Goal: Task Accomplishment & Management: Contribute content

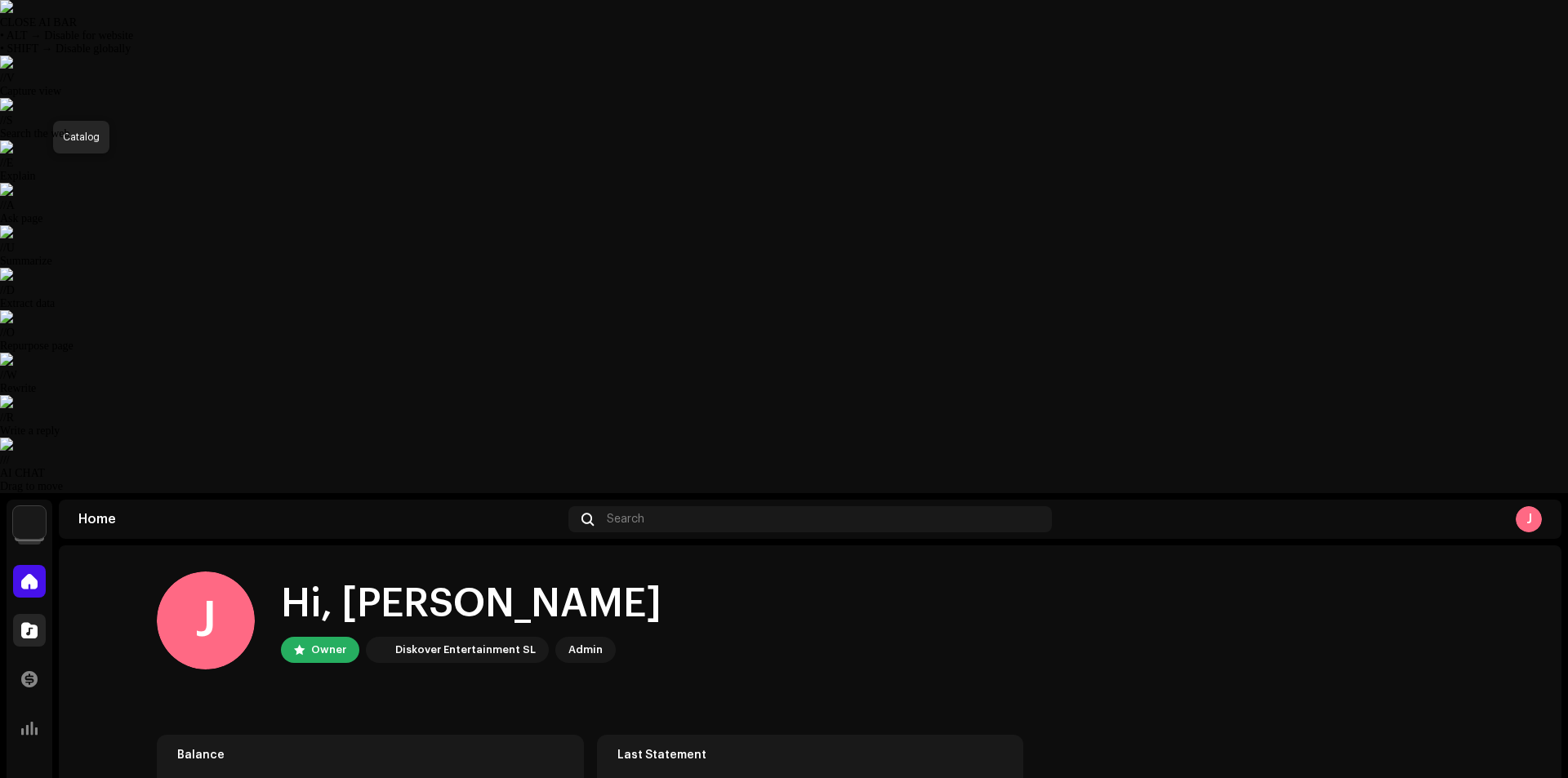
click at [39, 614] on div at bounding box center [30, 631] width 33 height 33
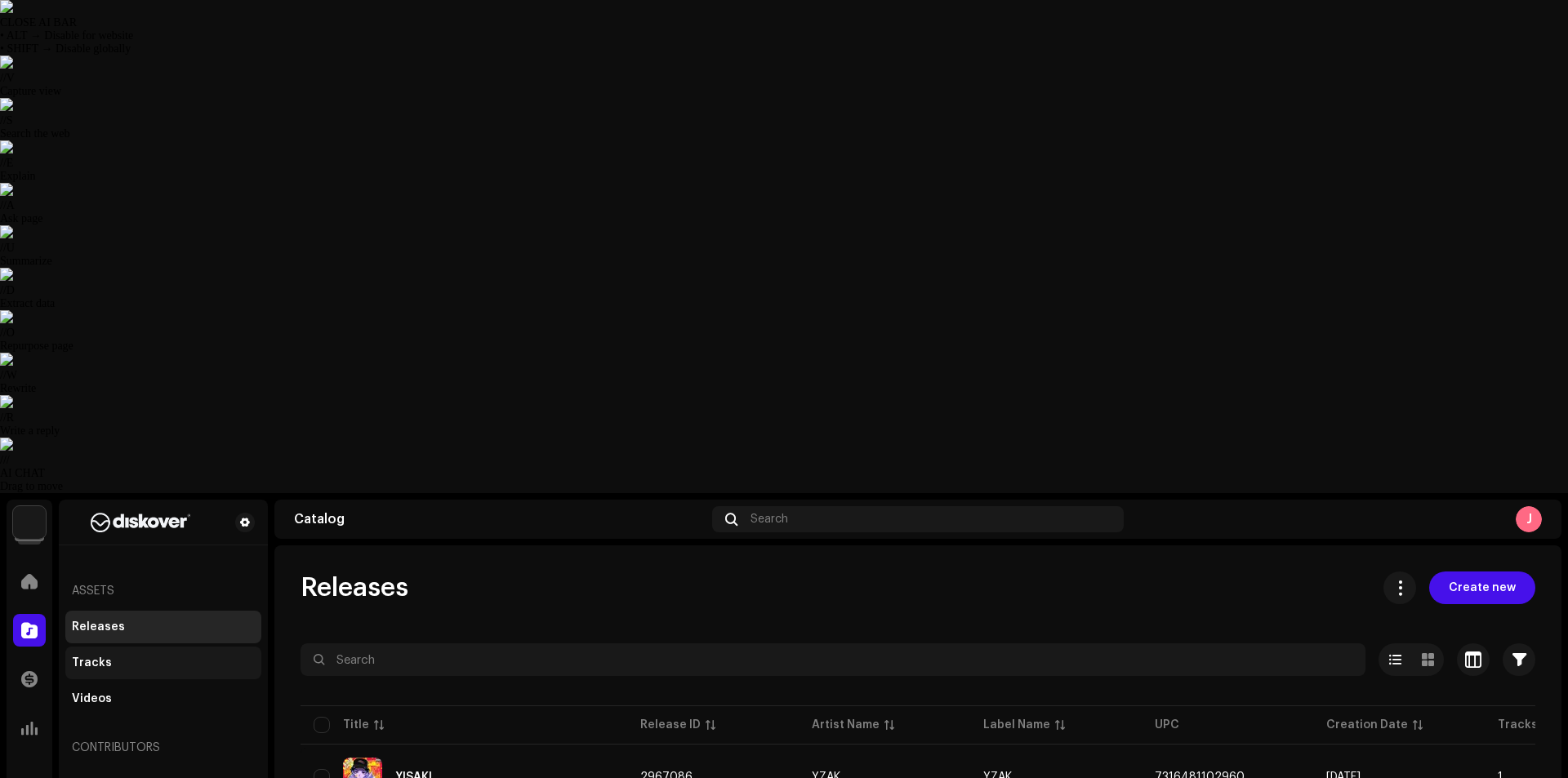
click at [104, 656] on div "Tracks" at bounding box center [91, 663] width 40 height 13
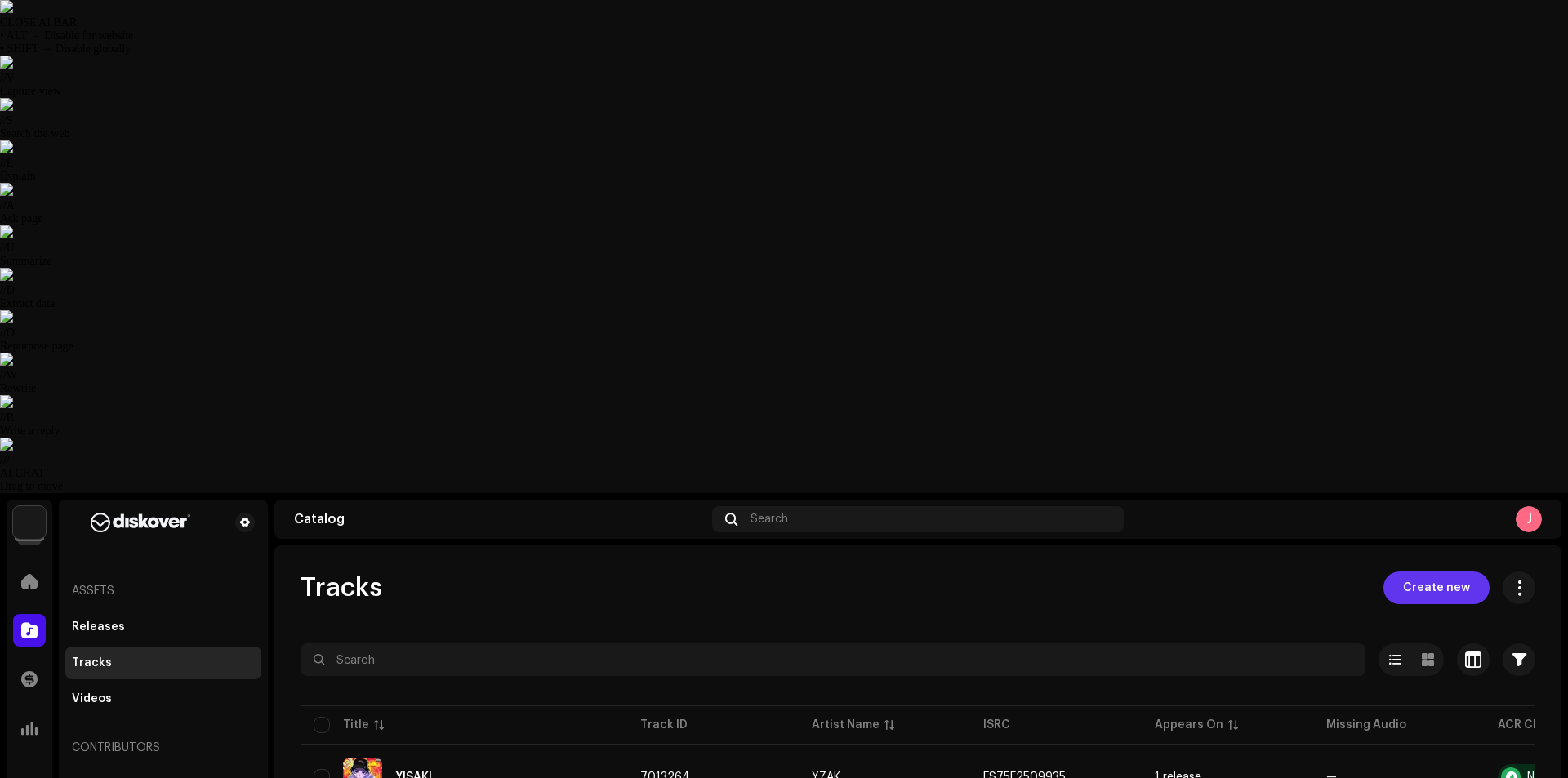
click at [1414, 572] on span "Create new" at bounding box center [1436, 588] width 67 height 33
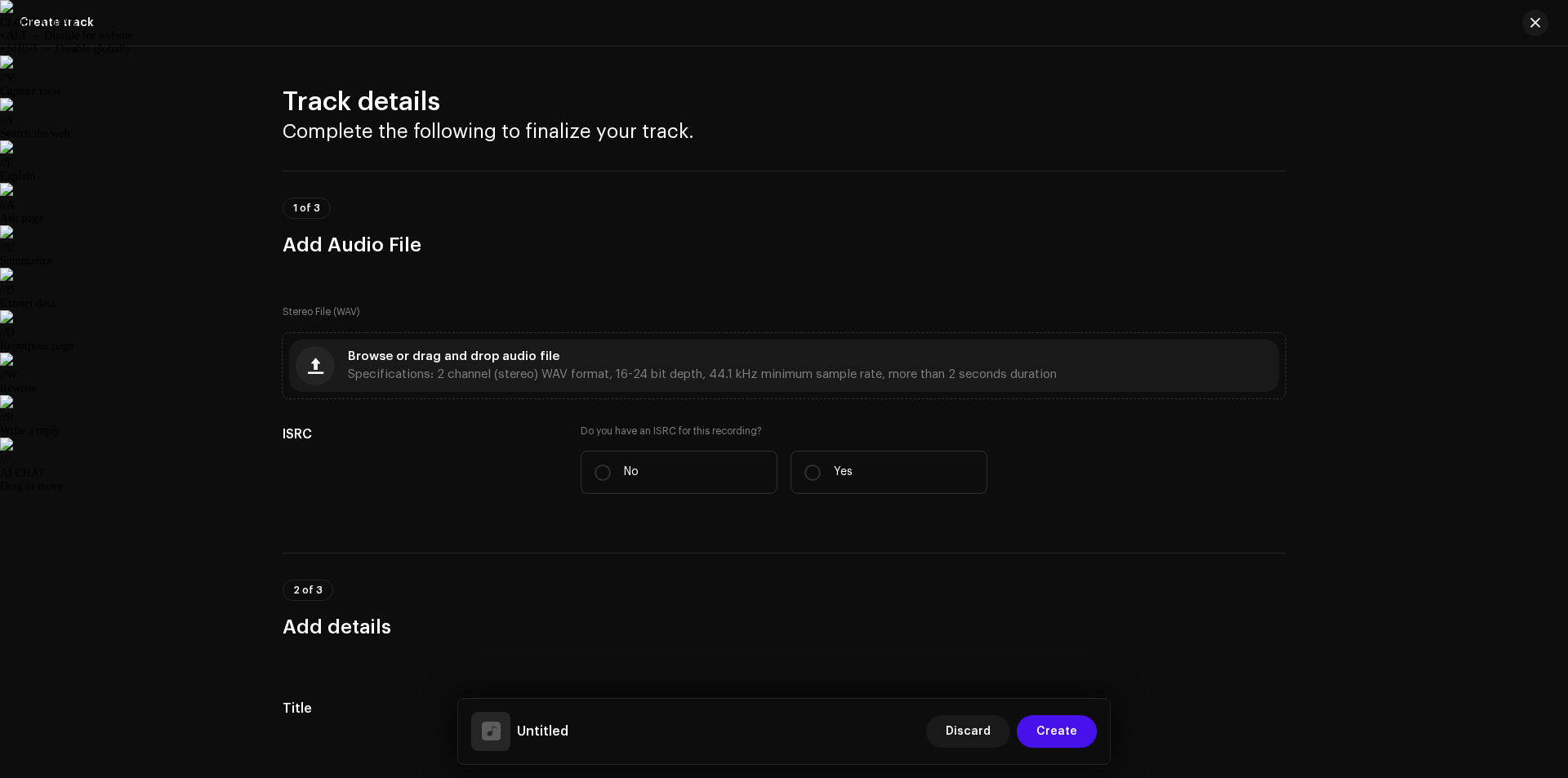
scroll to position [864, 0]
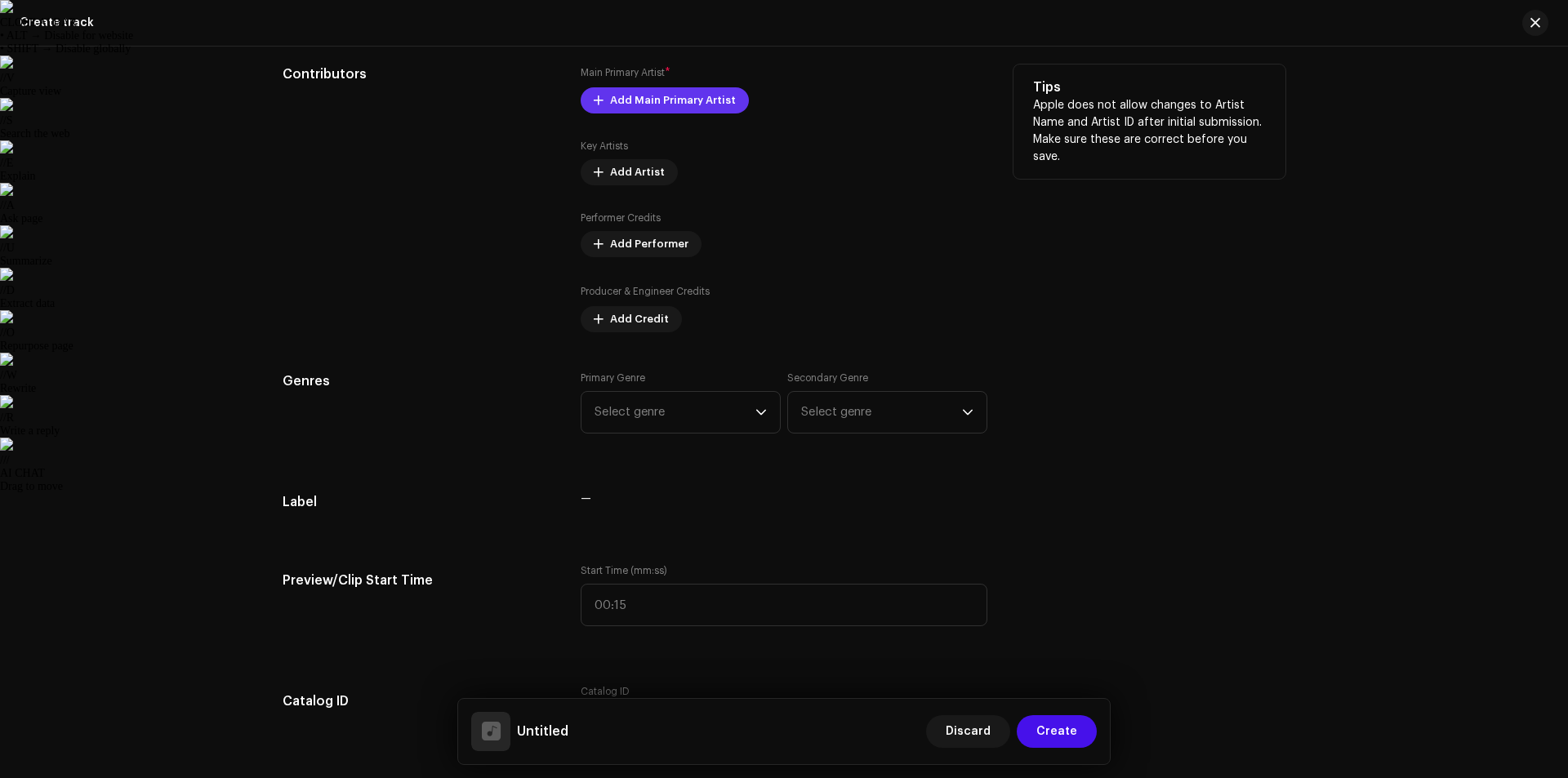
click at [644, 105] on span "Add Main Primary Artist" at bounding box center [673, 100] width 126 height 33
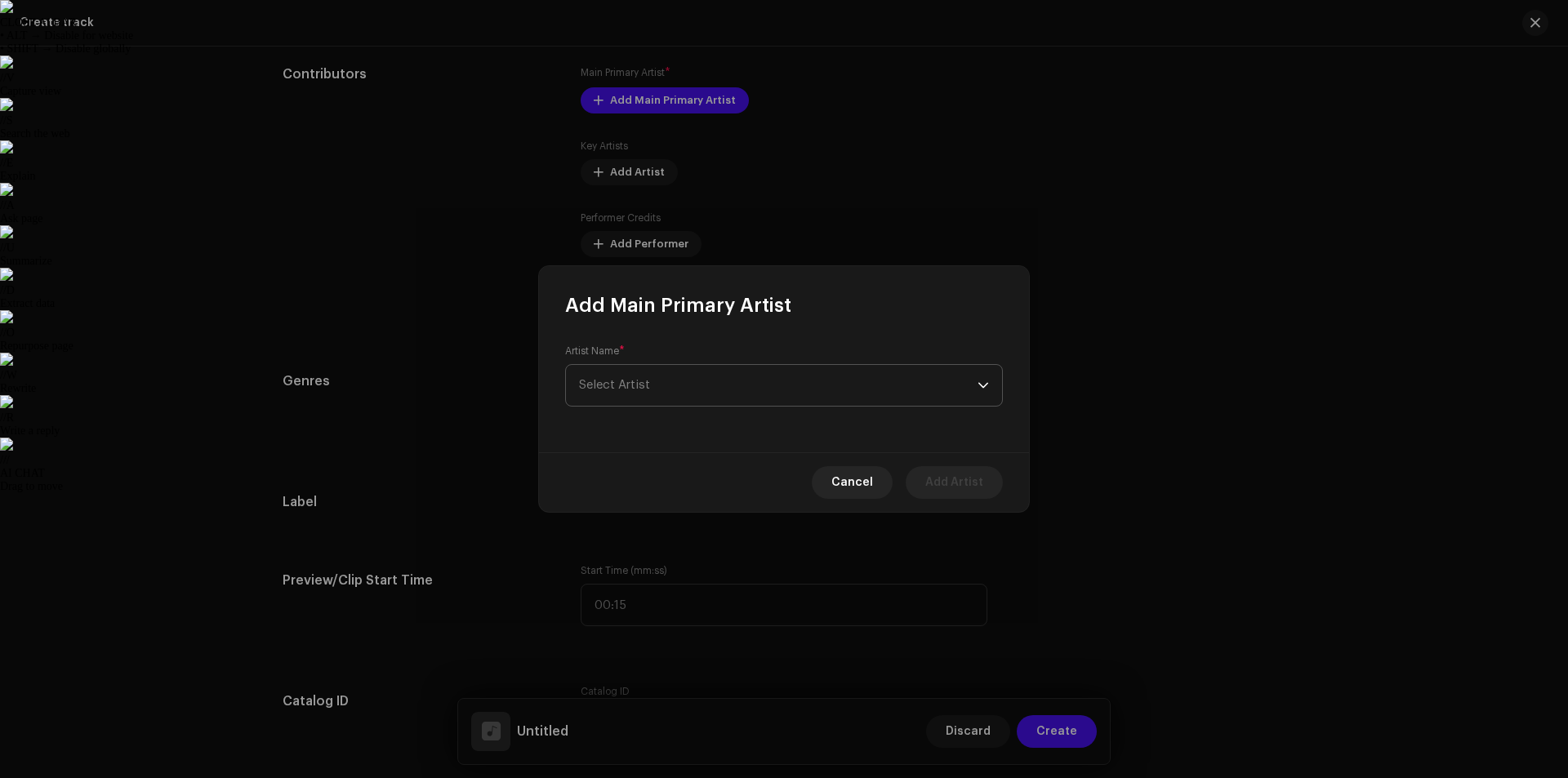
click at [715, 405] on span "Select Artist" at bounding box center [778, 386] width 399 height 41
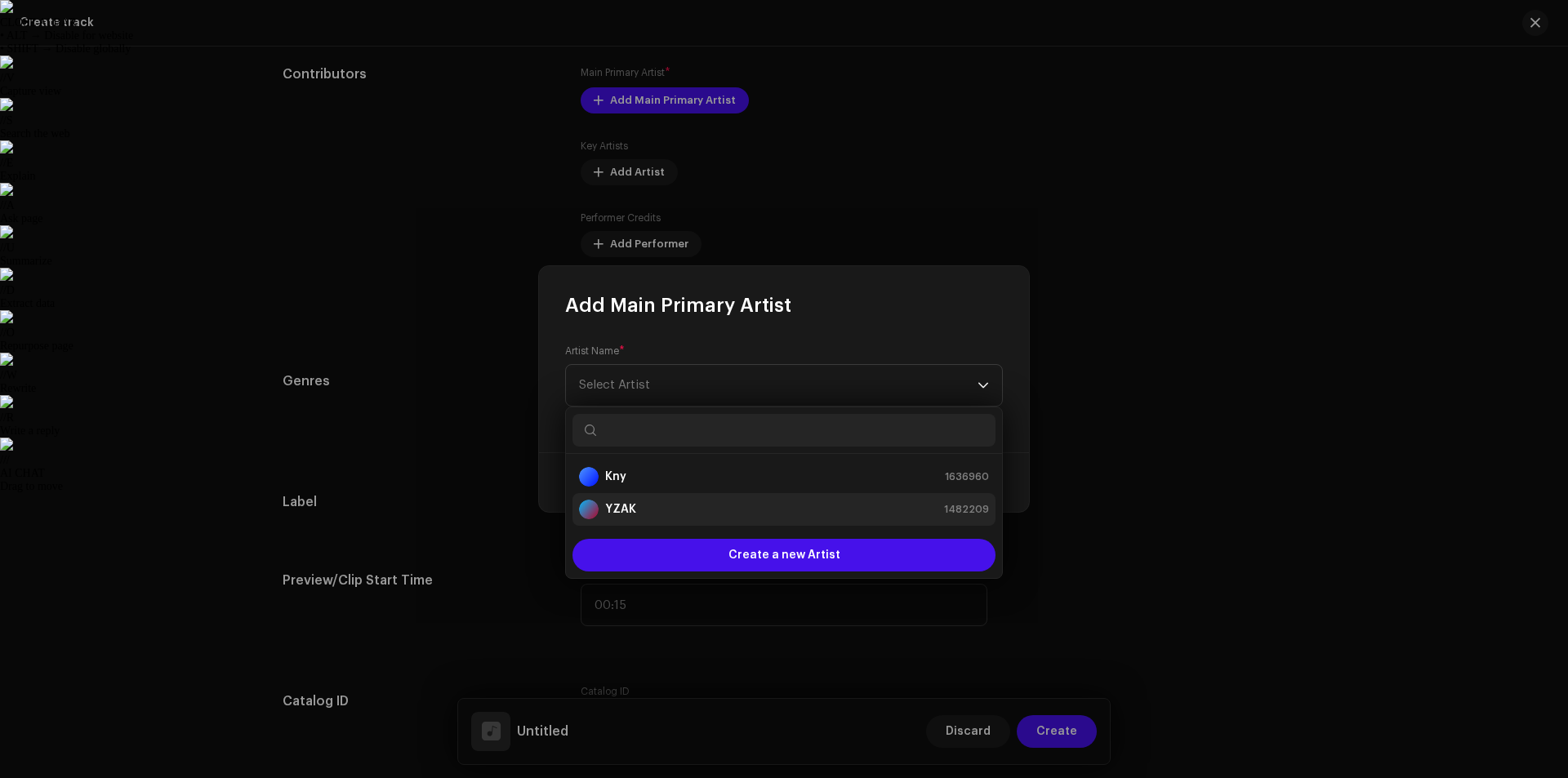
click at [678, 511] on div "[PERSON_NAME] 1482209" at bounding box center [784, 510] width 410 height 20
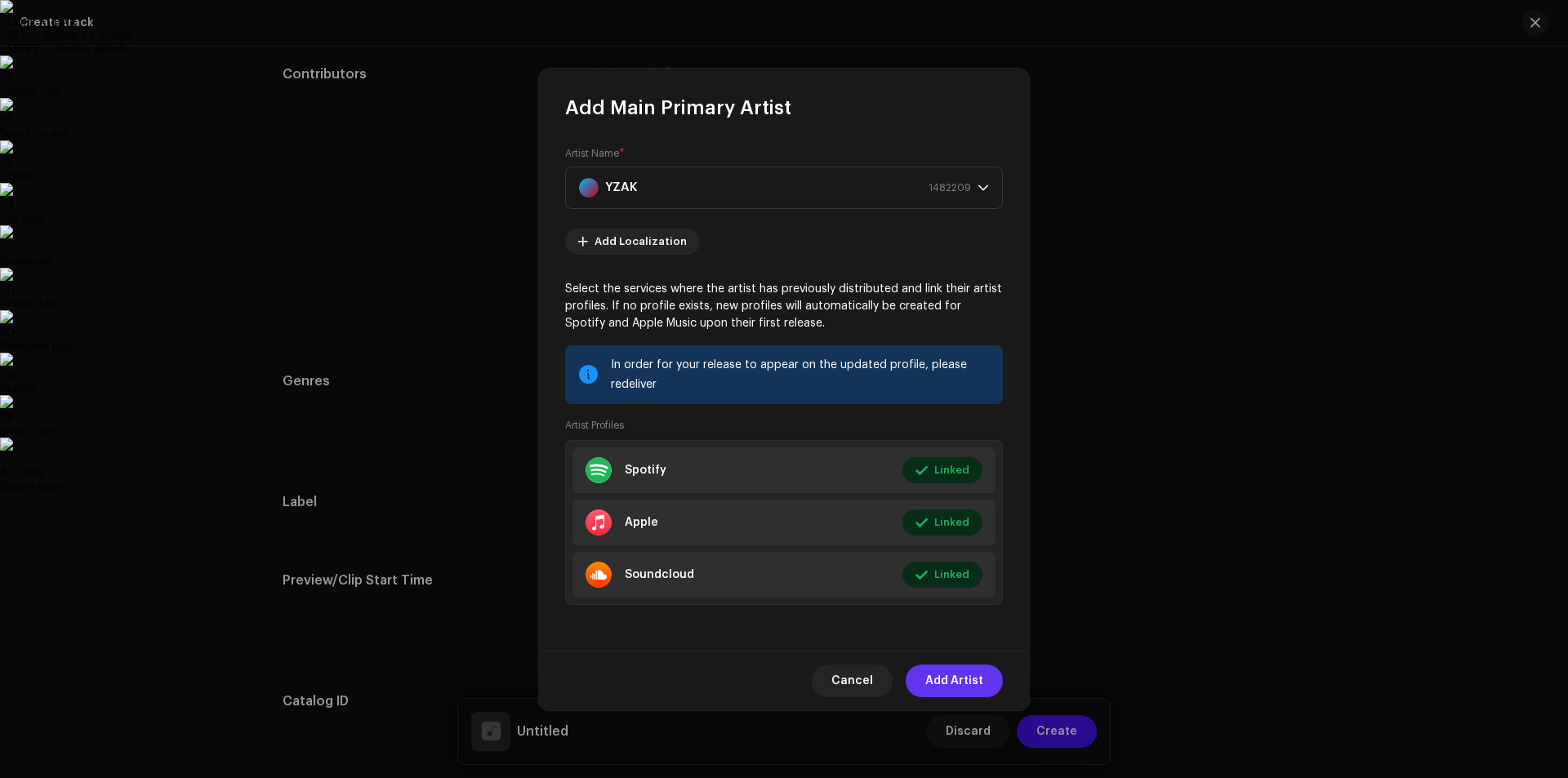
click at [978, 676] on span "Add Artist" at bounding box center [954, 681] width 58 height 33
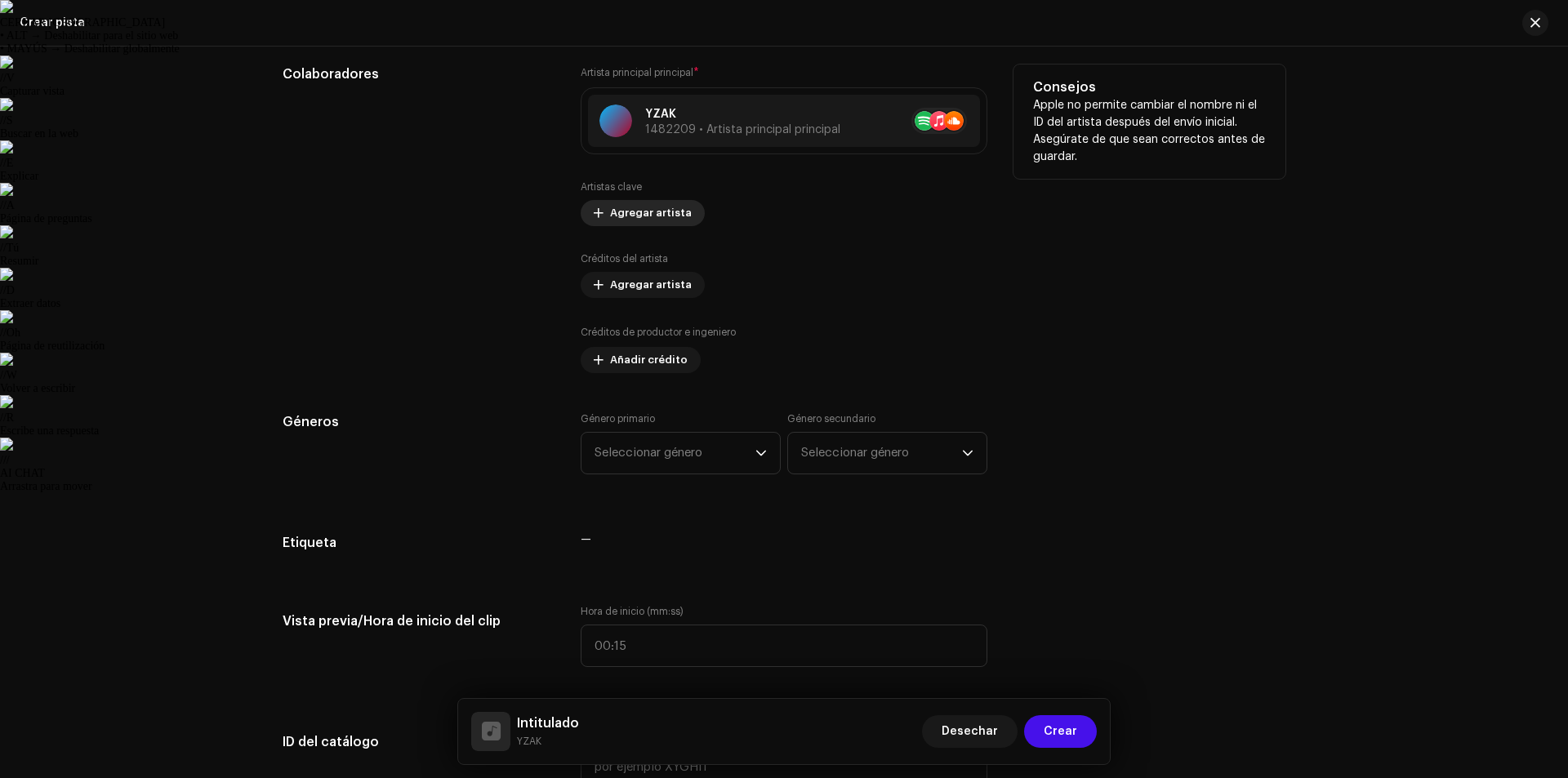
click at [605, 206] on button "Agregar artista" at bounding box center [642, 213] width 124 height 26
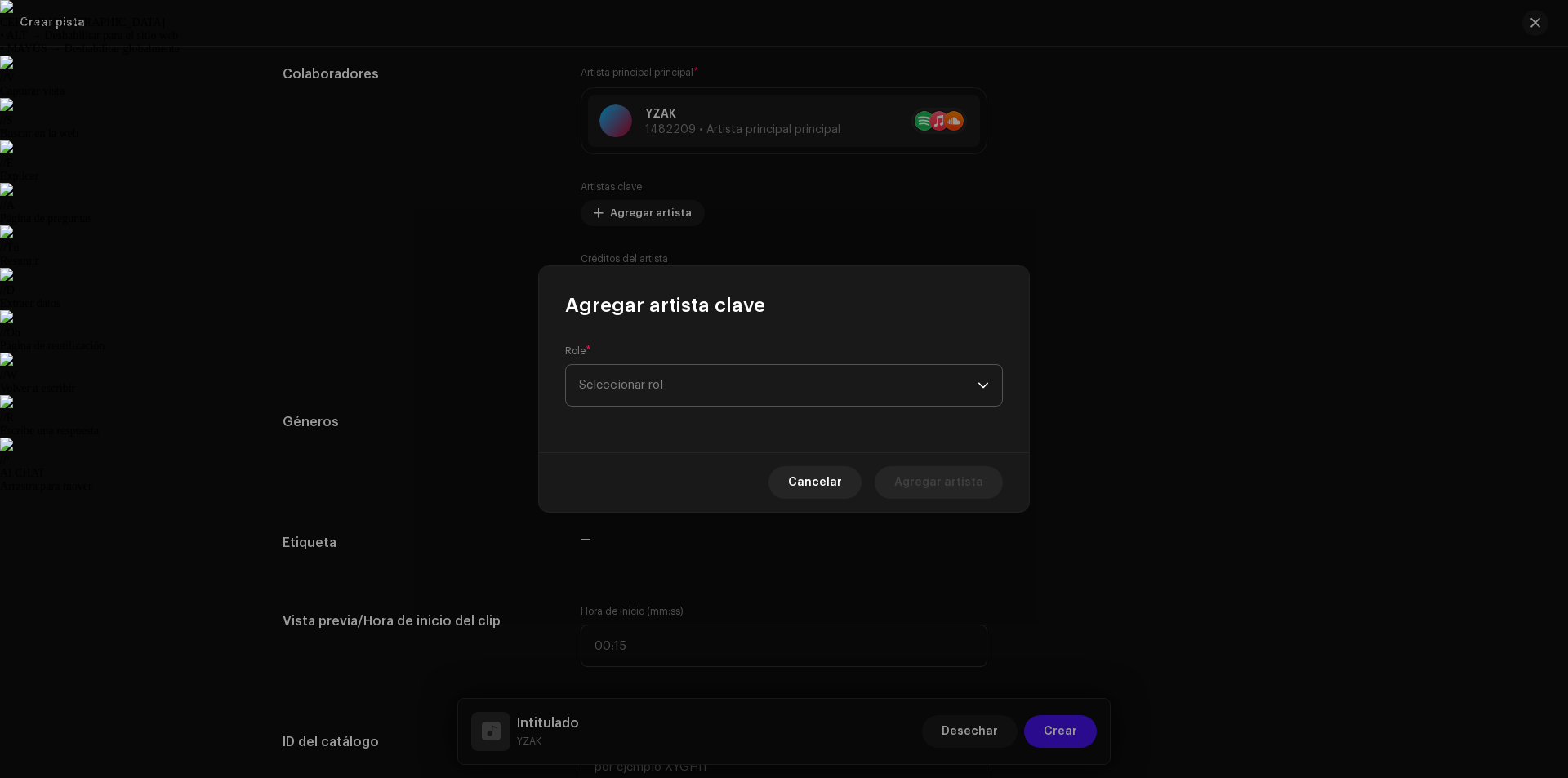
click at [686, 375] on span "Seleccionar rol" at bounding box center [778, 386] width 399 height 41
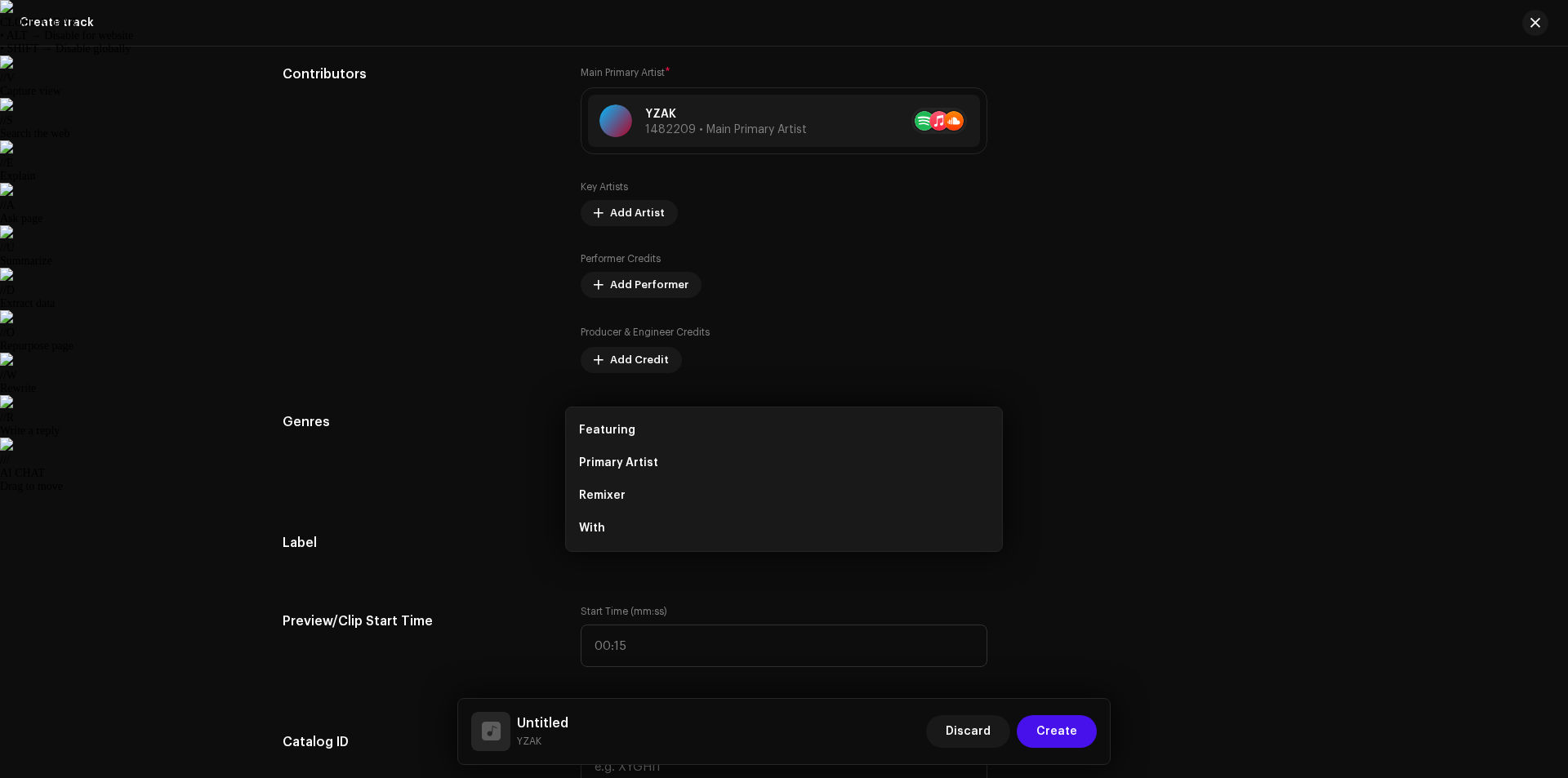
click at [471, 230] on div "Add Key Artist Role * Select role Cancel Add Artist" at bounding box center [784, 389] width 1568 height 778
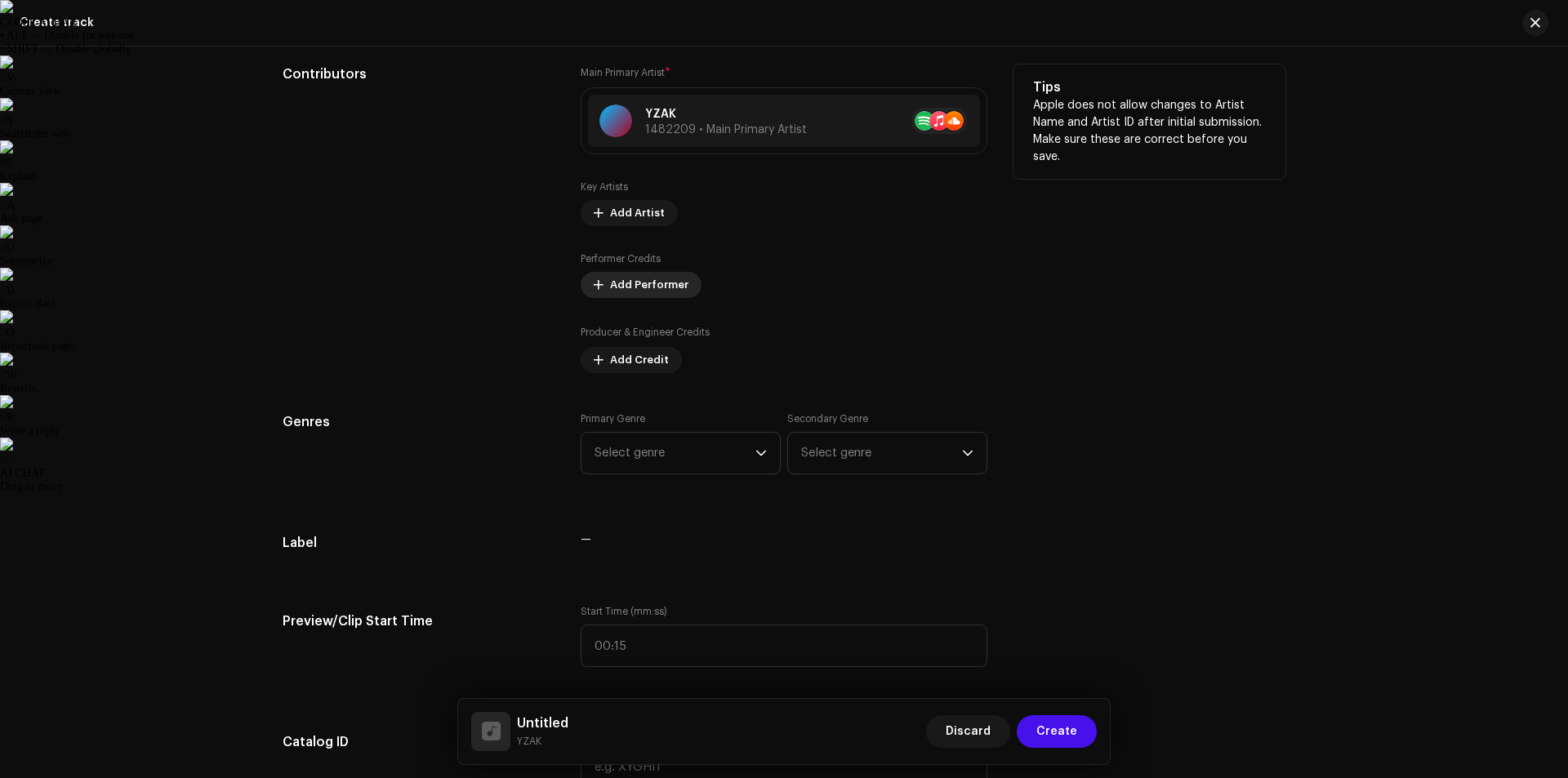
click at [646, 289] on span "Add Performer" at bounding box center [649, 285] width 78 height 33
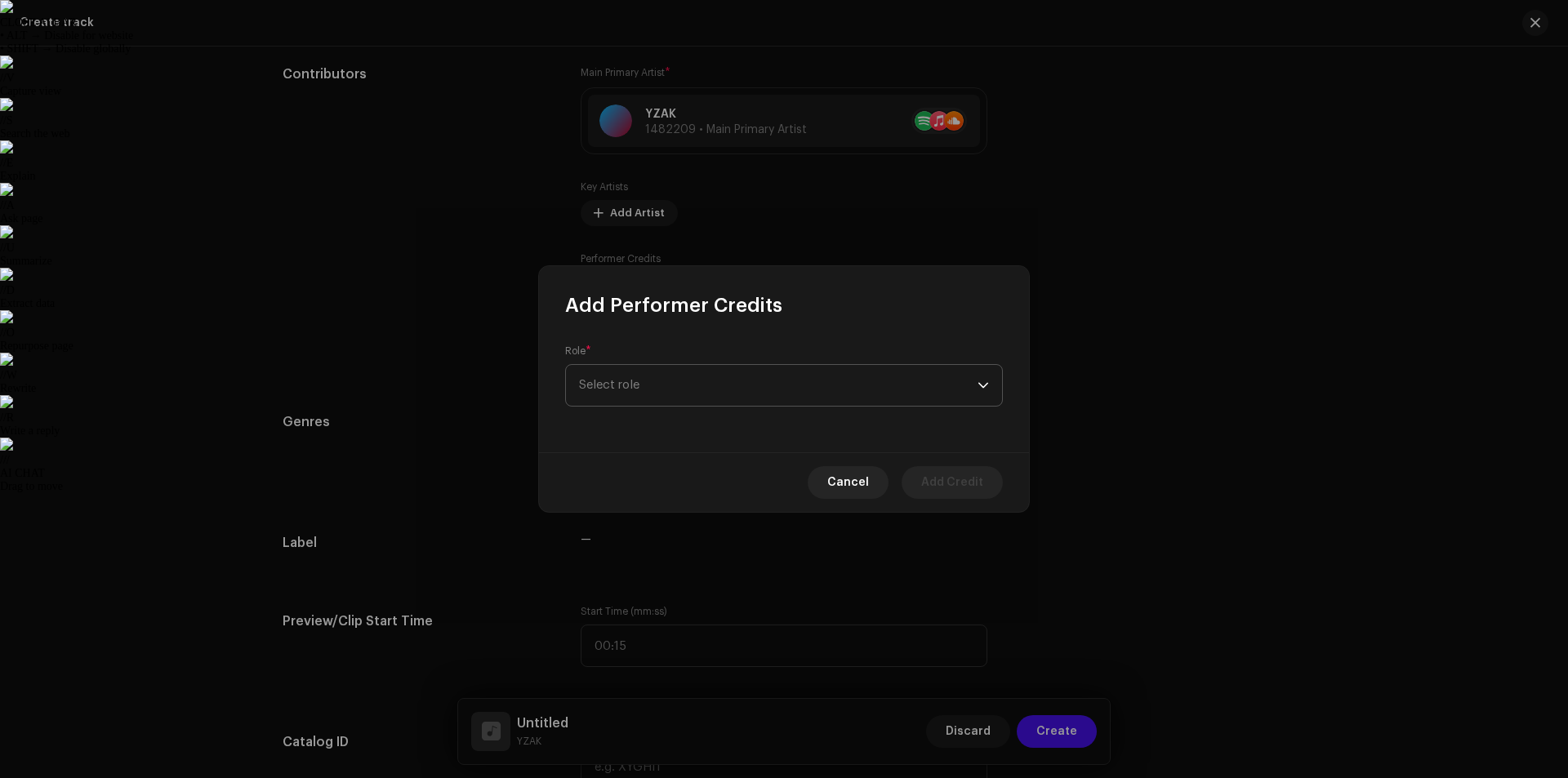
click at [668, 373] on span "Select role" at bounding box center [778, 386] width 399 height 41
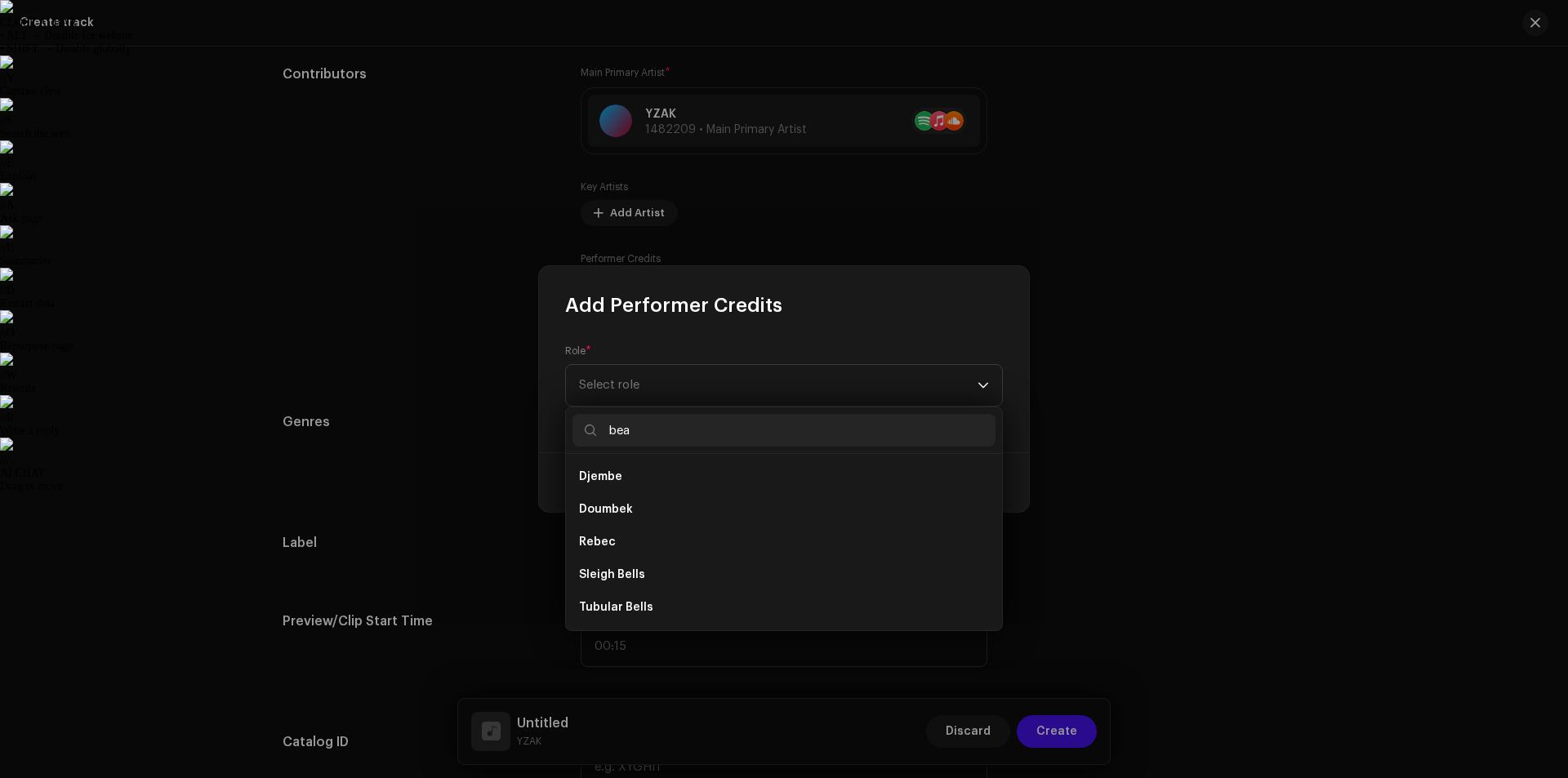
scroll to position [0, 0]
type input "b"
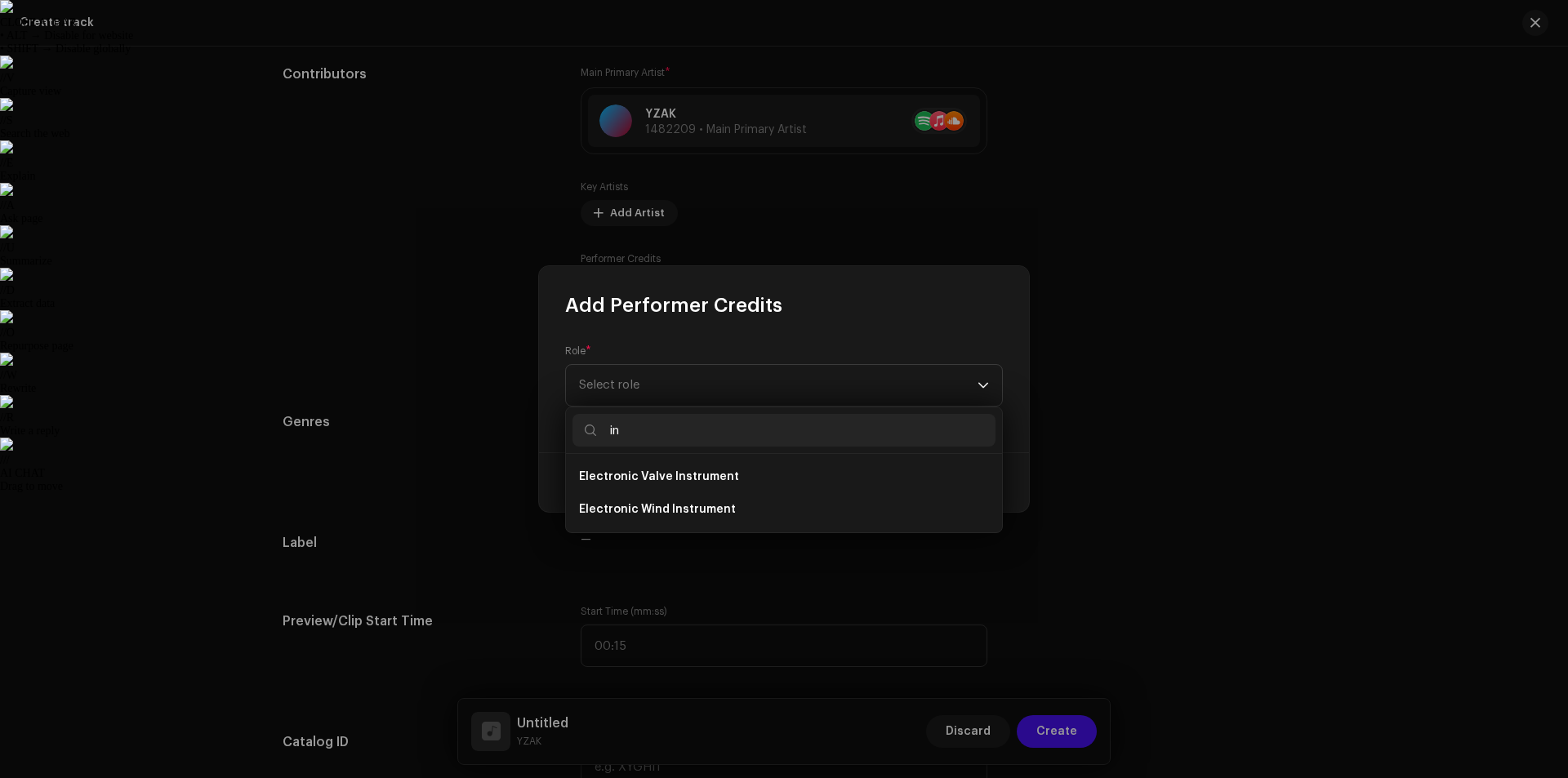
type input "i"
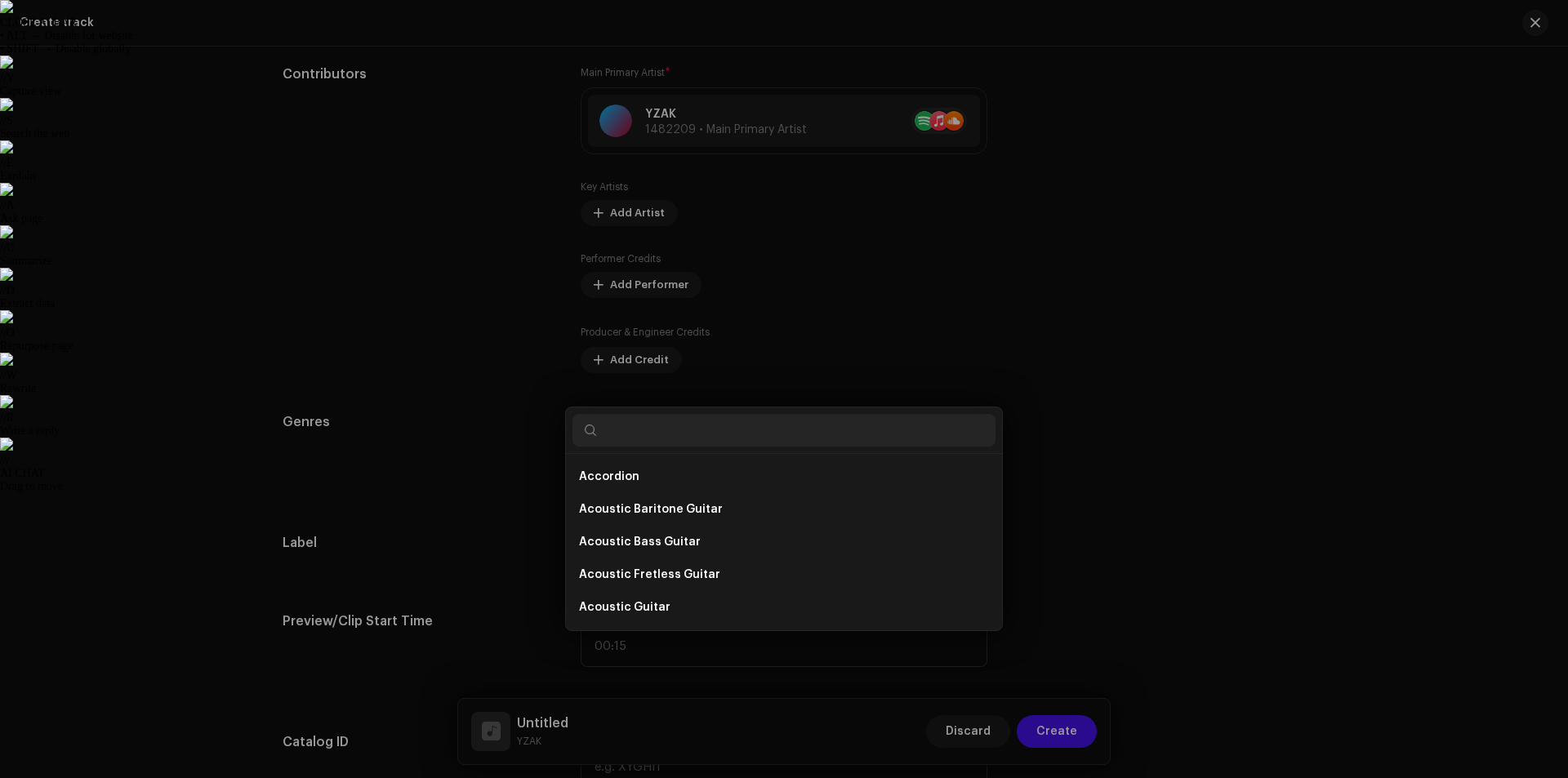
click at [1053, 188] on div "Add Performer Credits Role * Select role Cancel Add Credit" at bounding box center [784, 389] width 1568 height 778
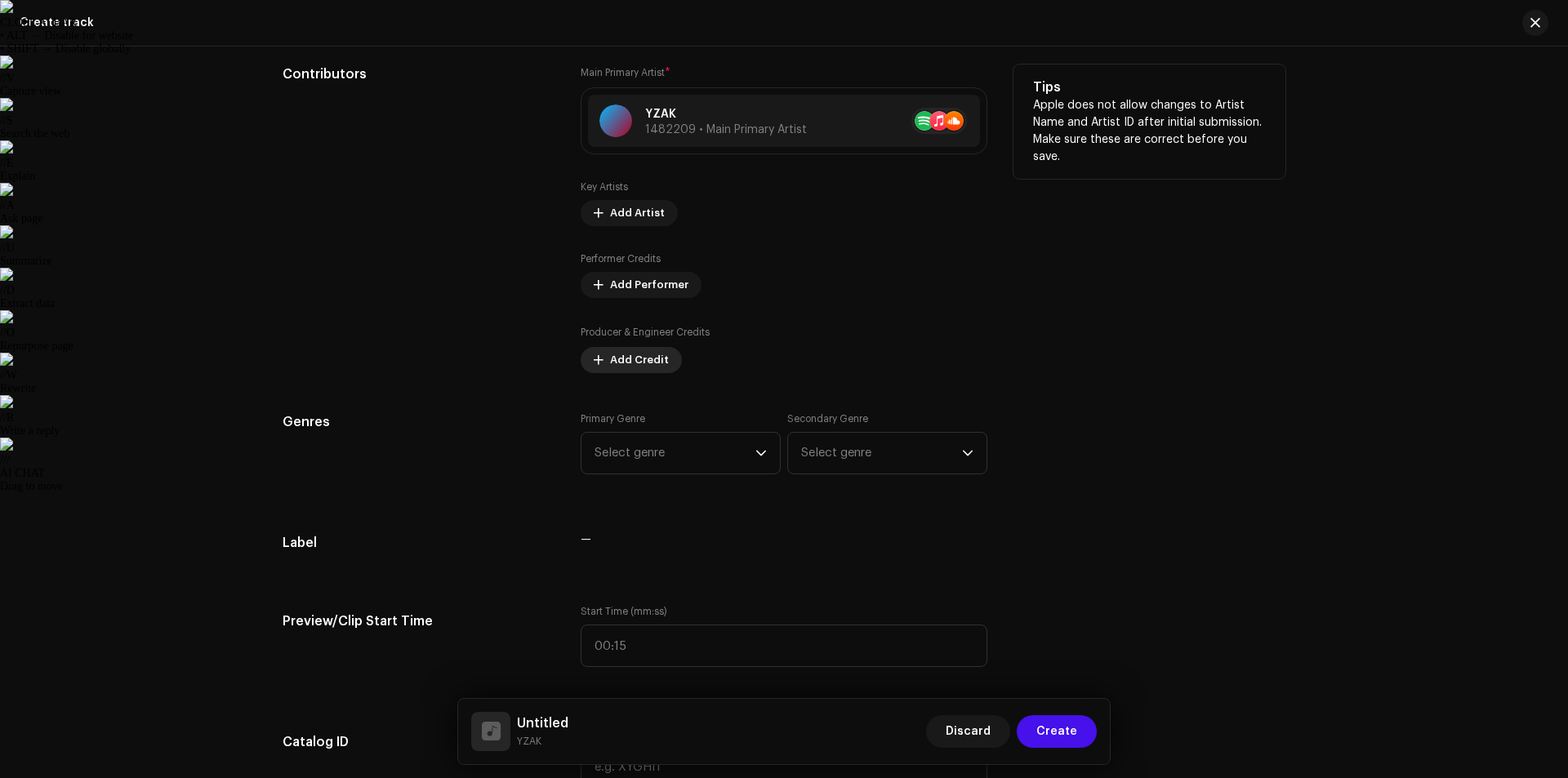
click at [610, 361] on span "Add Credit" at bounding box center [640, 360] width 59 height 33
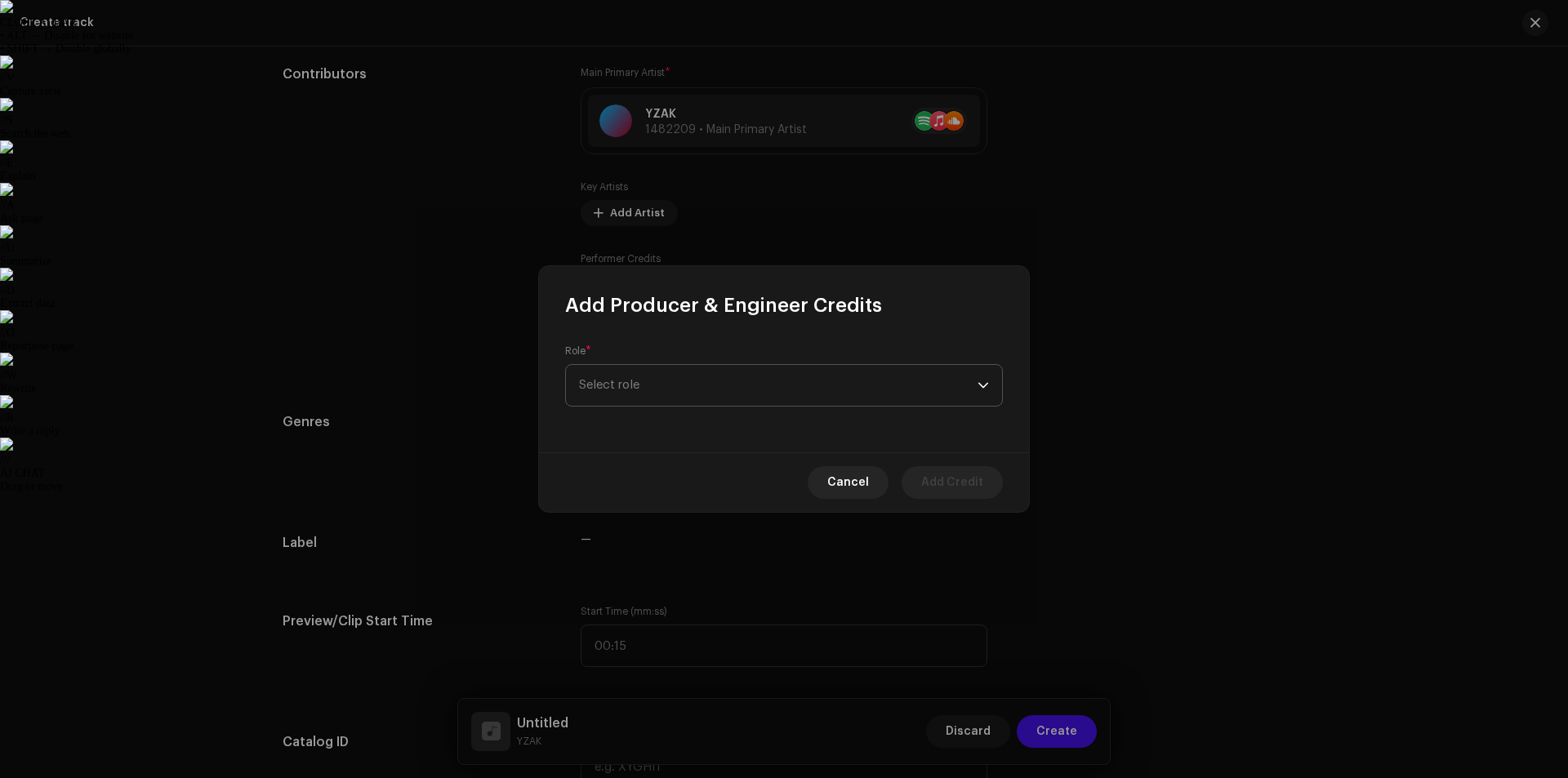
click at [659, 382] on span "Select role" at bounding box center [778, 386] width 399 height 41
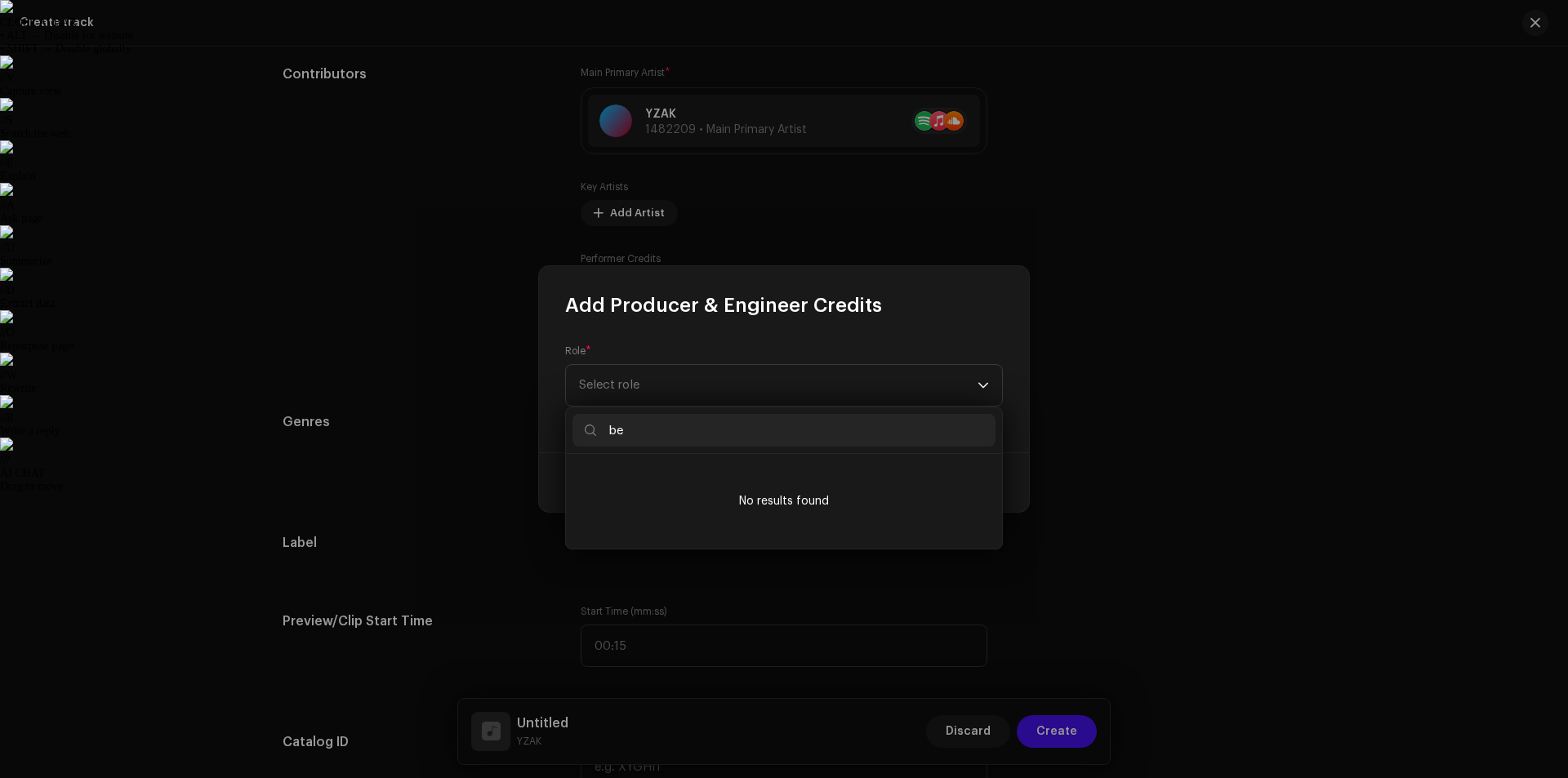
type input "b"
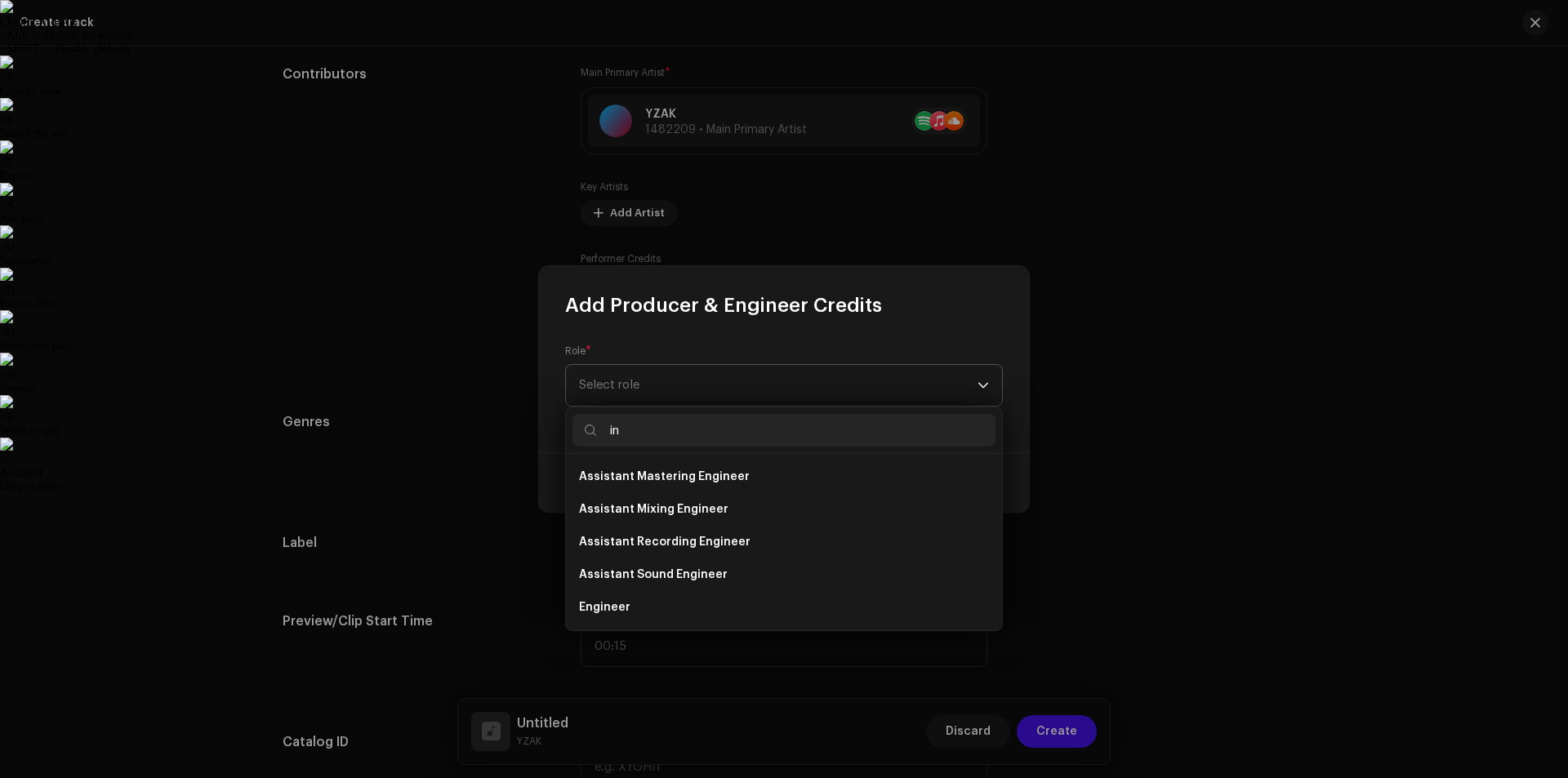
type input "in"
click at [844, 387] on span "Select role" at bounding box center [778, 386] width 399 height 41
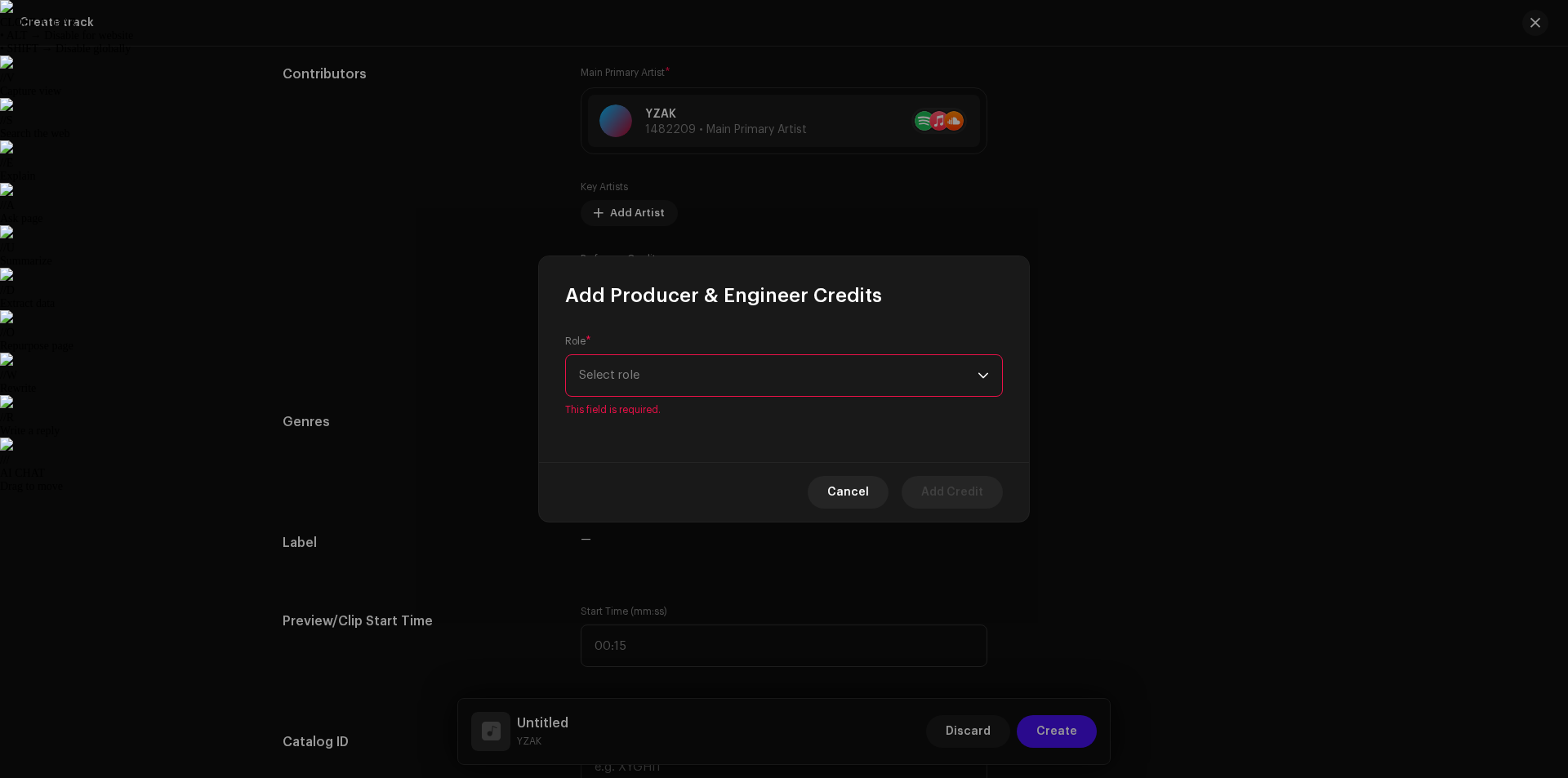
click at [833, 382] on span "Select role" at bounding box center [778, 376] width 399 height 41
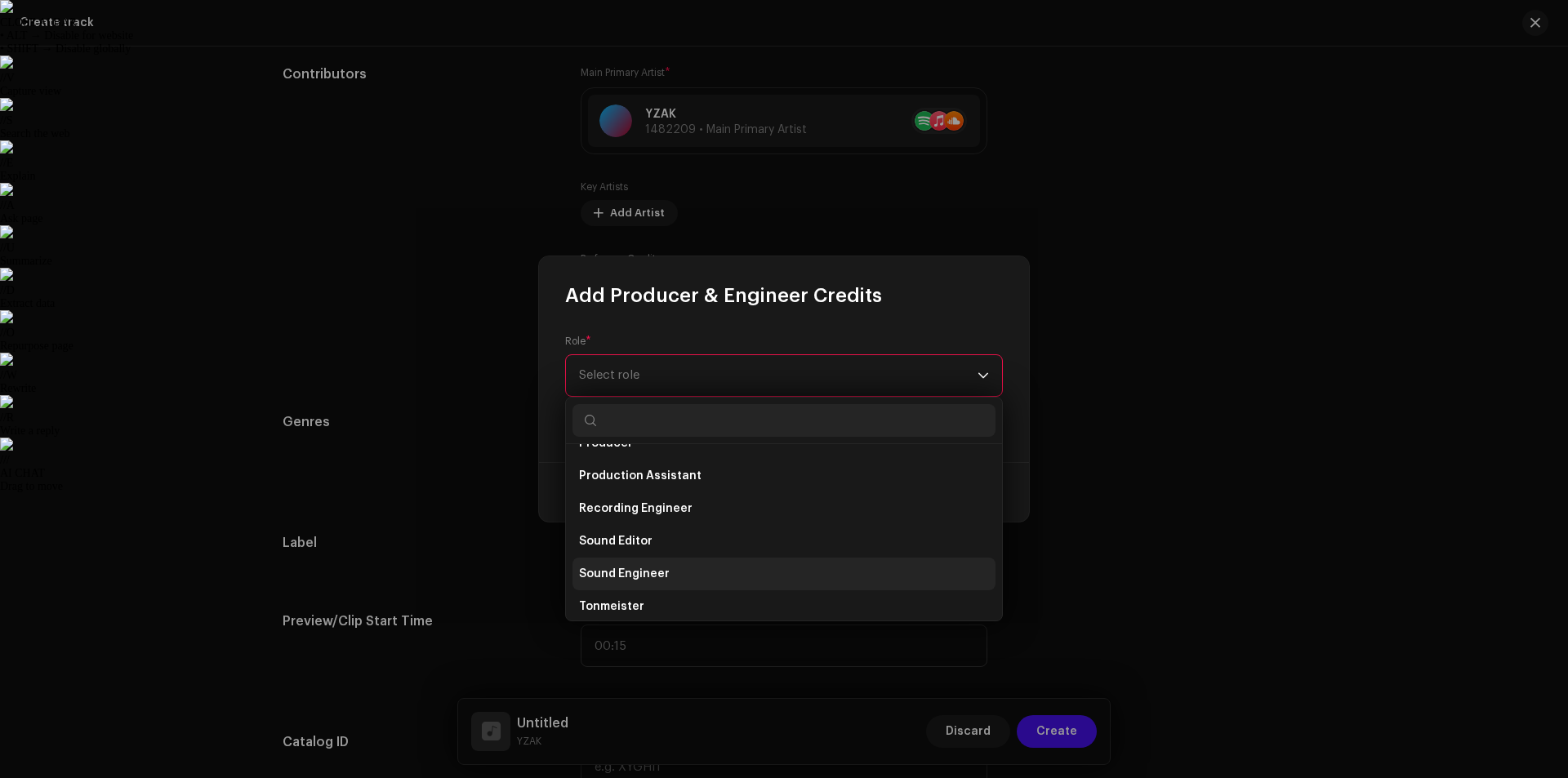
scroll to position [637, 0]
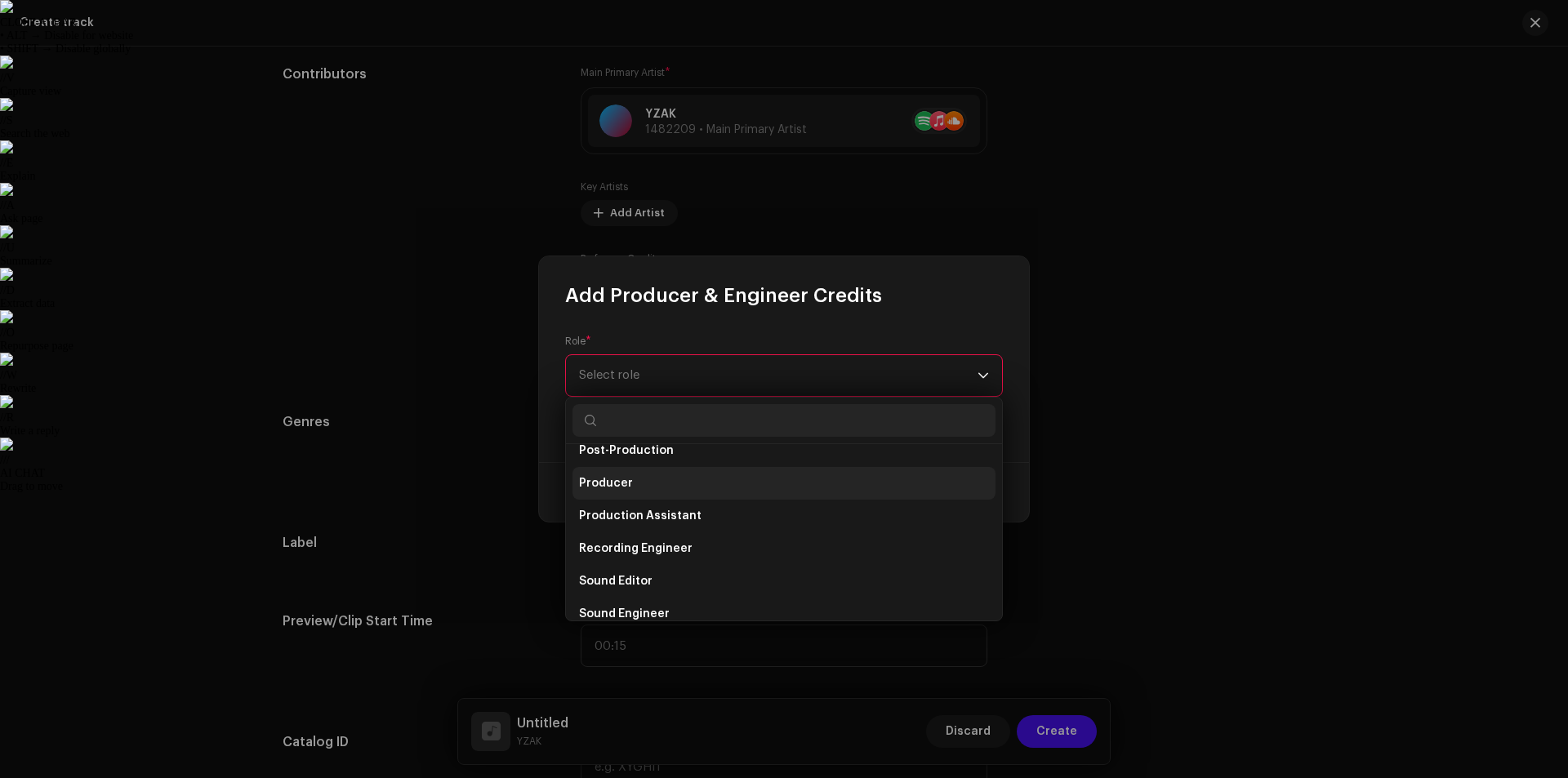
click at [664, 482] on li "Producer" at bounding box center [784, 484] width 423 height 33
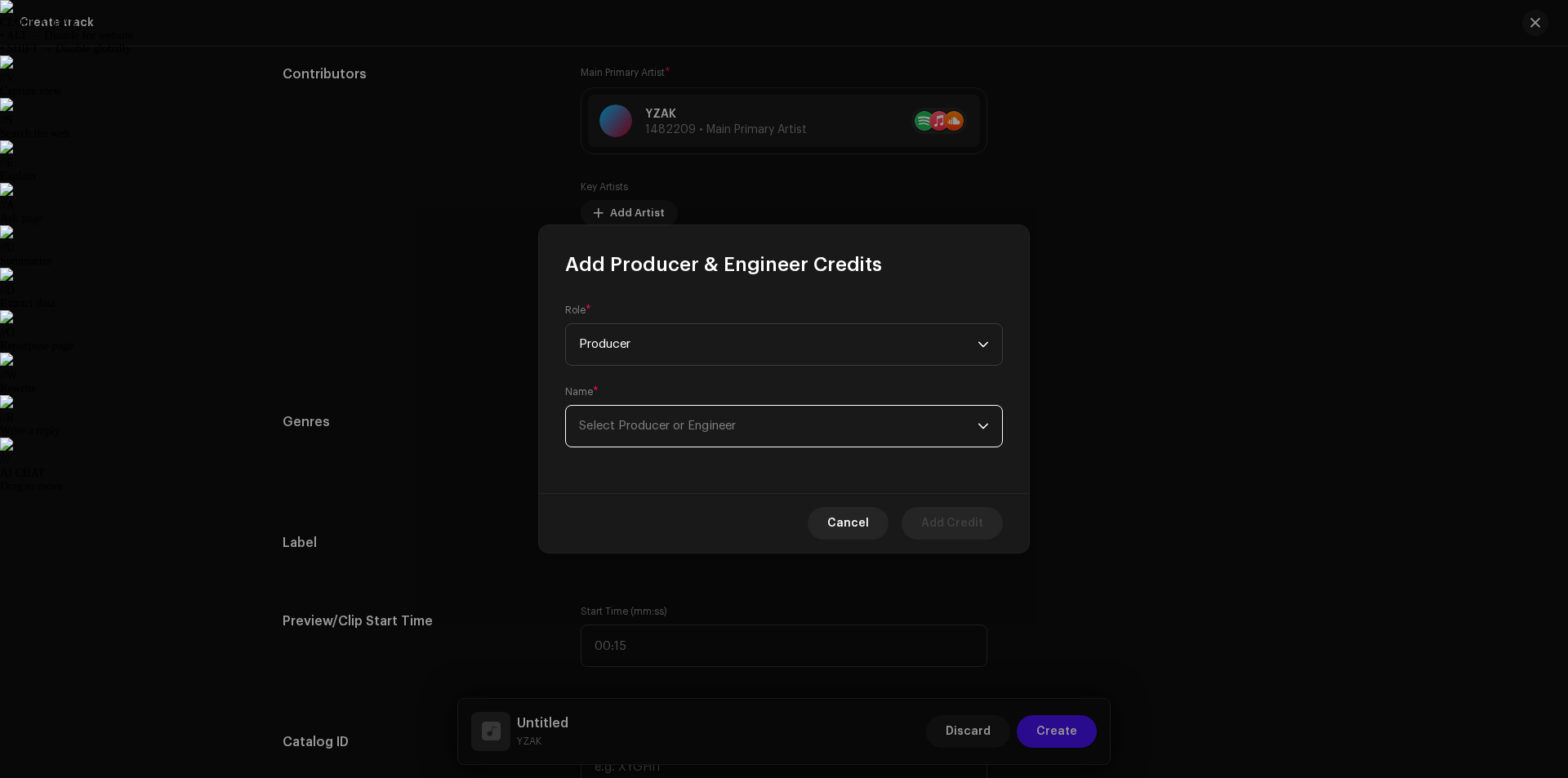
click at [728, 438] on span "Select Producer or Engineer" at bounding box center [778, 427] width 399 height 41
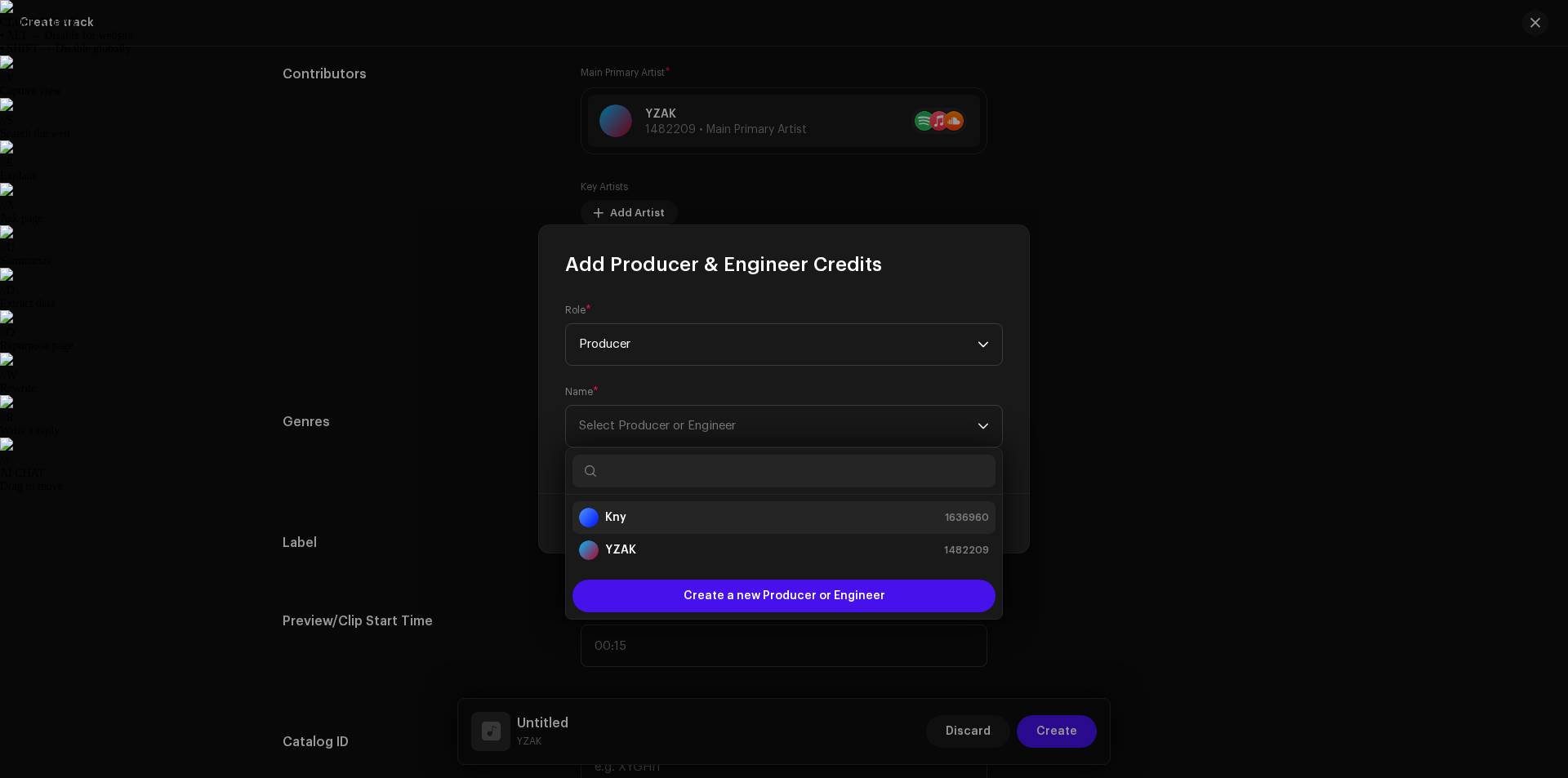
click at [670, 512] on div "Kny 1636960" at bounding box center [784, 518] width 410 height 20
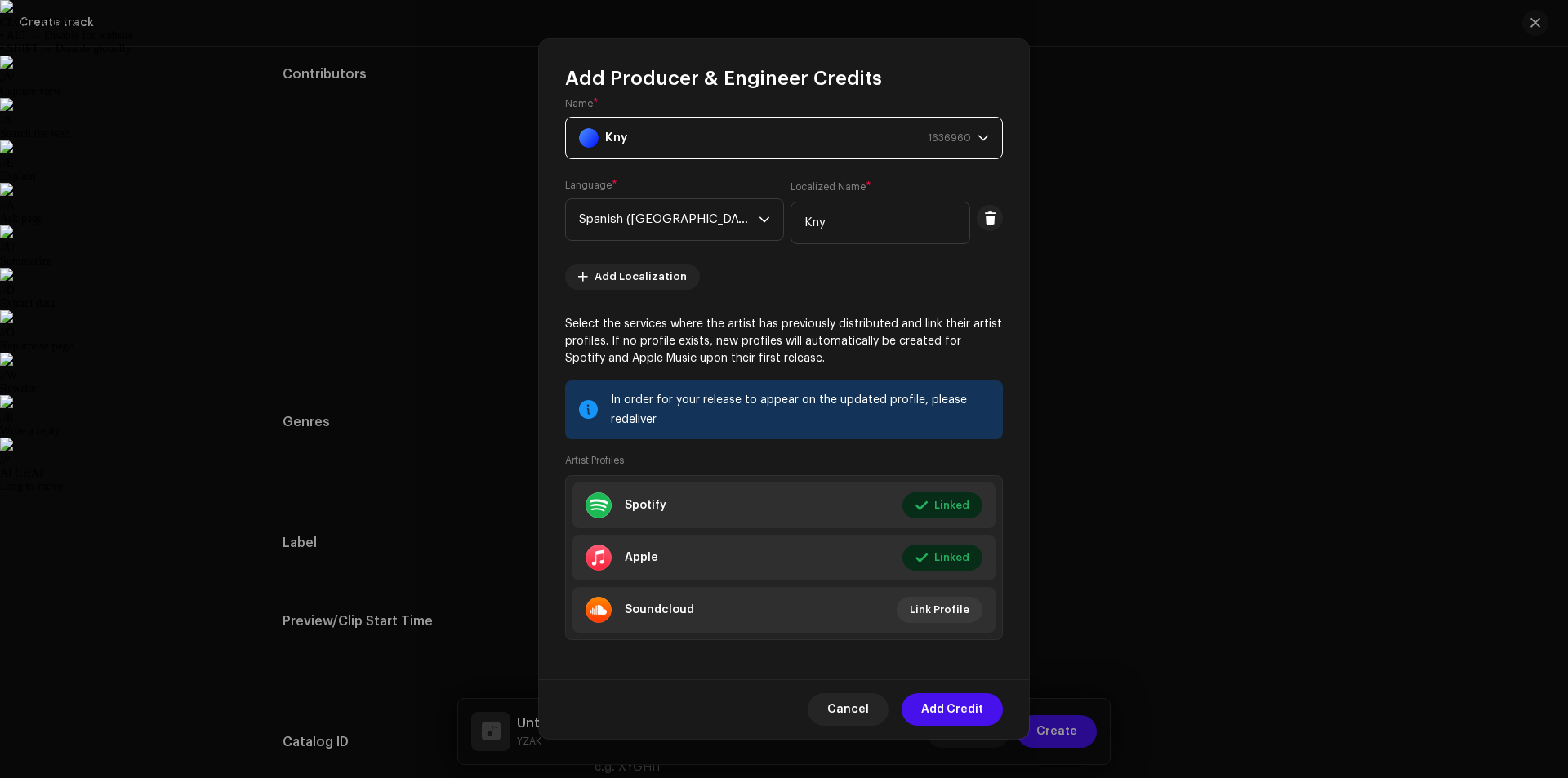
scroll to position [108, 0]
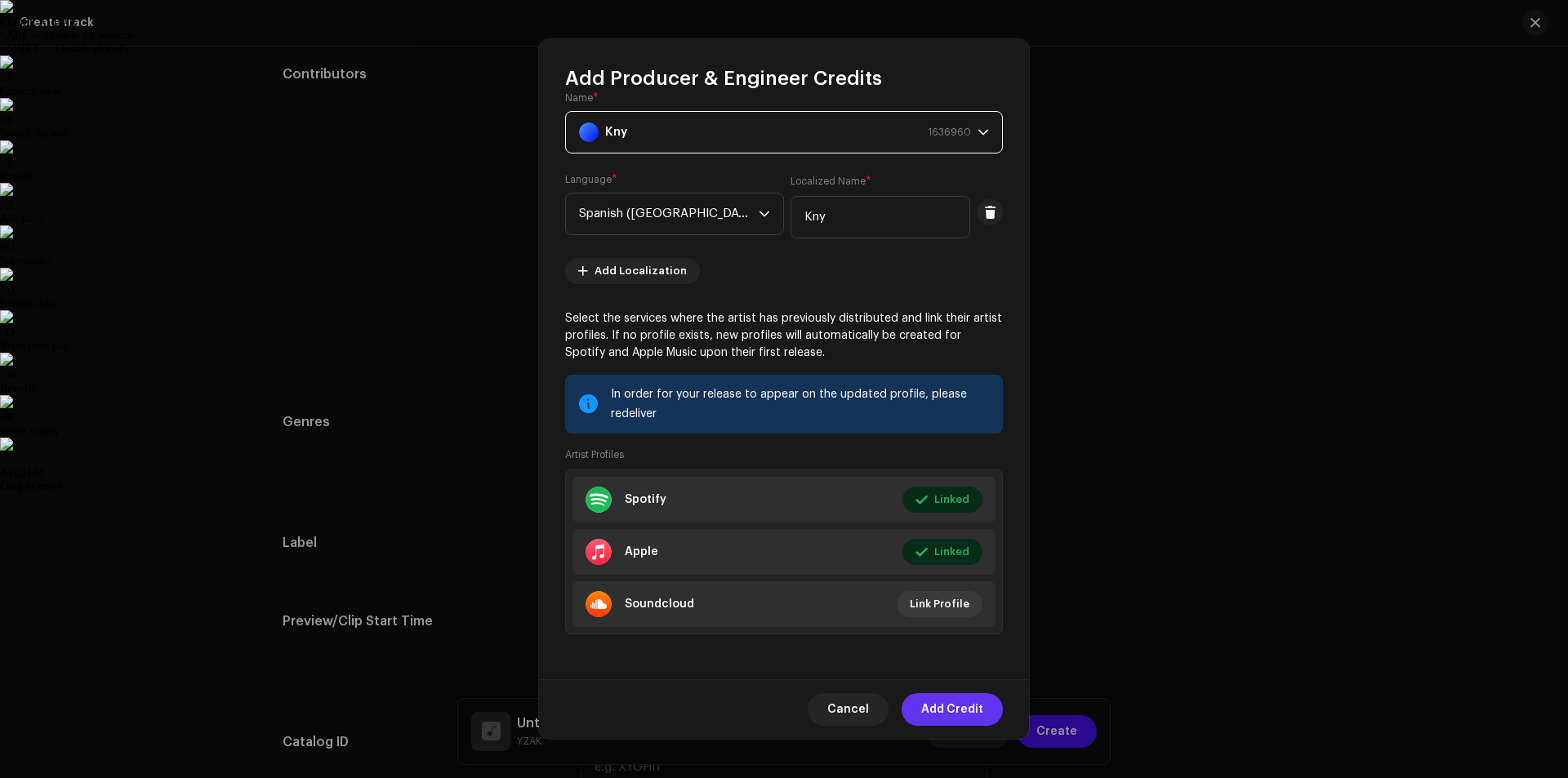
click at [958, 705] on span "Add Credit" at bounding box center [951, 710] width 62 height 33
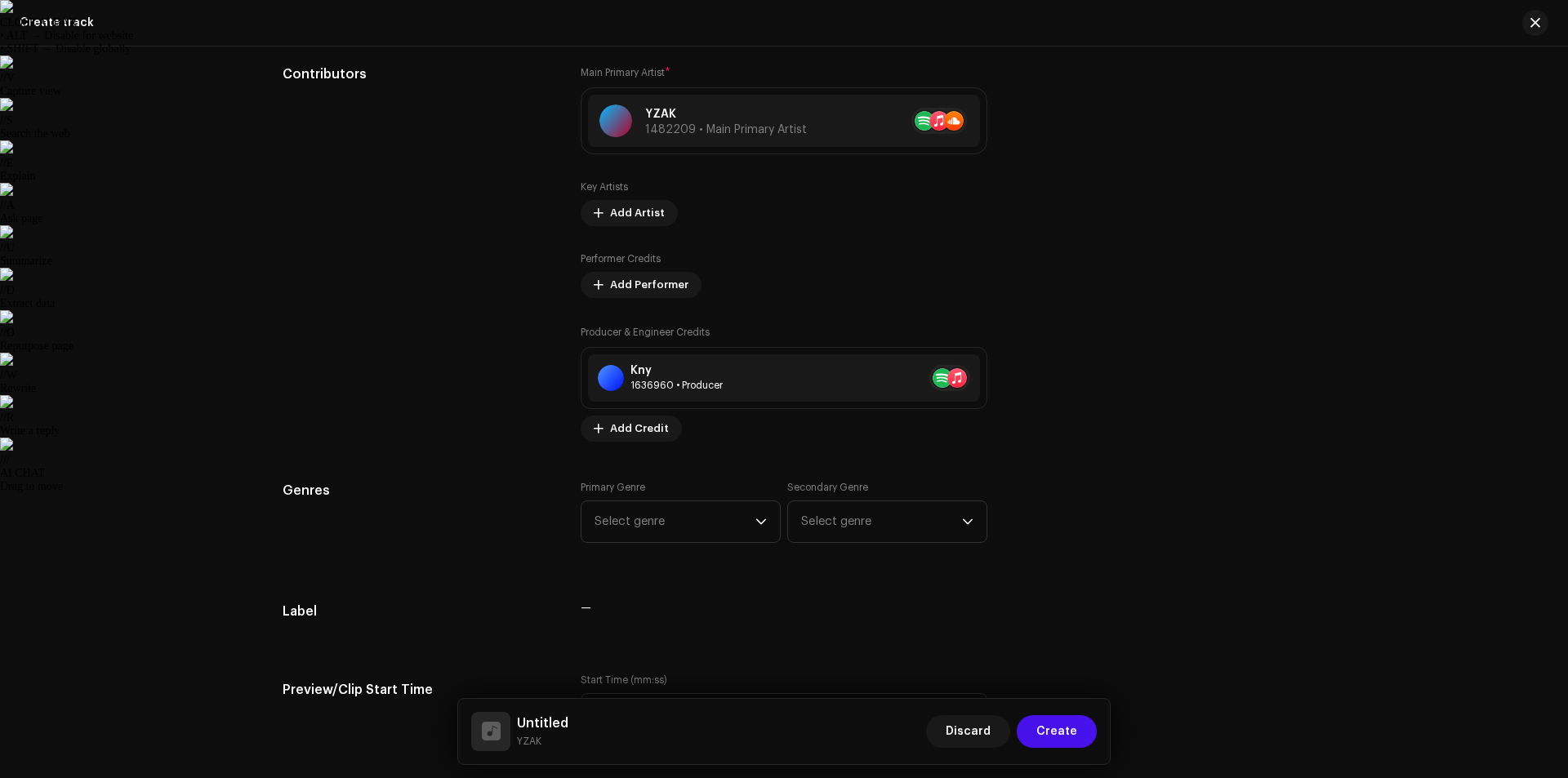
click at [738, 521] on span "Select genre" at bounding box center [675, 522] width 161 height 41
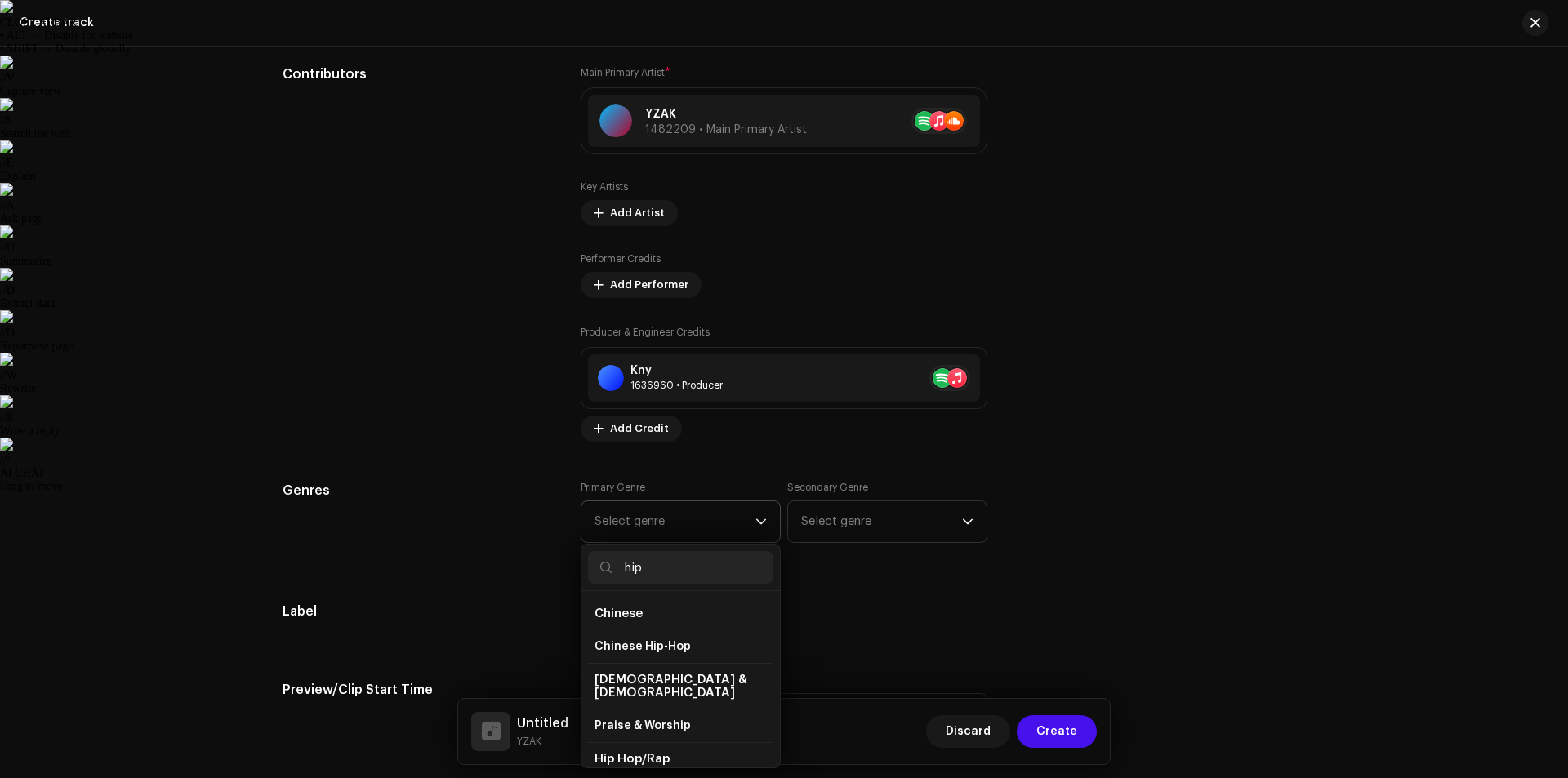
type input "hip"
click at [647, 753] on span "Hip Hop/Rap" at bounding box center [631, 759] width 75 height 12
click at [659, 753] on span "Hip Hop/Rap" at bounding box center [631, 759] width 75 height 12
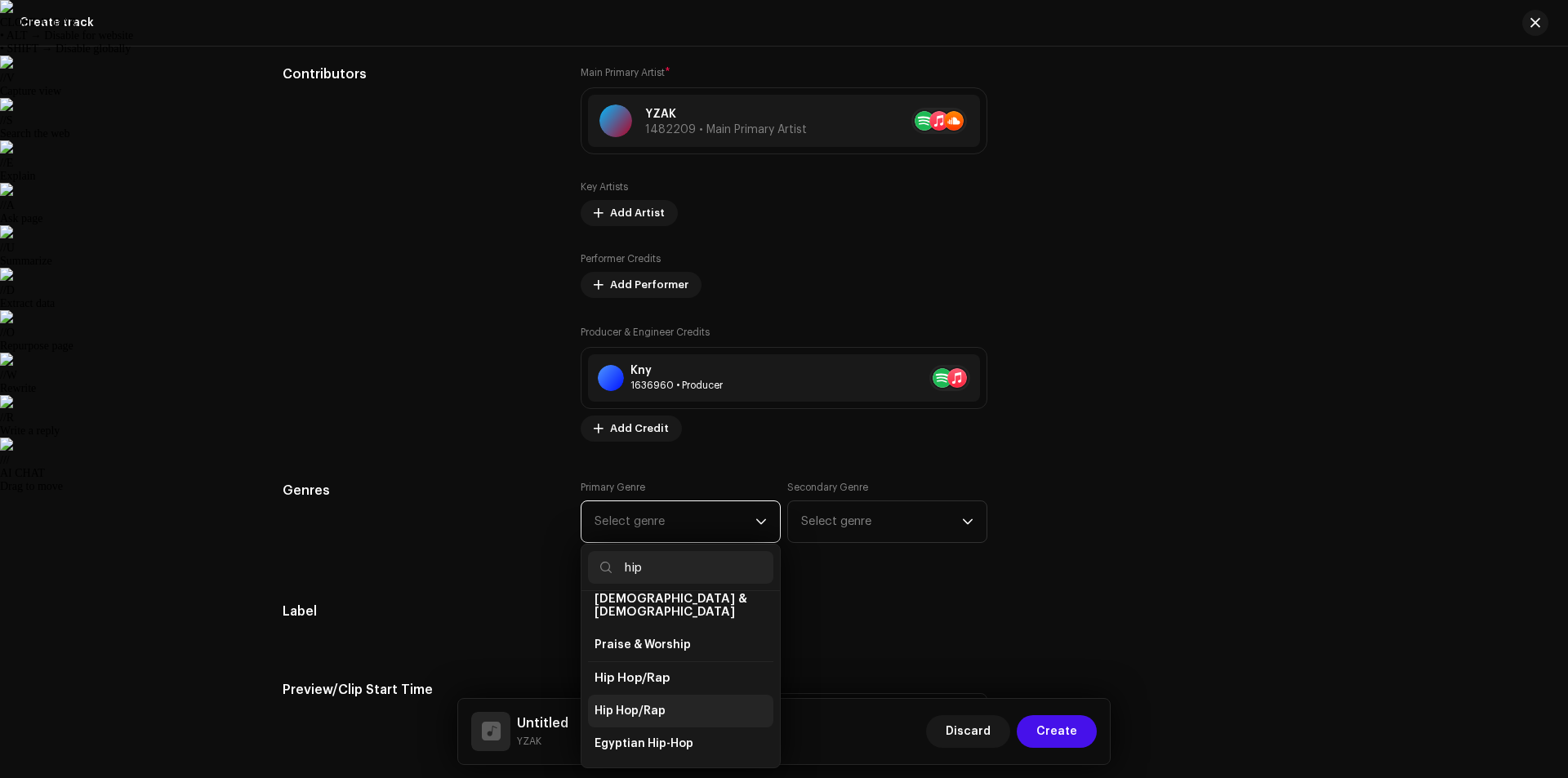
scroll to position [81, 0]
click at [657, 702] on span "Hip Hop/Rap" at bounding box center [630, 711] width 71 height 16
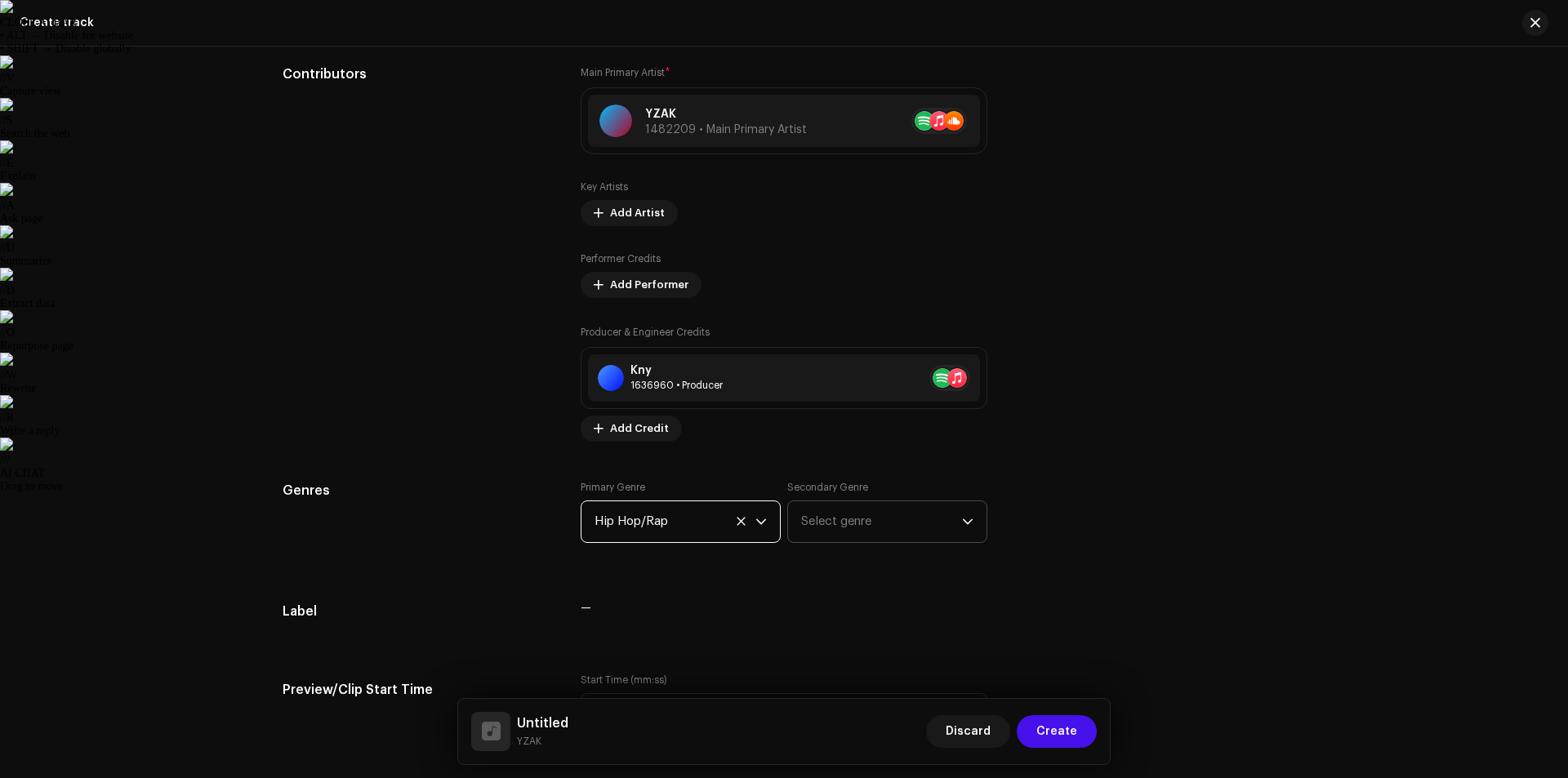
click at [853, 521] on span "Select genre" at bounding box center [881, 522] width 161 height 41
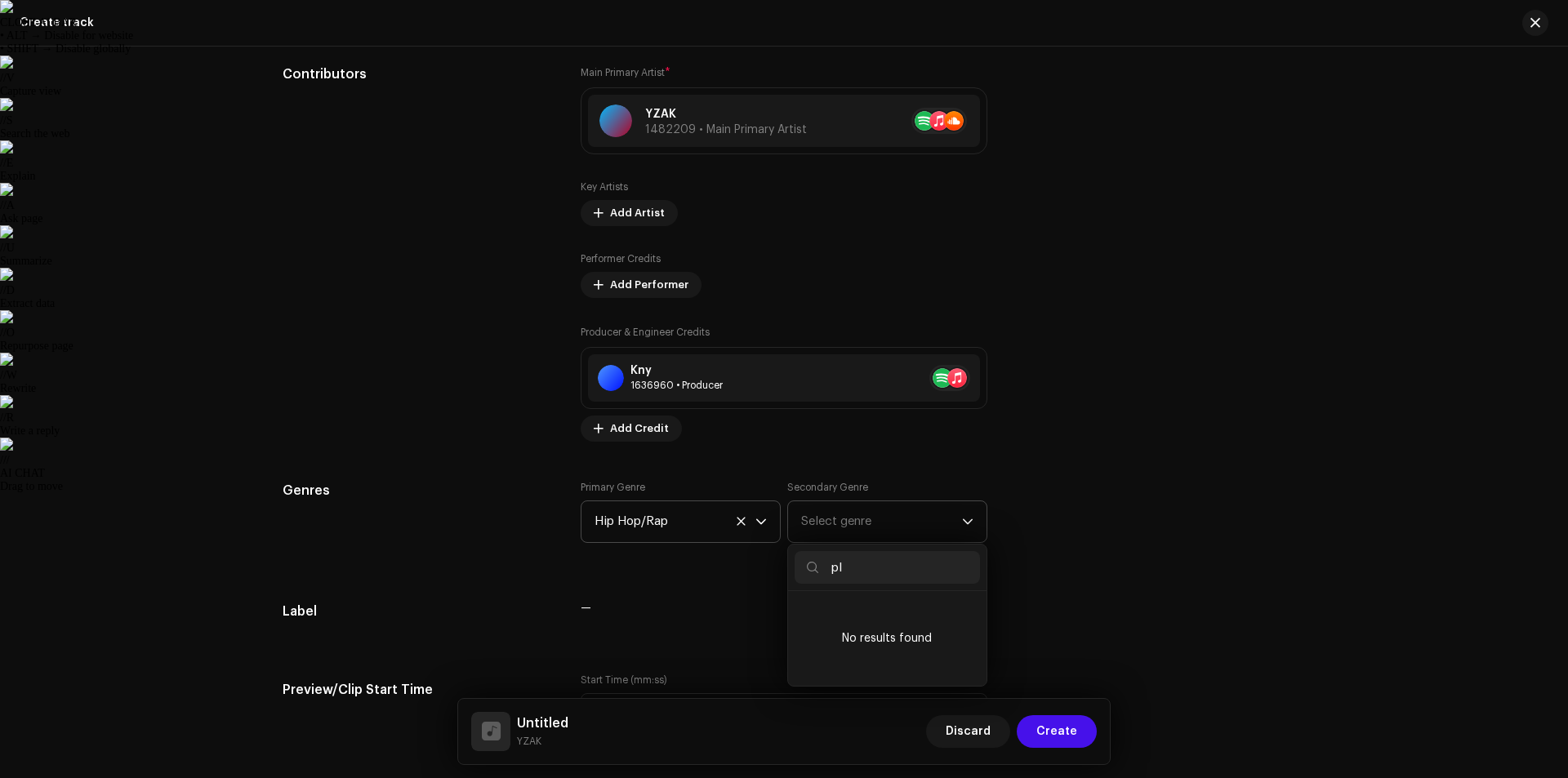
type input "p"
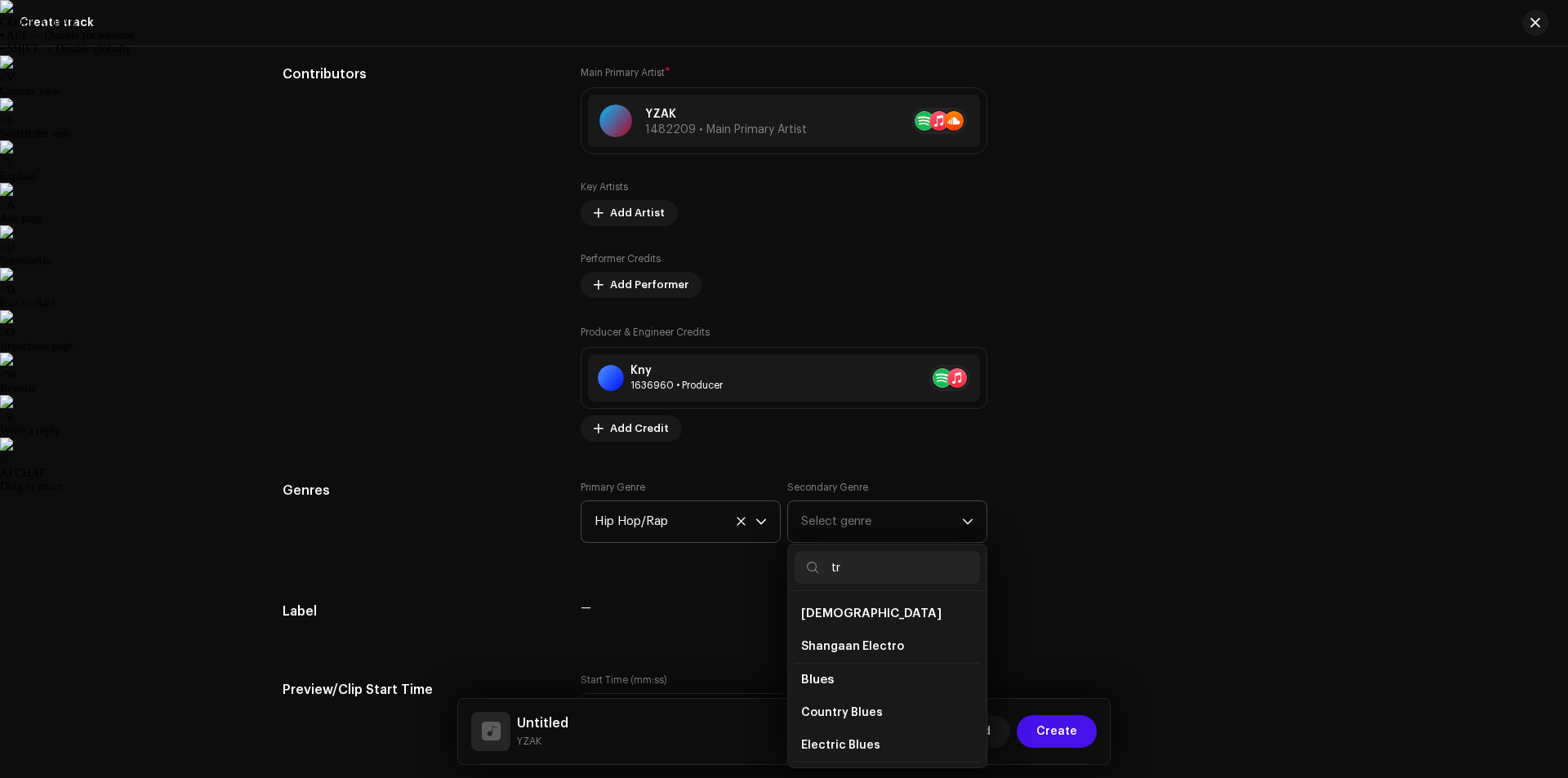
type input "t"
click at [1063, 433] on div "Tips Apple does not allow changes to Artist Name and Artist ID after initial su…" at bounding box center [1149, 252] width 272 height 377
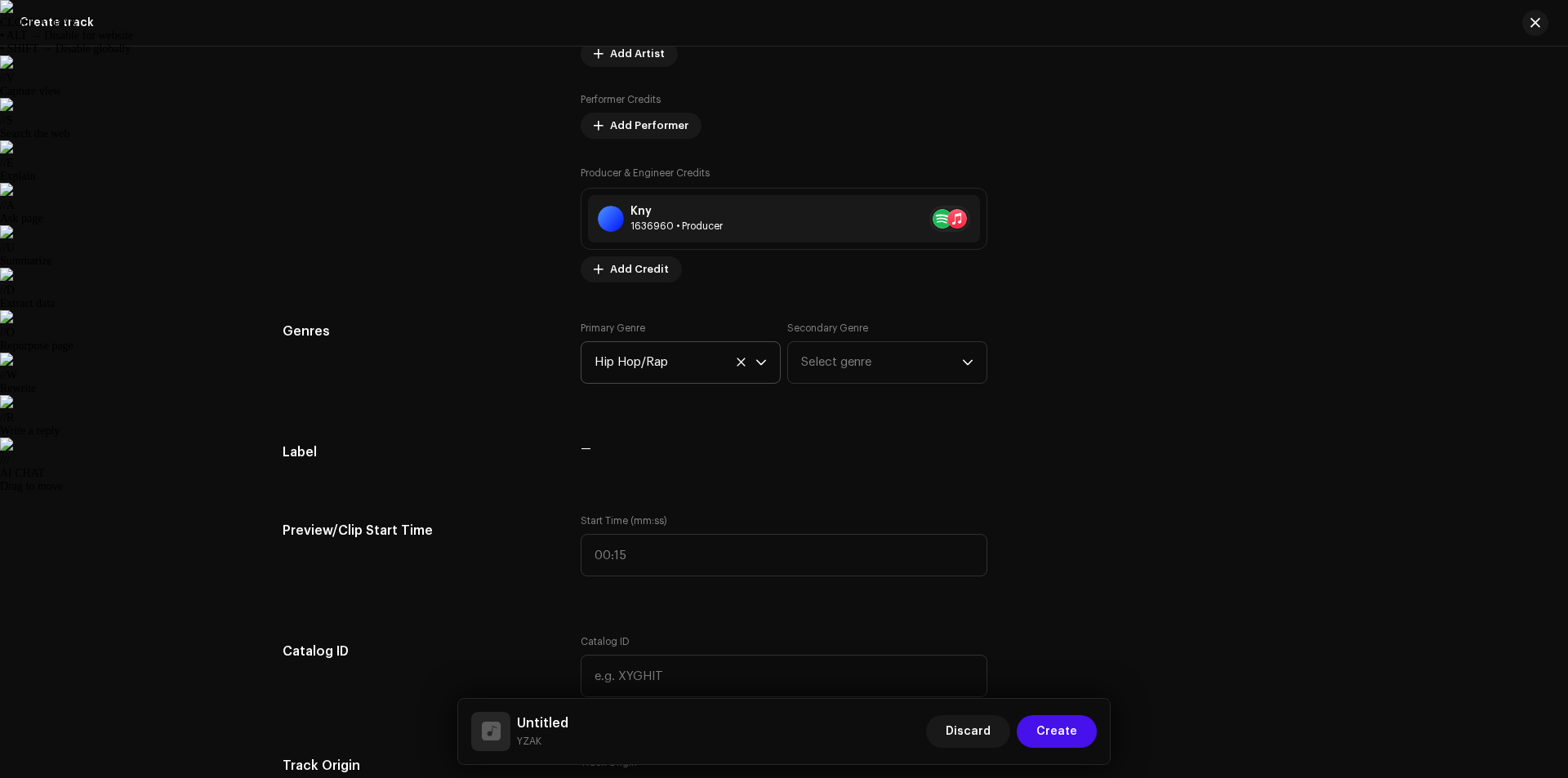
scroll to position [1026, 0]
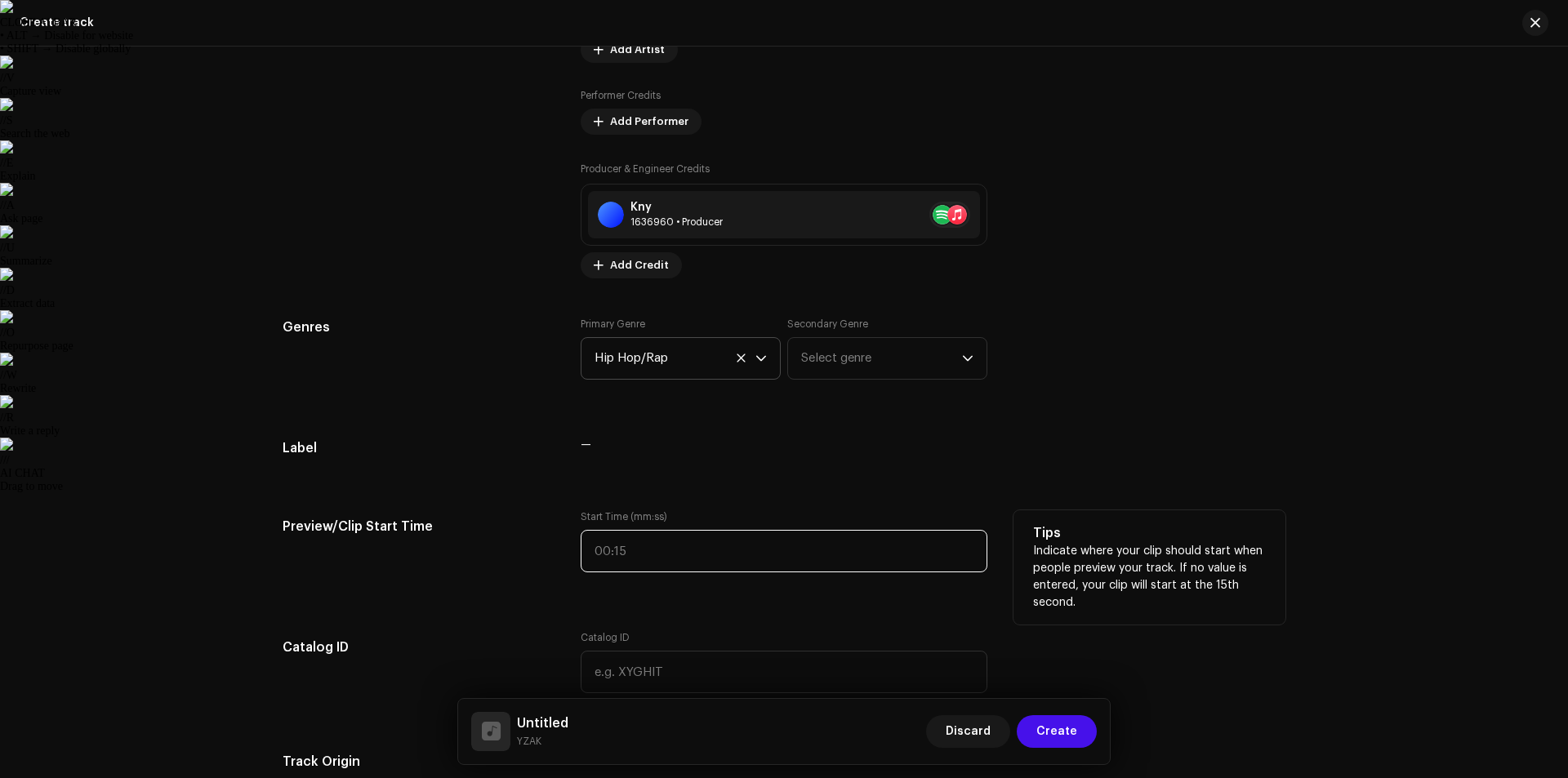
type input ":"
click at [665, 557] on input ":" at bounding box center [784, 552] width 407 height 43
type input "1 :28"
click at [1043, 465] on div "Label —" at bounding box center [784, 455] width 1003 height 33
click at [715, 543] on input ":" at bounding box center [784, 552] width 407 height 43
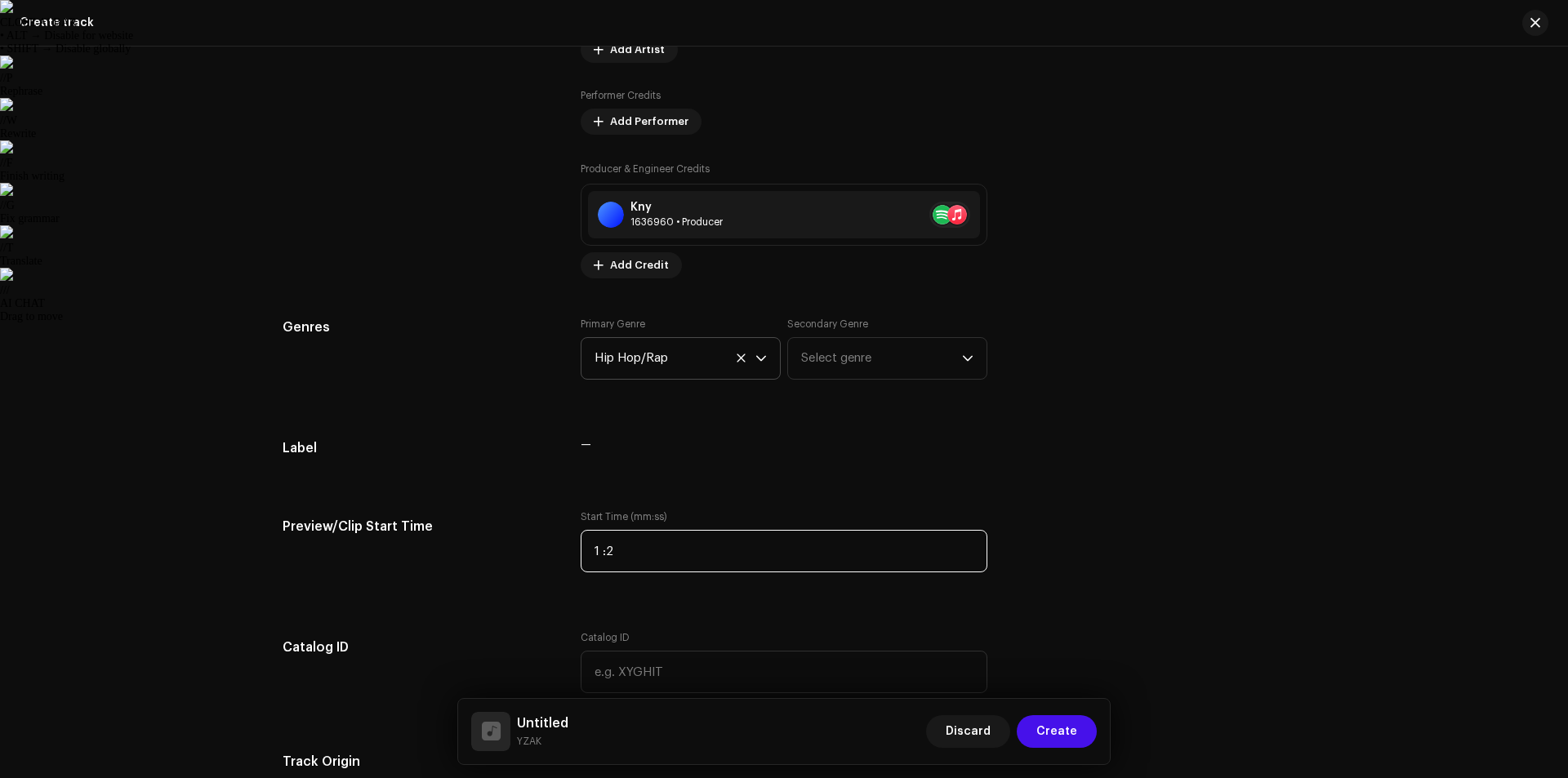
type input "1 :28"
click at [1039, 505] on div "Track details Complete the following to finalize your track. 1 of 3 Add Audio F…" at bounding box center [784, 664] width 1055 height 3210
click at [741, 549] on input ":" at bounding box center [784, 552] width 407 height 43
type input "01:28"
click at [1081, 402] on div "Track details Complete the following to finalize your track. 1 of 3 Add Audio F…" at bounding box center [784, 664] width 1055 height 3210
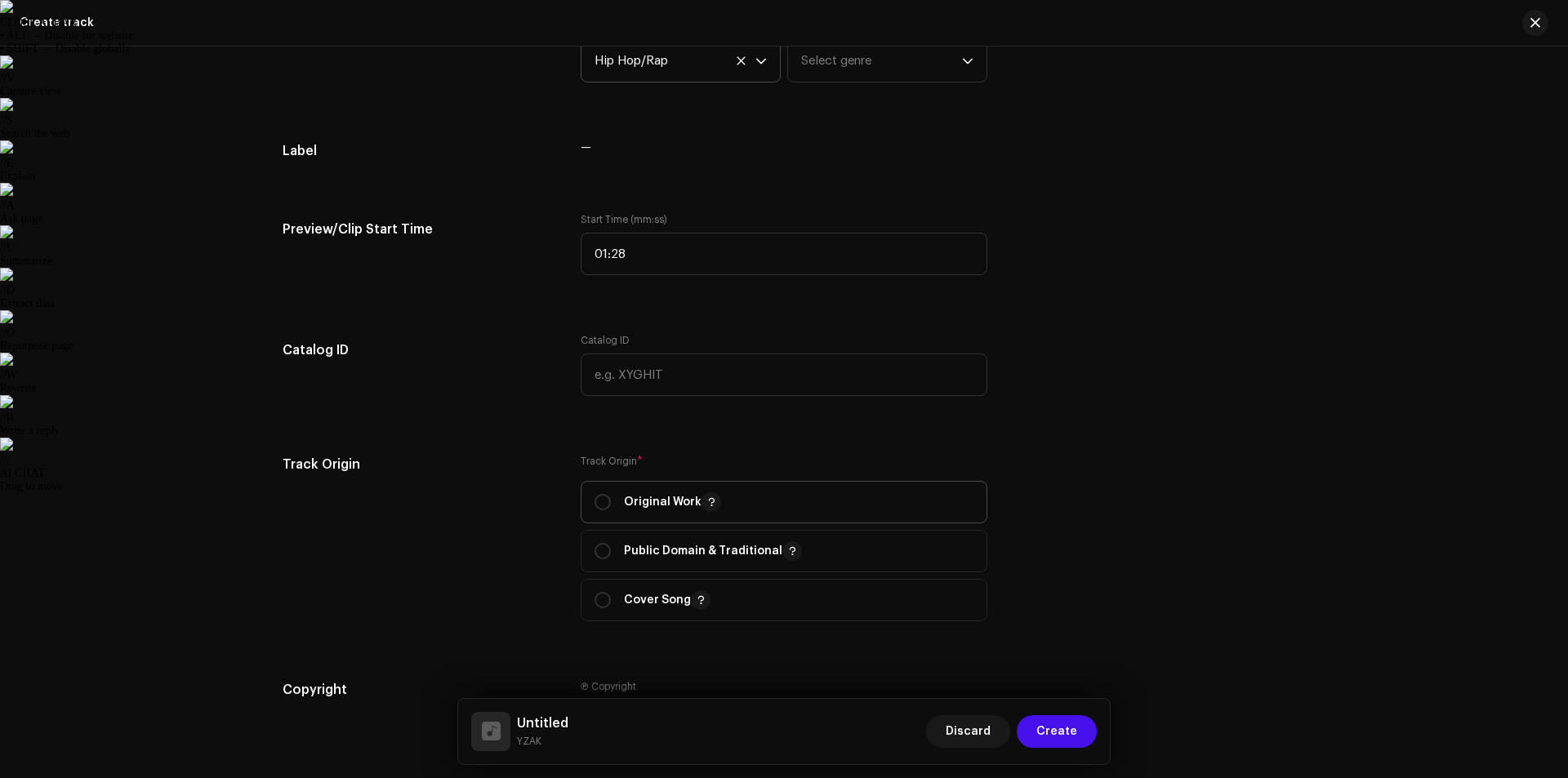
scroll to position [1354, 0]
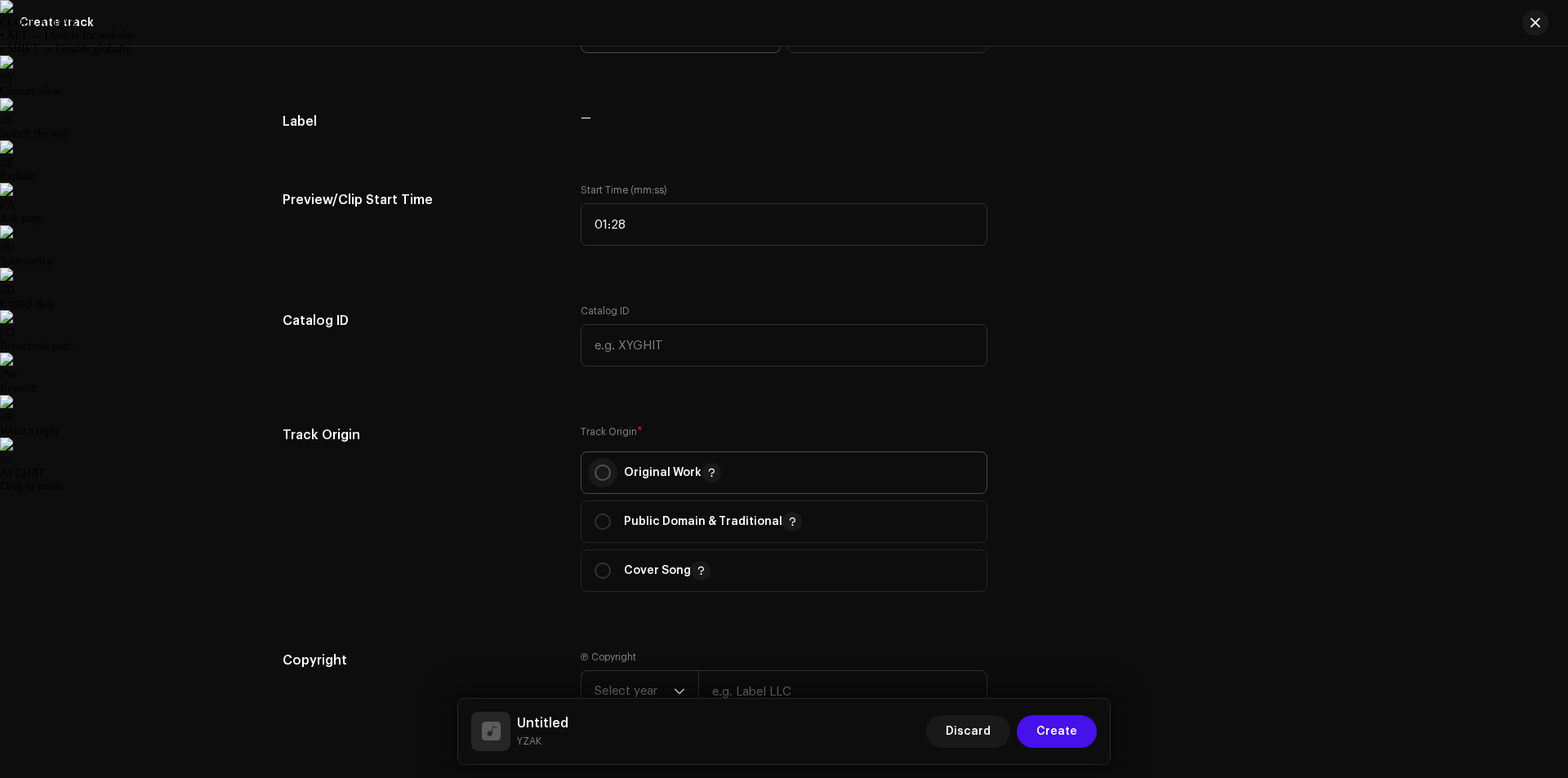
click at [606, 473] on input "radio" at bounding box center [603, 473] width 16 height 16
radio input "true"
click at [1075, 458] on div "Track Origin Track Origin * Original Work Public Domain & Traditional Cover Song" at bounding box center [784, 518] width 1003 height 186
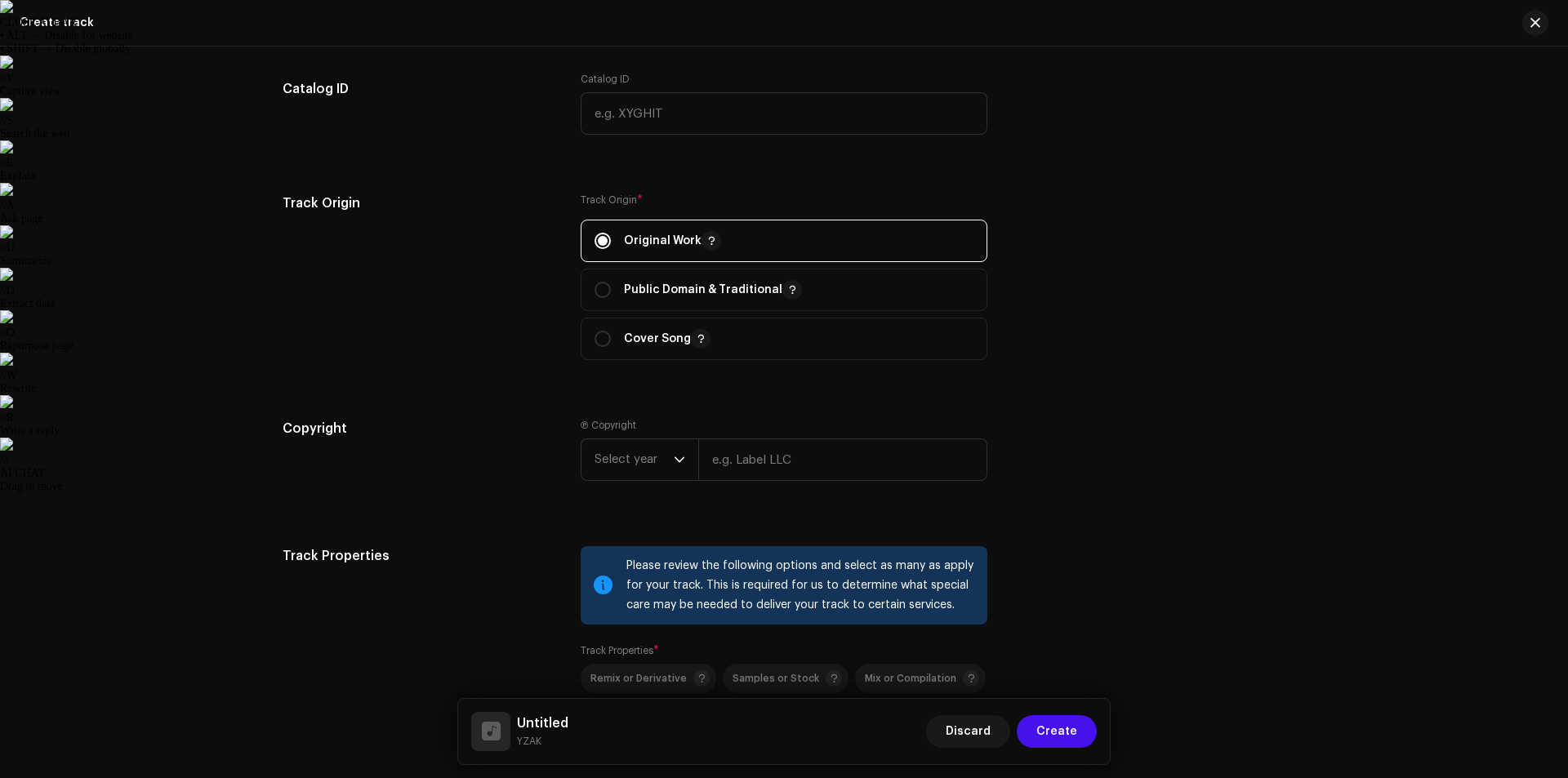
scroll to position [1599, 0]
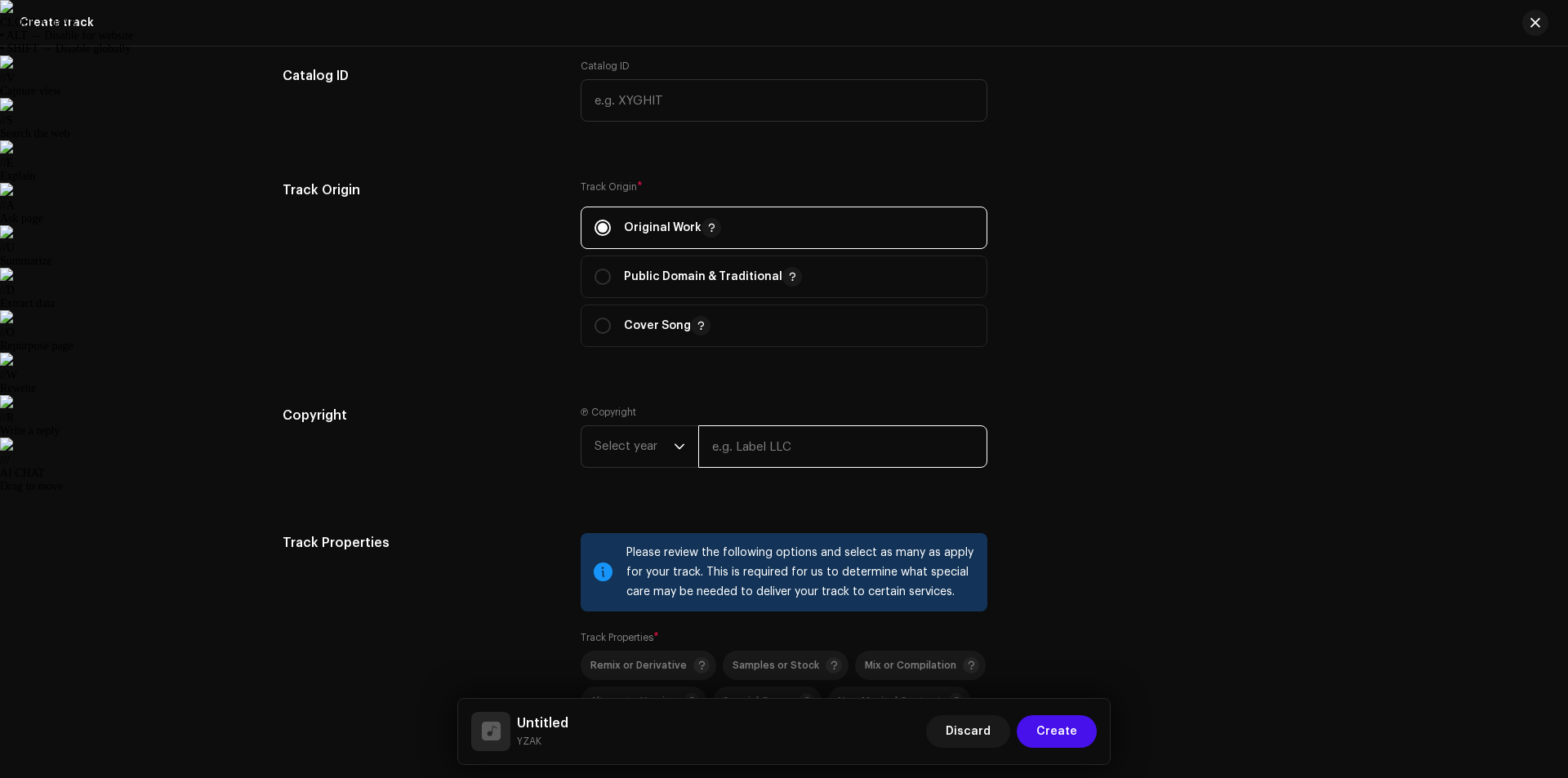
click at [761, 453] on input "text" at bounding box center [843, 447] width 289 height 43
click at [650, 449] on span "Select year" at bounding box center [634, 447] width 79 height 41
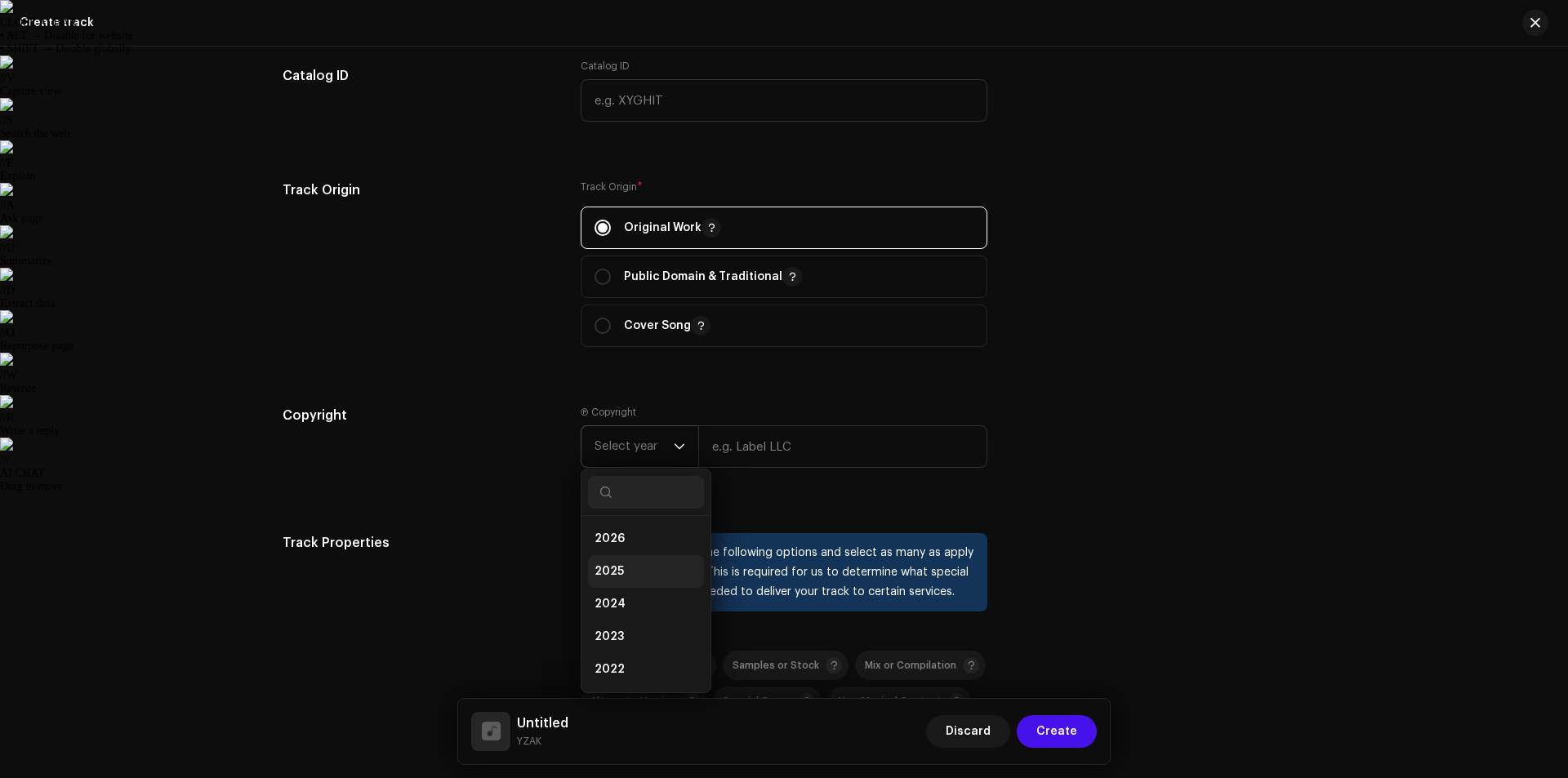
click at [621, 565] on li "2025" at bounding box center [645, 572] width 116 height 33
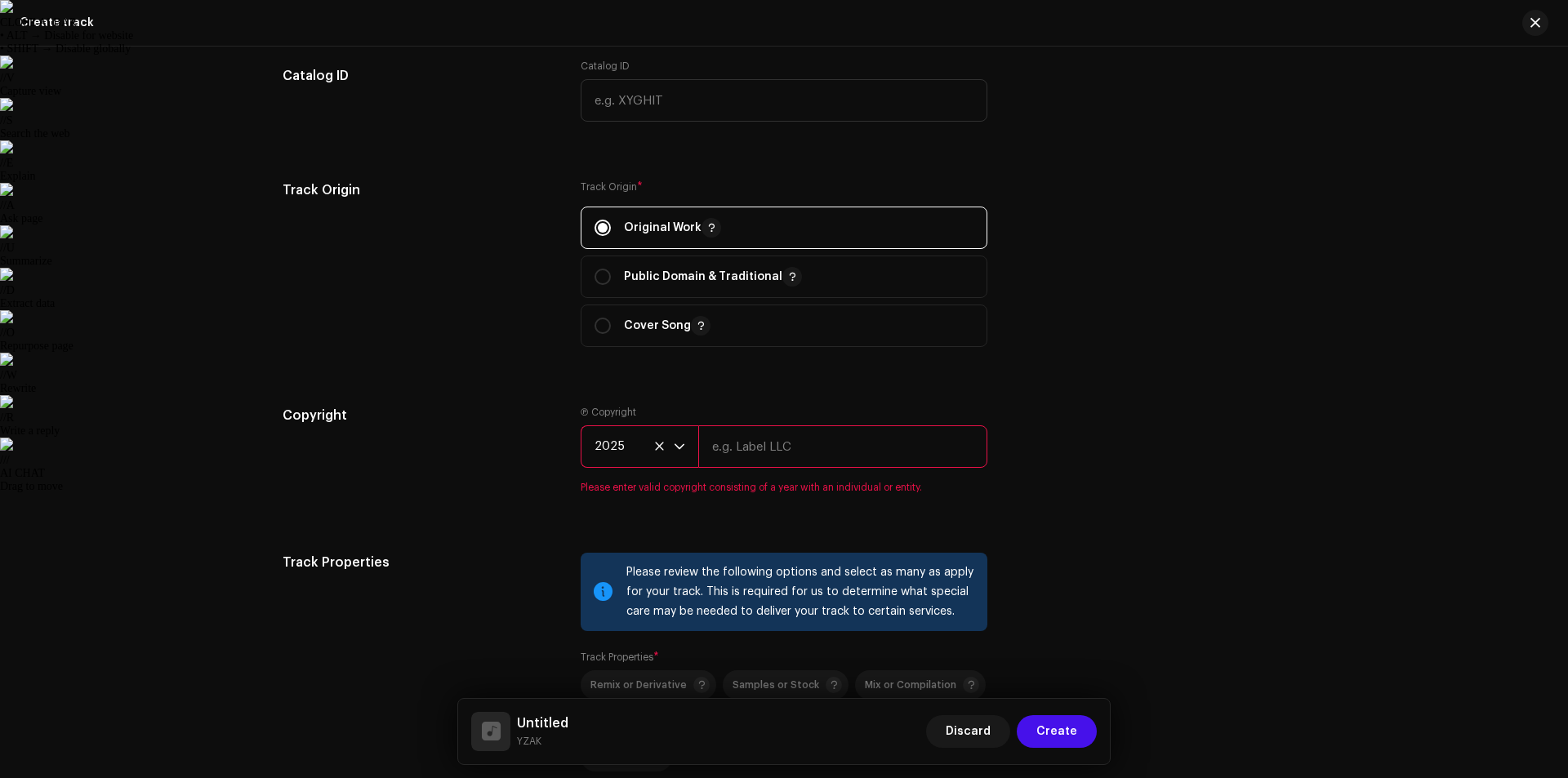
click at [766, 457] on input "text" at bounding box center [843, 447] width 289 height 43
type input "YZAK"
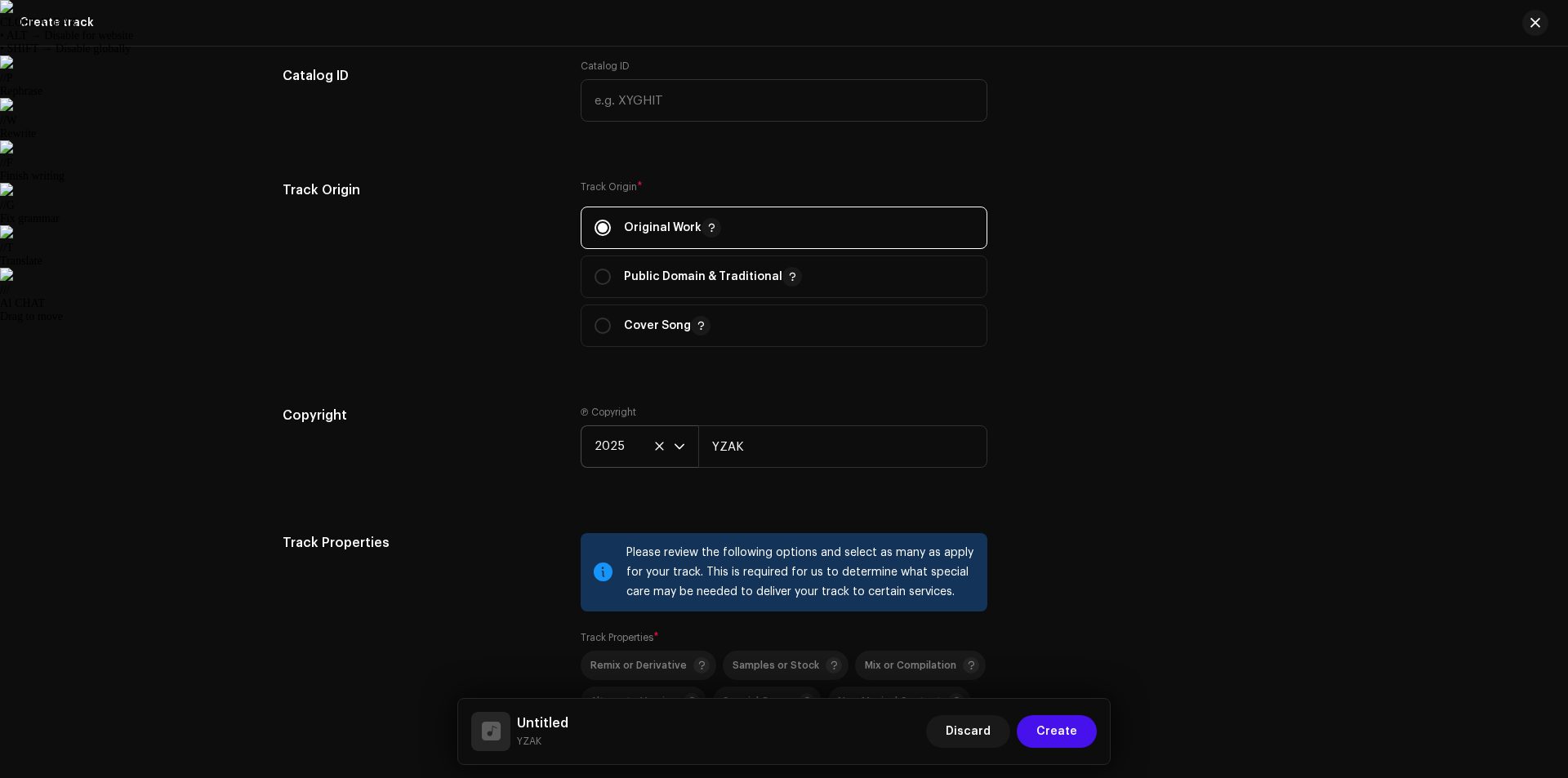
click at [1072, 396] on div "Track details Complete the following to finalize your track. 1 of 3 Add Audio F…" at bounding box center [784, 92] width 1055 height 3210
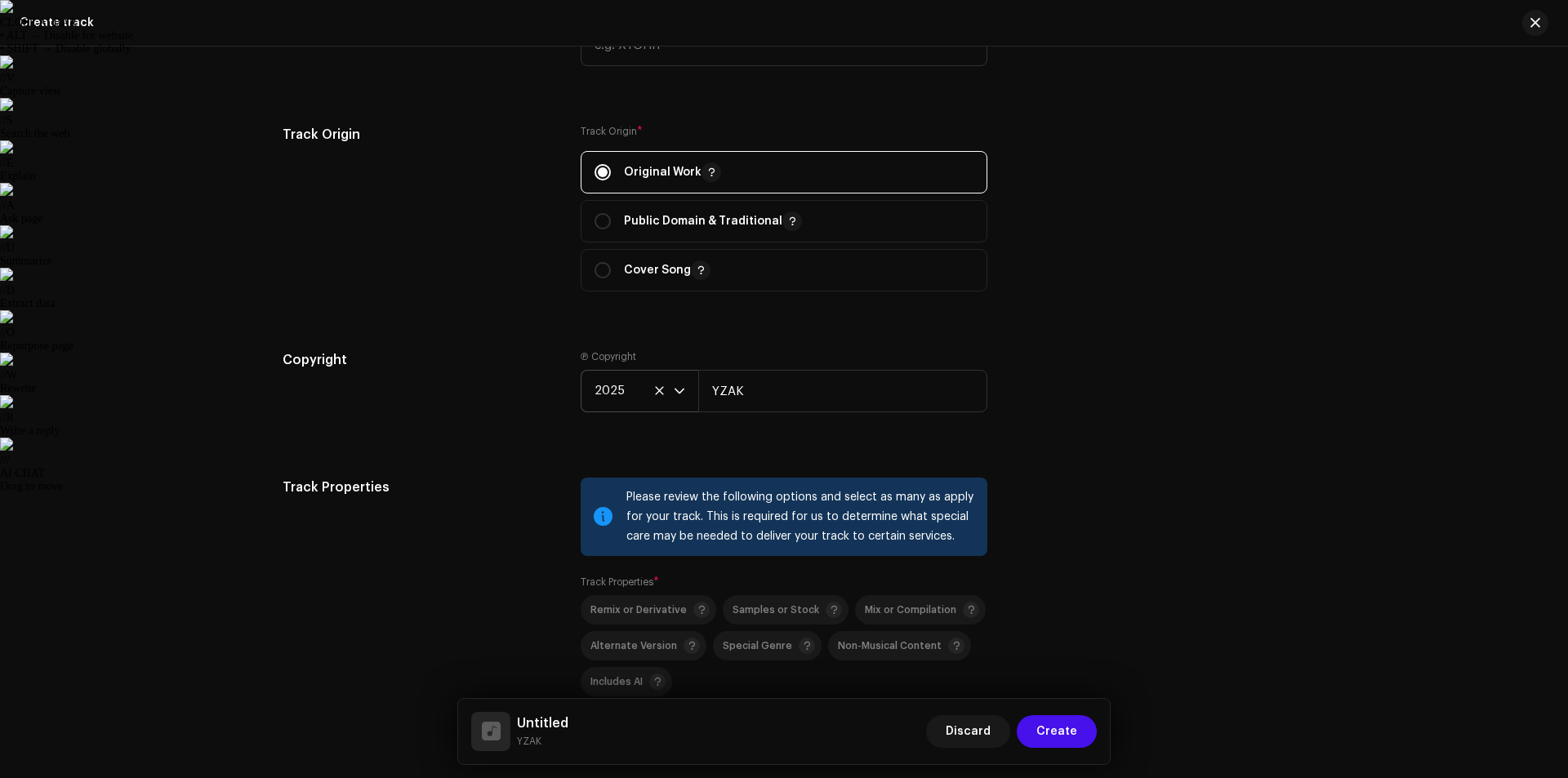
scroll to position [1925, 0]
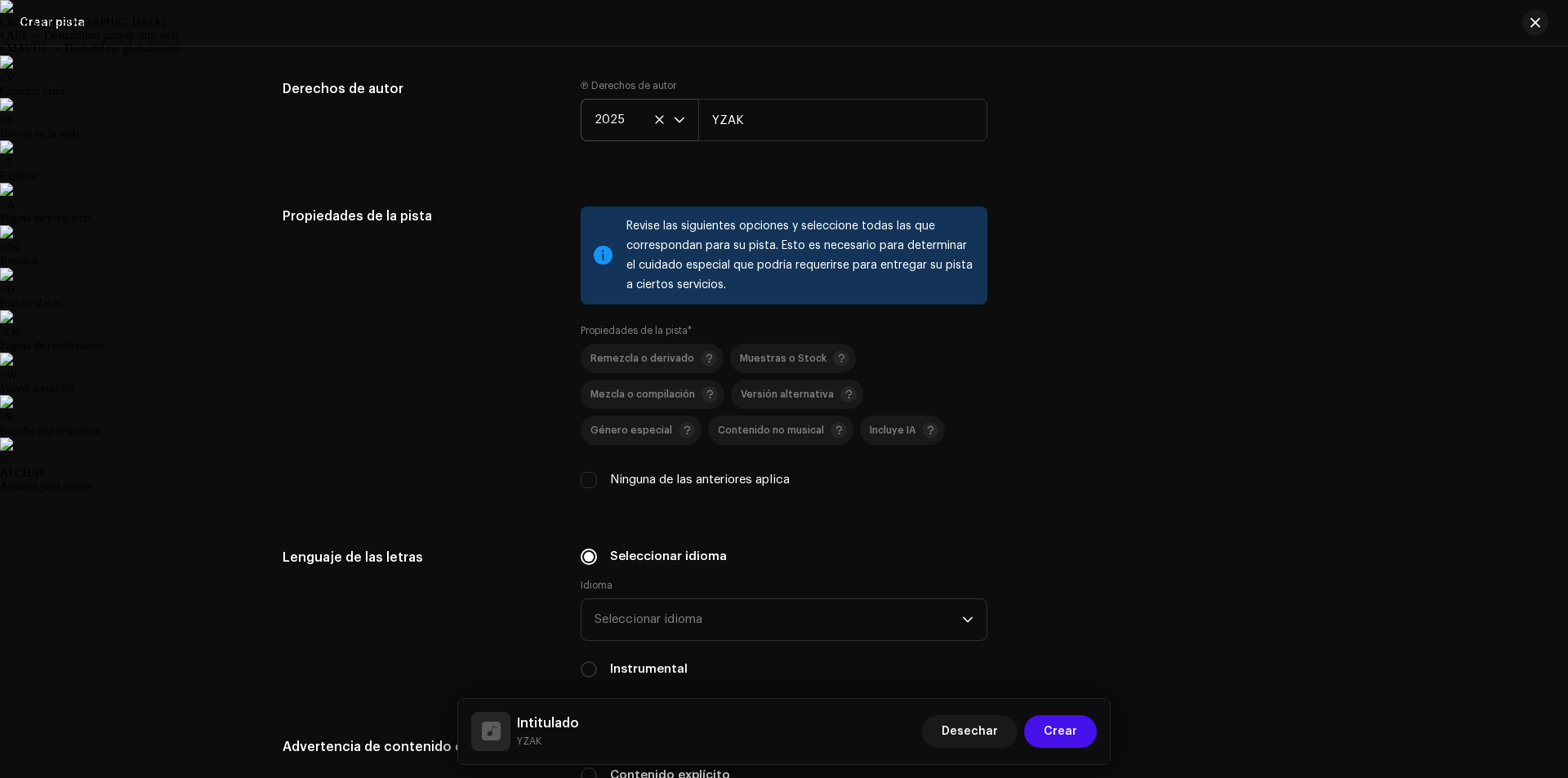
click at [1224, 268] on div "Propiedades de la pista Revise las siguientes opciones y seleccione todas las q…" at bounding box center [784, 357] width 1003 height 302
click at [610, 483] on font "Ninguna de las anteriores aplica" at bounding box center [700, 479] width 179 height 12
click at [597, 483] on input "Ninguna de las anteriores aplica" at bounding box center [589, 480] width 16 height 16
checkbox input "true"
click at [1014, 428] on div "Propiedades de la pista Revise las siguientes opciones y seleccione todas las q…" at bounding box center [784, 357] width 1003 height 302
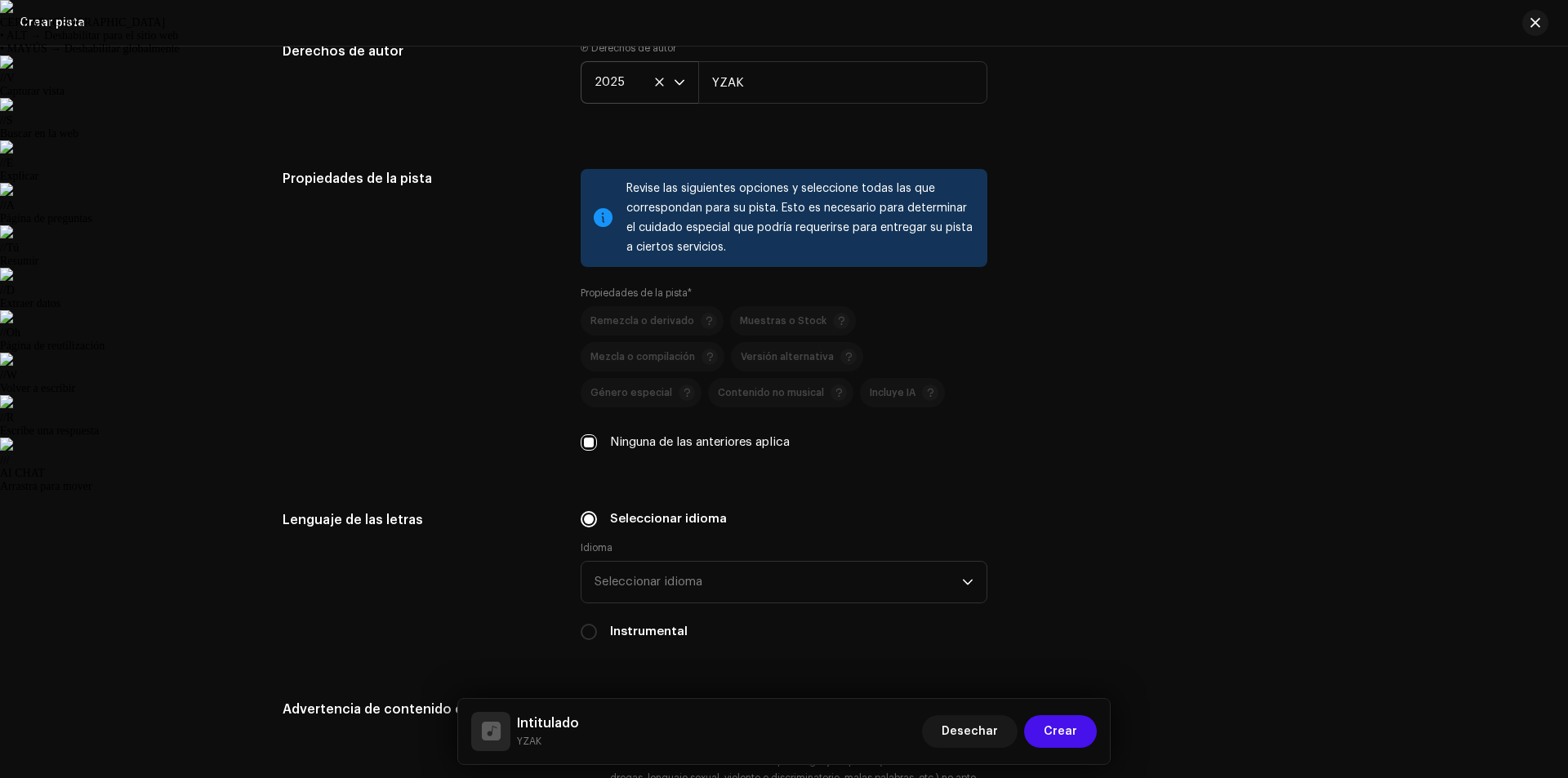
scroll to position [2170, 0]
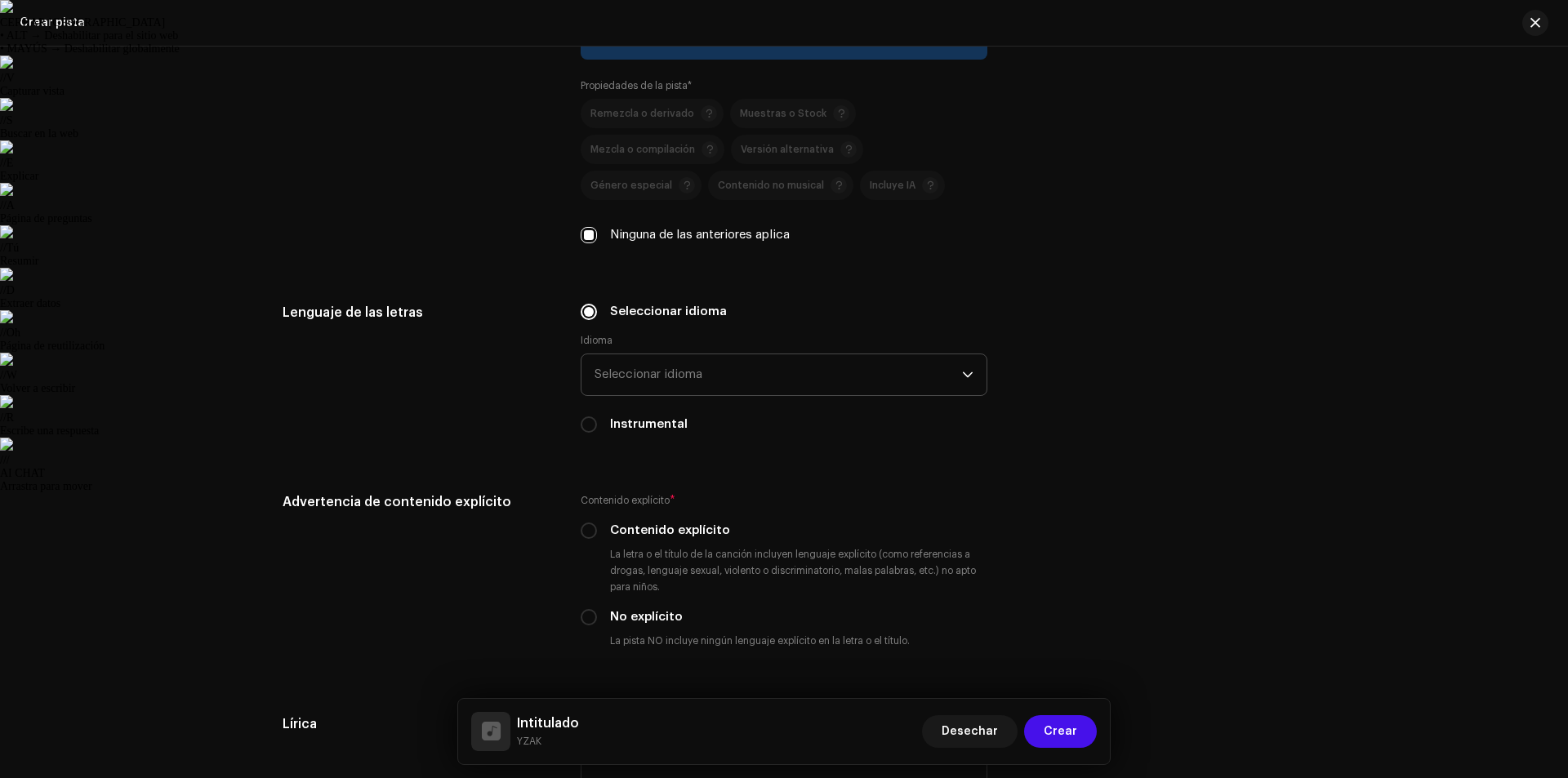
click at [723, 383] on span "Seleccionar idioma" at bounding box center [778, 375] width 368 height 41
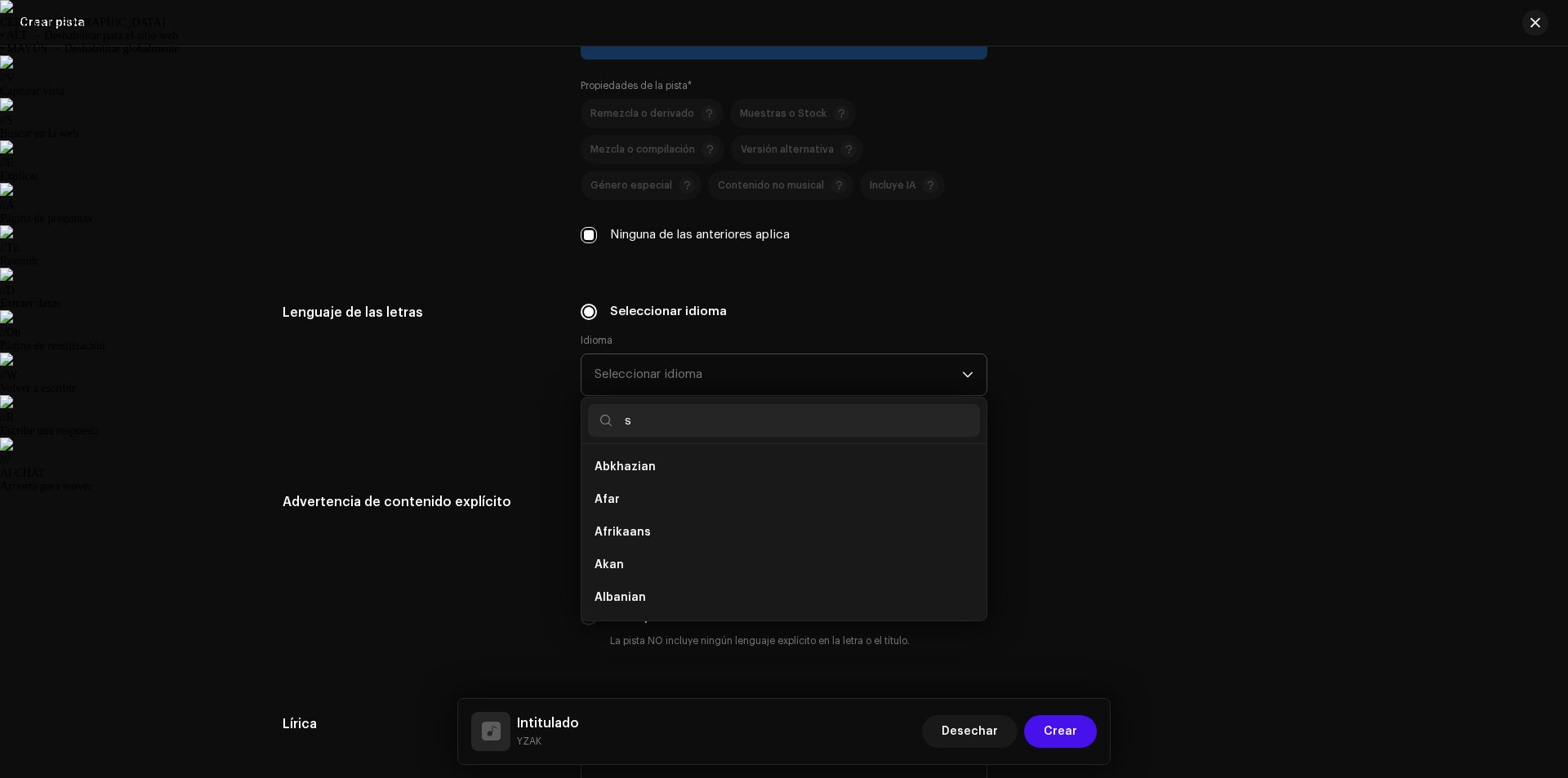
scroll to position [0, 0]
type input "sp"
click at [671, 525] on span "Spanish ([GEOGRAPHIC_DATA])" at bounding box center [682, 533] width 177 height 16
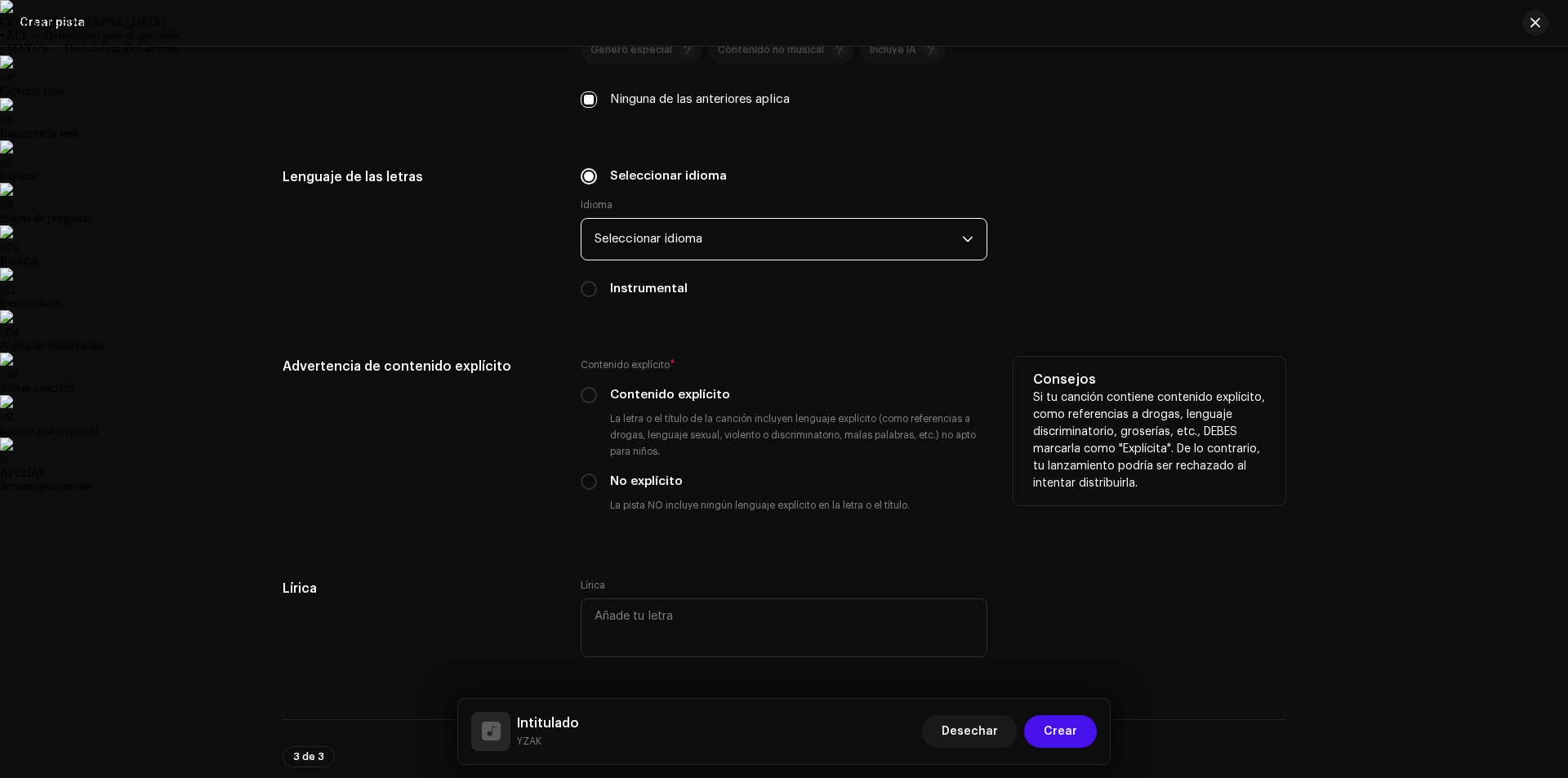
scroll to position [2333, 0]
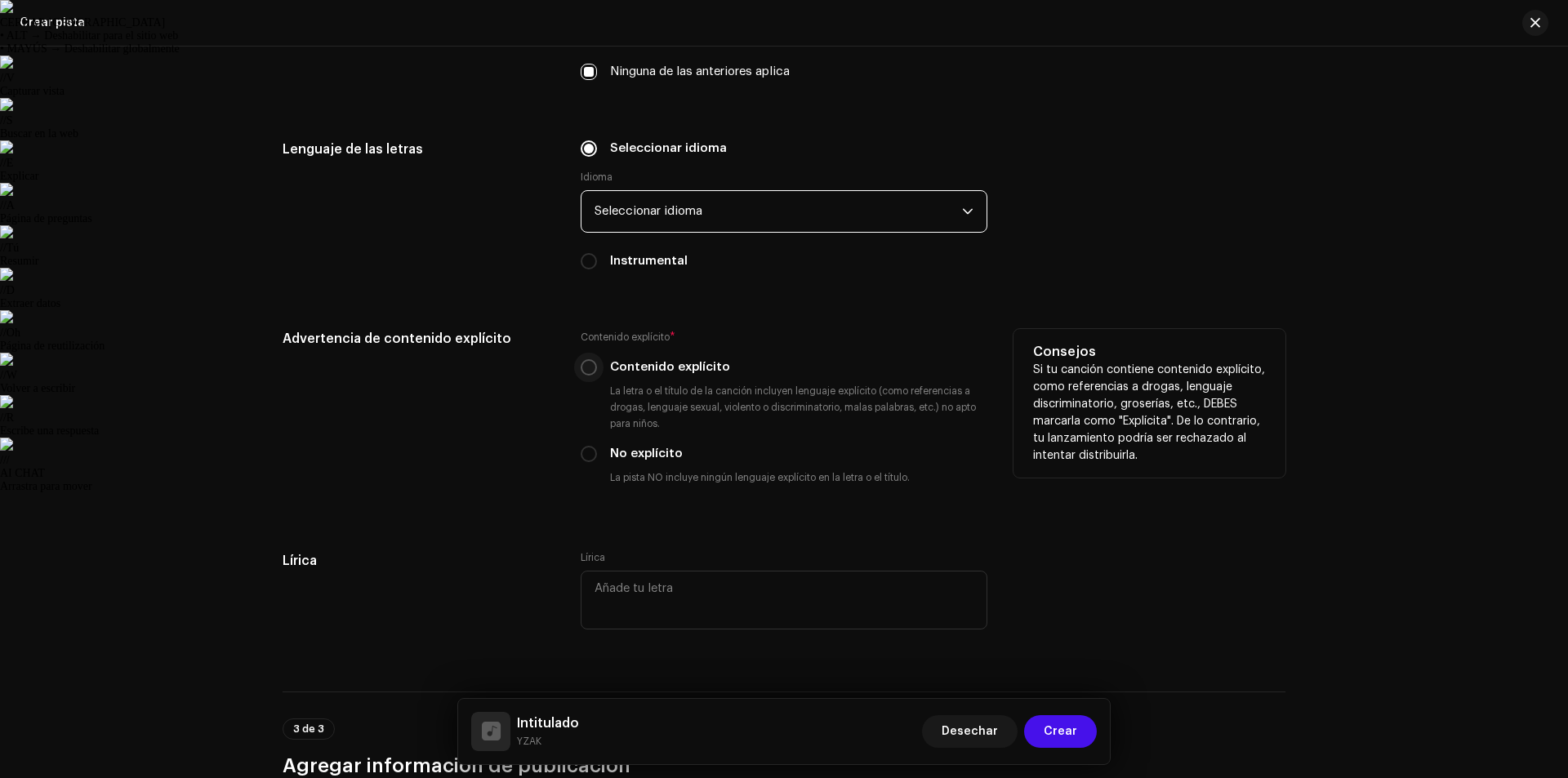
click at [587, 370] on input "Contenido explícito" at bounding box center [589, 368] width 16 height 16
radio input "true"
click at [511, 401] on div "Advertencia de contenido explícito" at bounding box center [419, 420] width 272 height 183
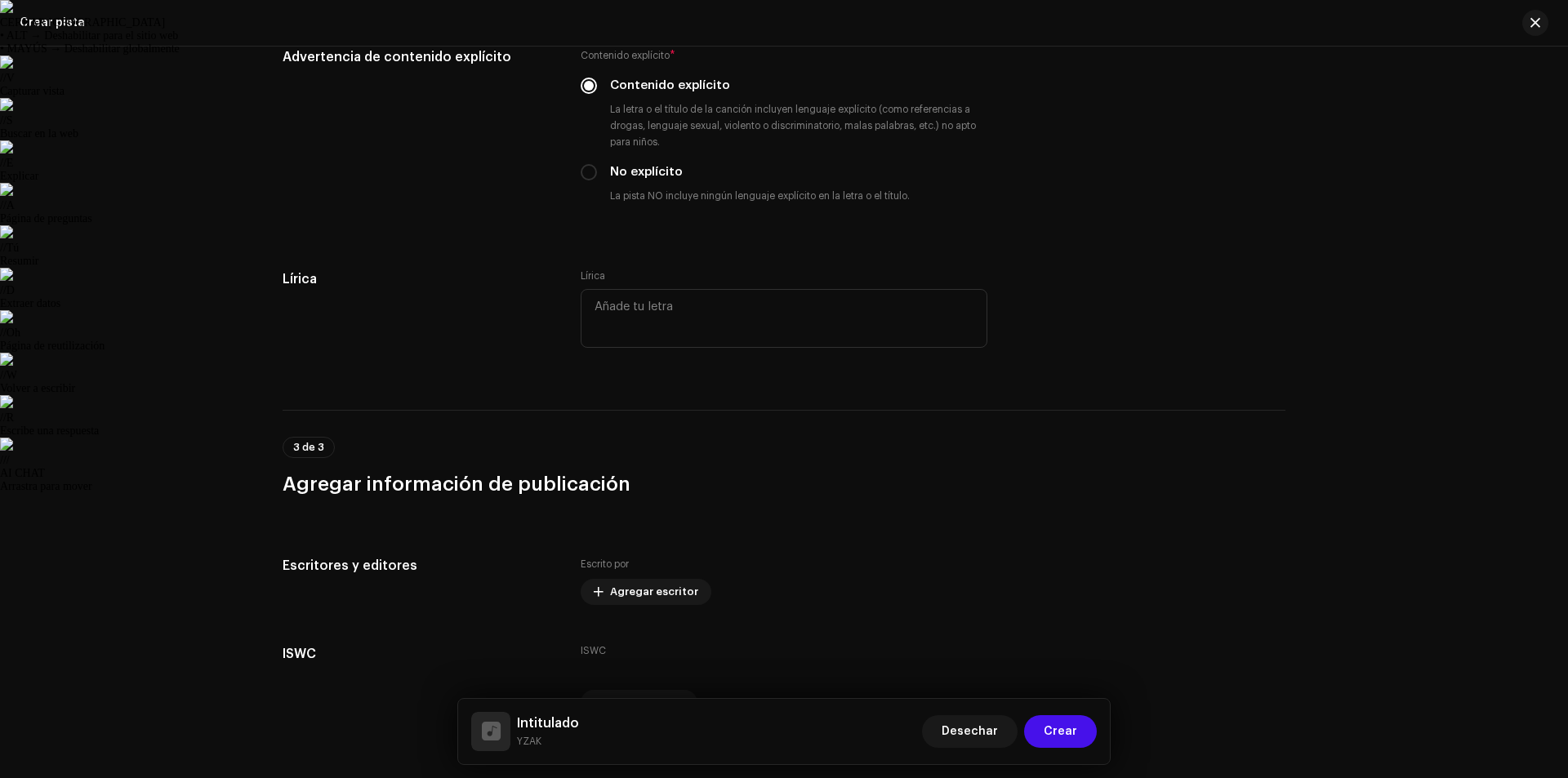
scroll to position [2710, 0]
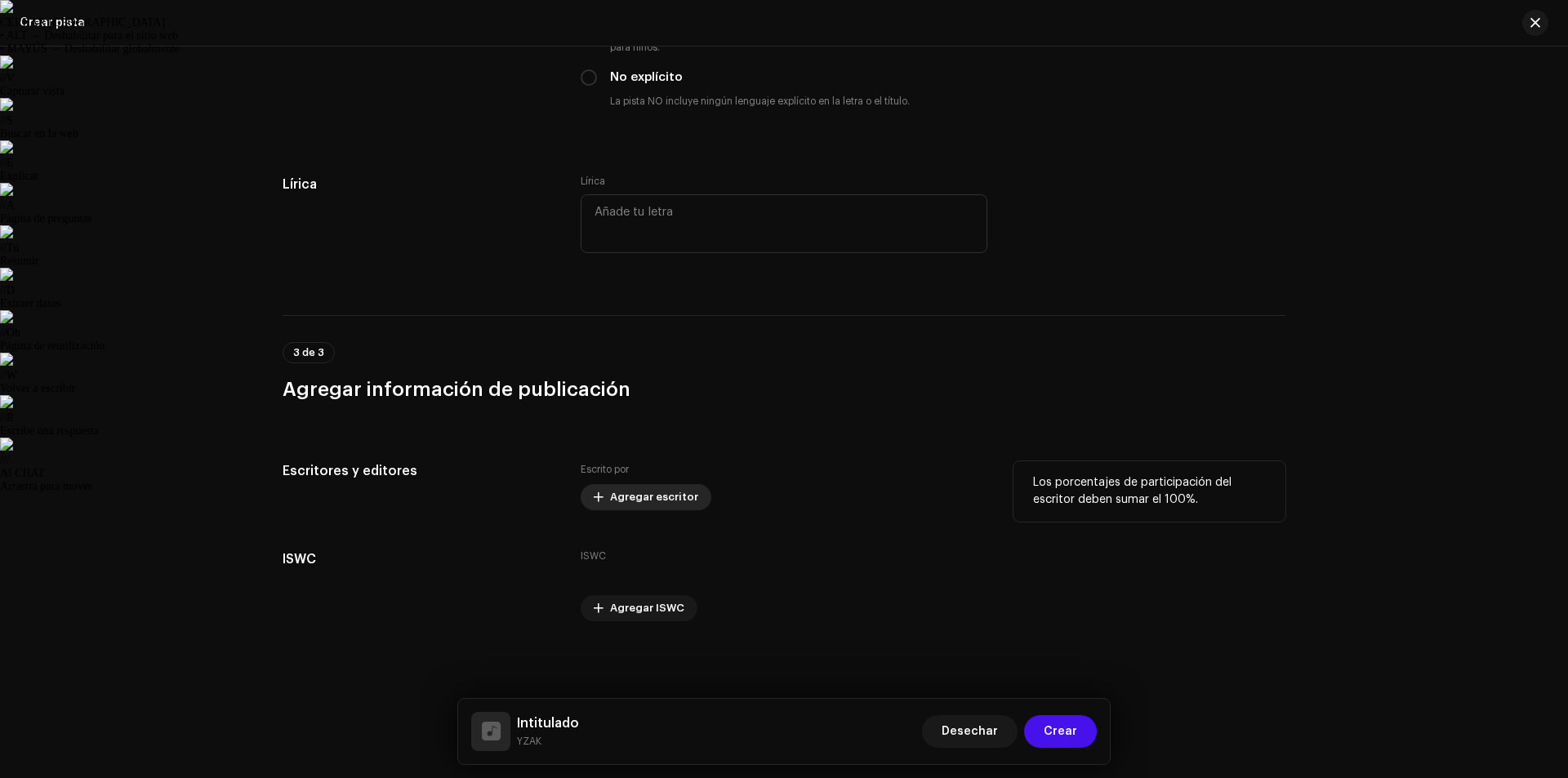
click at [657, 498] on font "Agregar escritor" at bounding box center [654, 497] width 88 height 11
click at [1088, 338] on div "Agregar escritor Nombre del escritor ( DEBE ser el nombre de una persona y no e…" at bounding box center [784, 389] width 1568 height 778
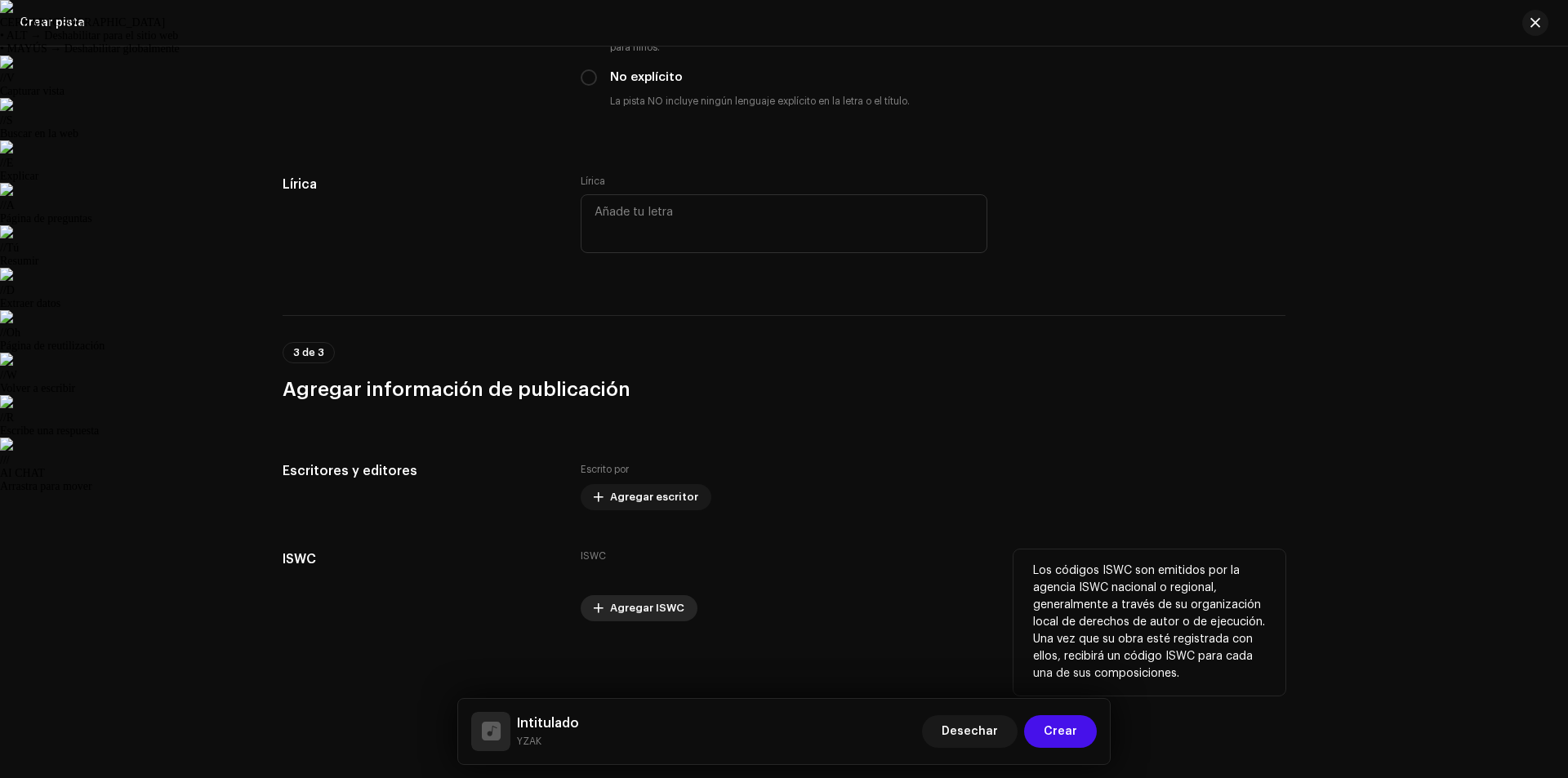
click at [631, 605] on font "Agregar ISWC" at bounding box center [647, 608] width 74 height 11
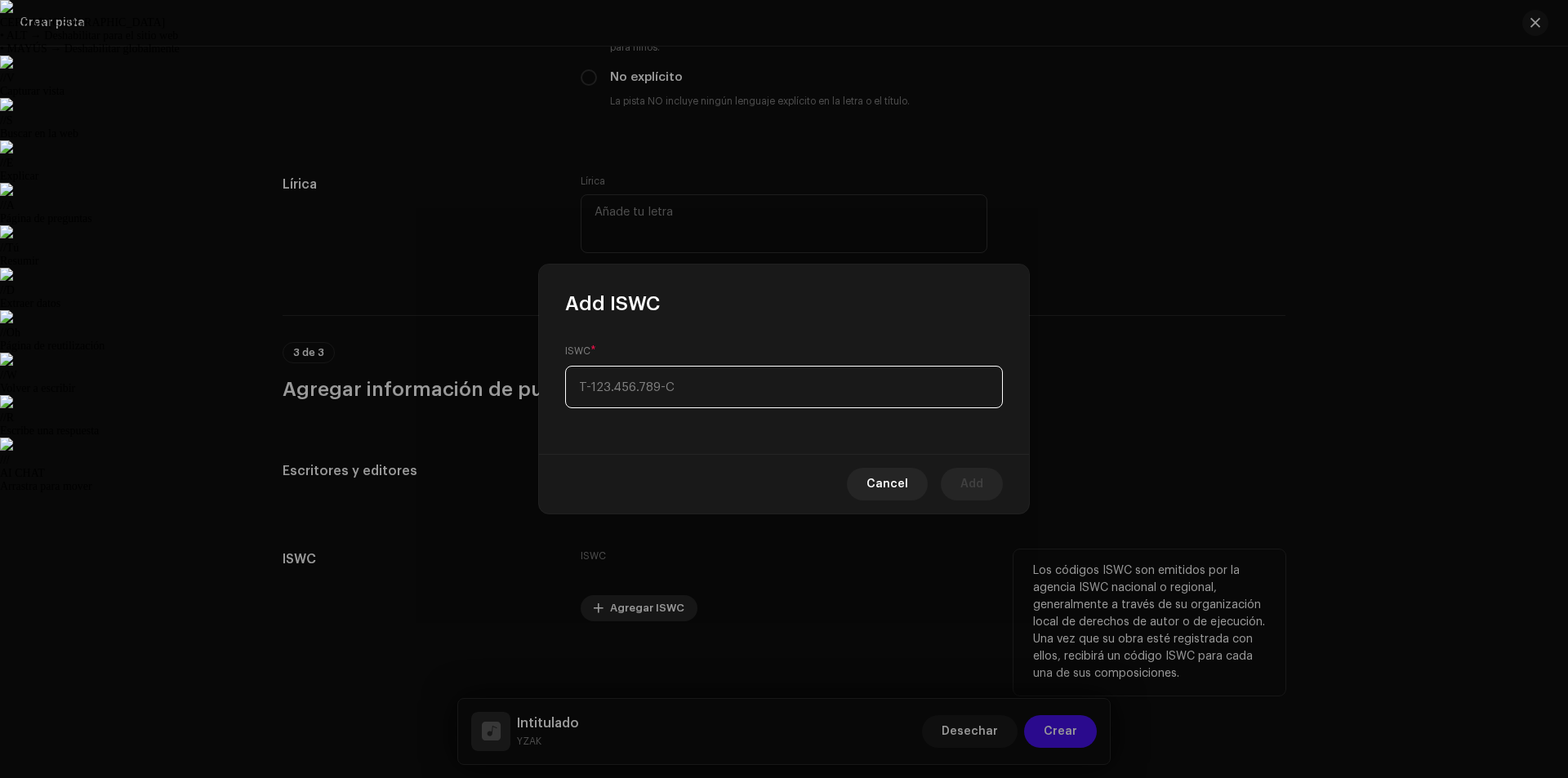
type input "_-___.___.___-_"
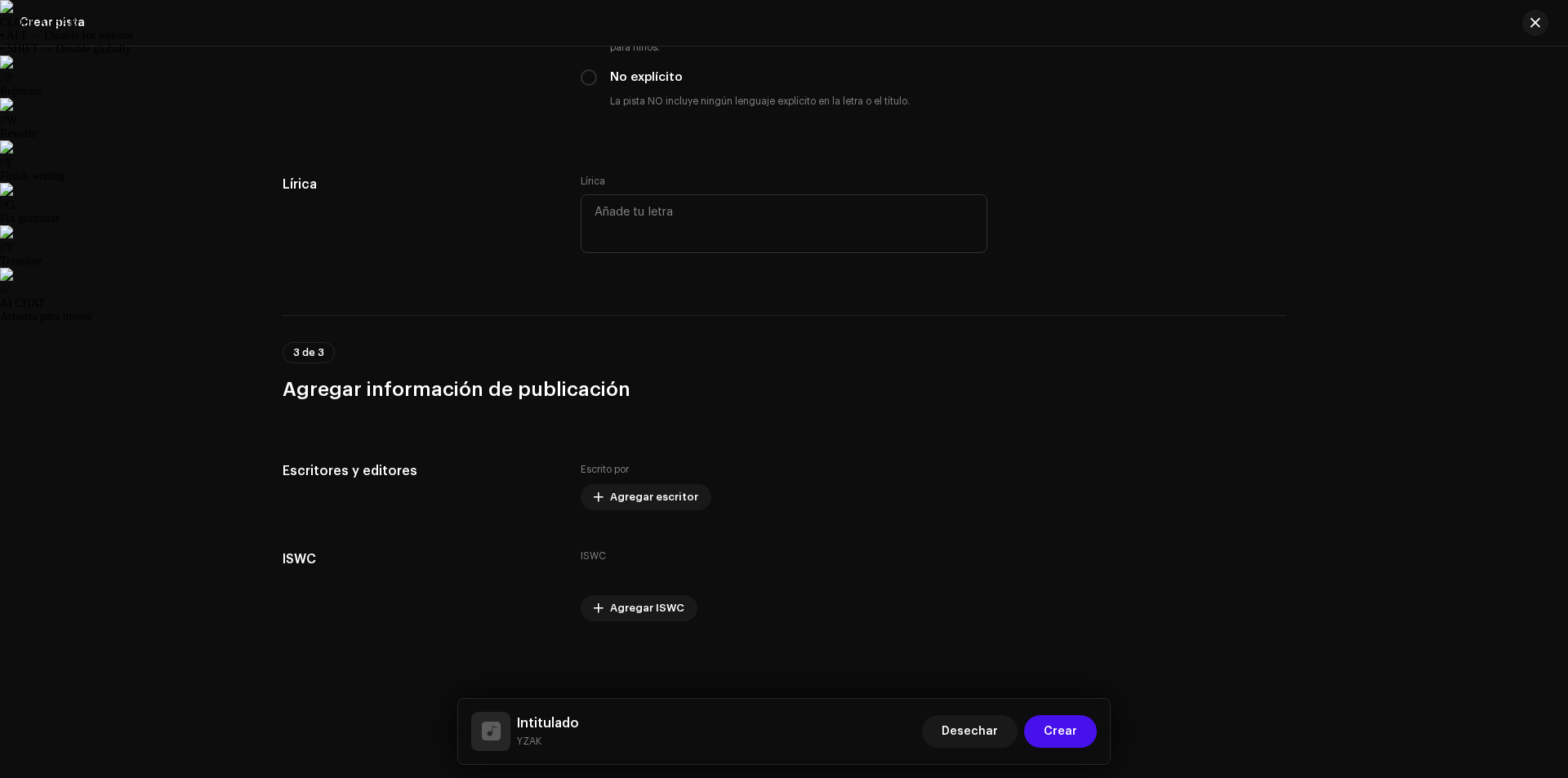
click at [843, 575] on div "Agregar ISWC ISWC * _-___.___.___-_ Cancelar Agregar" at bounding box center [784, 389] width 1568 height 778
click at [663, 508] on span "Agregar escritor" at bounding box center [654, 498] width 88 height 33
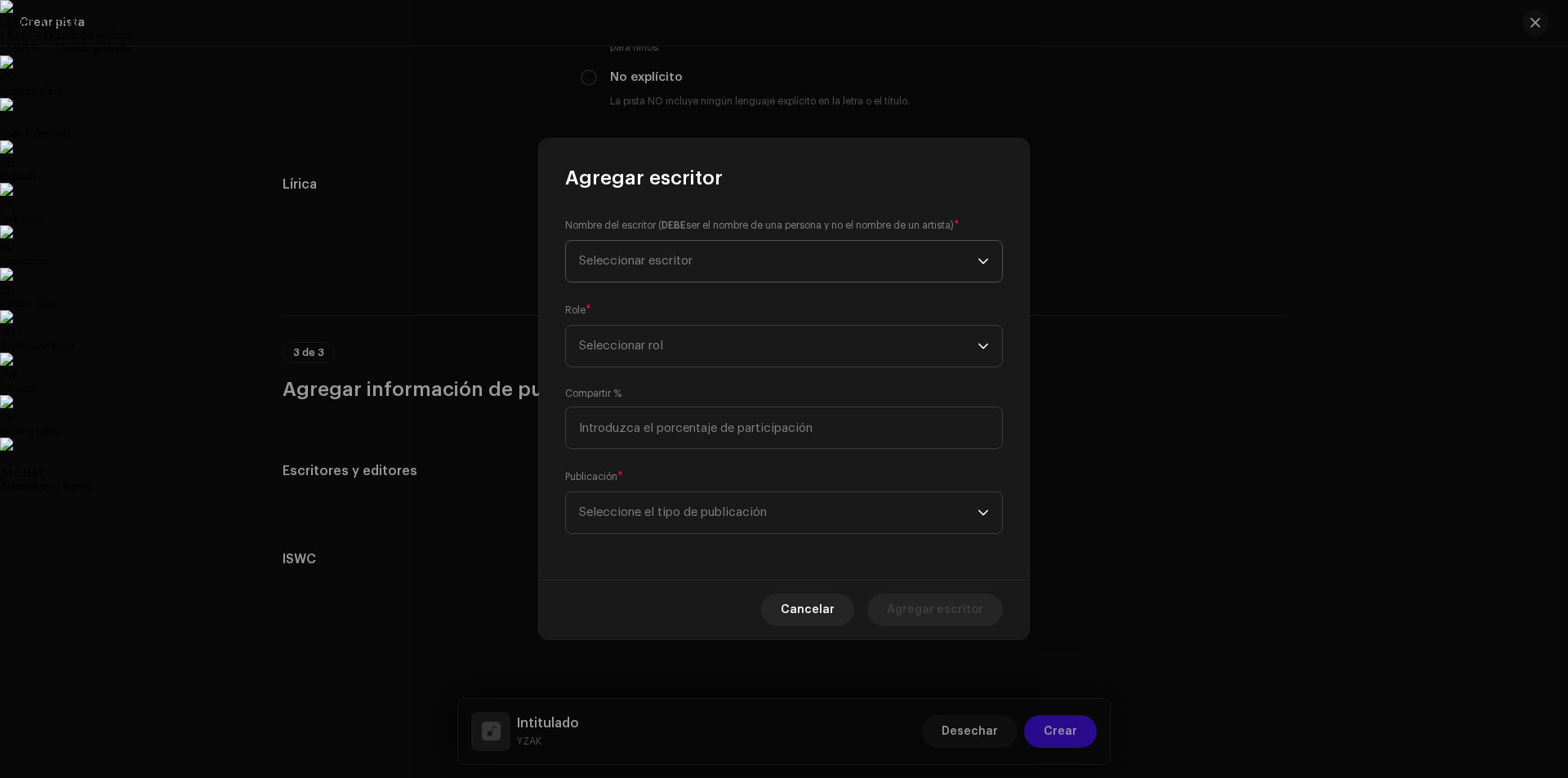
click at [690, 275] on span "Seleccionar escritor" at bounding box center [778, 262] width 399 height 41
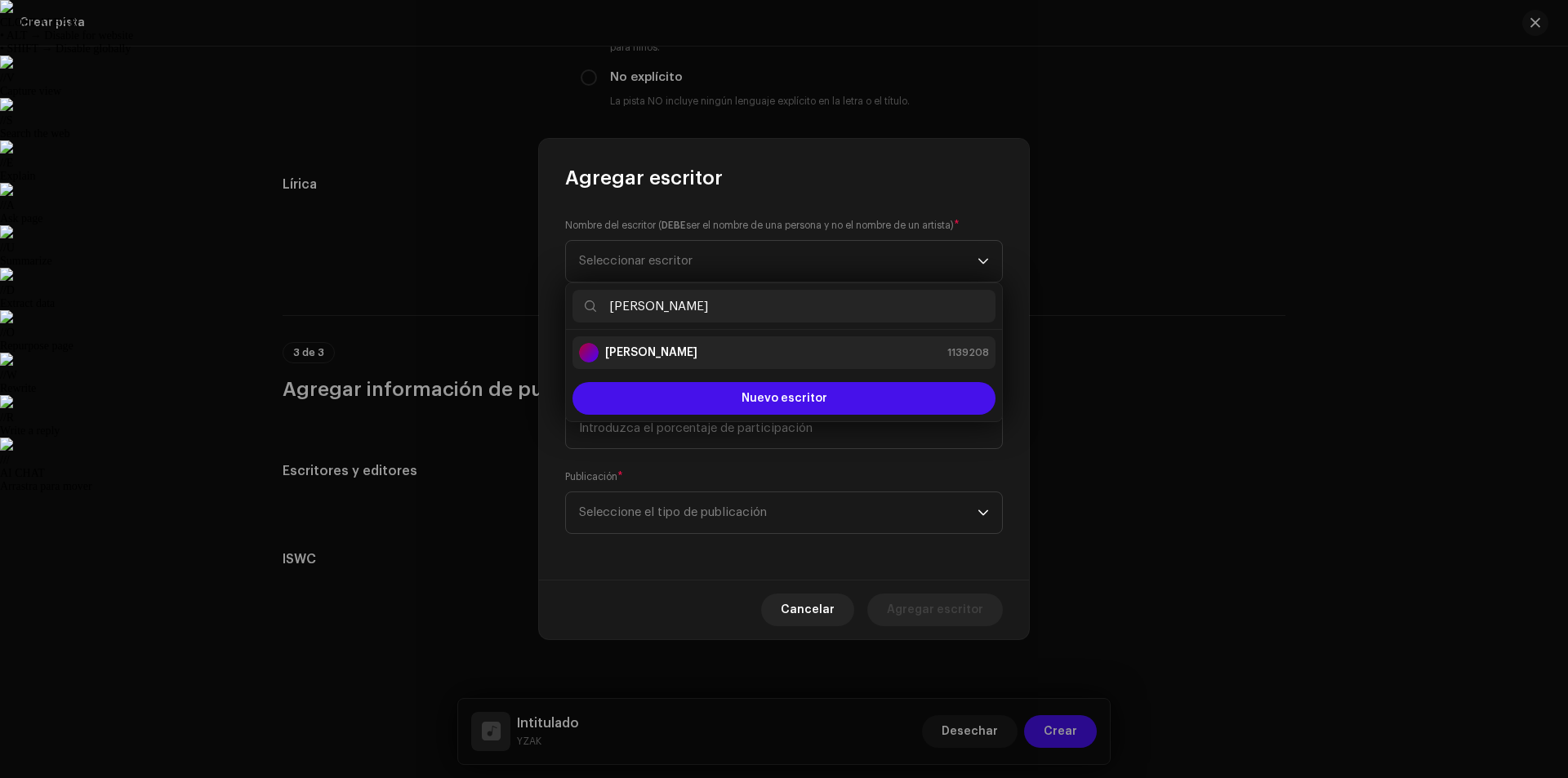
type input "[PERSON_NAME]"
click at [697, 359] on strong "[PERSON_NAME]" at bounding box center [651, 353] width 92 height 16
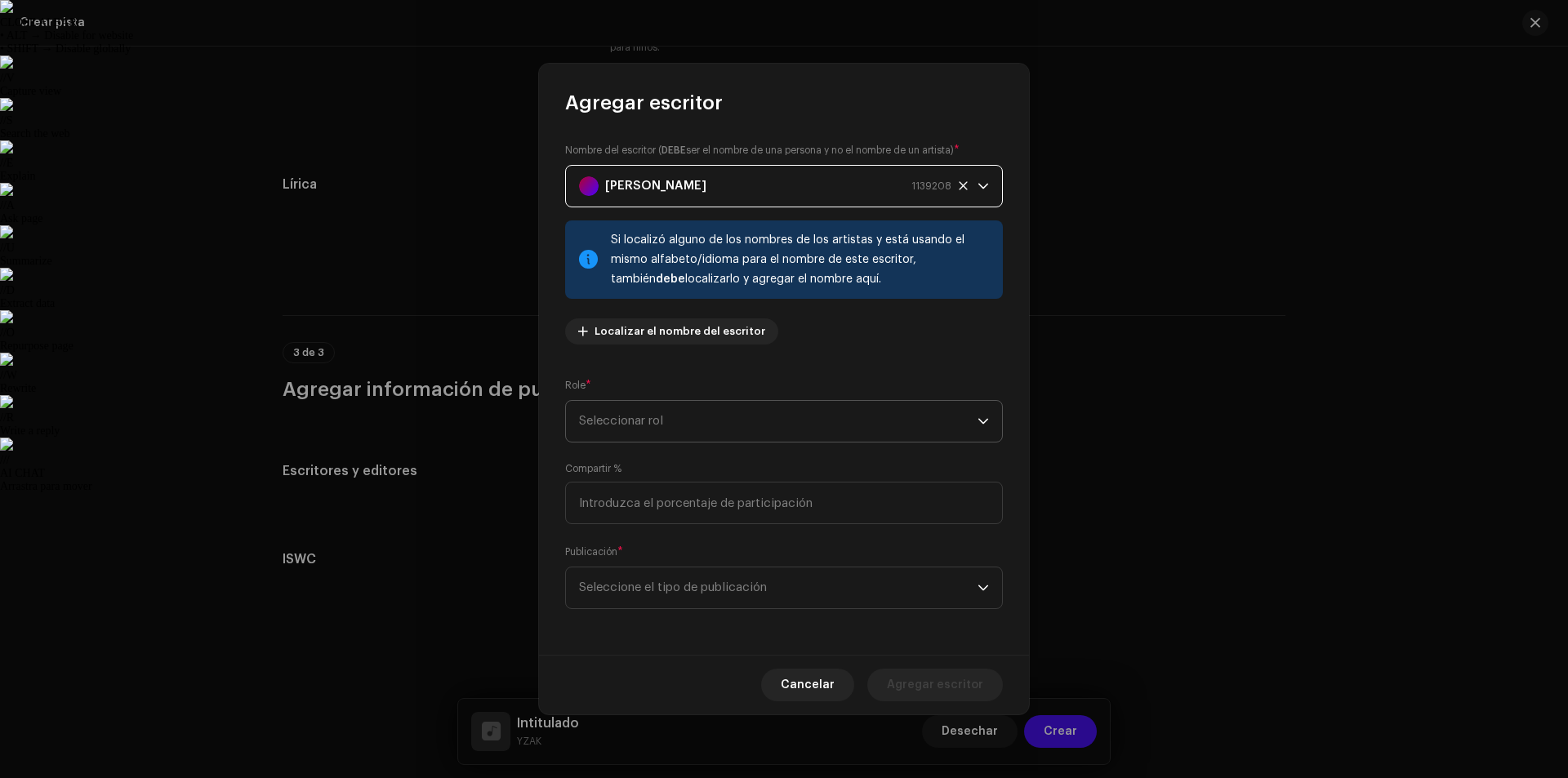
click at [668, 415] on span "Seleccionar rol" at bounding box center [778, 422] width 399 height 41
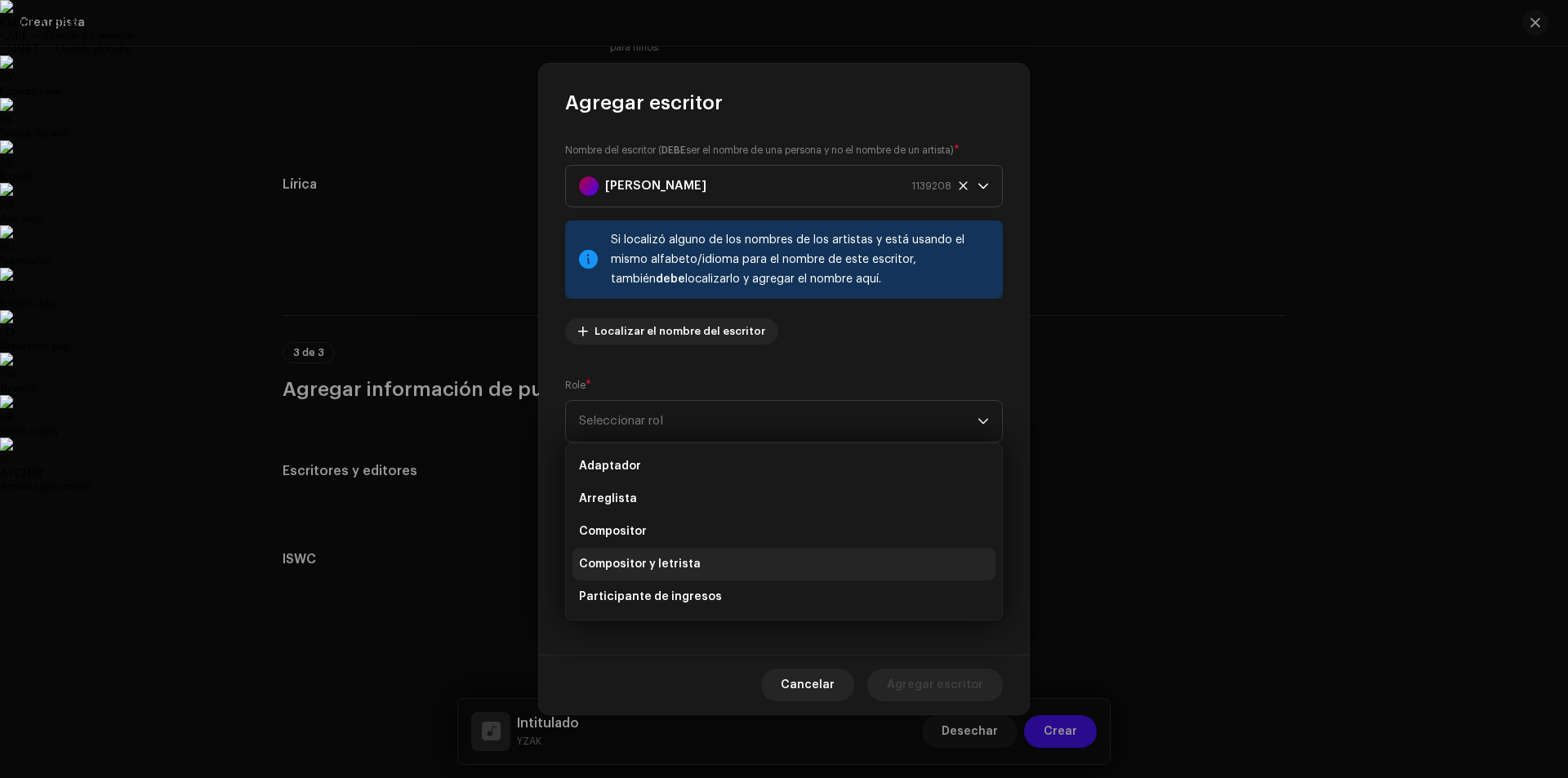
click at [687, 560] on font "Compositor y letrista" at bounding box center [640, 564] width 122 height 12
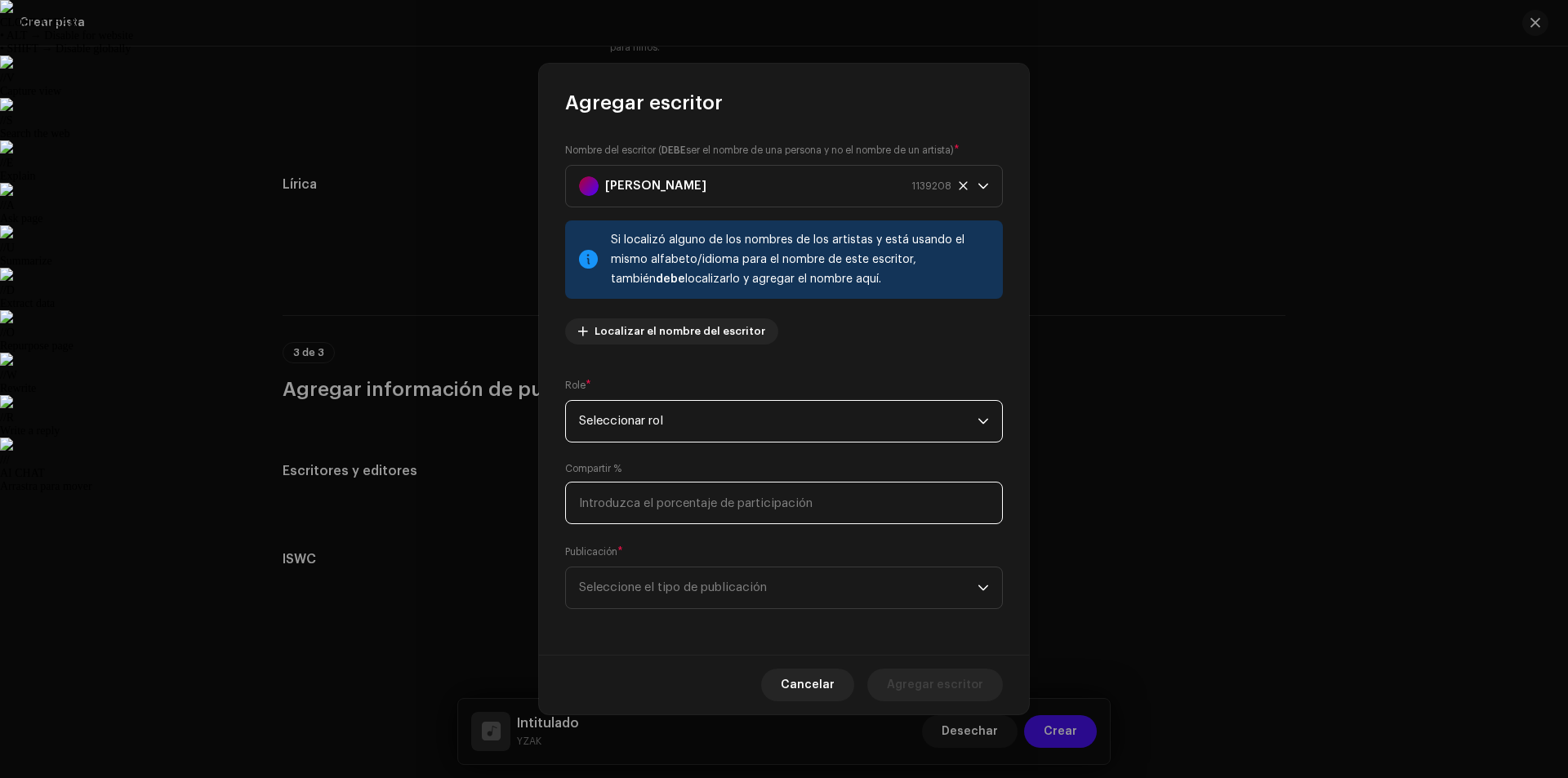
click at [684, 512] on input at bounding box center [784, 503] width 437 height 43
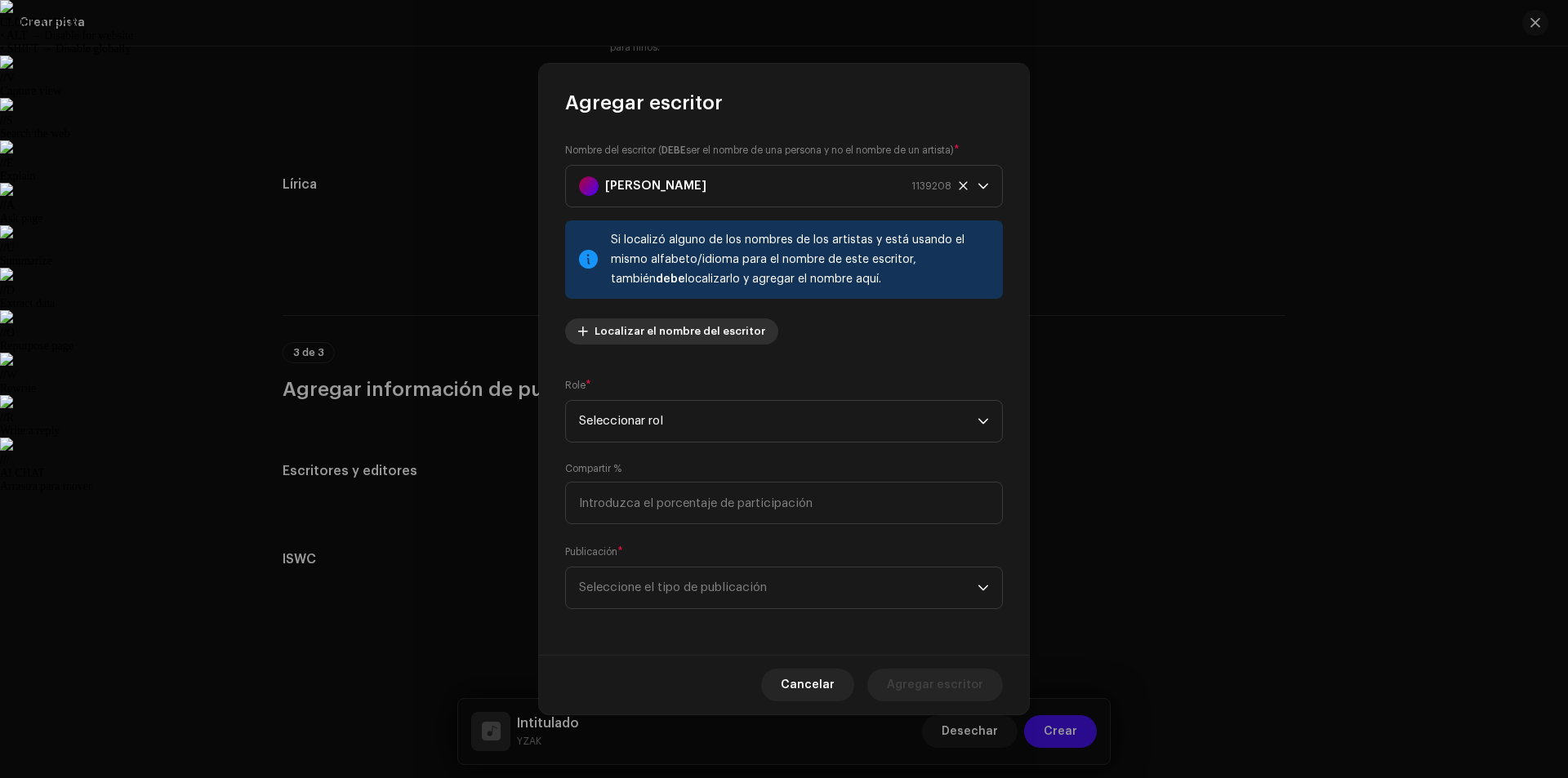
click at [623, 335] on font "Localizar el nombre del escritor" at bounding box center [680, 331] width 171 height 11
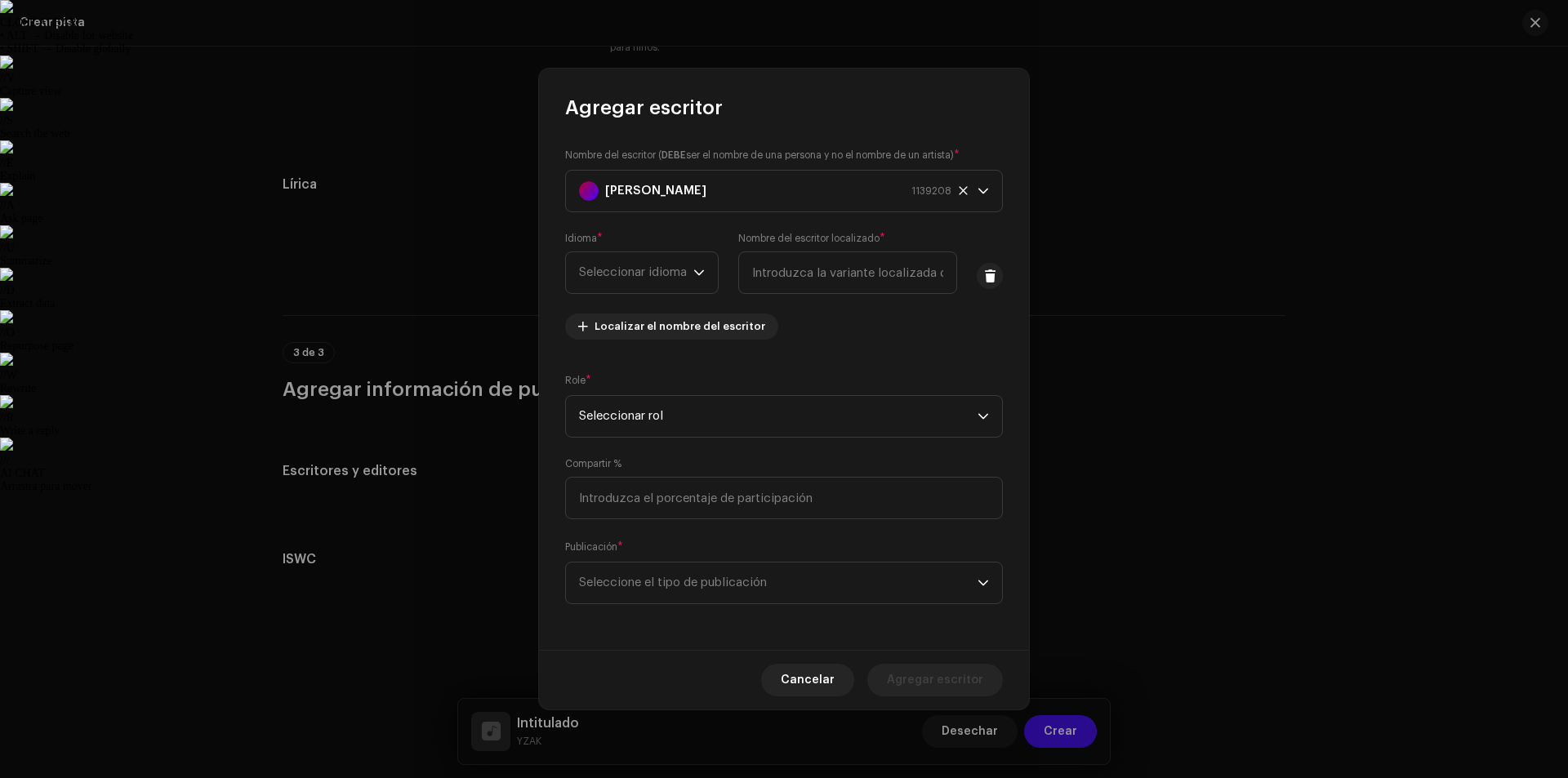
click at [862, 330] on div "Nombre del escritor ( DEBE ser el nombre de una persona y no el nombre de un ar…" at bounding box center [784, 250] width 437 height 206
click at [796, 669] on span "Cancelar" at bounding box center [807, 680] width 54 height 33
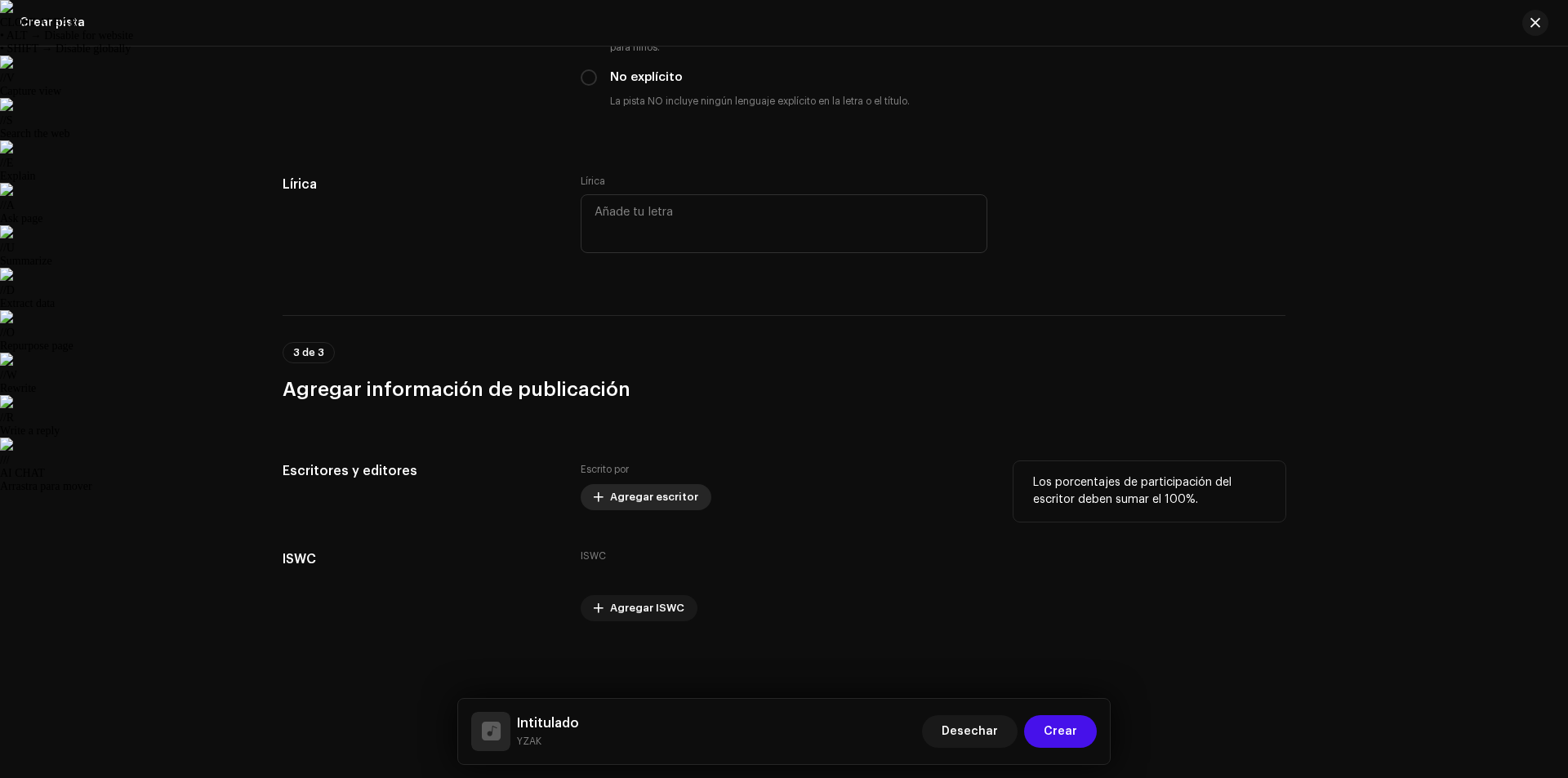
click at [662, 494] on font "Agregar escritor" at bounding box center [654, 497] width 88 height 11
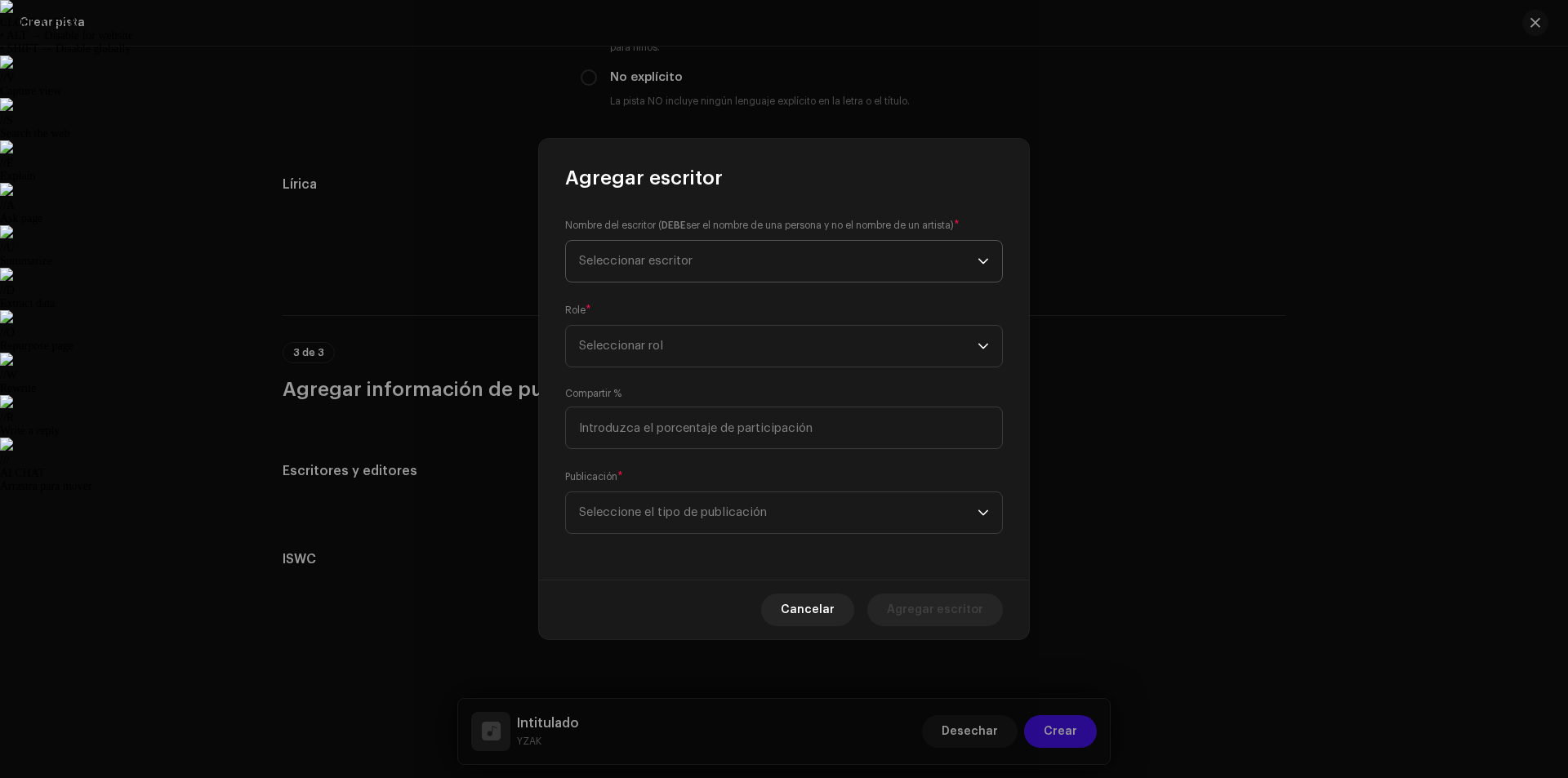
click at [650, 270] on span "Seleccionar escritor" at bounding box center [778, 262] width 399 height 41
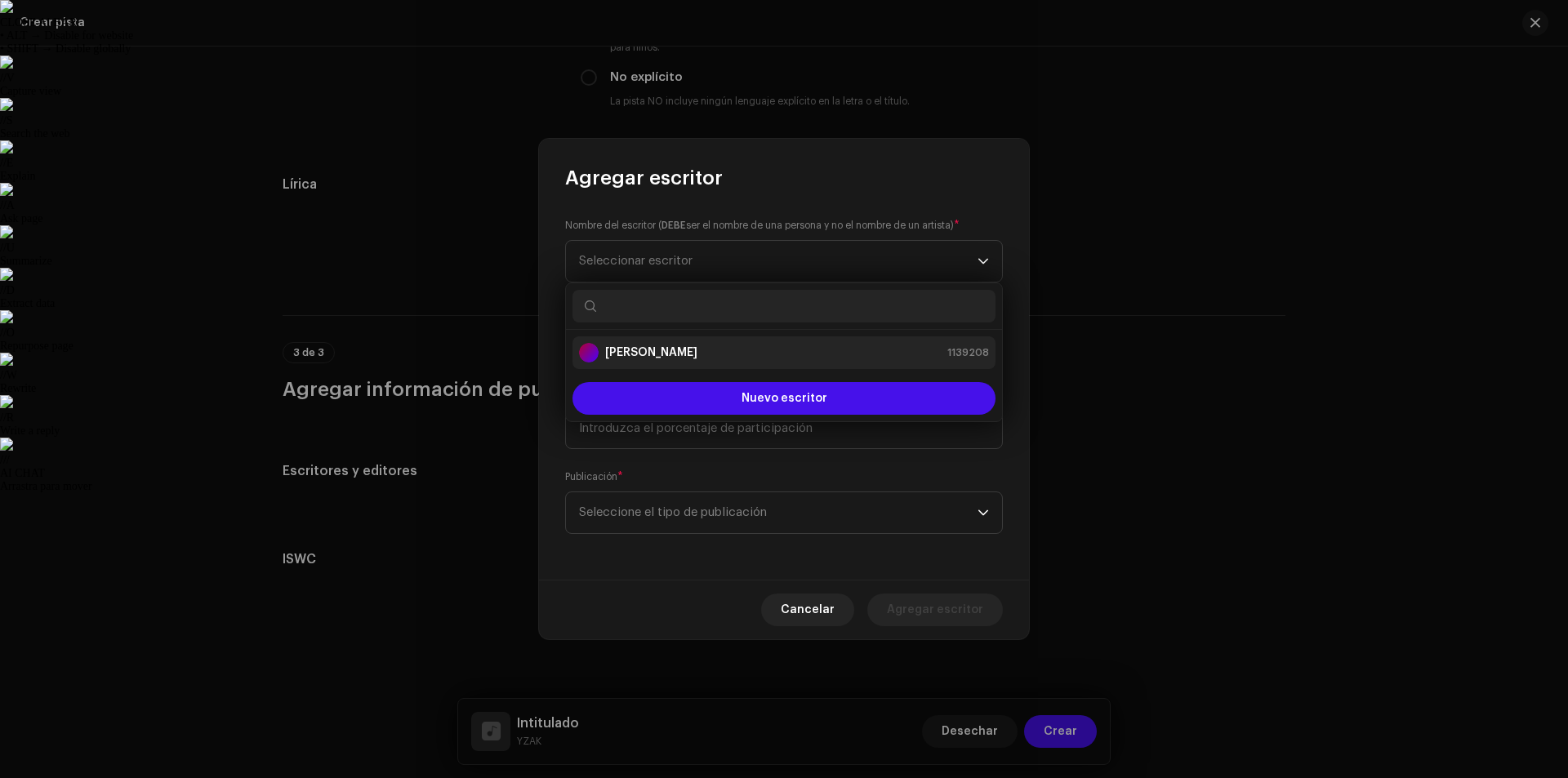
click at [645, 350] on font "[PERSON_NAME]" at bounding box center [651, 353] width 92 height 12
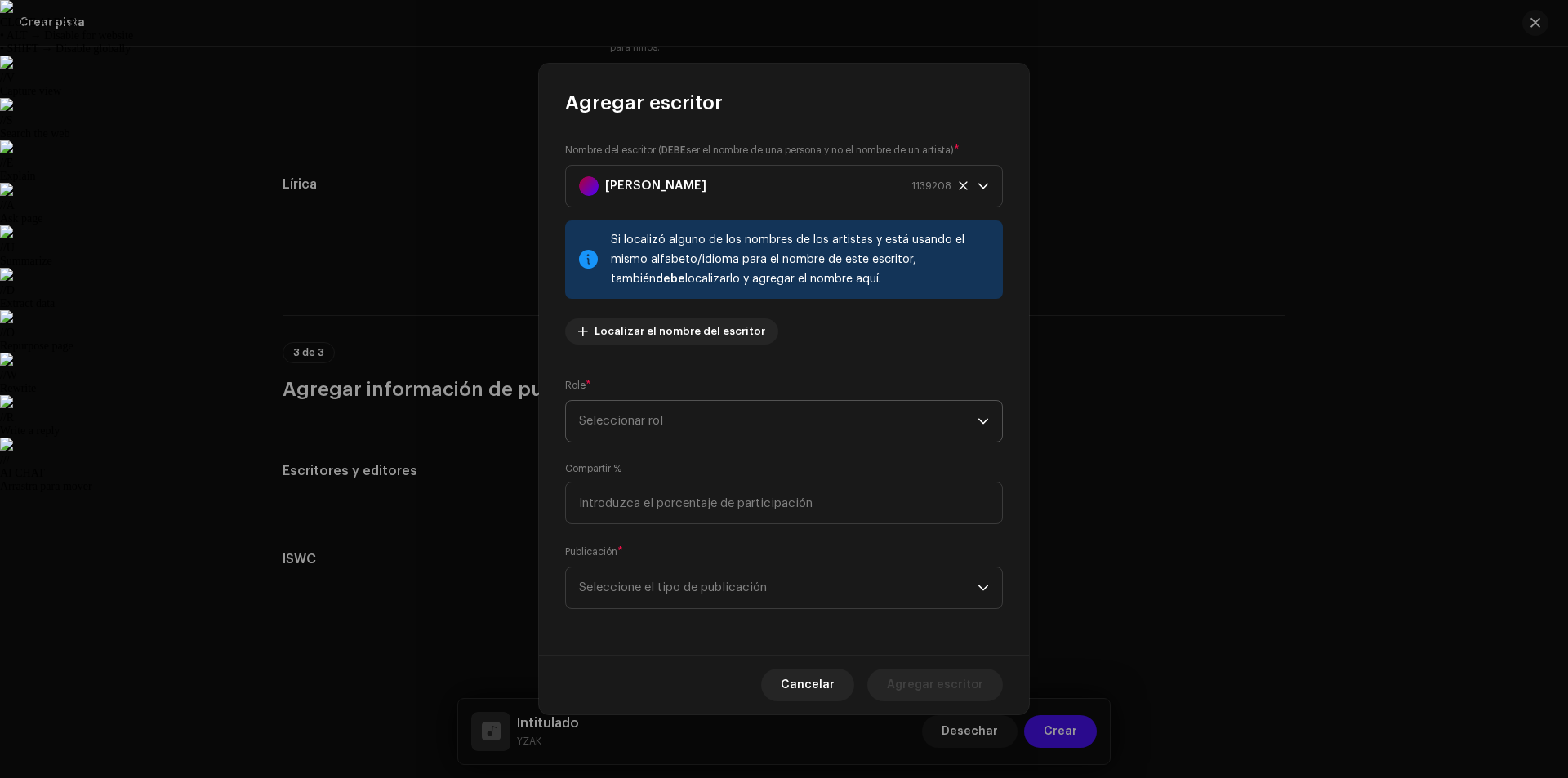
click at [682, 417] on span "Seleccionar rol" at bounding box center [778, 422] width 399 height 41
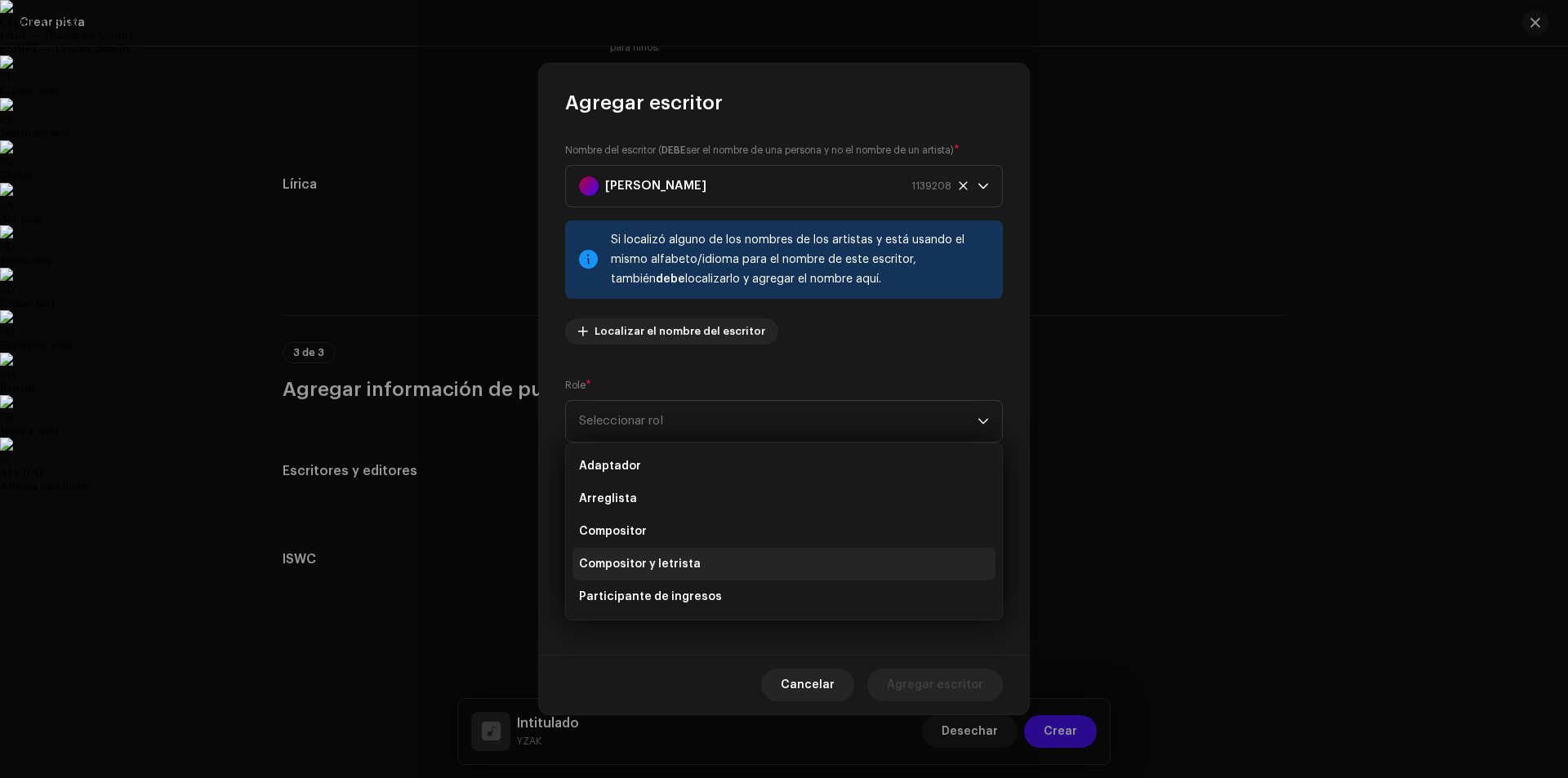
click at [658, 563] on font "Compositor y letrista" at bounding box center [640, 564] width 122 height 12
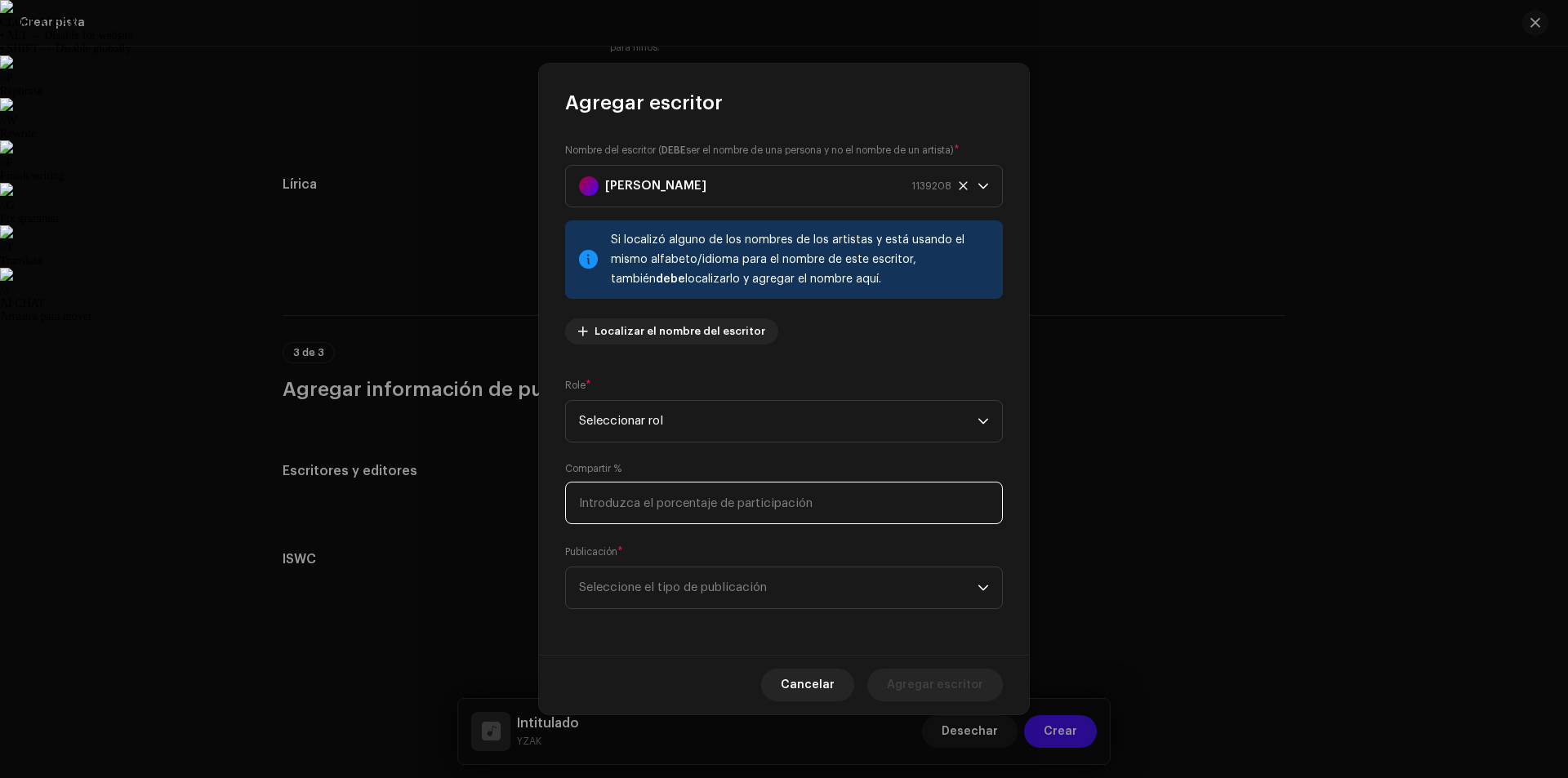
click at [703, 511] on input at bounding box center [784, 503] width 437 height 43
type input "80.00"
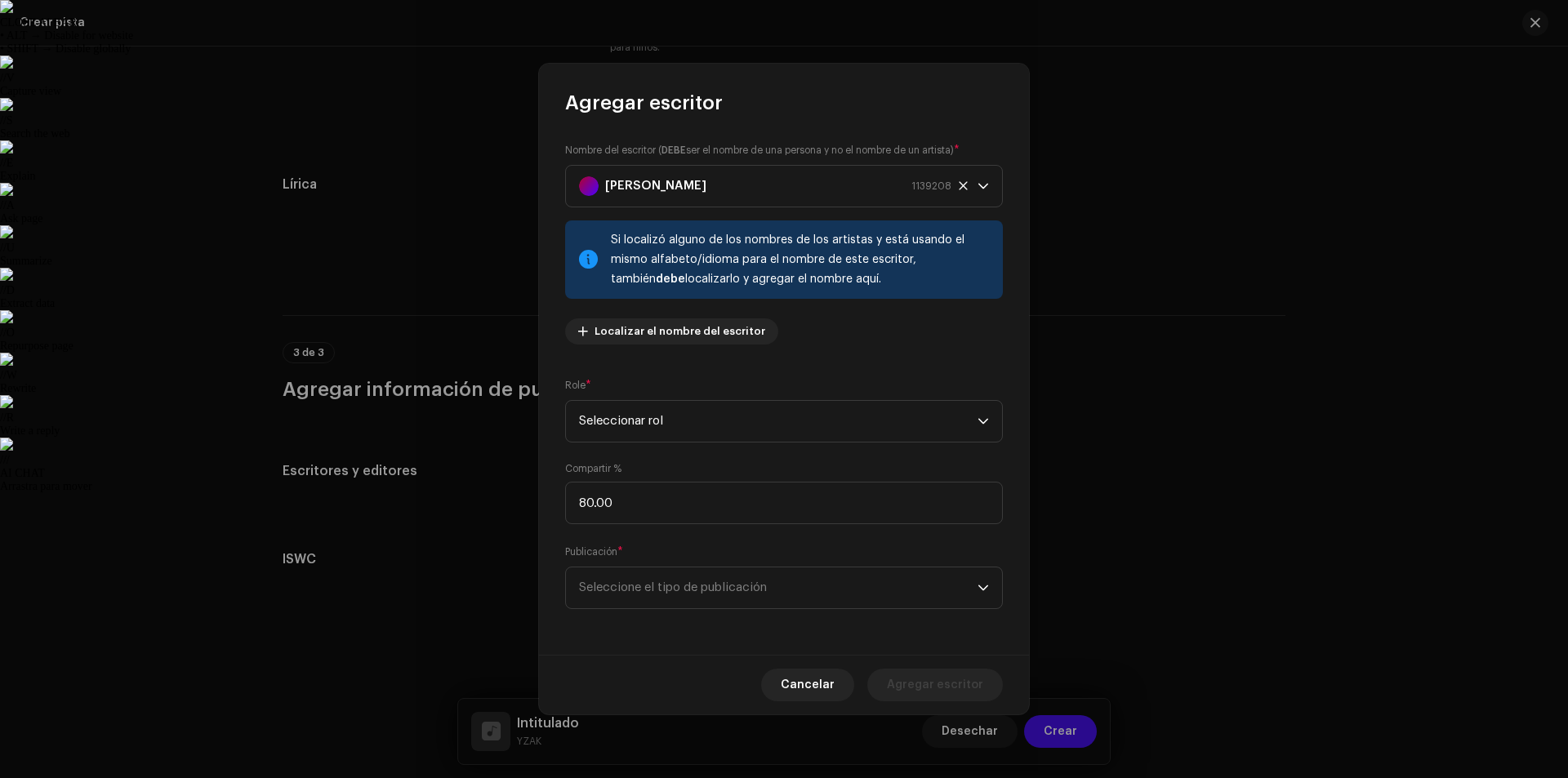
click at [793, 540] on div "Nombre del escritor ( DEBE ser el nombre de una persona y no el nombre de un ar…" at bounding box center [784, 385] width 490 height 539
click at [762, 591] on font "Seleccione el tipo de publicación" at bounding box center [673, 587] width 187 height 12
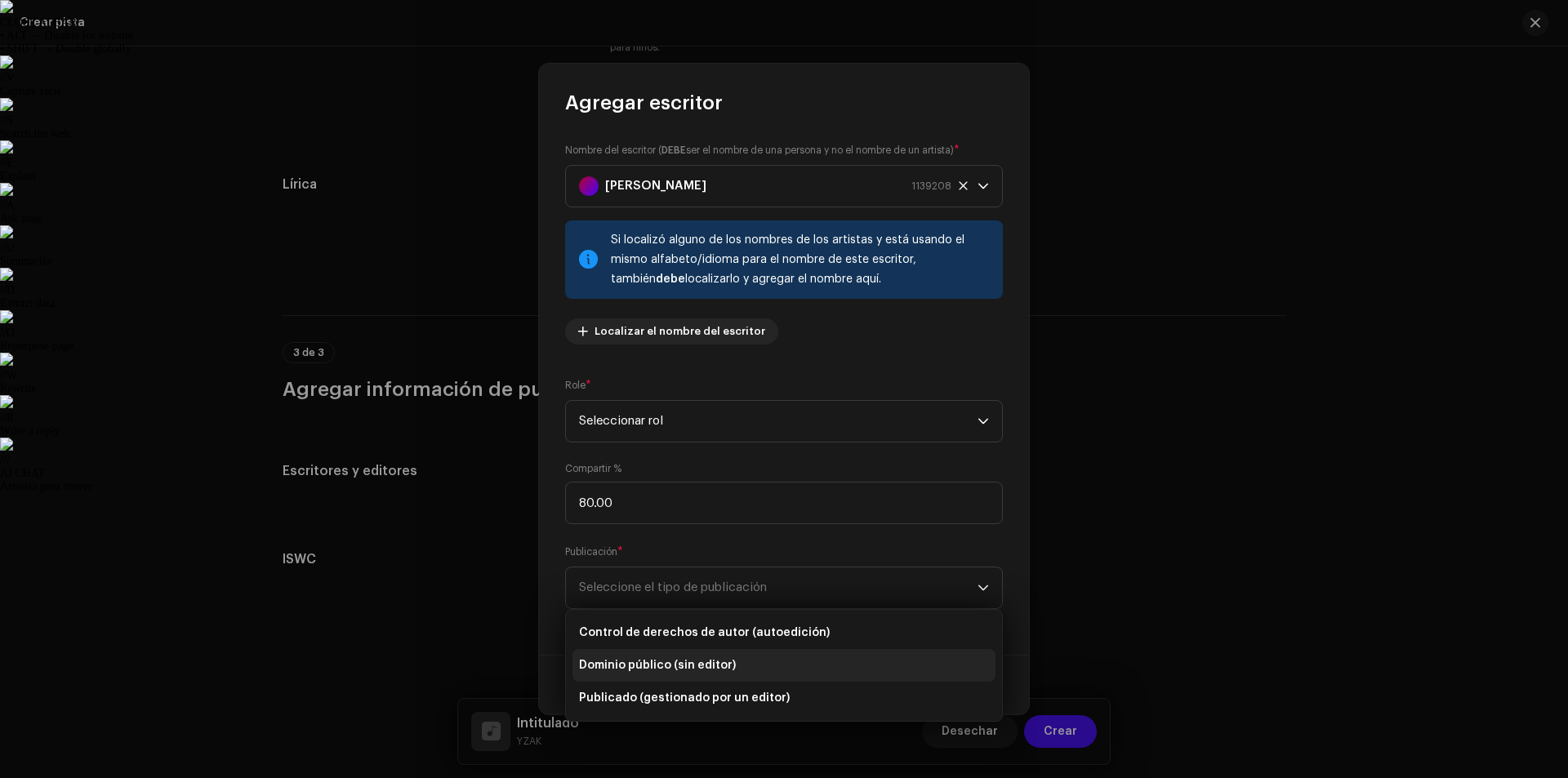
click at [760, 668] on li "Dominio público (sin editor)" at bounding box center [784, 666] width 423 height 33
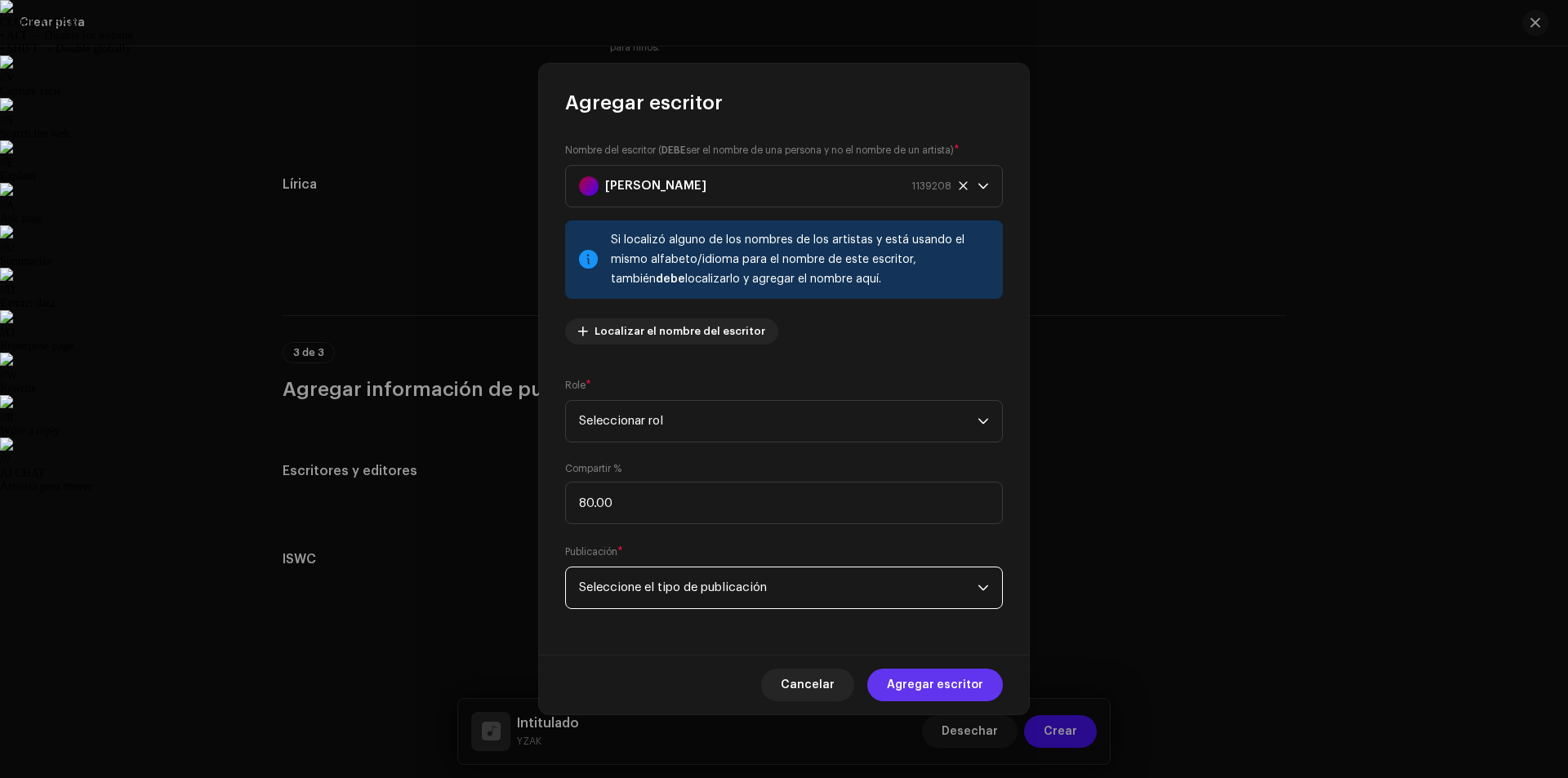
click at [925, 692] on span "Agregar escritor" at bounding box center [935, 685] width 96 height 33
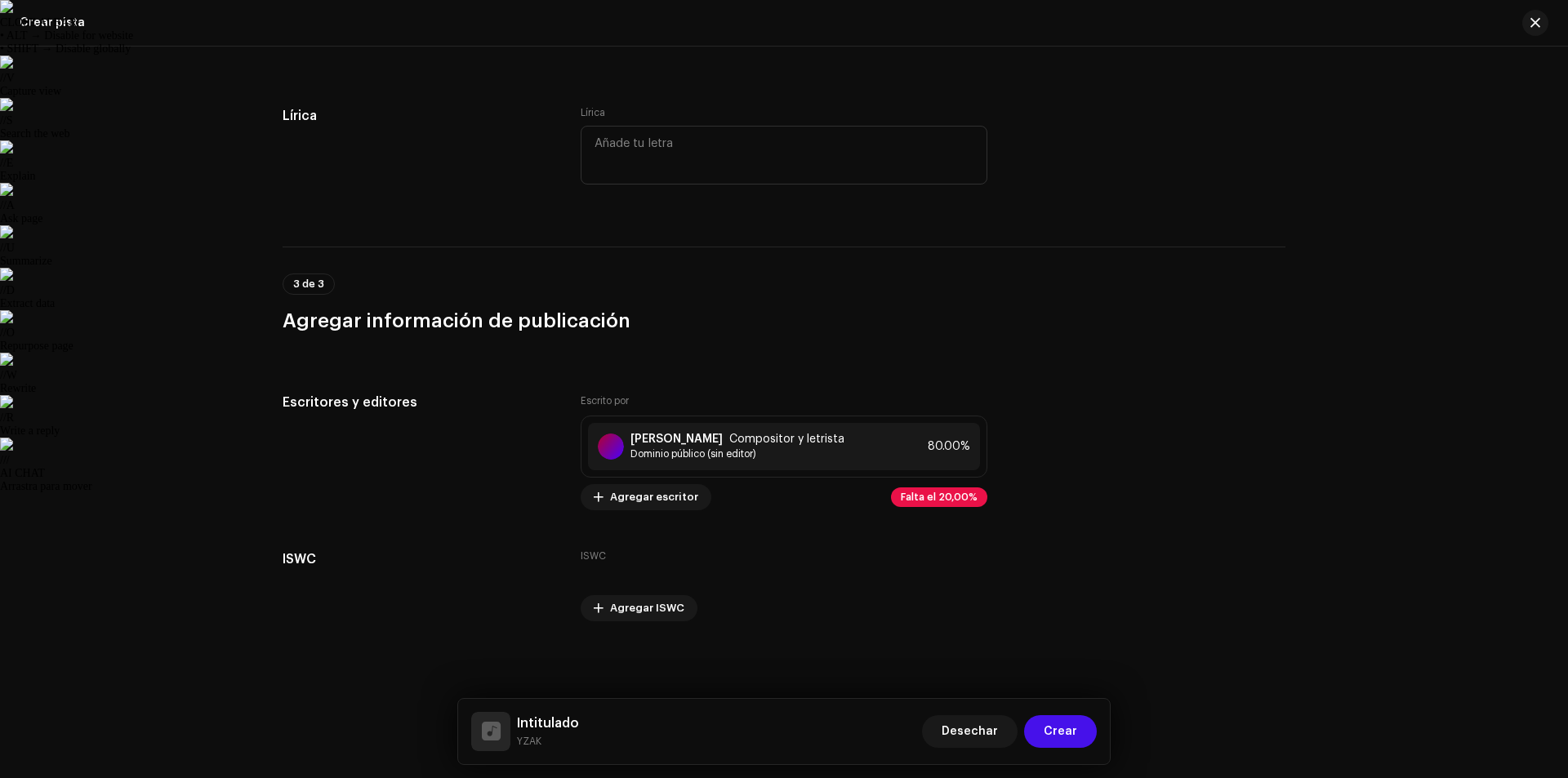
scroll to position [2792, 0]
click at [729, 443] on font "Compositor y letrista" at bounding box center [787, 439] width 115 height 12
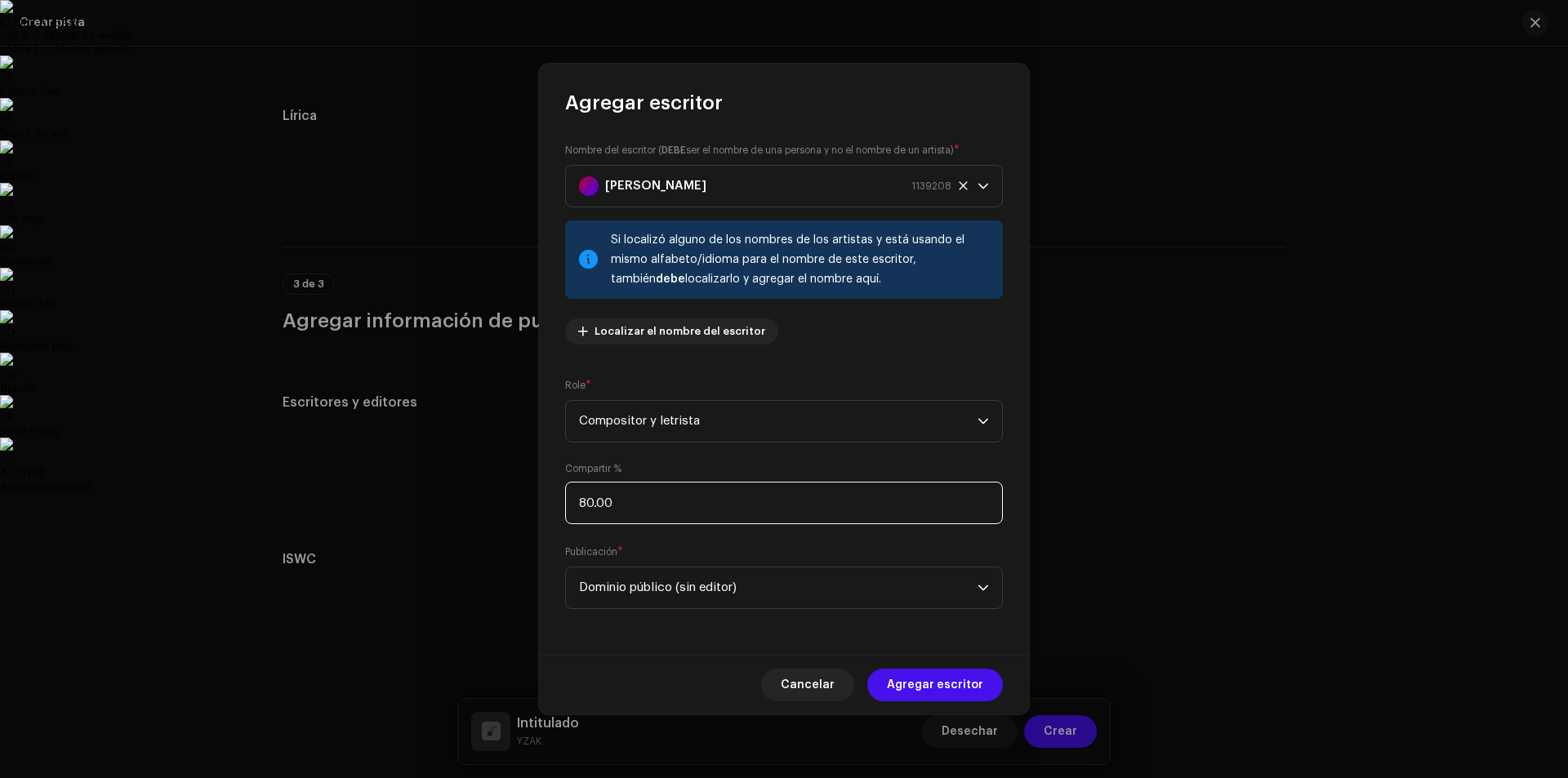
drag, startPoint x: 608, startPoint y: 505, endPoint x: 493, endPoint y: 489, distance: 116.1
click at [528, 498] on div "Agregar escritor Nombre del escritor ( DEBE ser el nombre de una persona y no e…" at bounding box center [784, 389] width 1568 height 778
type input "100.00"
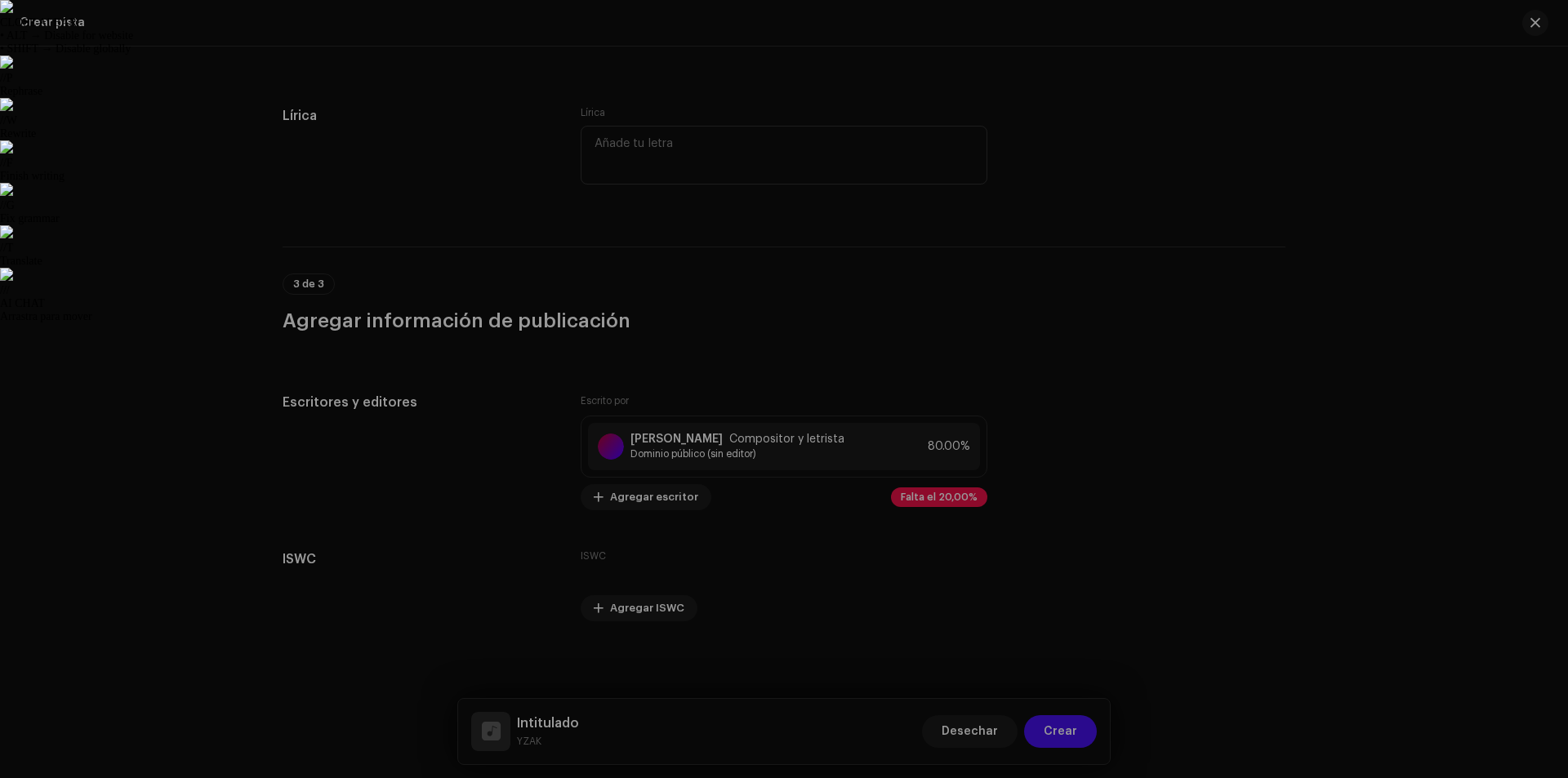
click at [1167, 422] on div "Agregar escritor Nombre del escritor ( DEBE ser el nombre de una persona y no e…" at bounding box center [784, 389] width 1568 height 778
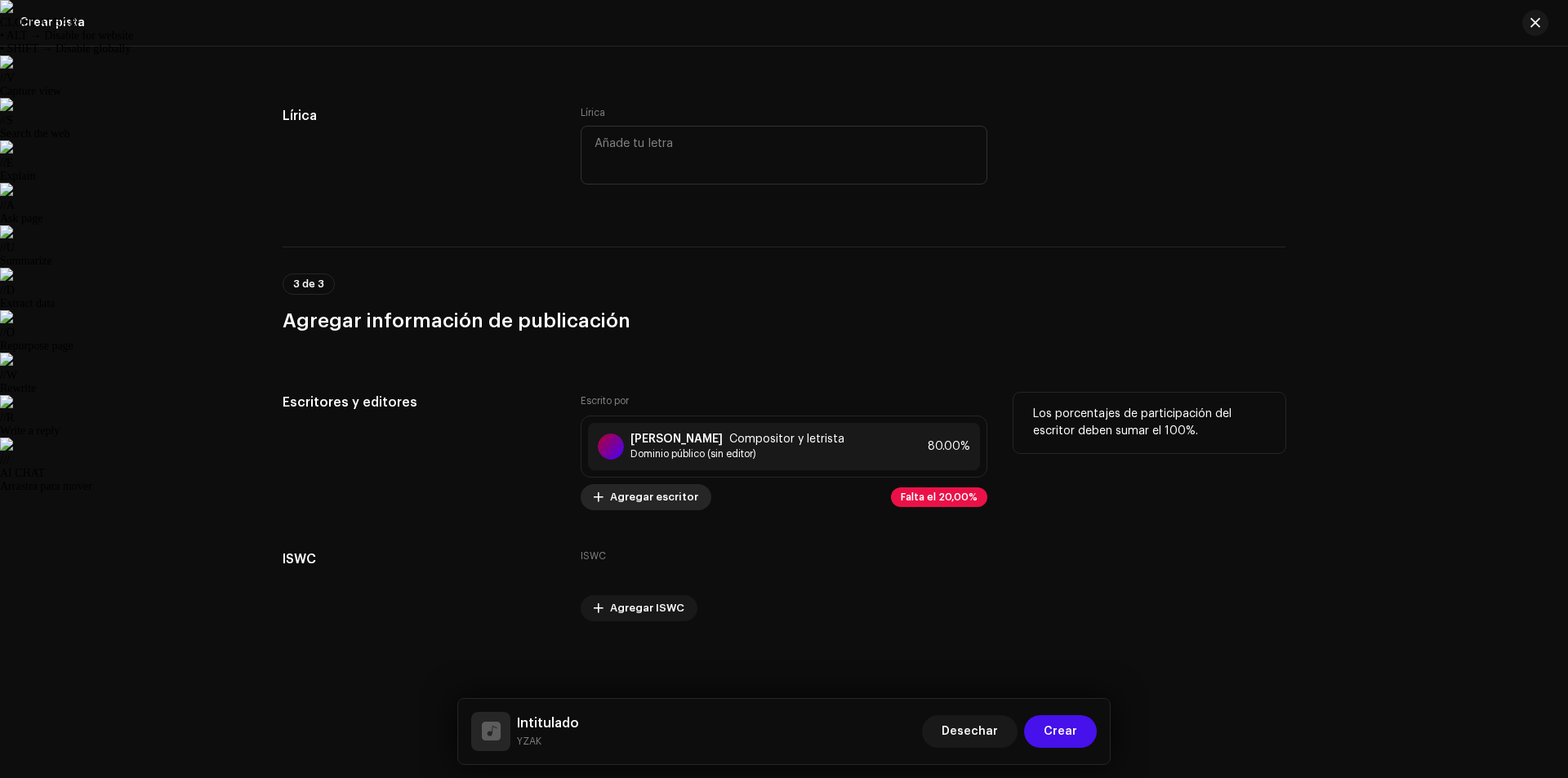
click at [658, 502] on font "Agregar escritor" at bounding box center [654, 497] width 88 height 11
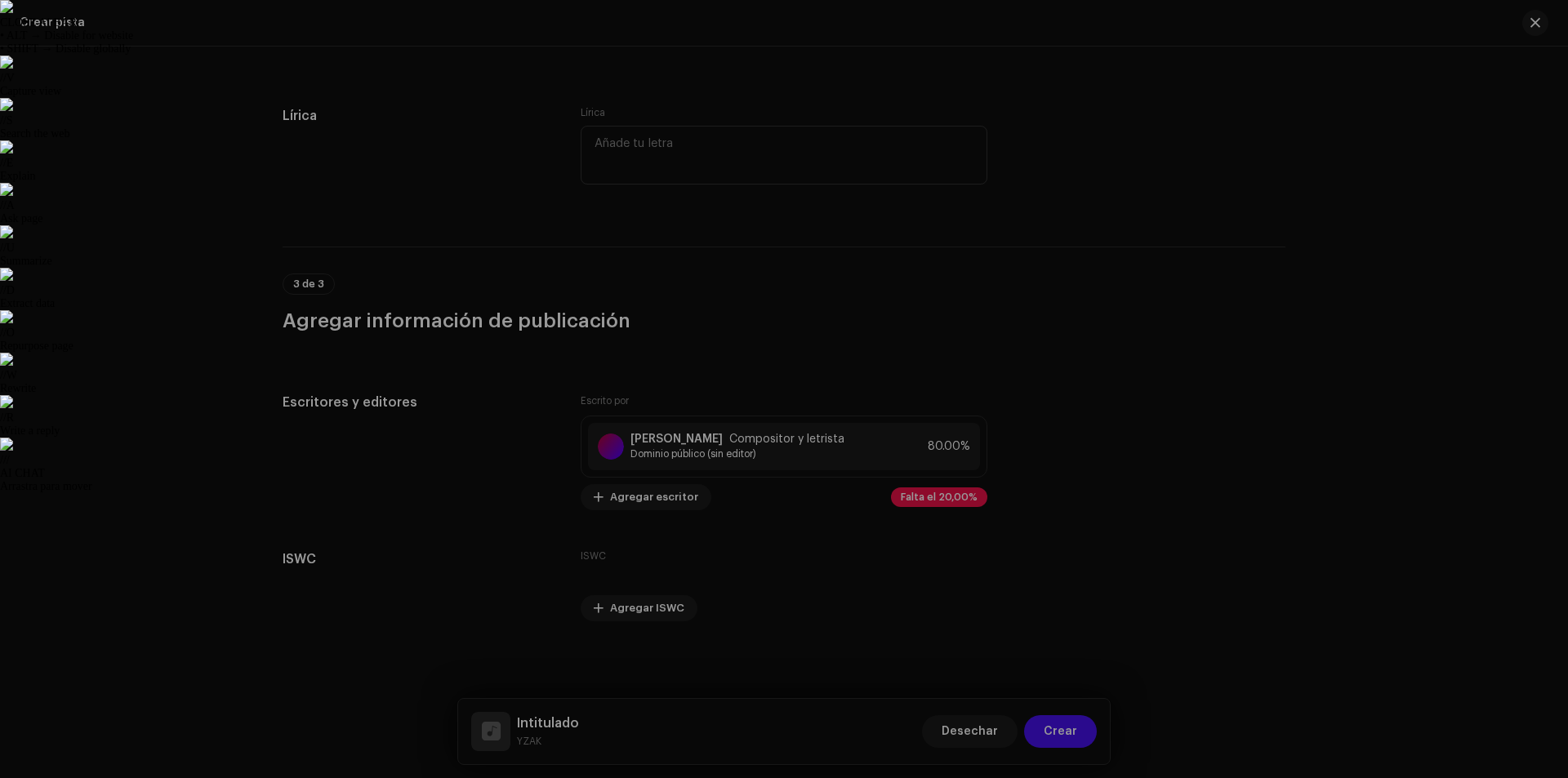
click at [1097, 422] on div "Agregar escritor Nombre del escritor ( DEBE ser el nombre de una persona y no e…" at bounding box center [784, 389] width 1568 height 778
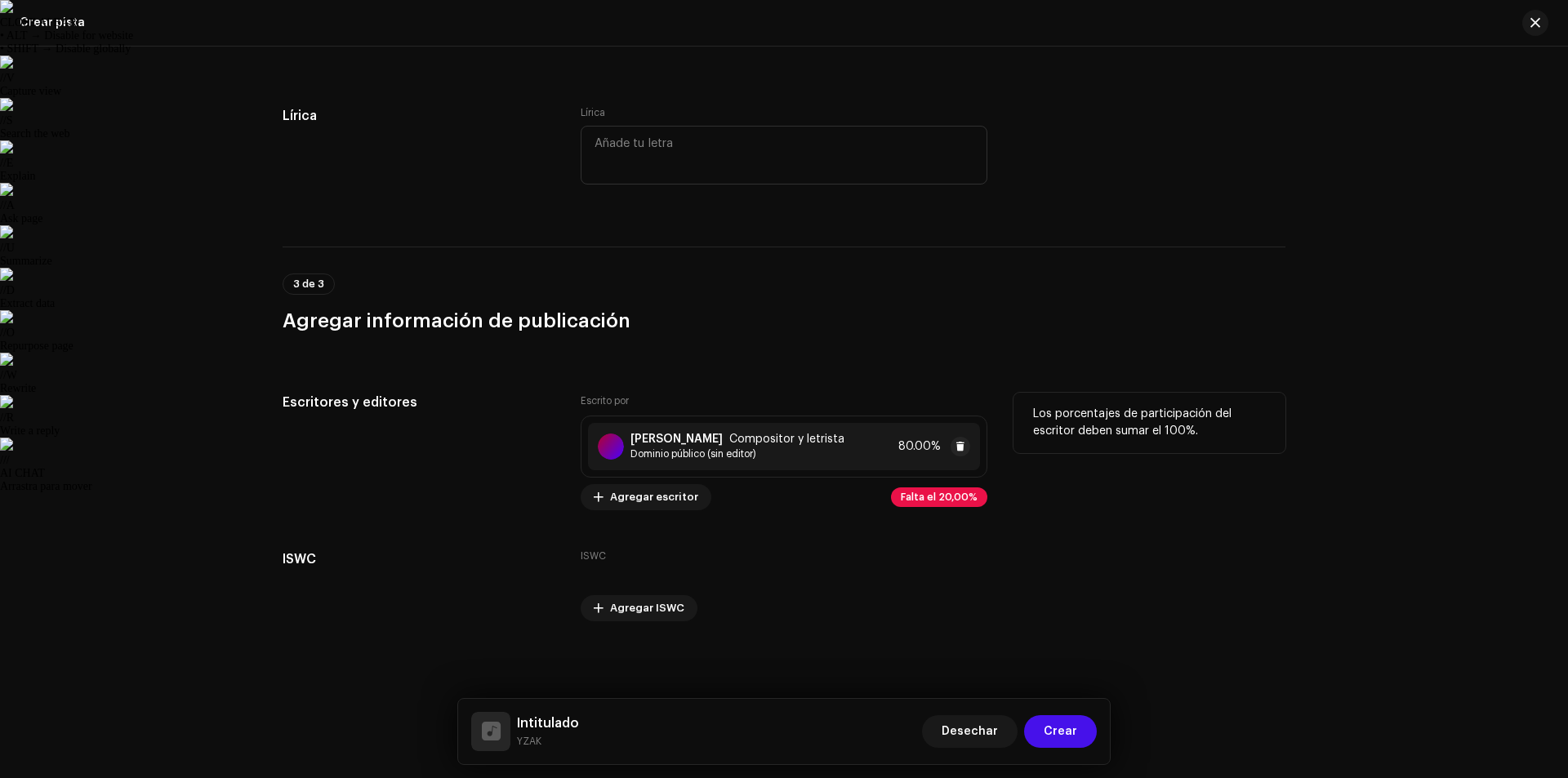
click at [844, 433] on div "[PERSON_NAME] Compositor y letrista" at bounding box center [738, 439] width 214 height 13
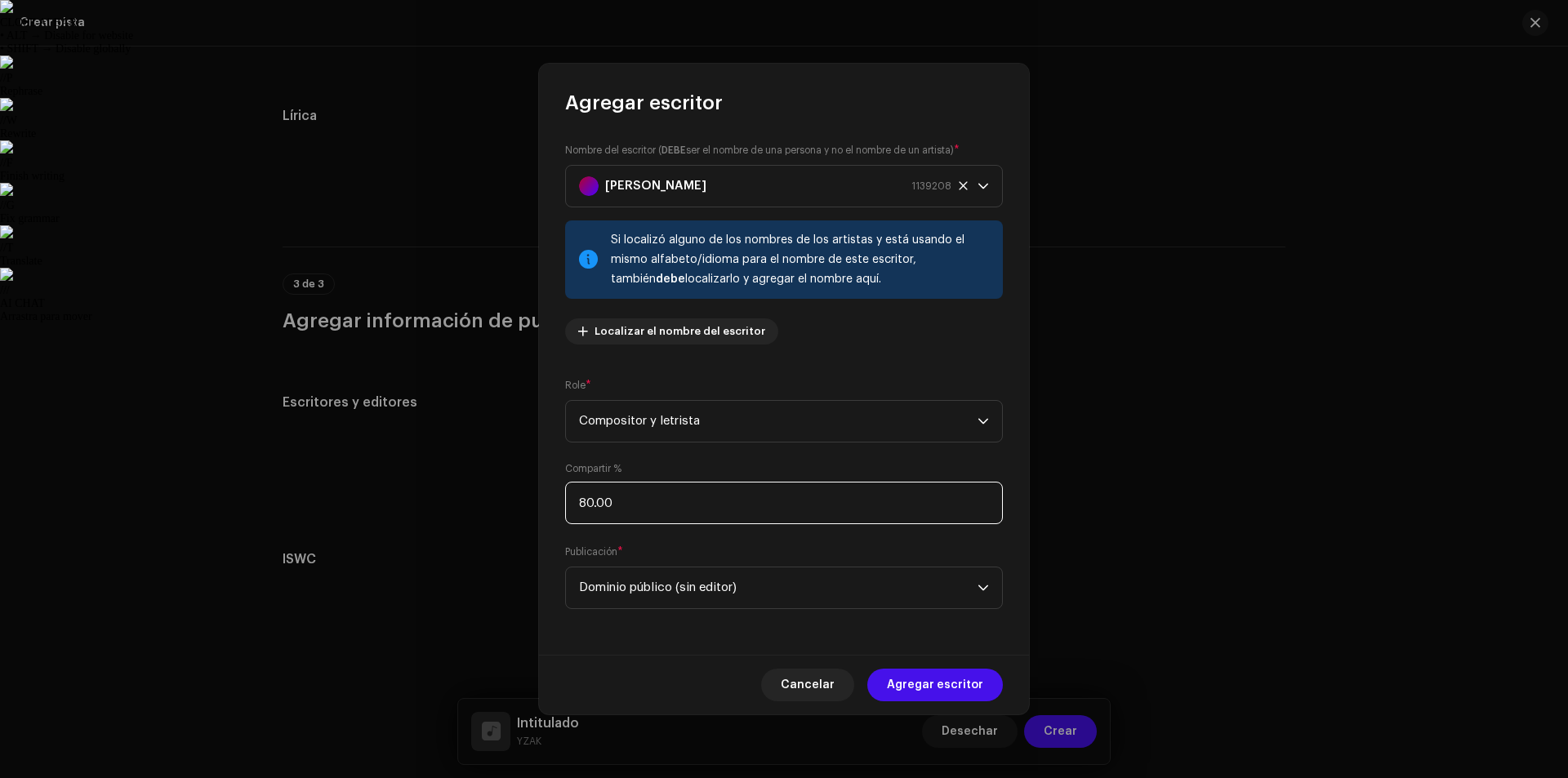
click at [649, 496] on input "80.00" at bounding box center [784, 503] width 437 height 43
type input "8.00"
type input "100.00"
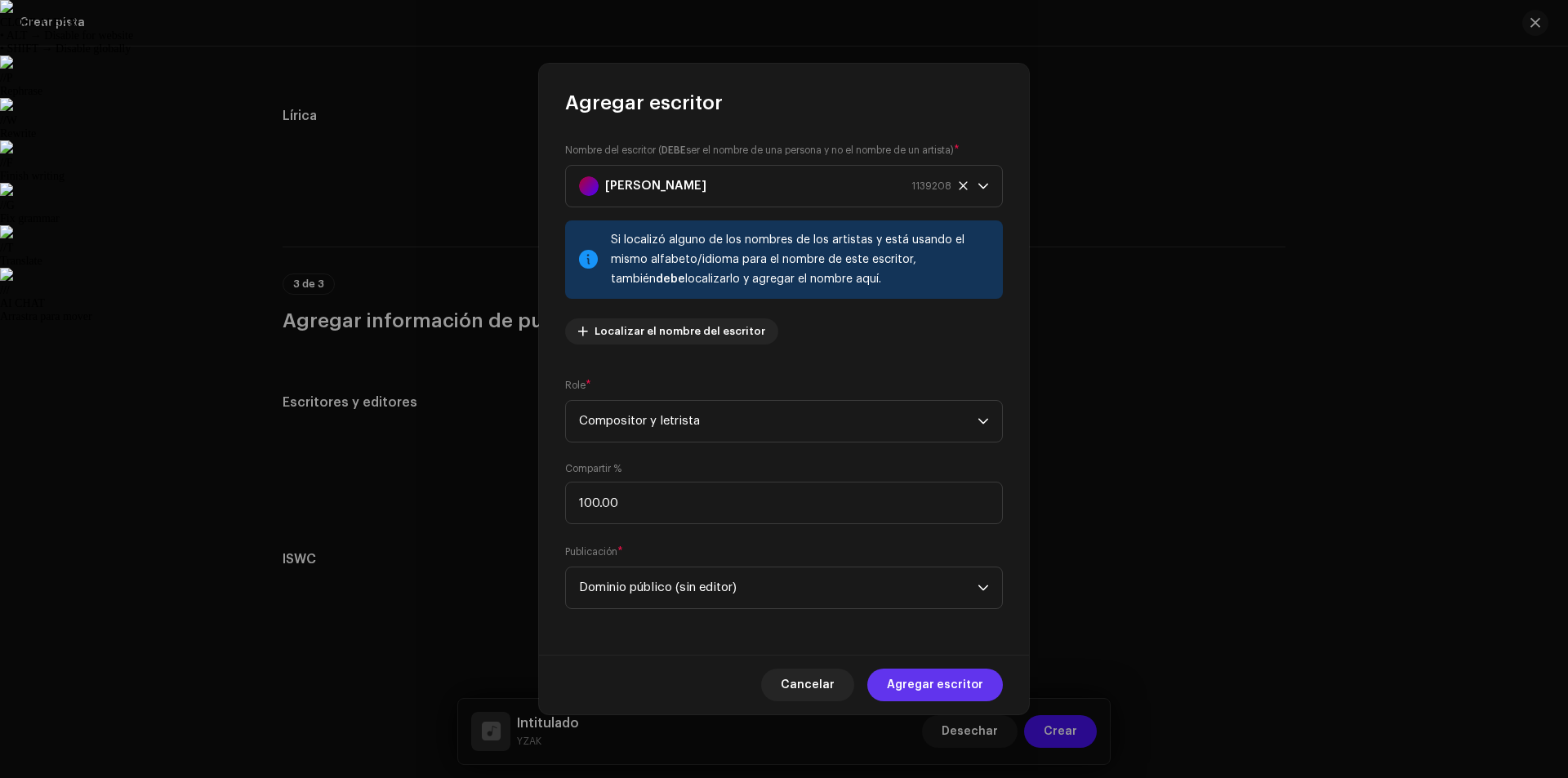
click at [983, 686] on button "Agregar escritor" at bounding box center [935, 685] width 136 height 33
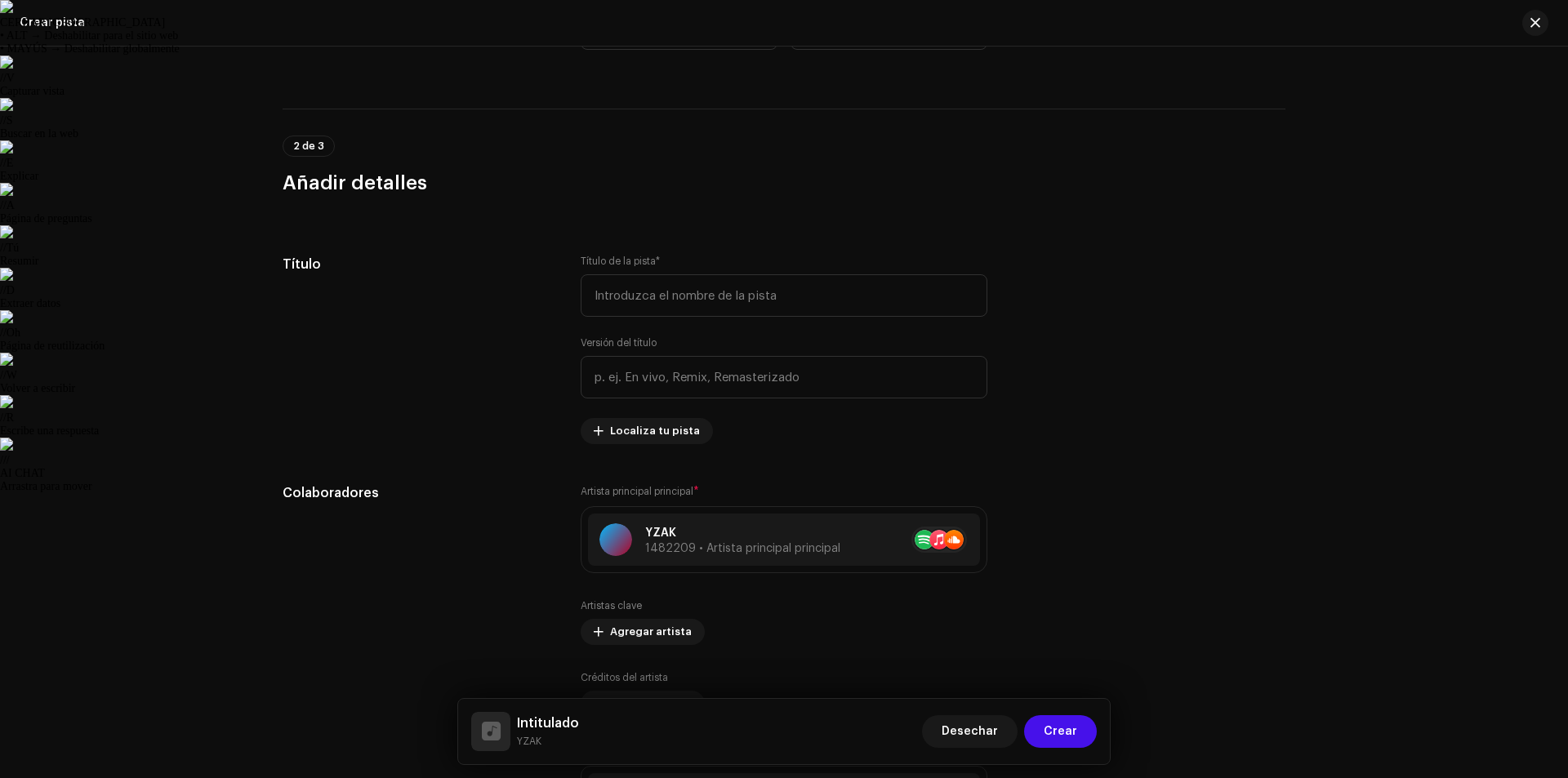
scroll to position [248, 0]
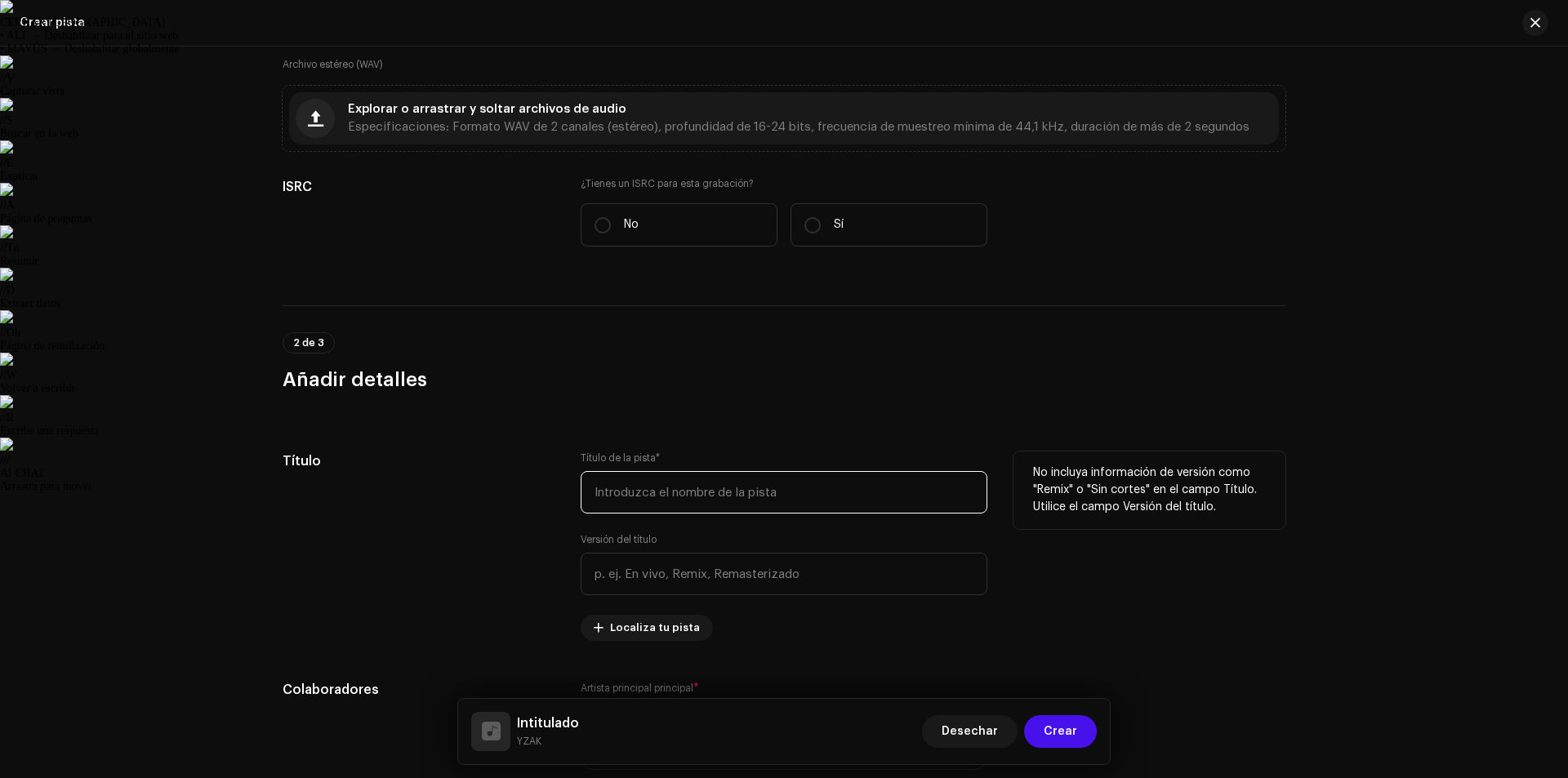
click at [741, 488] on input "text" at bounding box center [784, 493] width 407 height 43
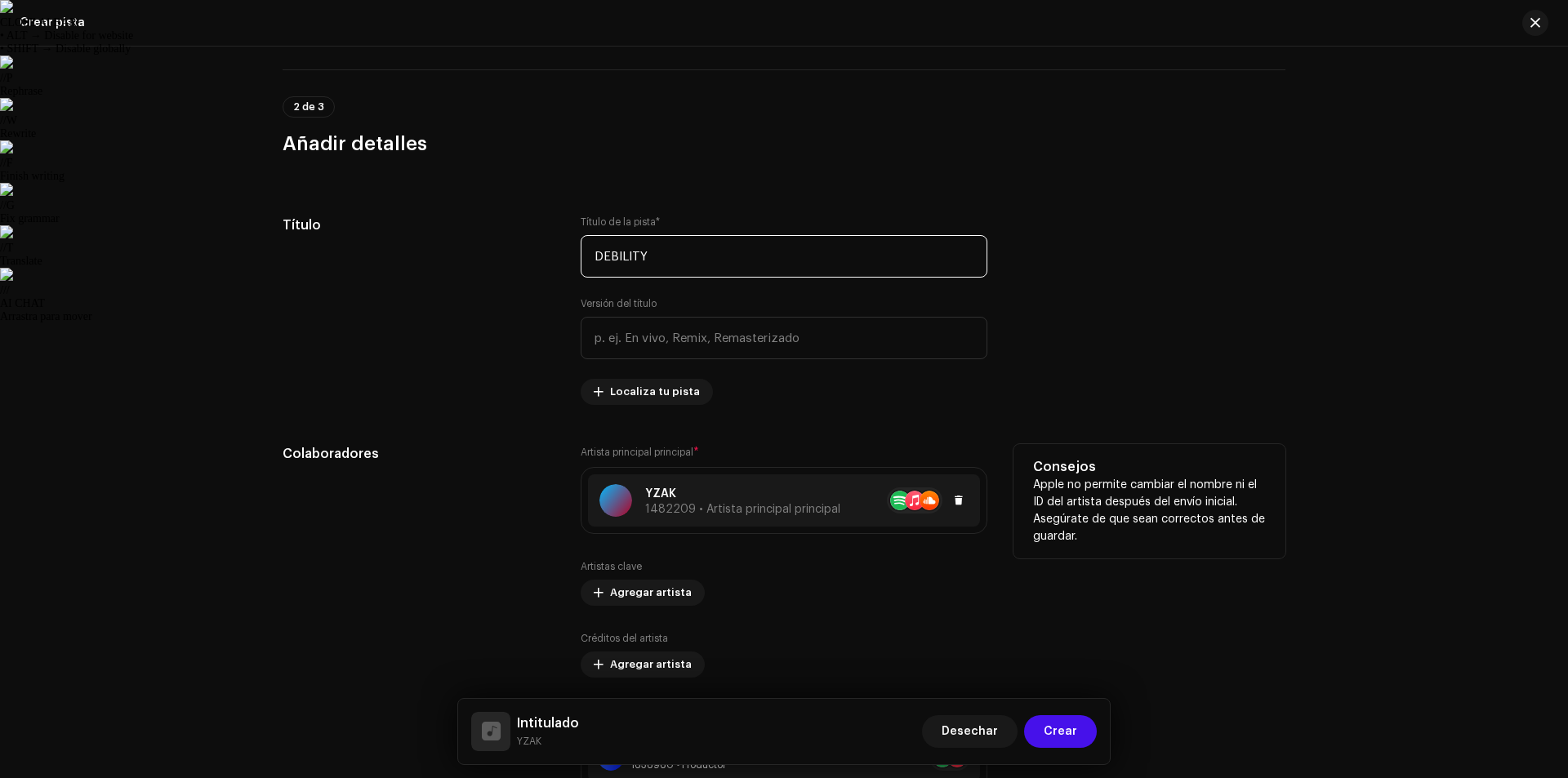
scroll to position [493, 0]
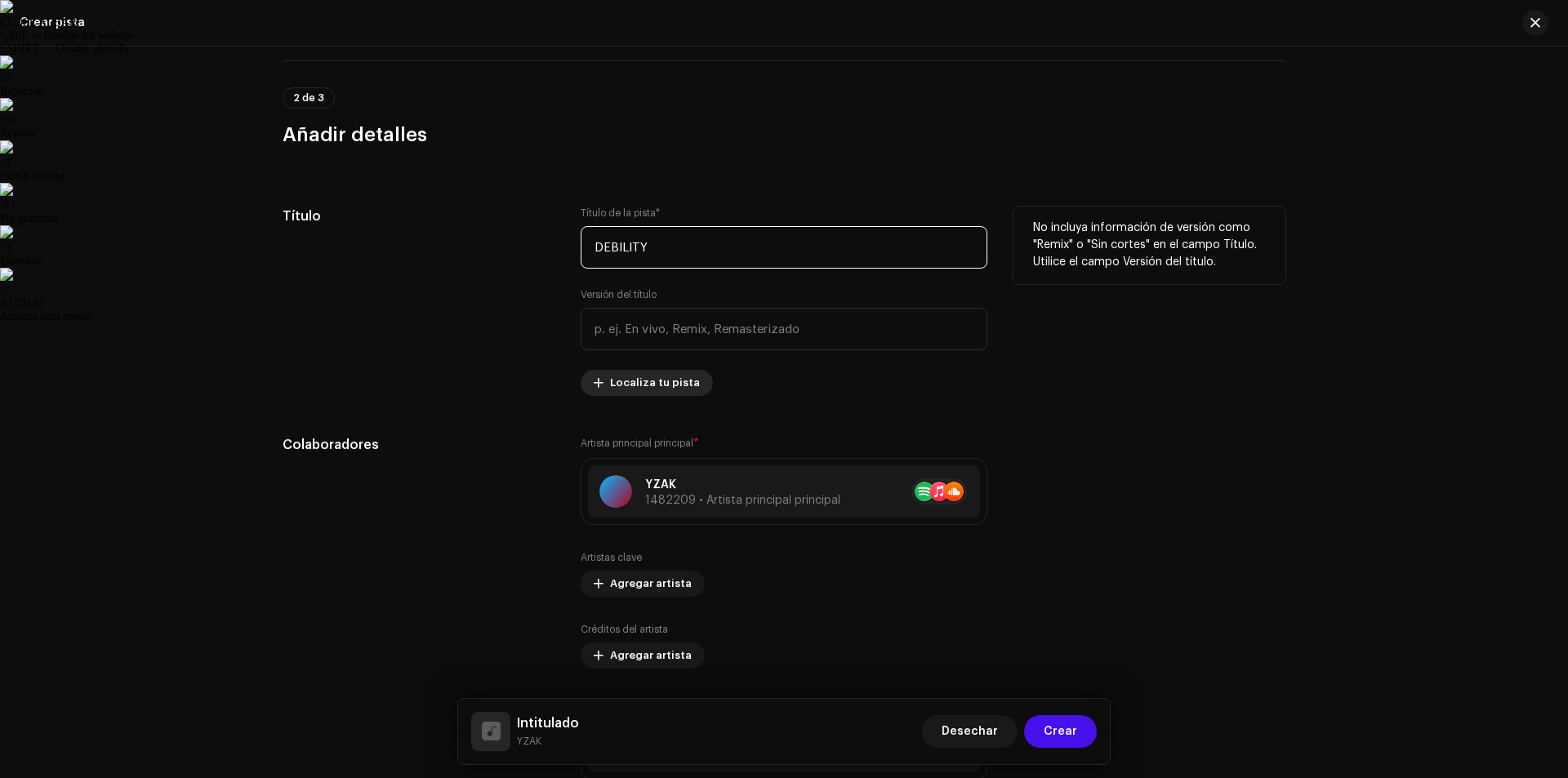
type input "DEBILITY"
click at [656, 386] on font "Localiza tu pista" at bounding box center [654, 382] width 90 height 11
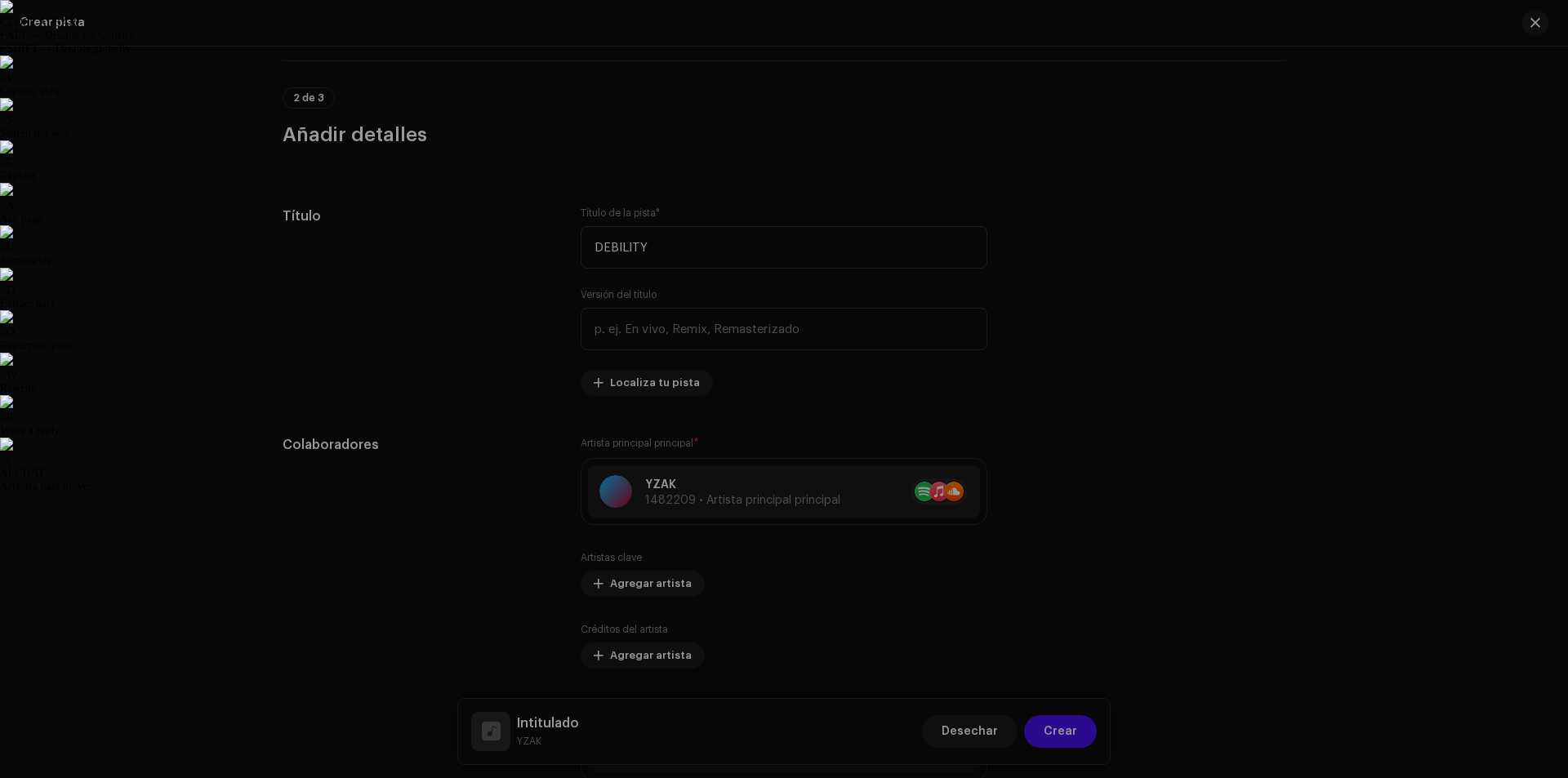
click at [1248, 288] on div "Localiza tu pista Idioma * Seleccionar idioma Título * Versión del título Agreg…" at bounding box center [784, 389] width 1568 height 778
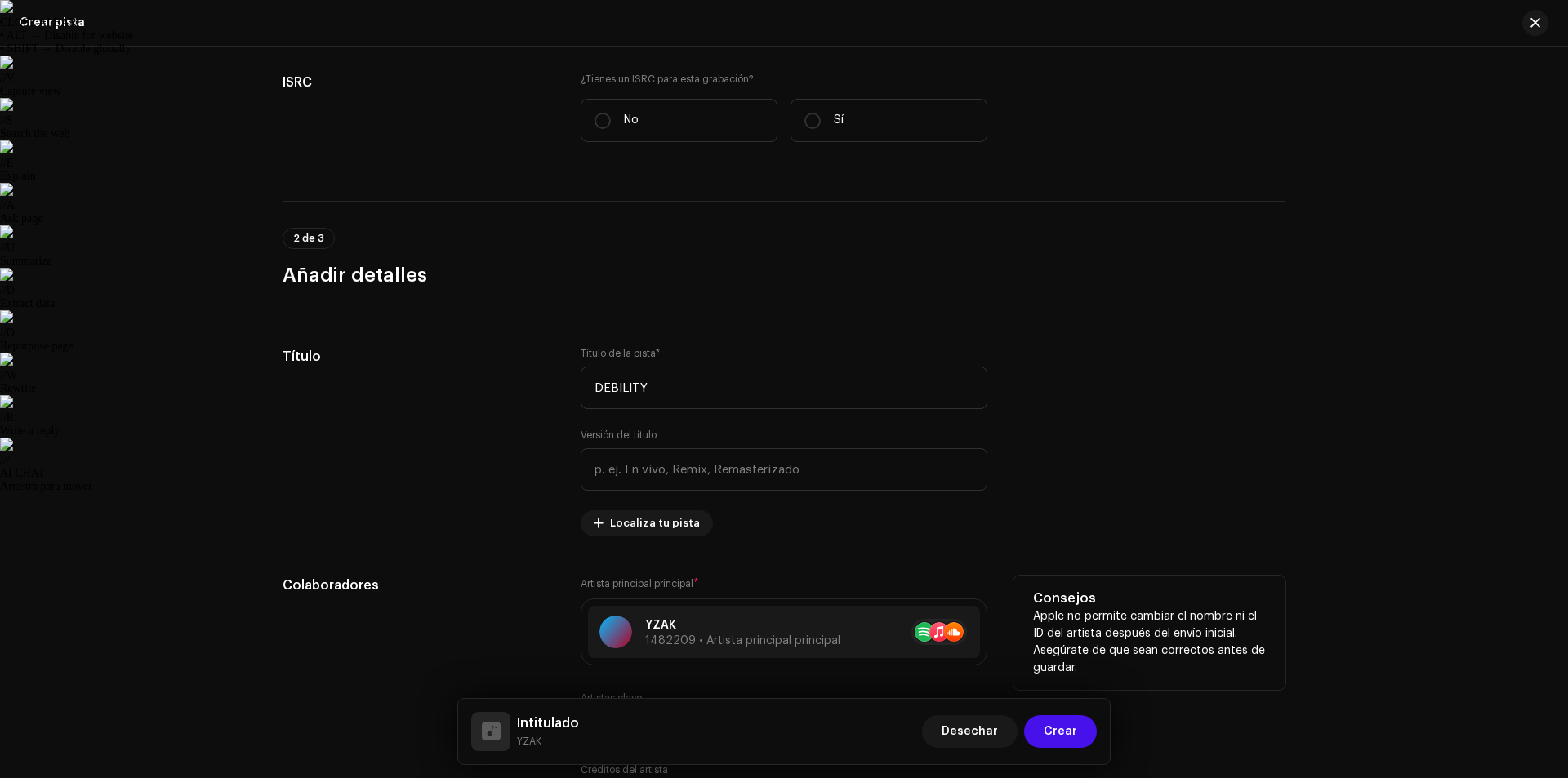
scroll to position [166, 0]
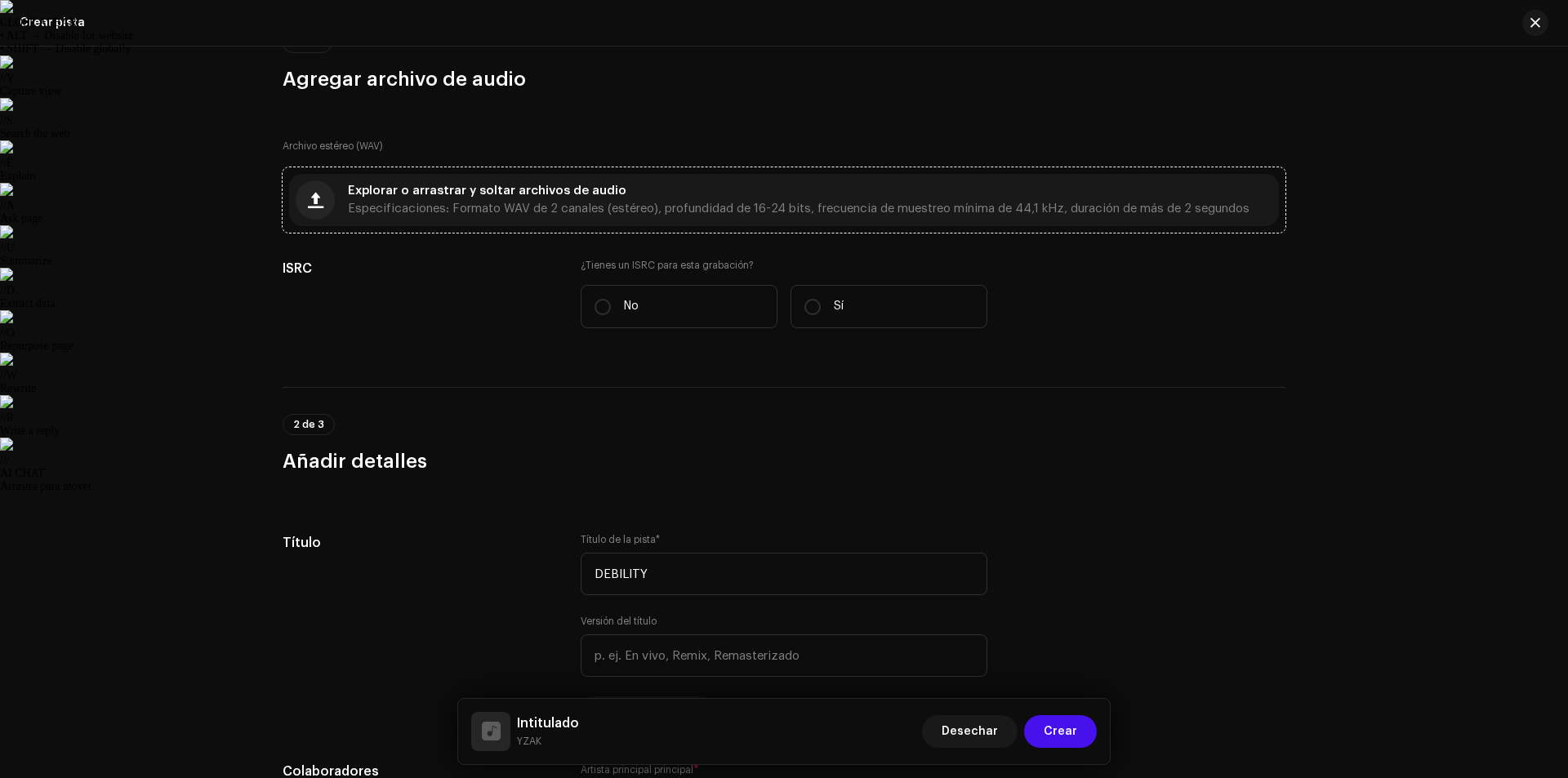
click at [423, 200] on div "Explorar o arrastrar y soltar archivos de audio Especificaciones: Formato WAV d…" at bounding box center [798, 200] width 901 height 30
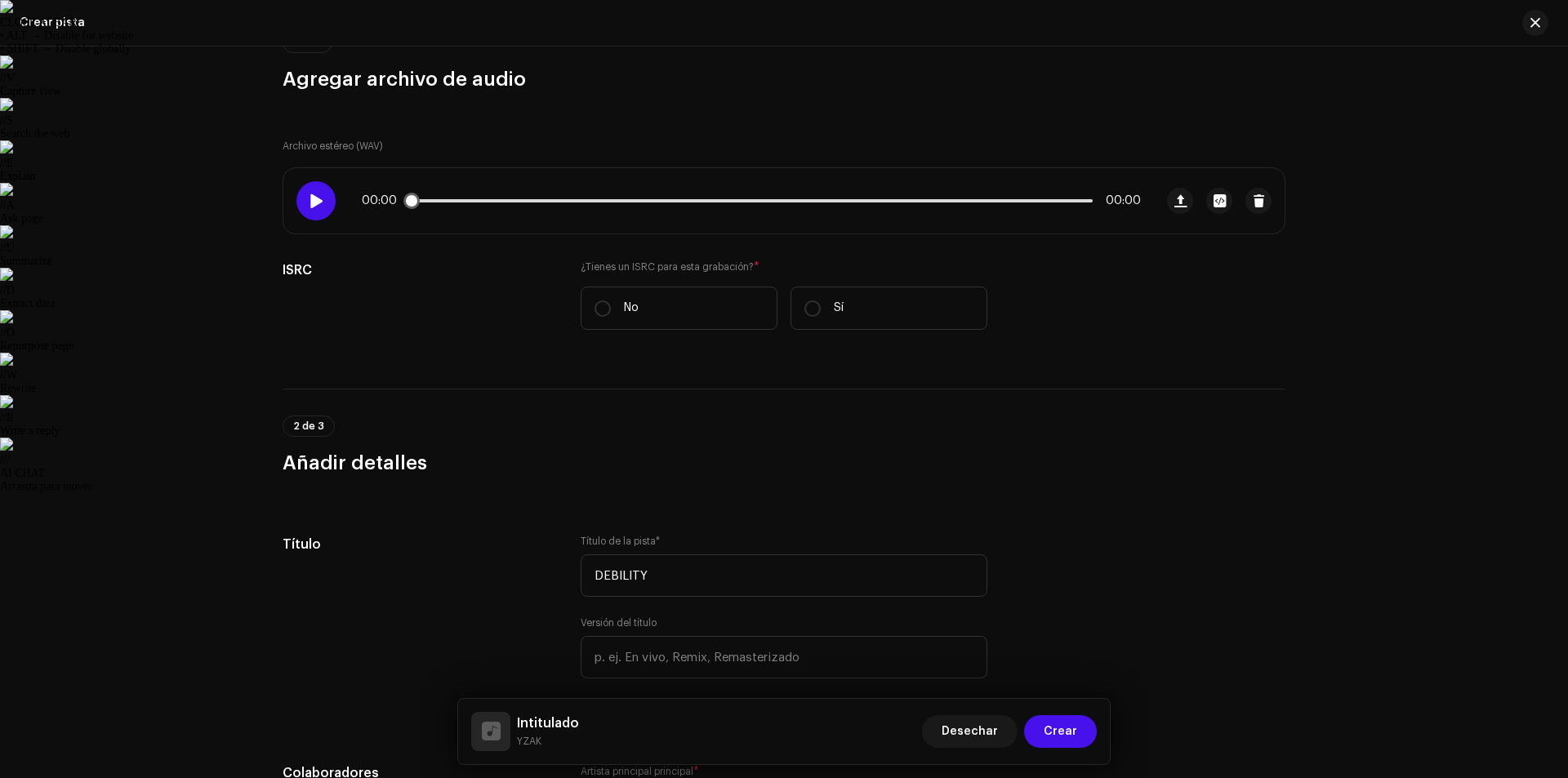
click at [308, 198] on span at bounding box center [315, 201] width 14 height 13
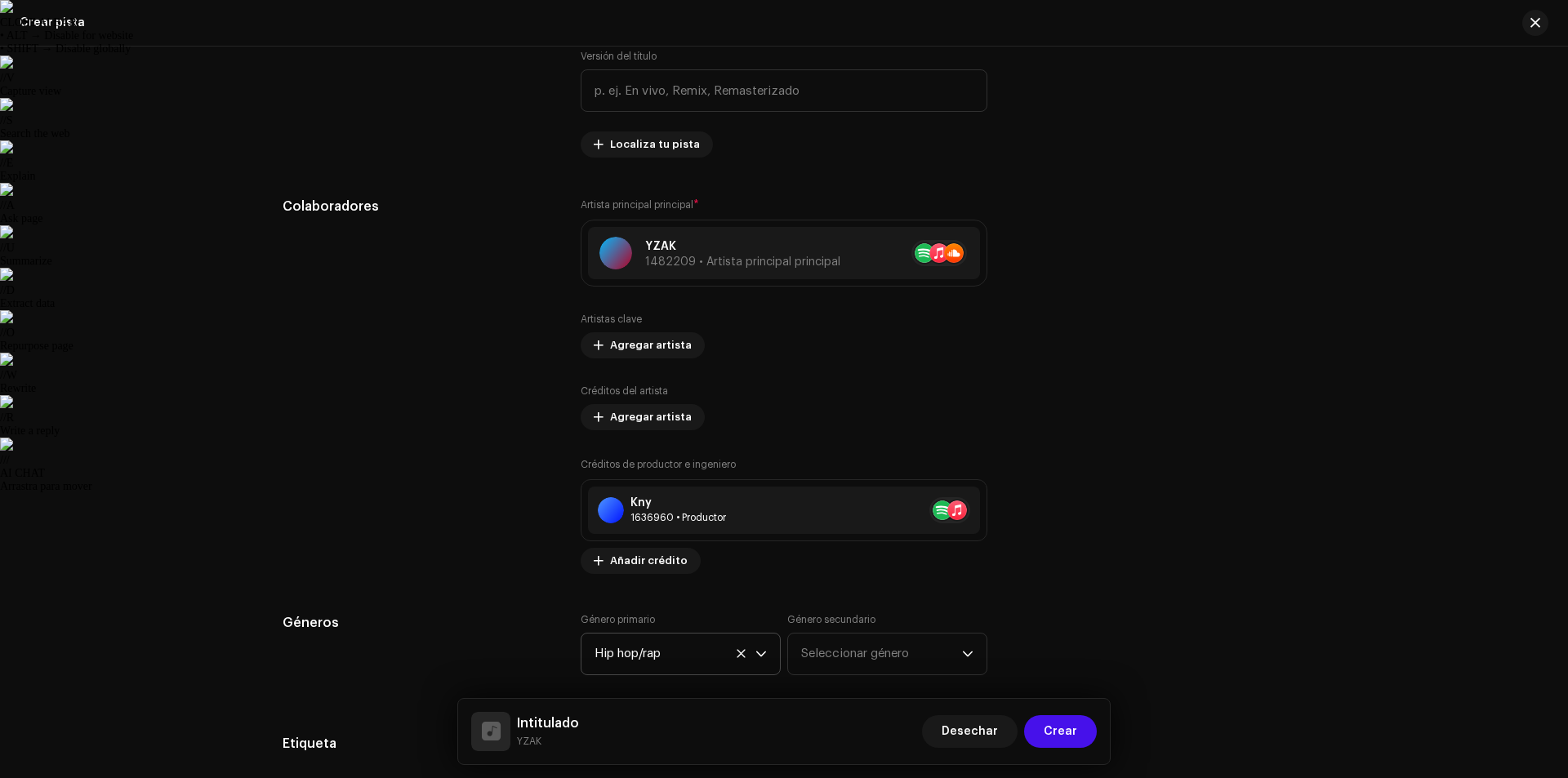
scroll to position [819, 0]
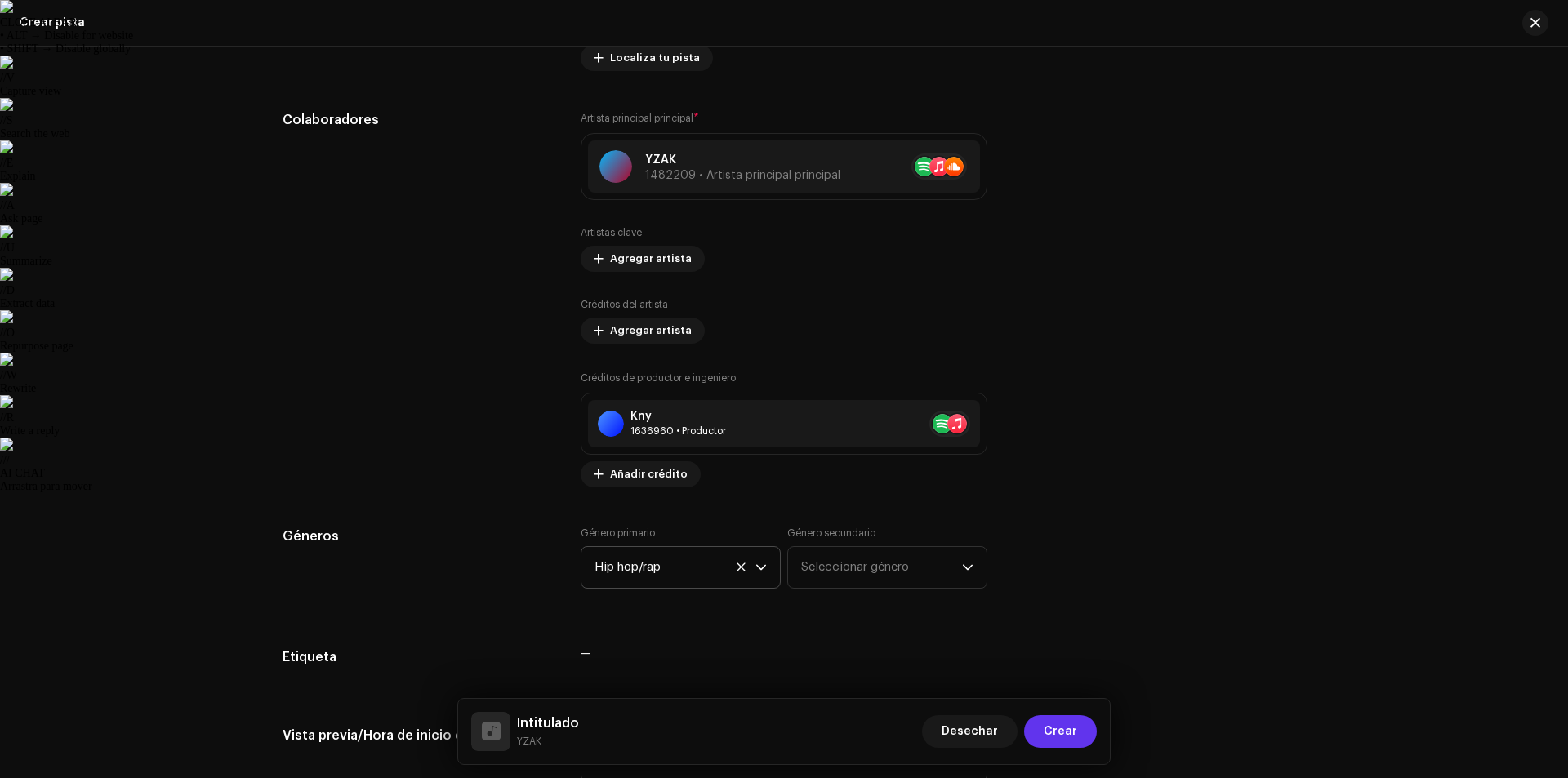
click at [1065, 730] on font "Crear" at bounding box center [1060, 732] width 34 height 12
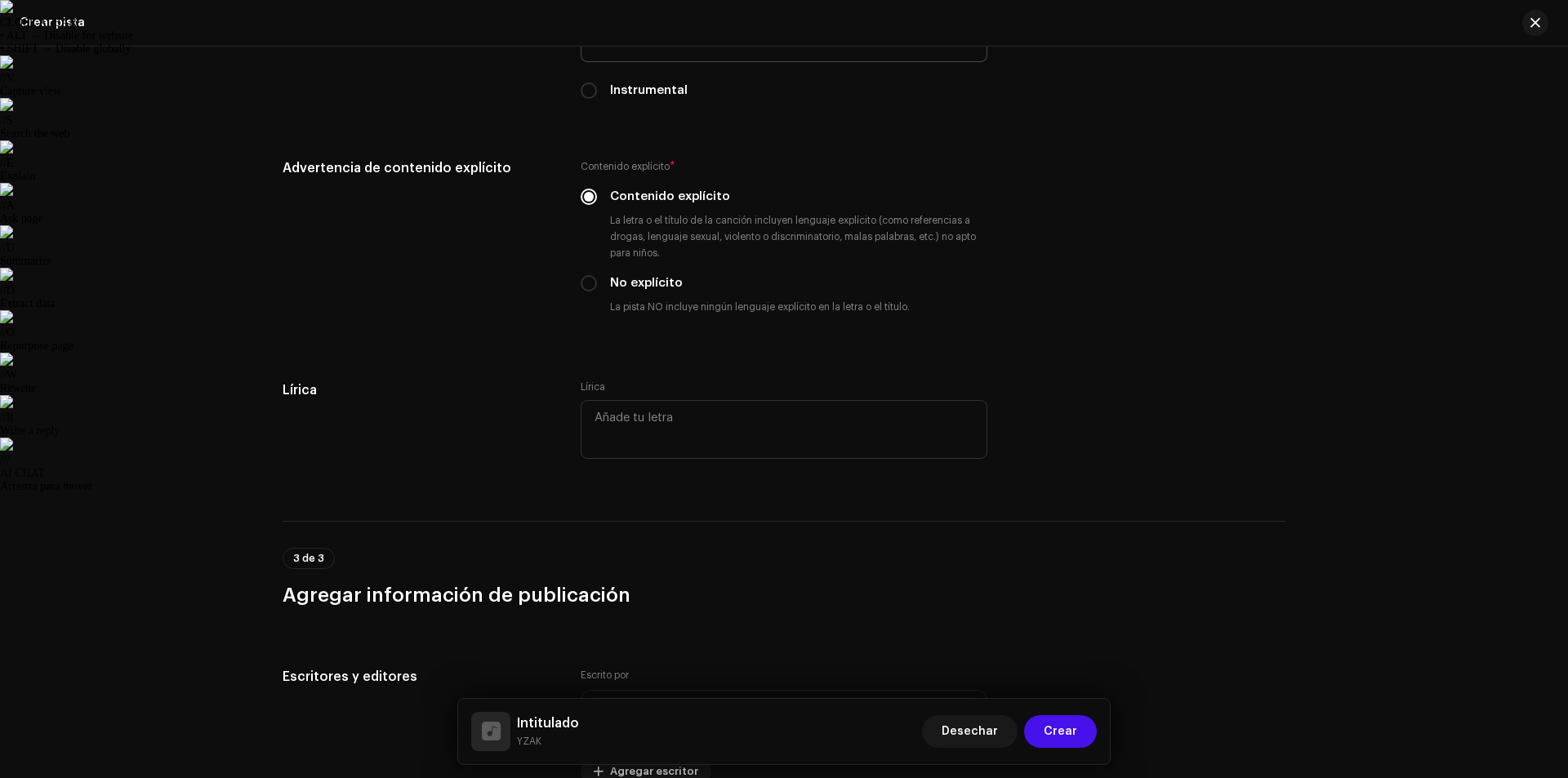
scroll to position [2331, 0]
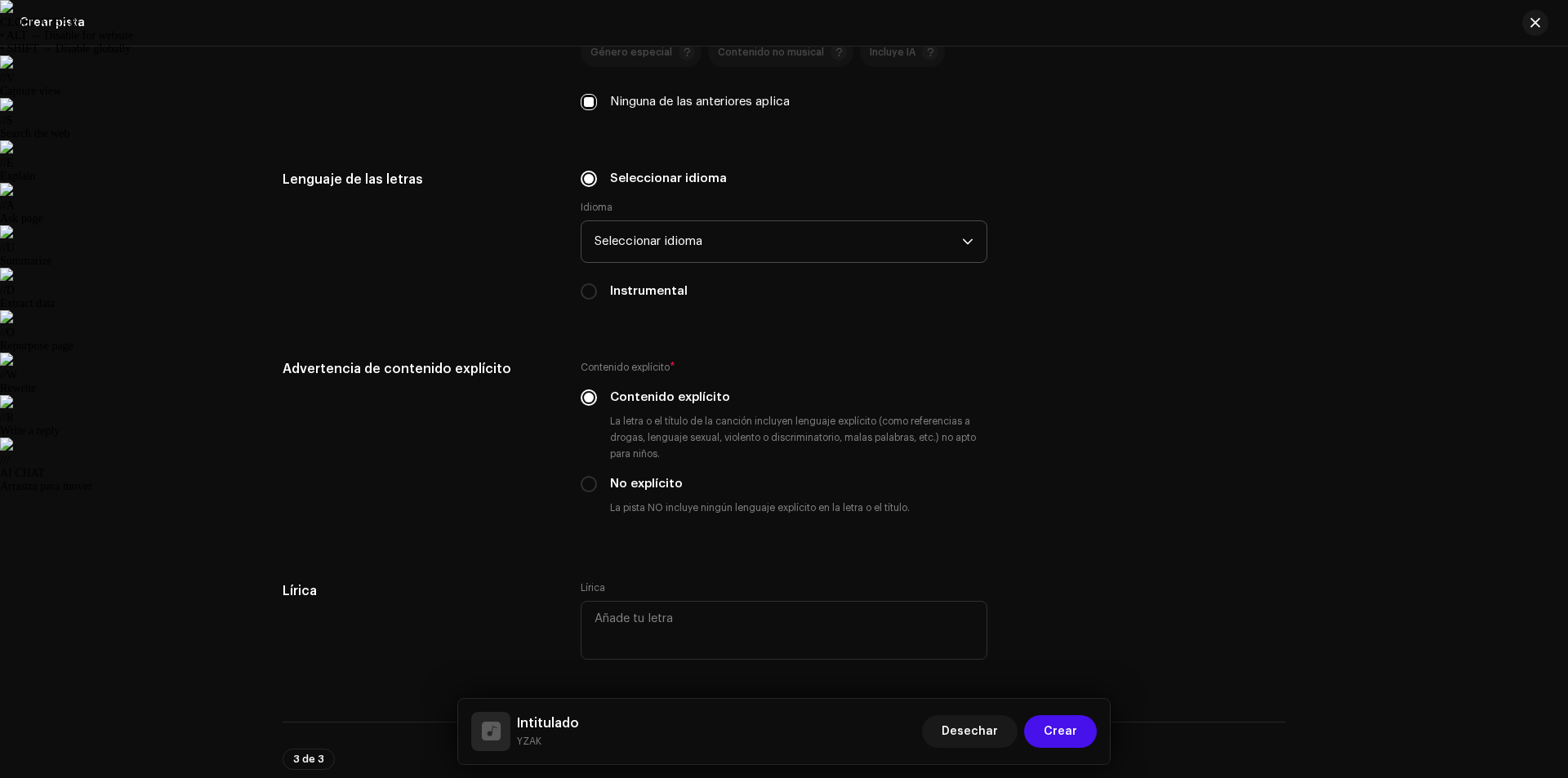
click at [1403, 201] on div "Detalles de la pista Complete lo siguiente para finalizar su pista. 1 de 3 Agre…" at bounding box center [784, 413] width 1568 height 732
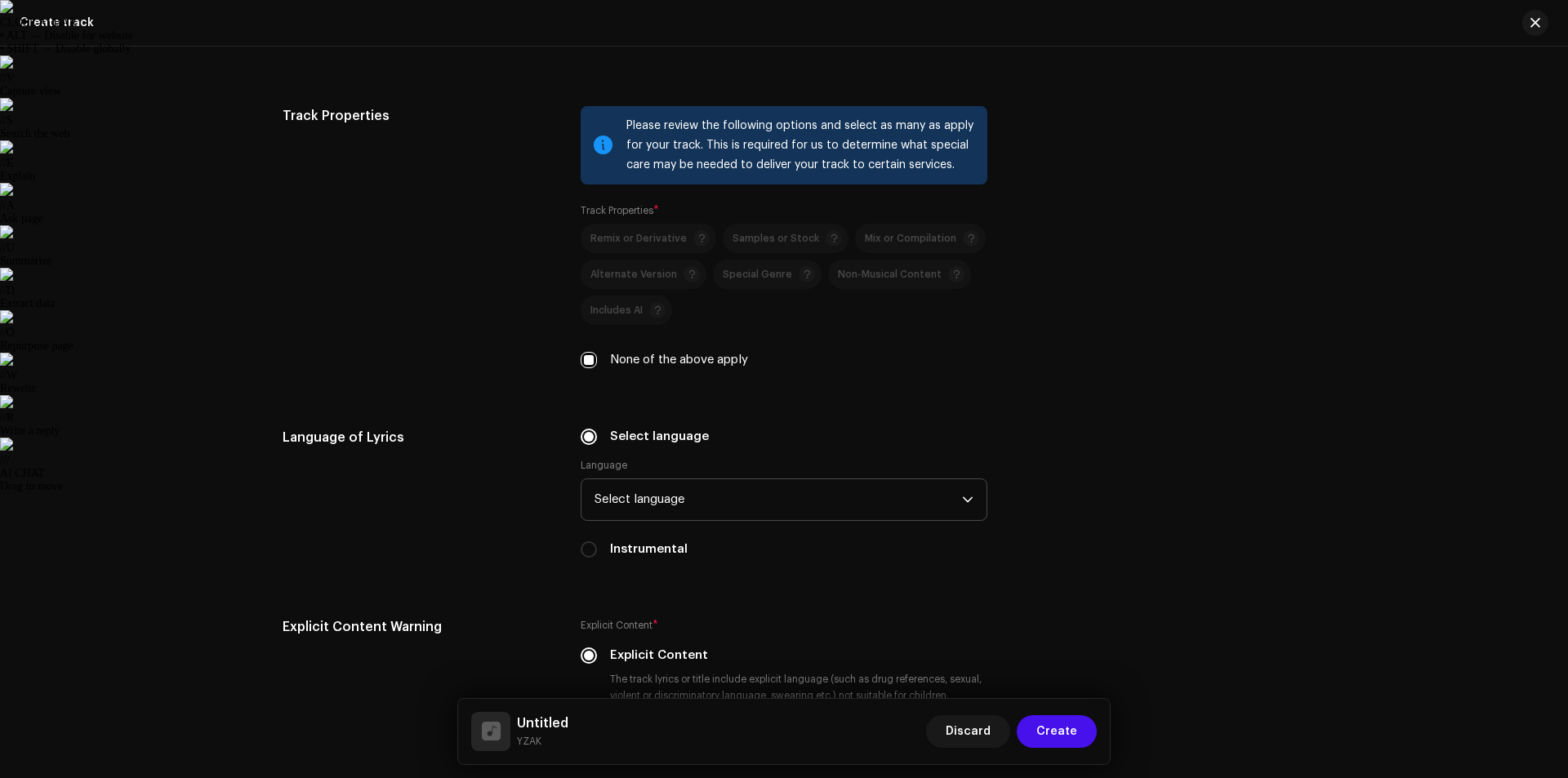
scroll to position [2004, 0]
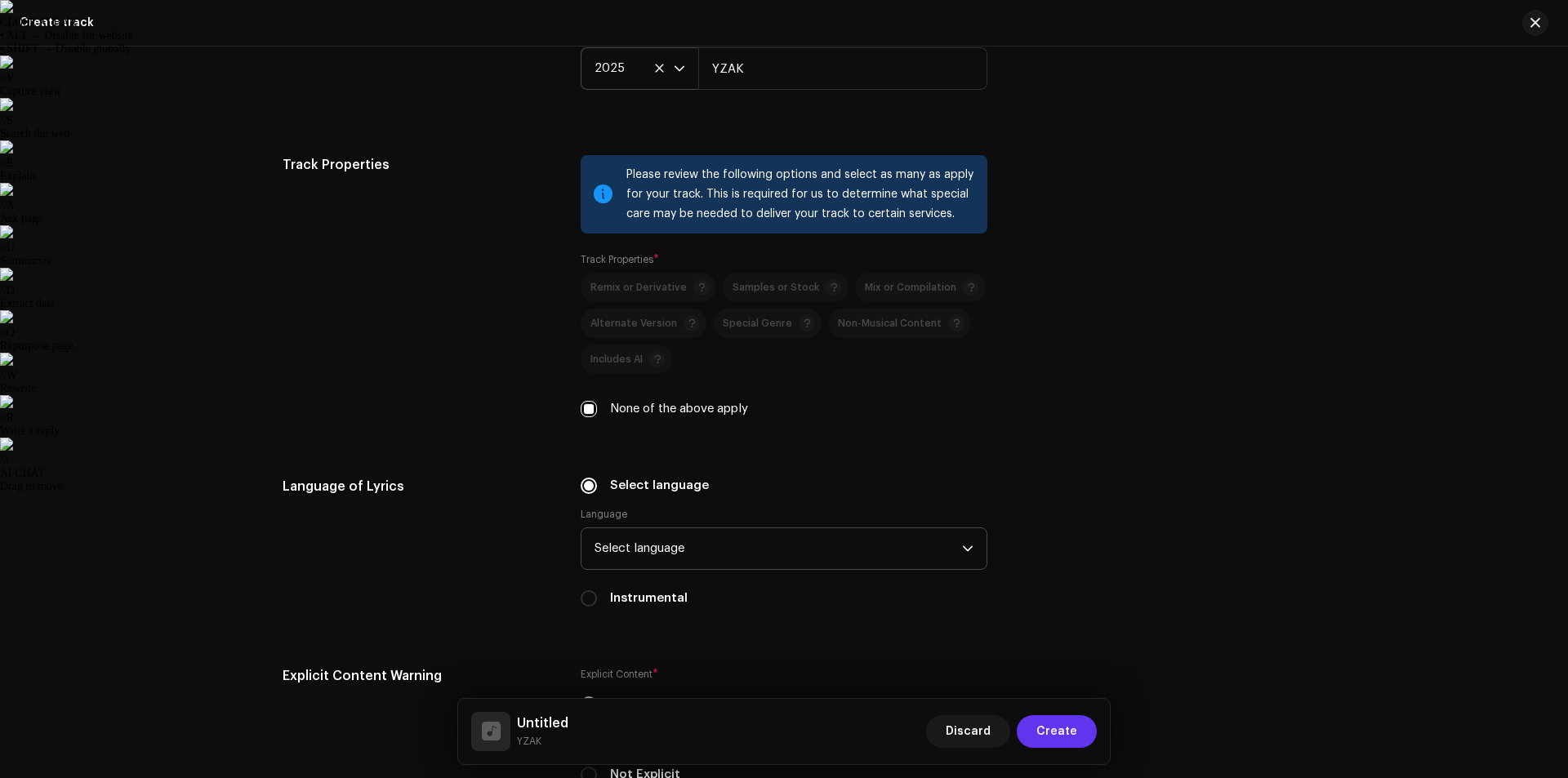
click at [1070, 730] on span "Create" at bounding box center [1057, 732] width 41 height 33
click at [1059, 715] on div "Discard Create" at bounding box center [1011, 732] width 171 height 39
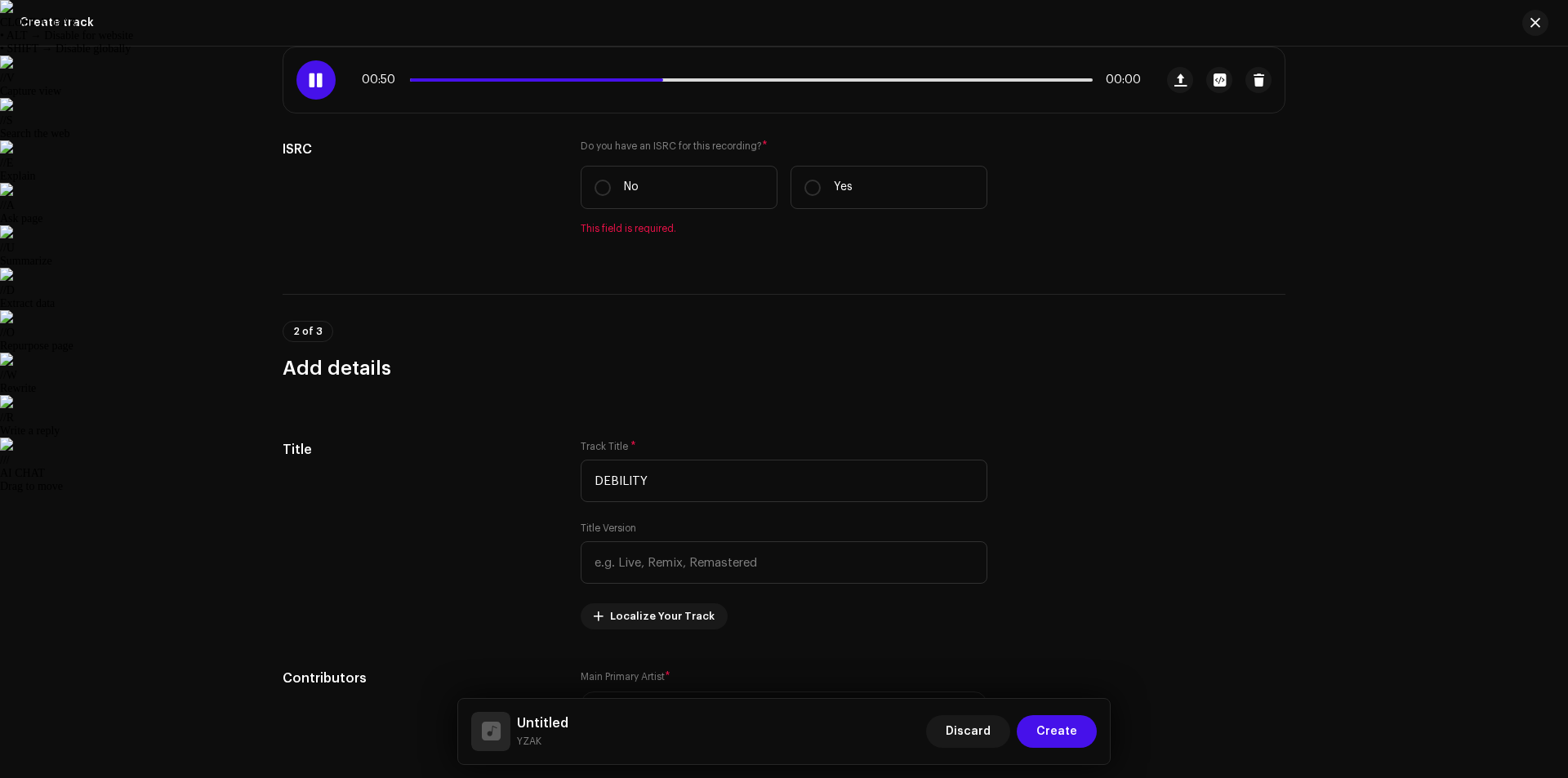
scroll to position [126, 0]
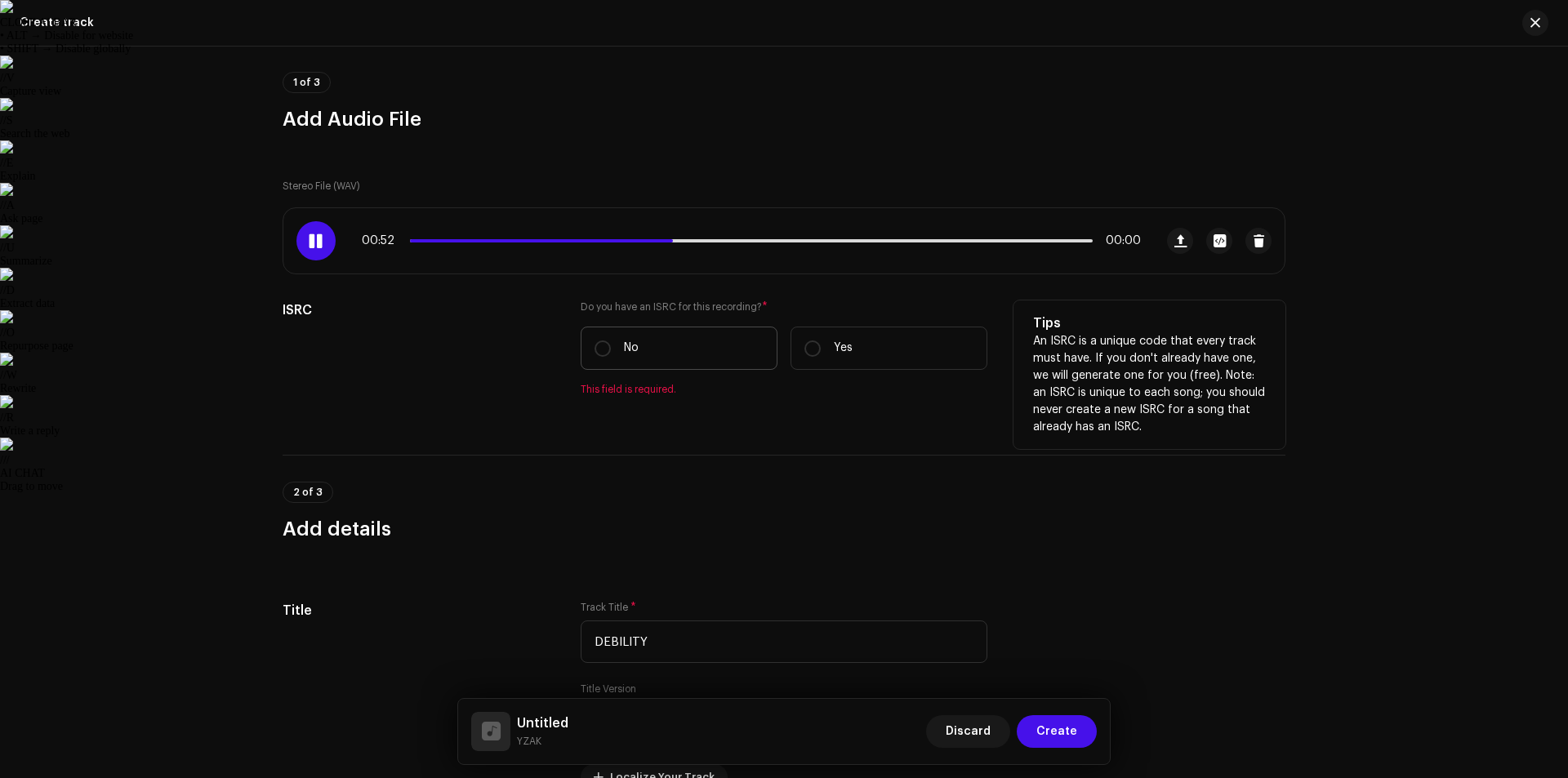
click at [624, 344] on p "No" at bounding box center [631, 348] width 15 height 17
click at [611, 344] on input "No" at bounding box center [603, 349] width 16 height 16
radio input "true"
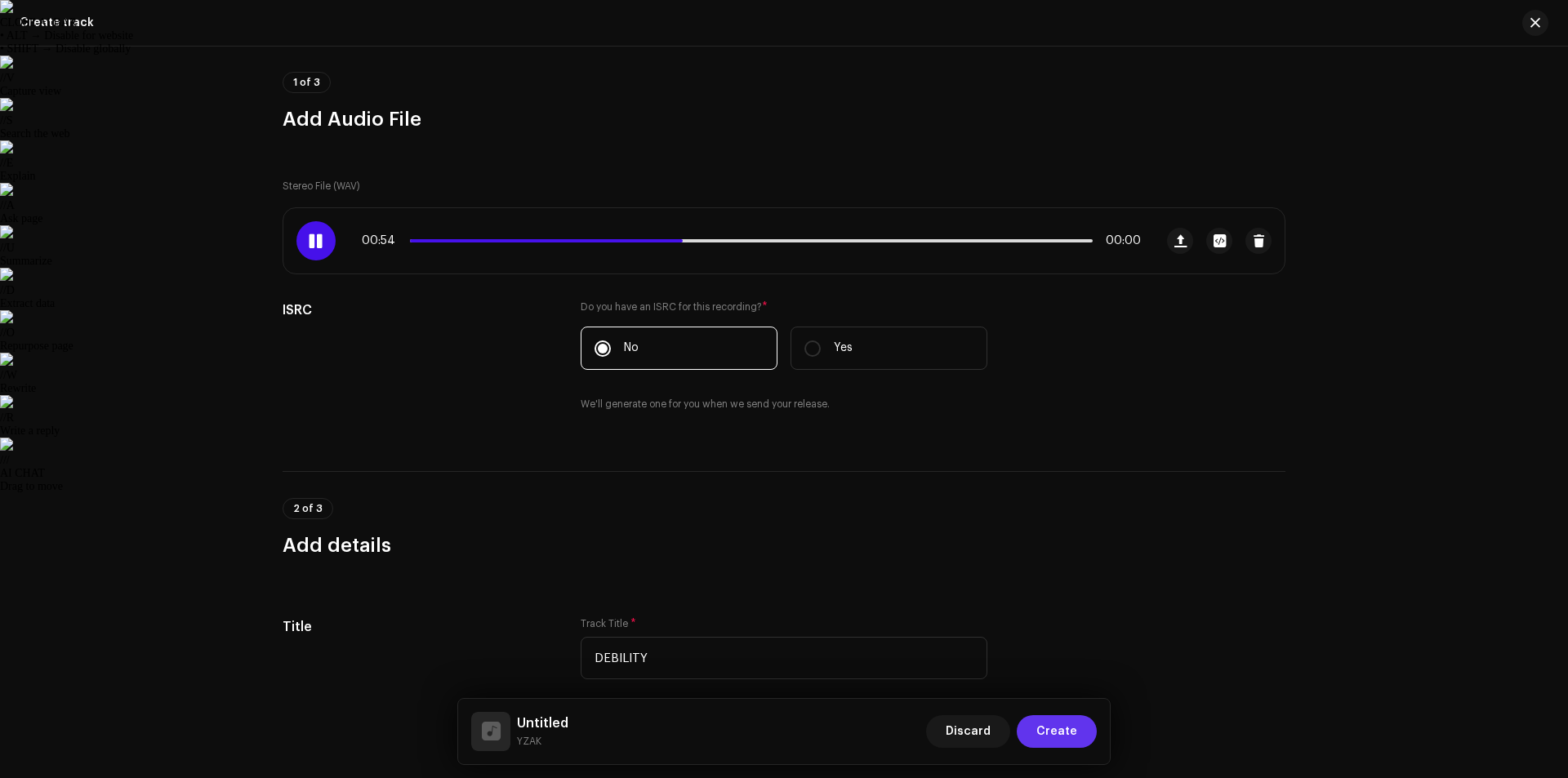
click at [1058, 734] on span "Create" at bounding box center [1057, 732] width 41 height 33
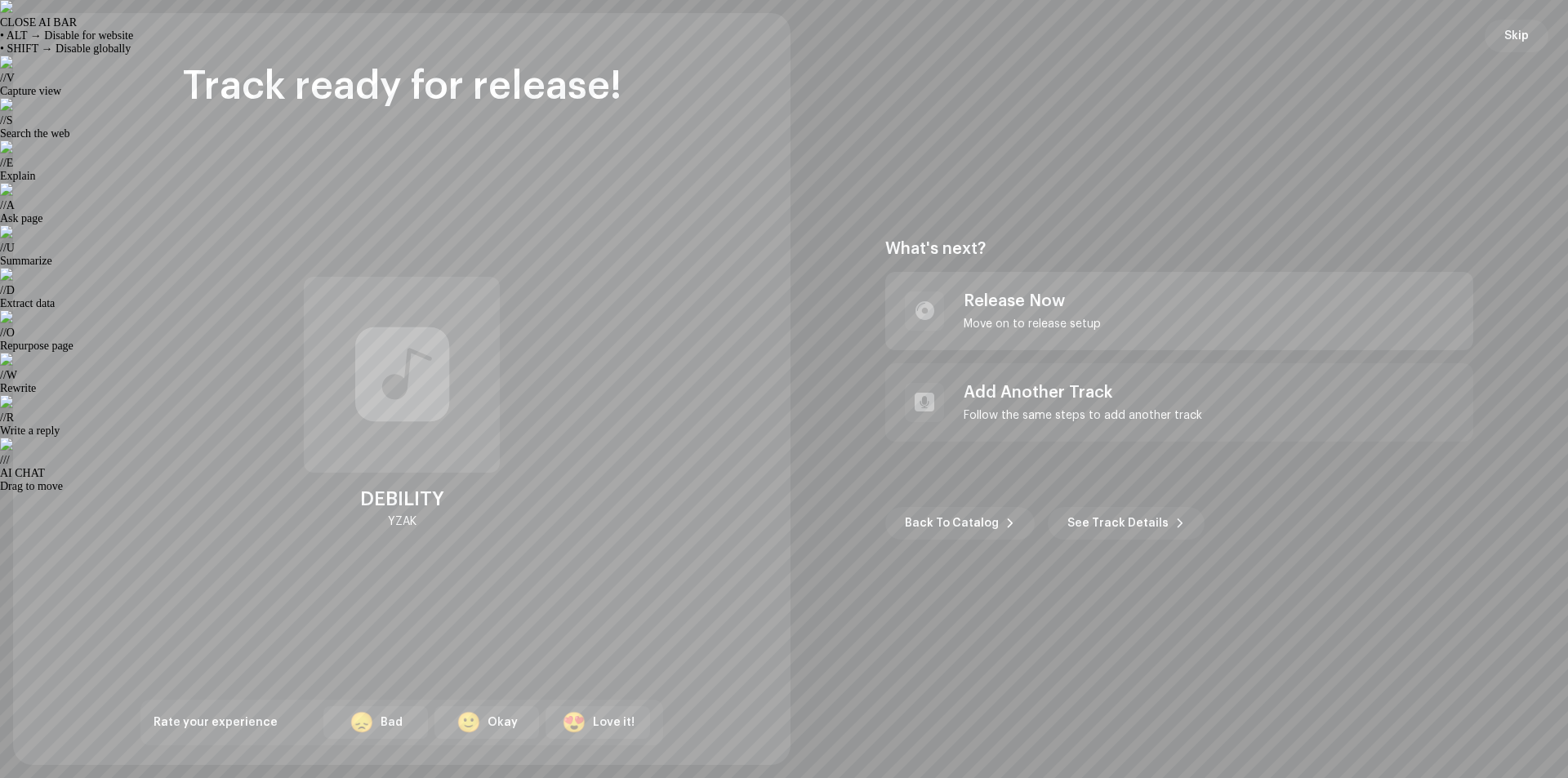
click at [1022, 316] on div "Release Now Move on to release setup" at bounding box center [1032, 312] width 137 height 39
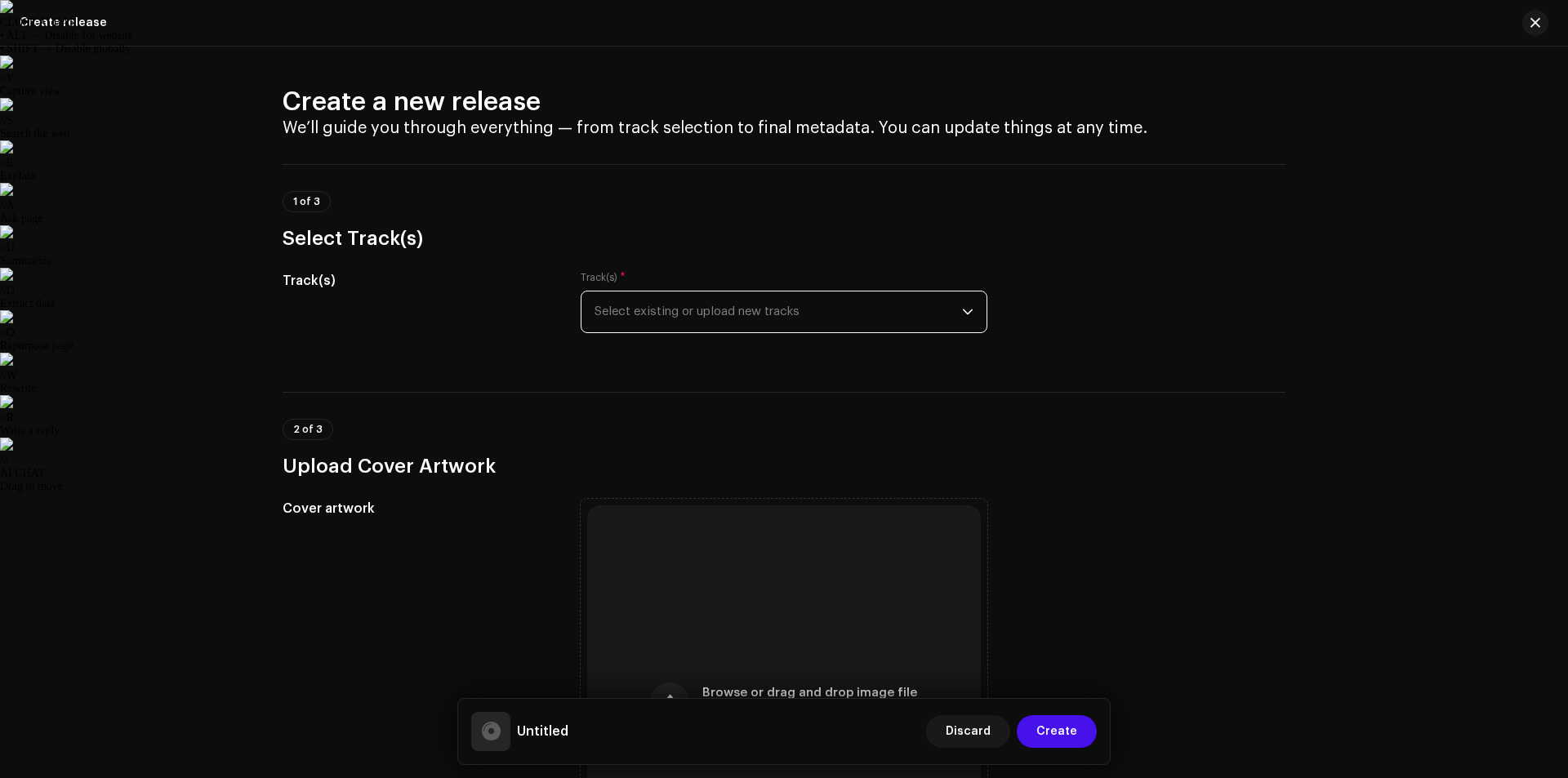
click at [758, 312] on span "Select existing or upload new tracks" at bounding box center [778, 313] width 368 height 41
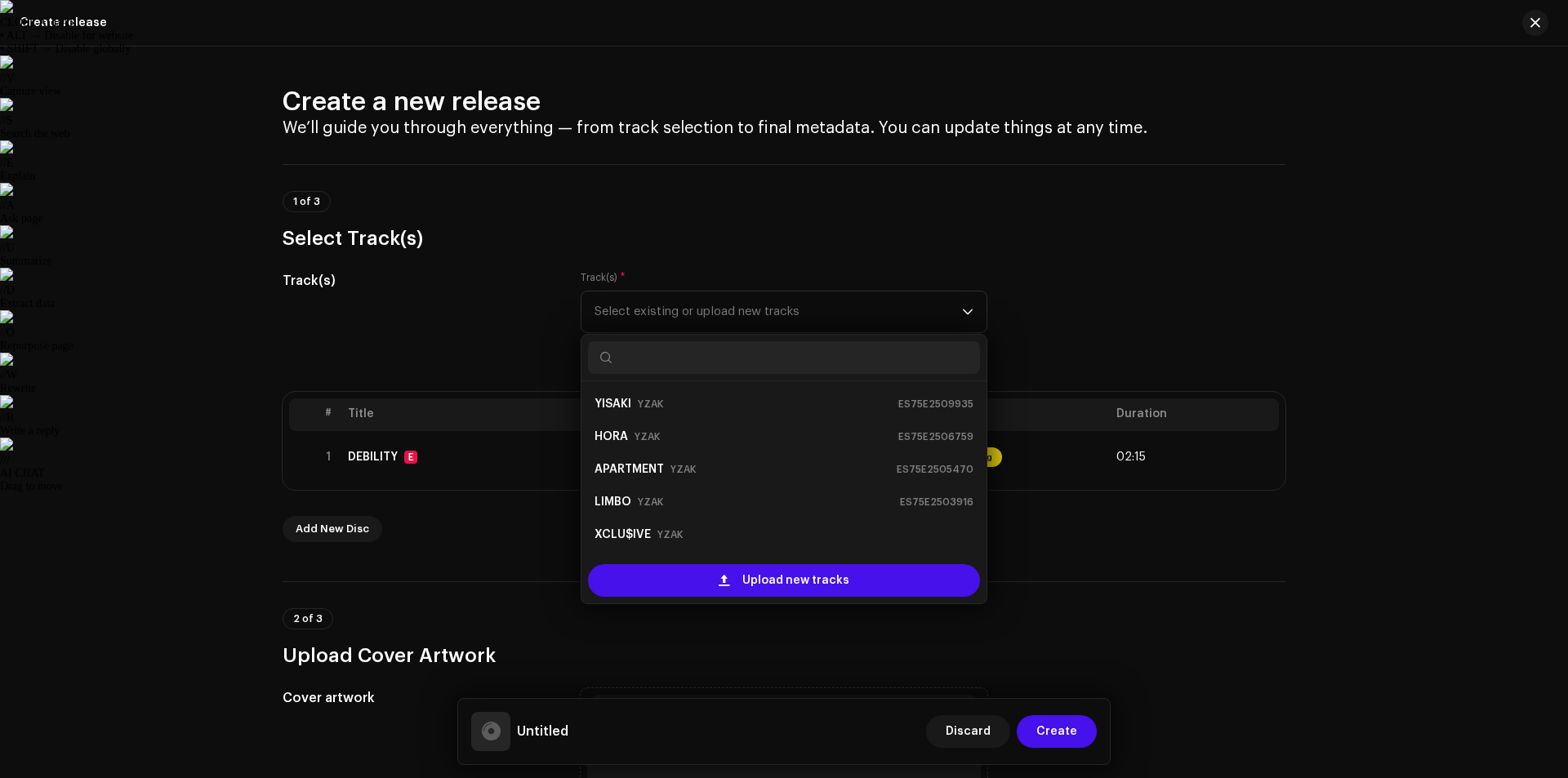
click at [440, 301] on div "Track(s)" at bounding box center [419, 312] width 272 height 81
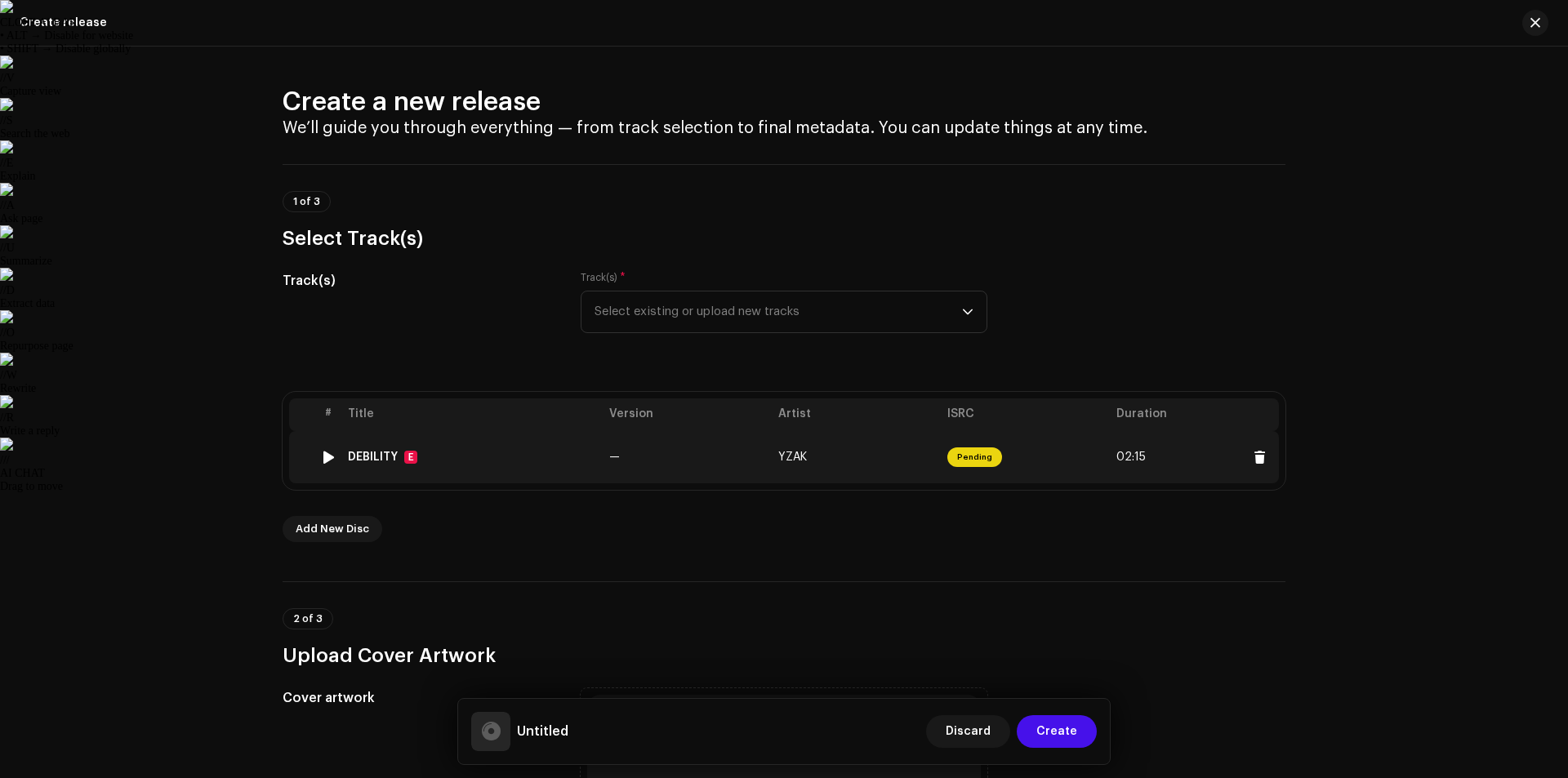
click at [322, 457] on div at bounding box center [328, 457] width 12 height 13
click at [332, 457] on img at bounding box center [328, 457] width 21 height 21
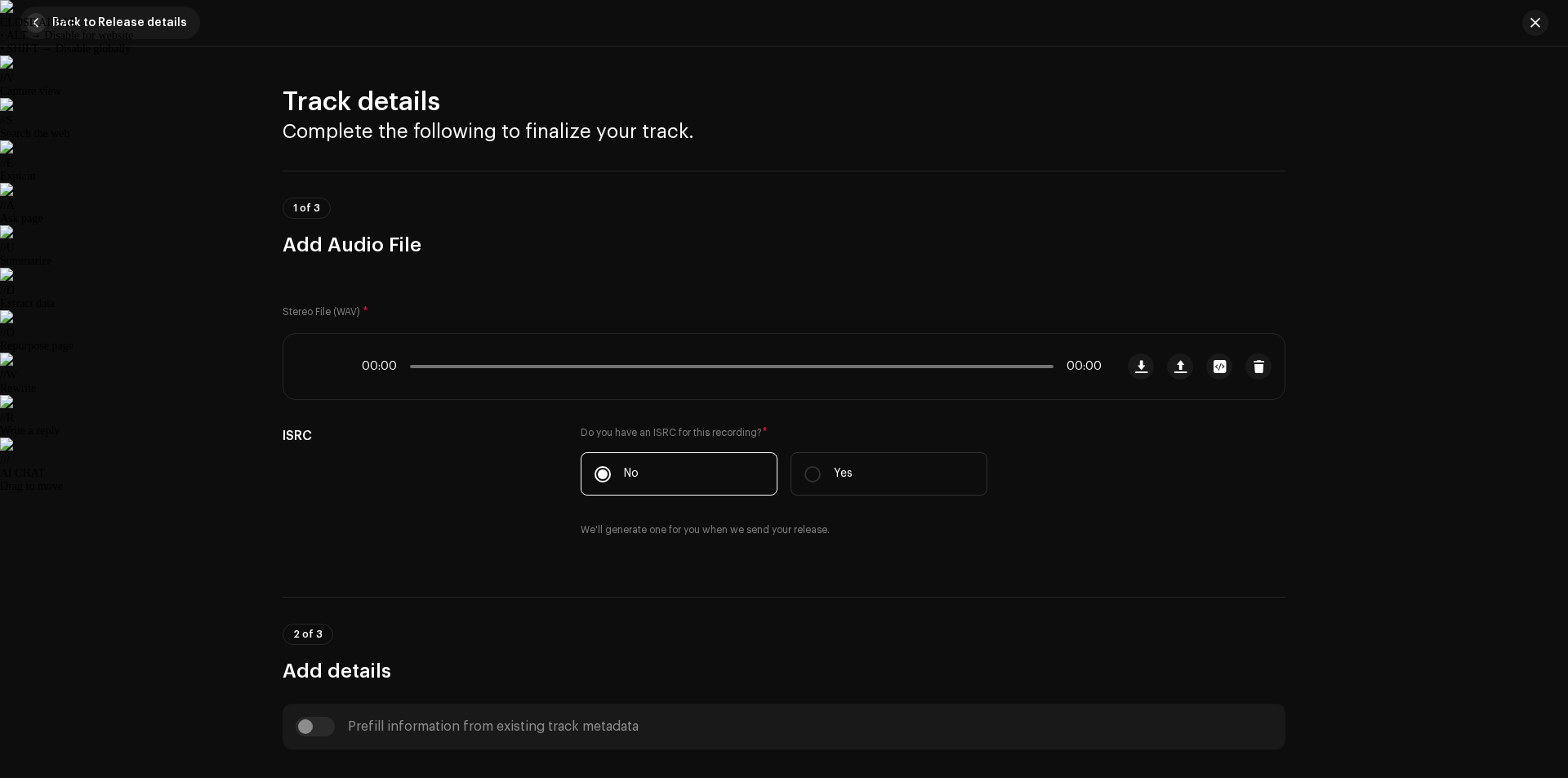
click at [30, 20] on span "button" at bounding box center [36, 23] width 20 height 20
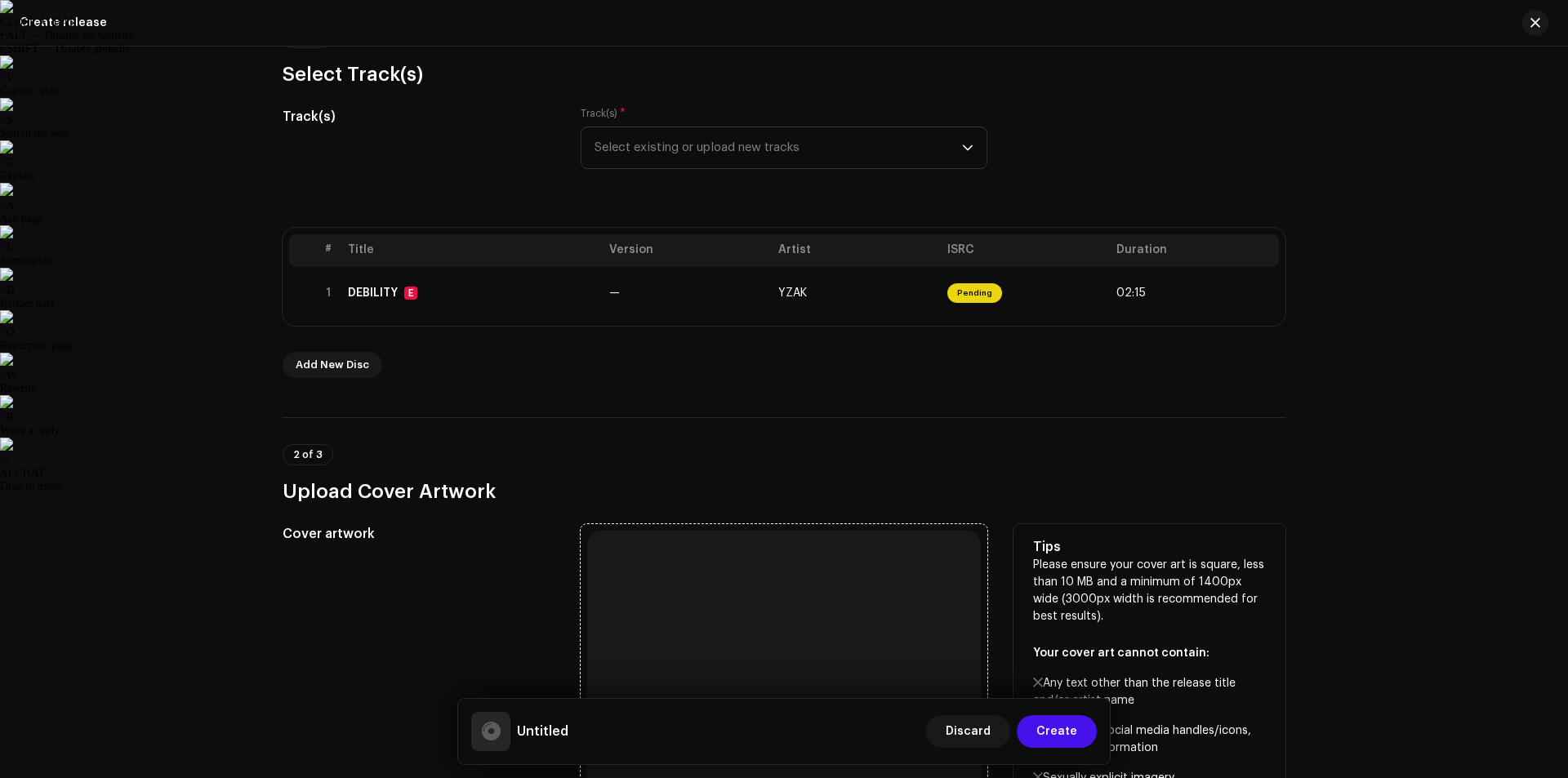
scroll to position [245, 0]
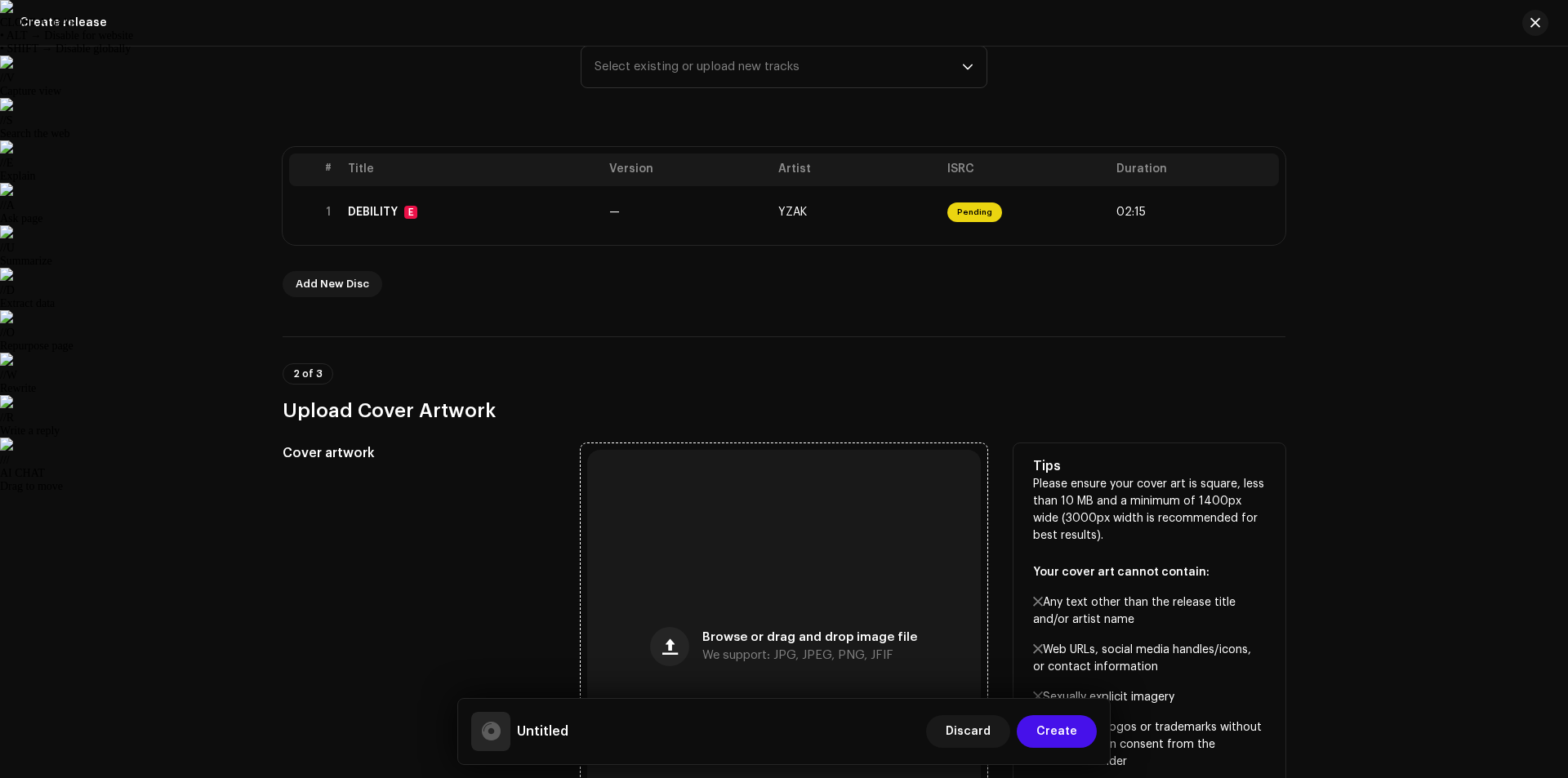
click at [752, 521] on div "Browse or drag and drop image file We support: JPG, JPEG, PNG, JFIF" at bounding box center [784, 646] width 394 height 394
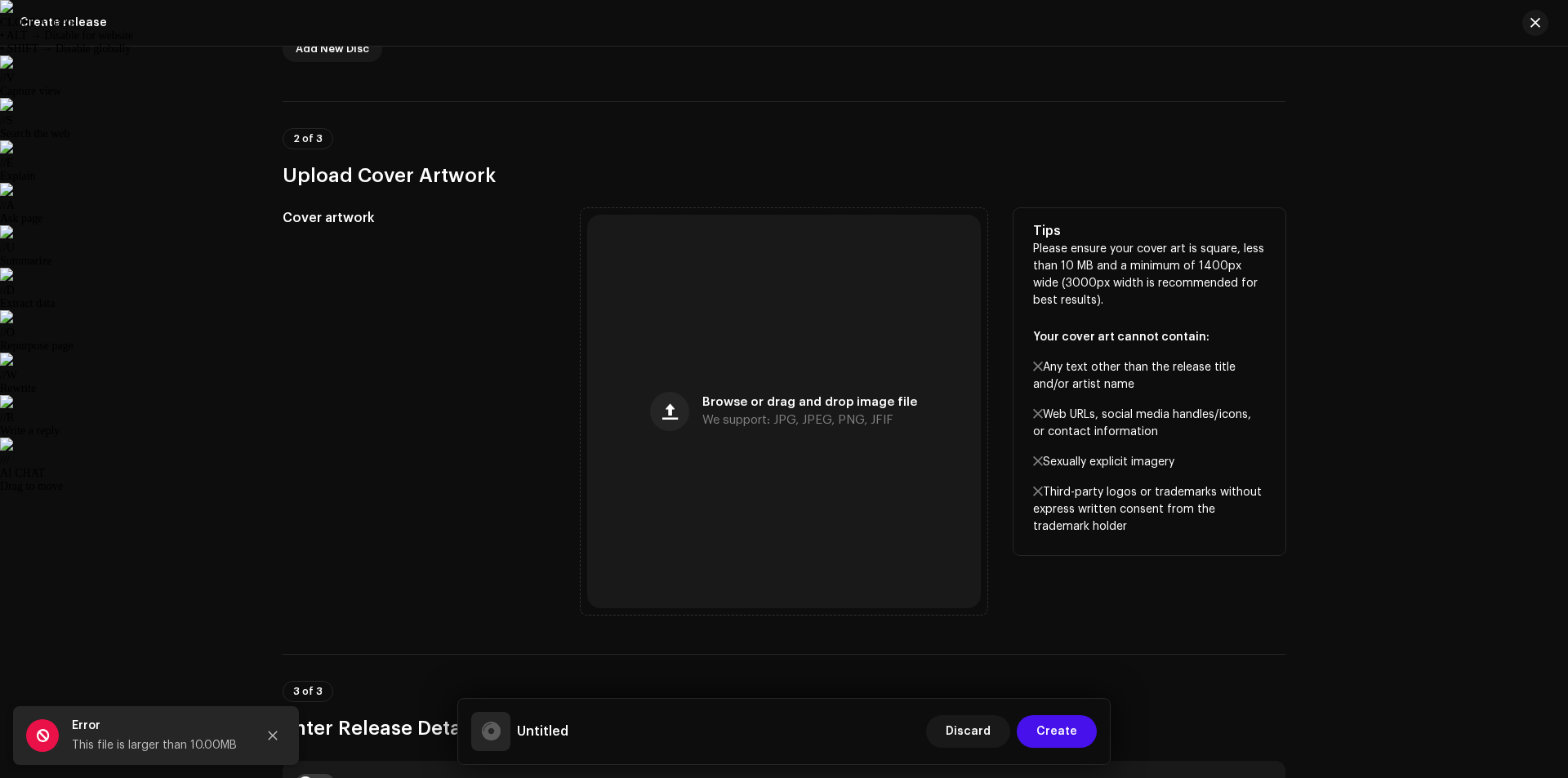
scroll to position [490, 0]
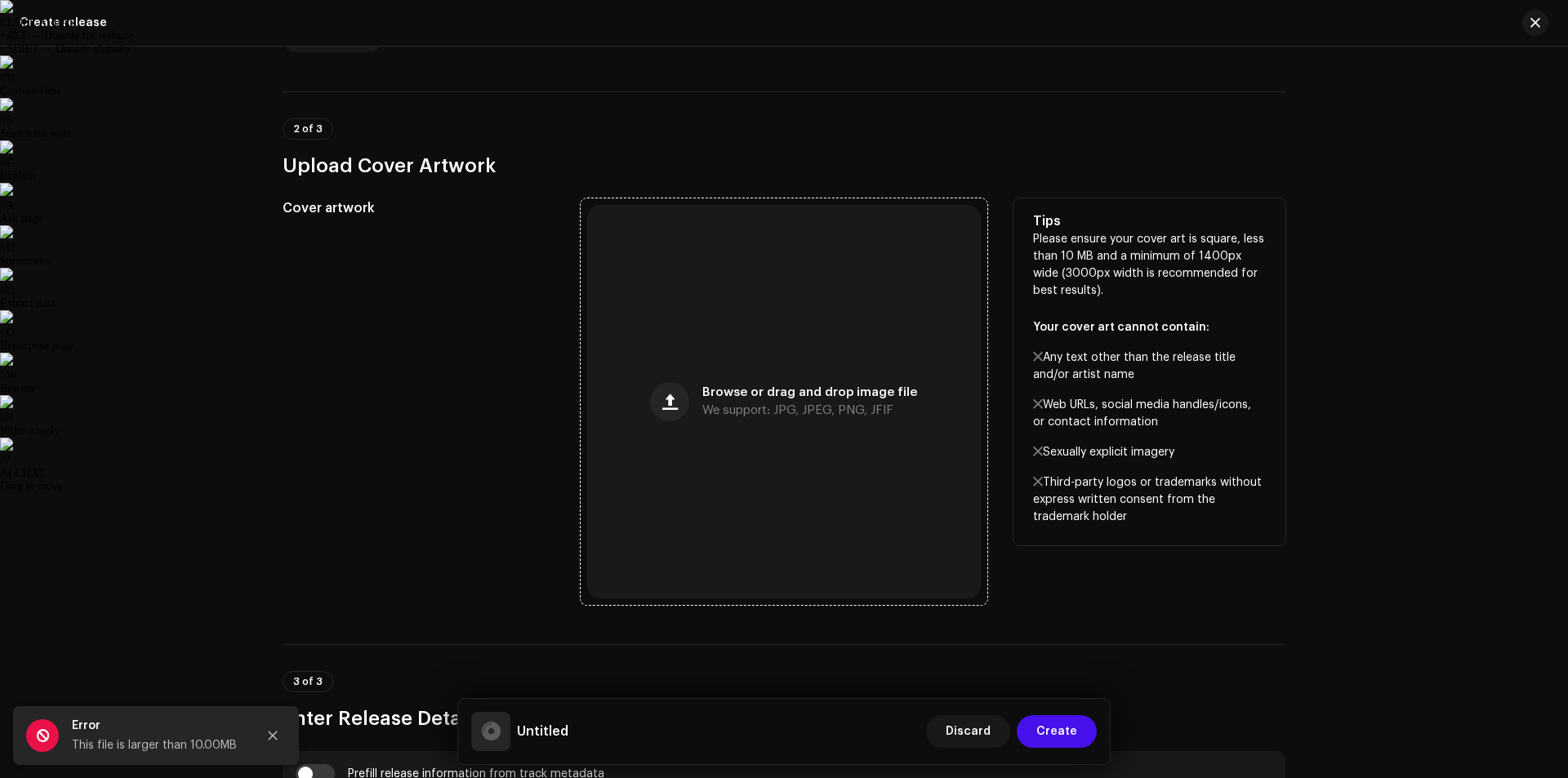
click at [791, 444] on div "Browse or drag and drop image file We support: JPG, JPEG, PNG, JFIF" at bounding box center [784, 401] width 394 height 394
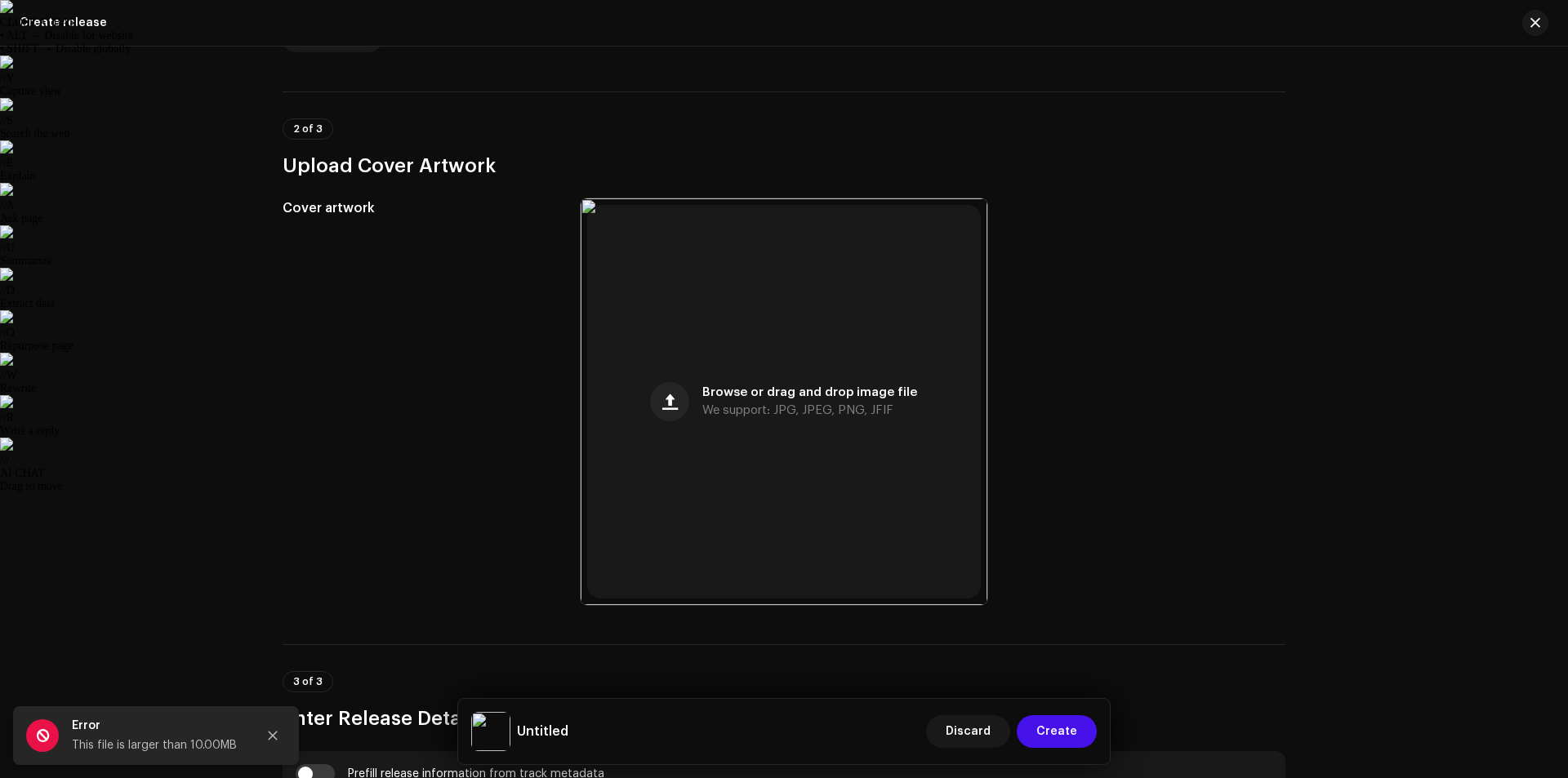
click at [1445, 308] on div "Create a new release We’ll guide you through everything — from track selection …" at bounding box center [784, 413] width 1568 height 732
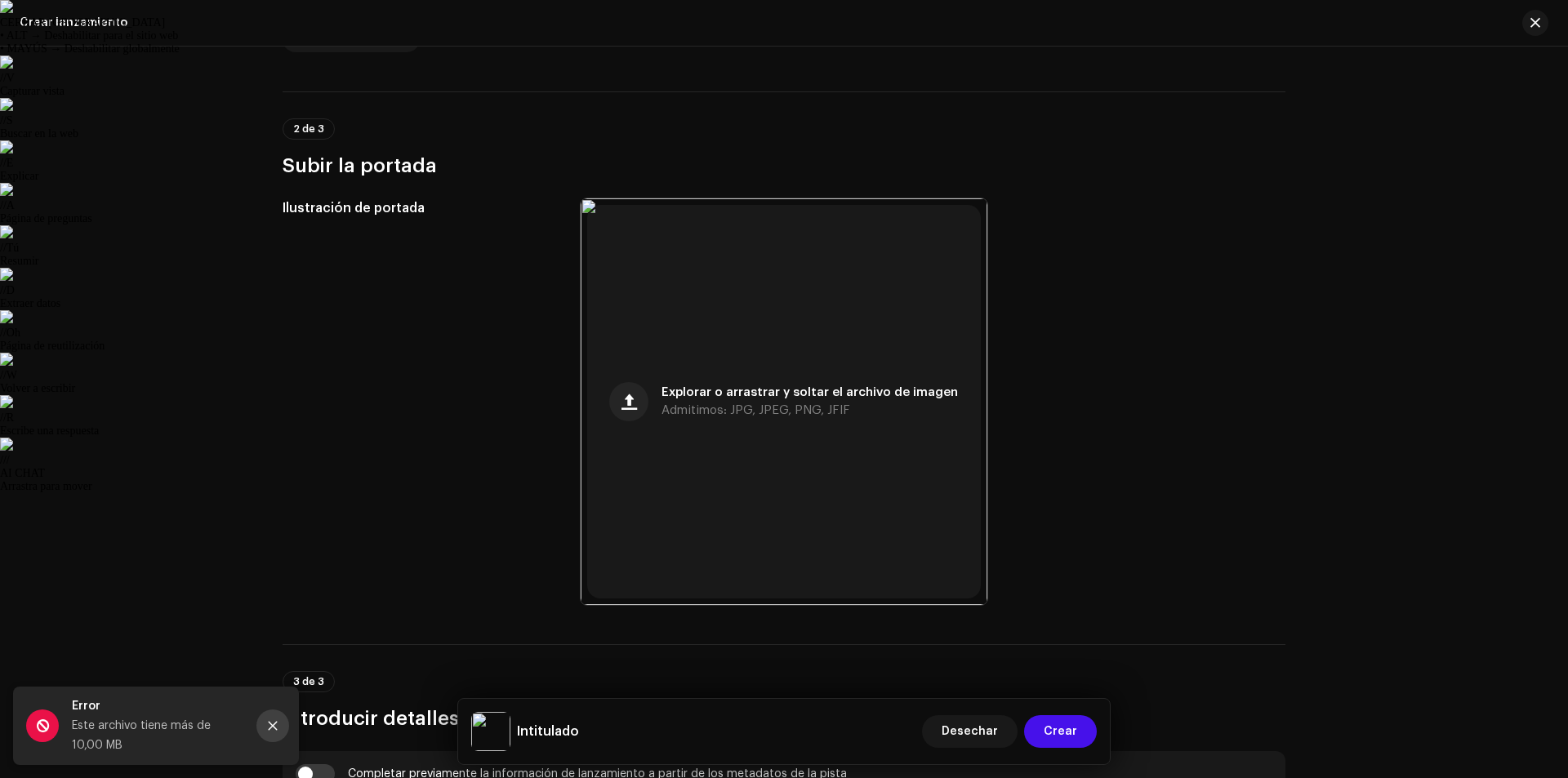
click at [275, 729] on icon "Cerca" at bounding box center [273, 726] width 12 height 12
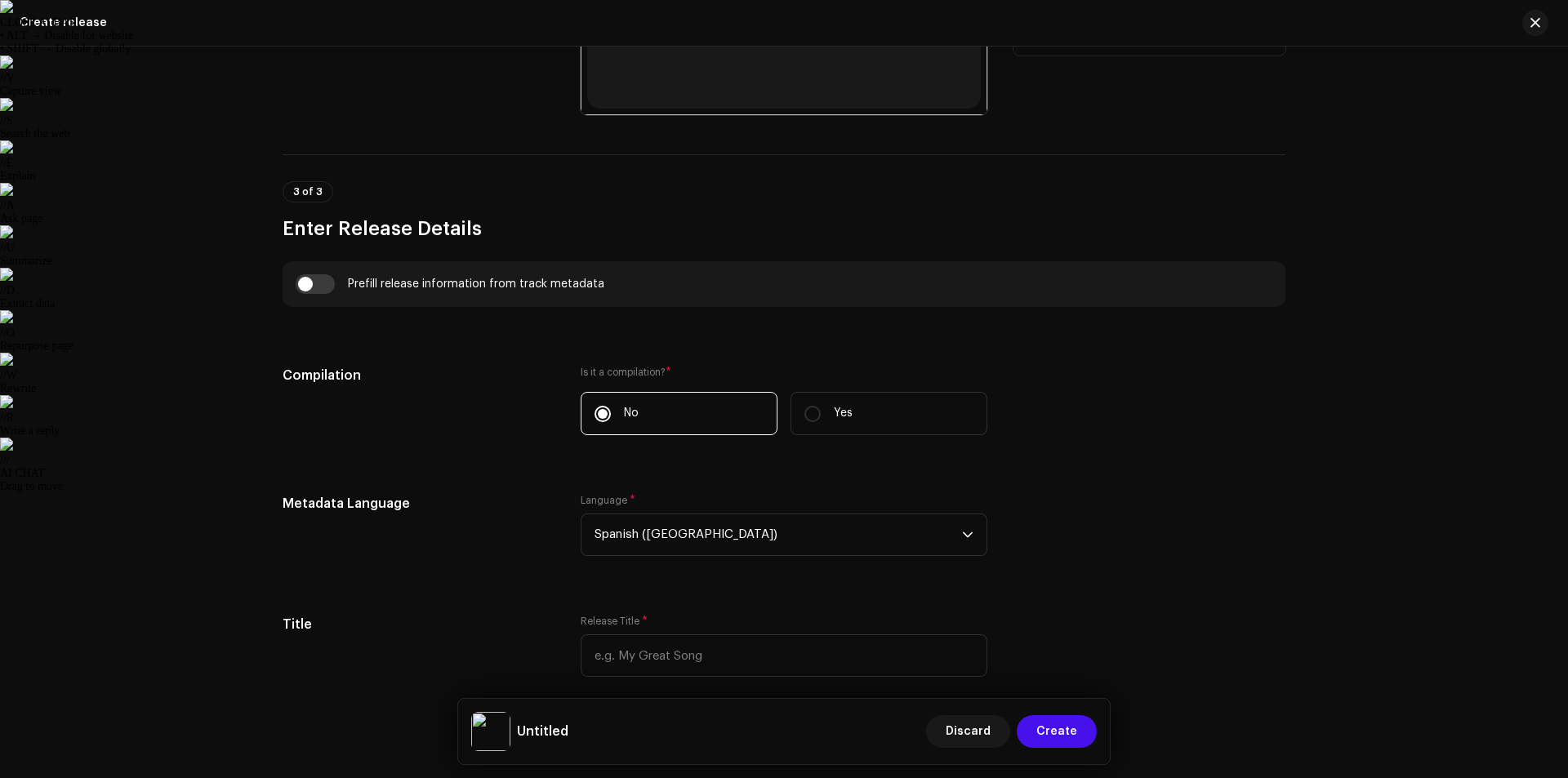
scroll to position [1000, 0]
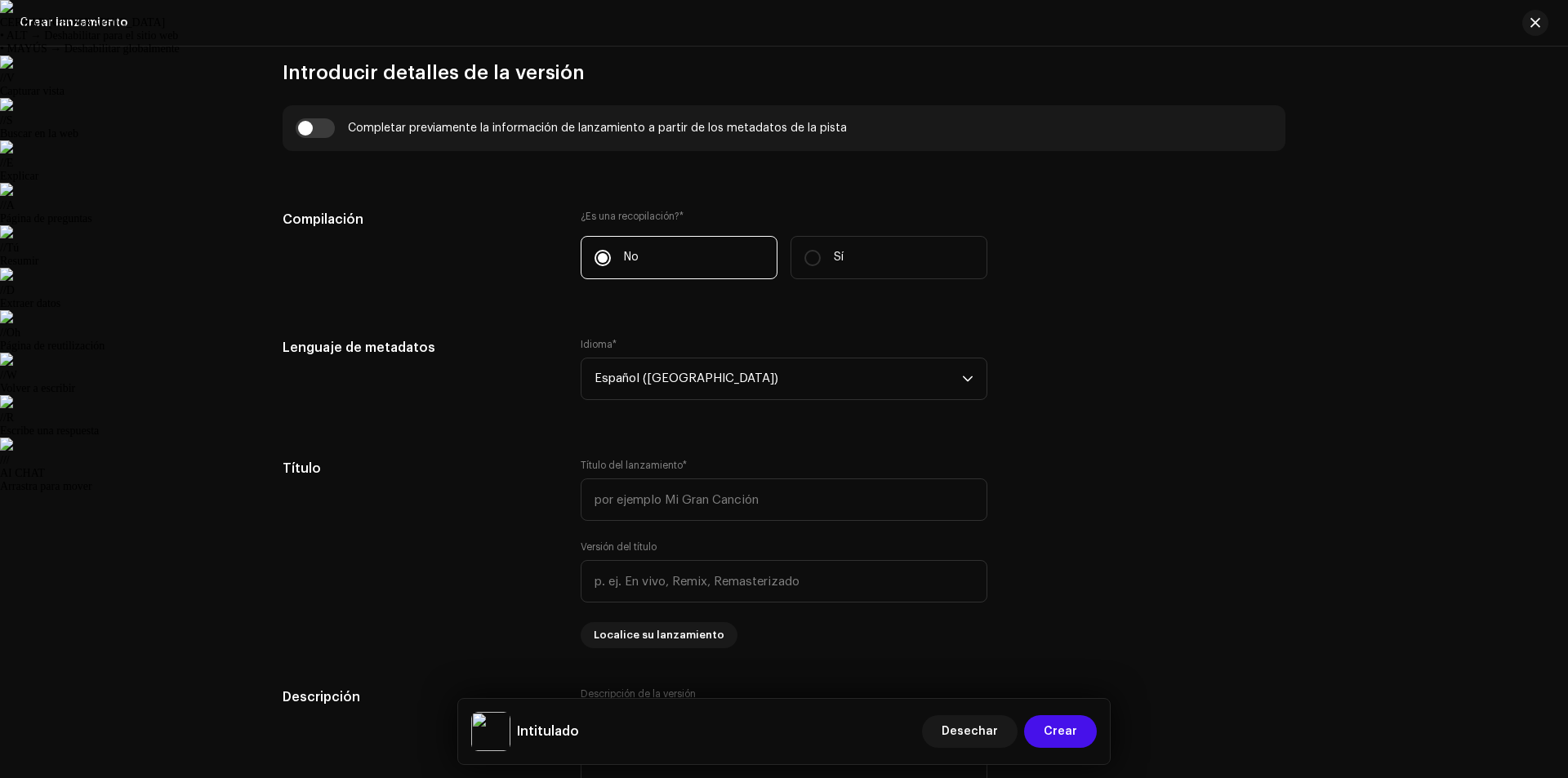
scroll to position [1163, 0]
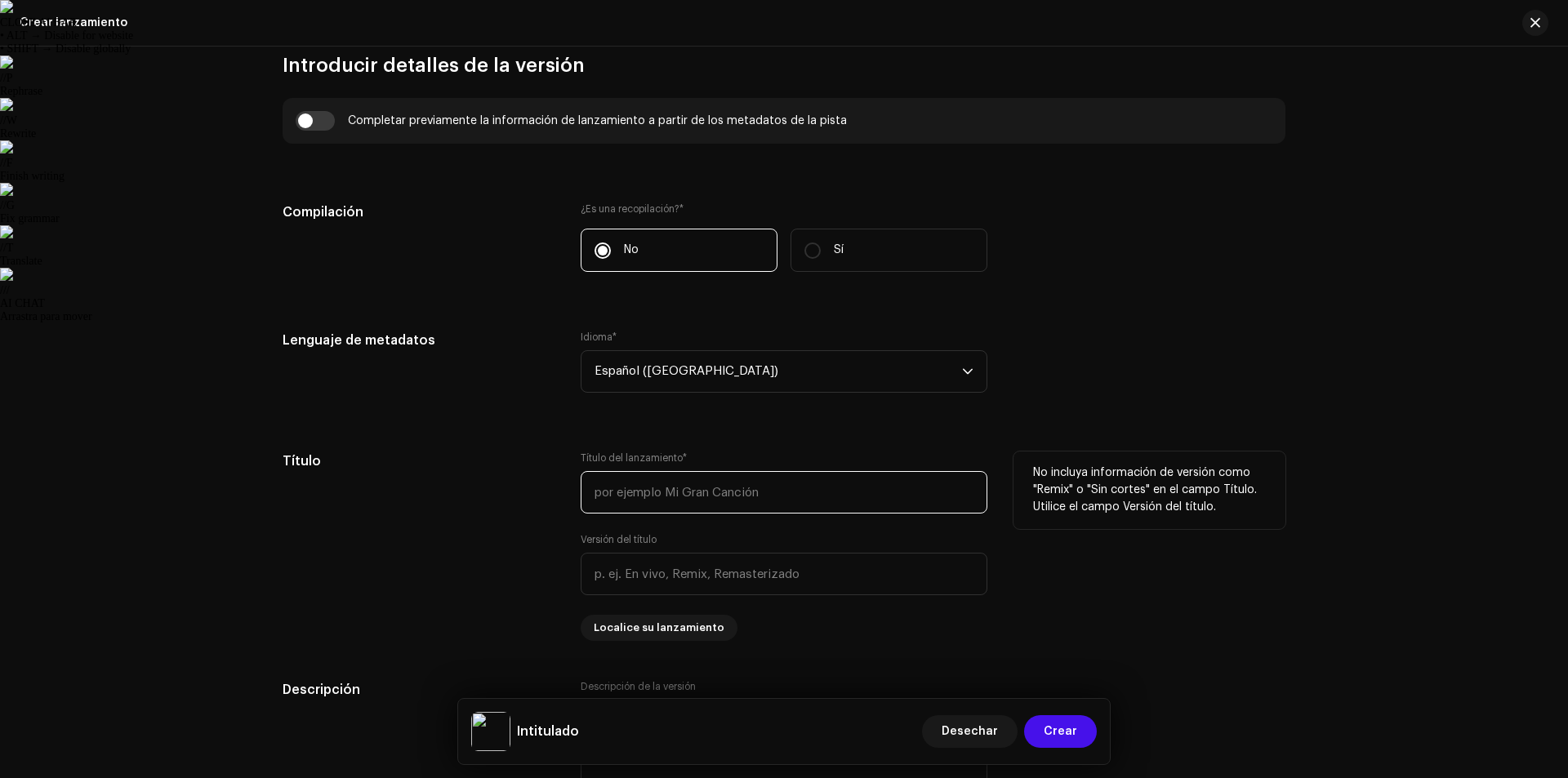
click at [767, 485] on input "text" at bounding box center [784, 493] width 407 height 43
type input "d"
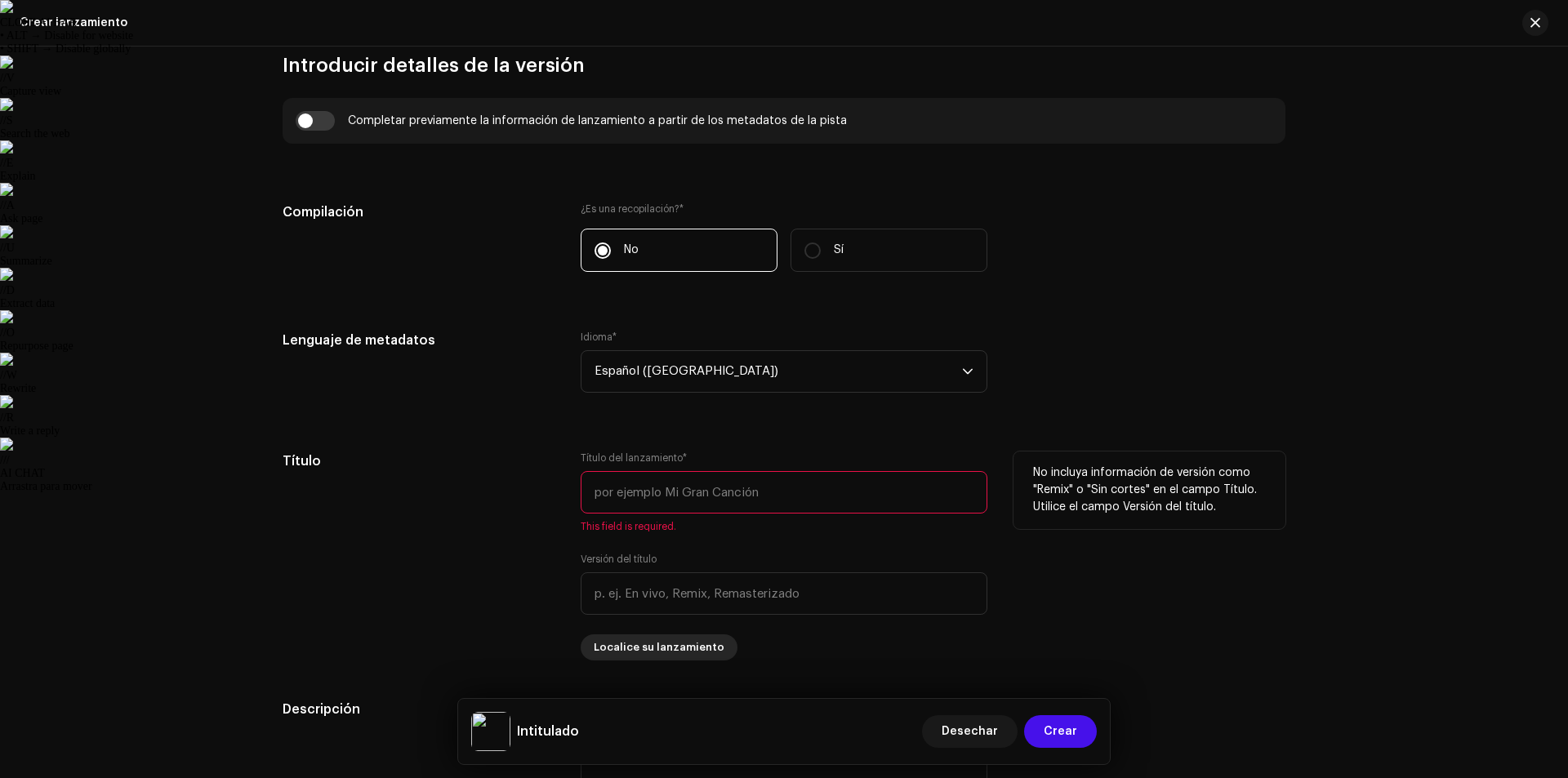
click at [687, 638] on span "Localice su lanzamiento" at bounding box center [659, 648] width 131 height 33
drag, startPoint x: 1177, startPoint y: 312, endPoint x: 1144, endPoint y: 322, distance: 34.5
click at [1178, 313] on div "Localice su lanzamiento Idioma * Seleccionar idioma Título * Versión del título…" at bounding box center [784, 389] width 1568 height 778
click at [644, 484] on input "text" at bounding box center [784, 493] width 407 height 43
click at [323, 113] on input "checkbox" at bounding box center [316, 121] width 39 height 20
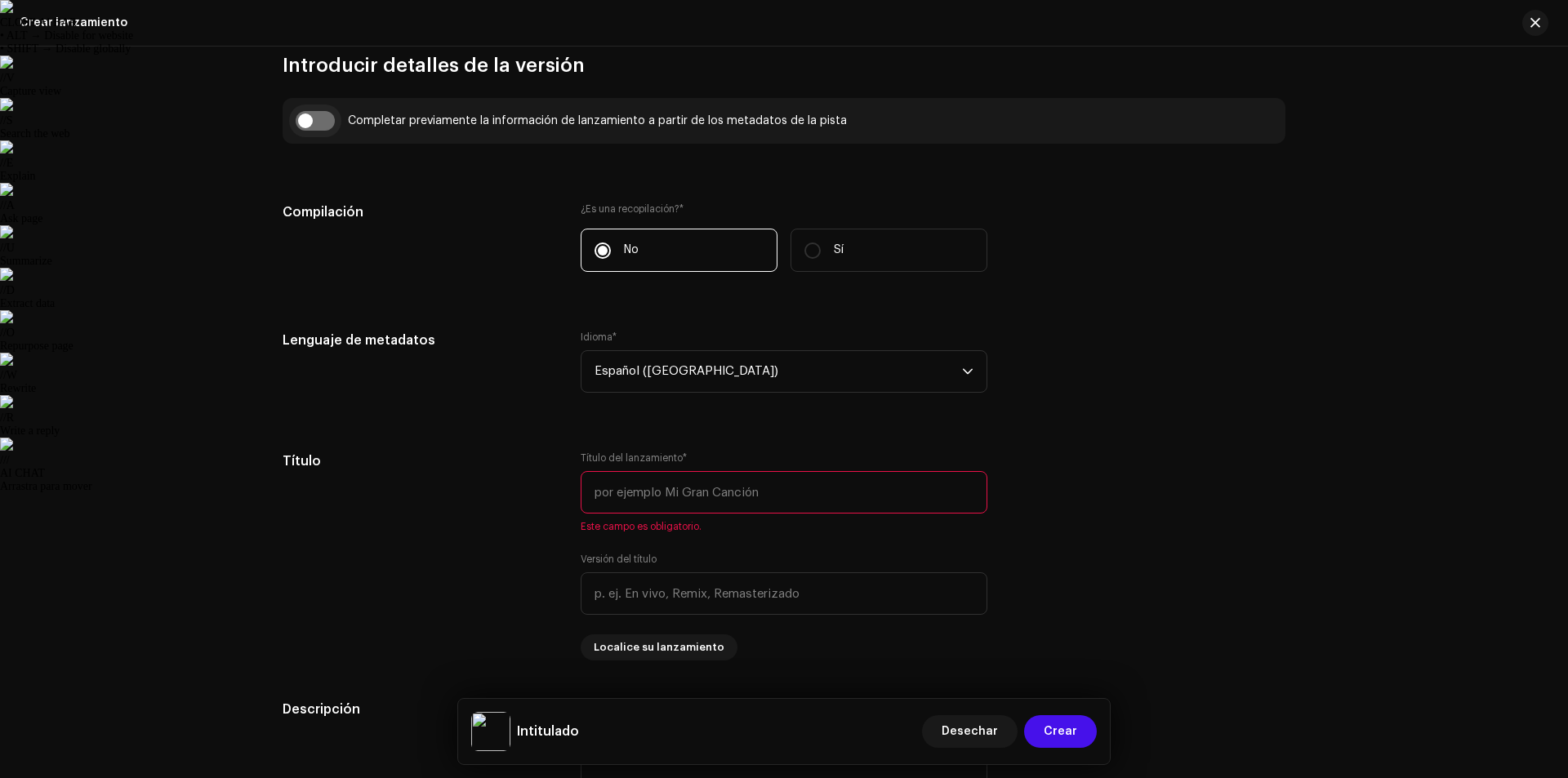
checkbox input "true"
type input "DEBILITY"
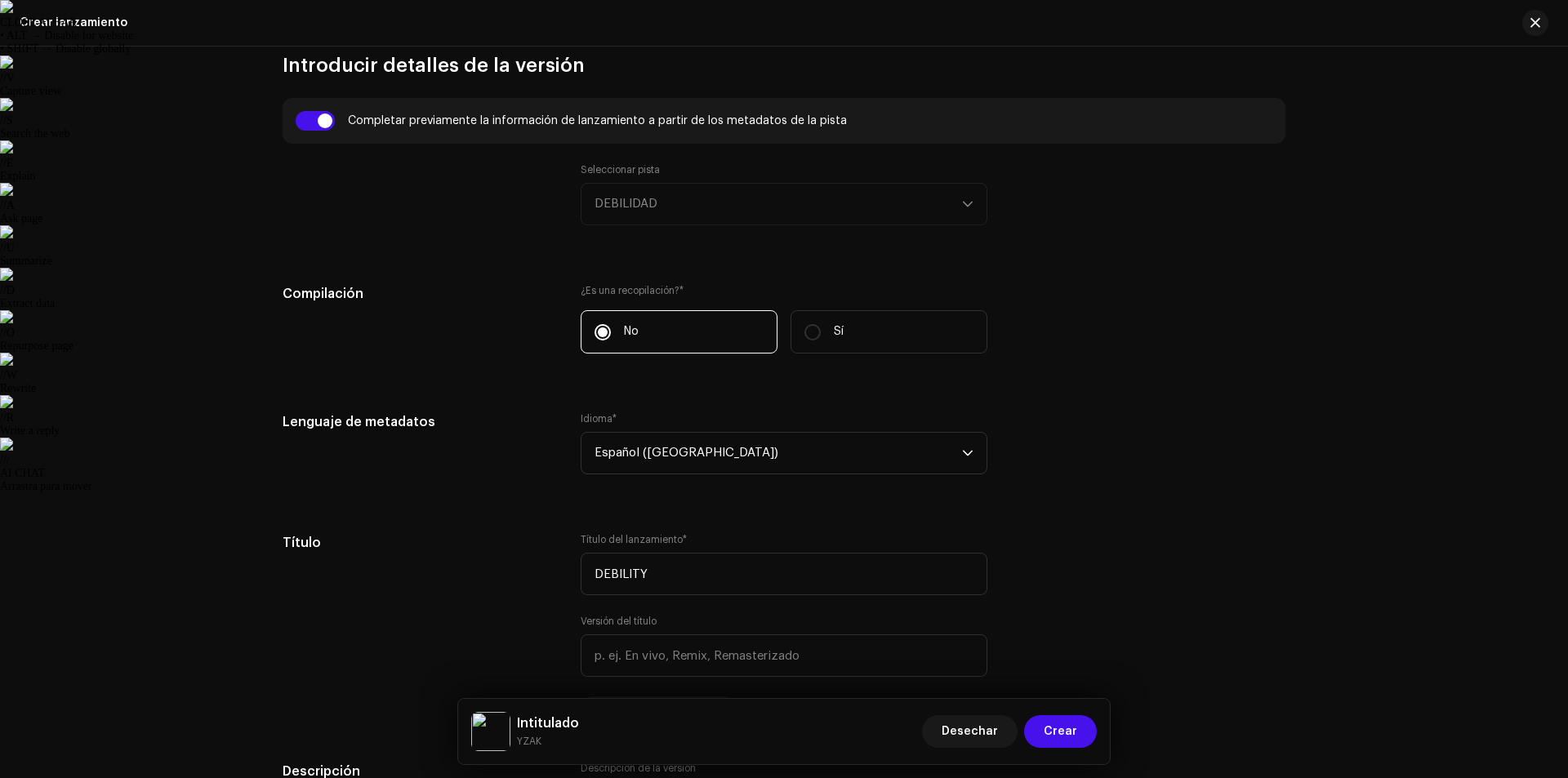
click at [1215, 355] on div "Compilación ¿Es una recopilación? * No Sí" at bounding box center [784, 329] width 1003 height 89
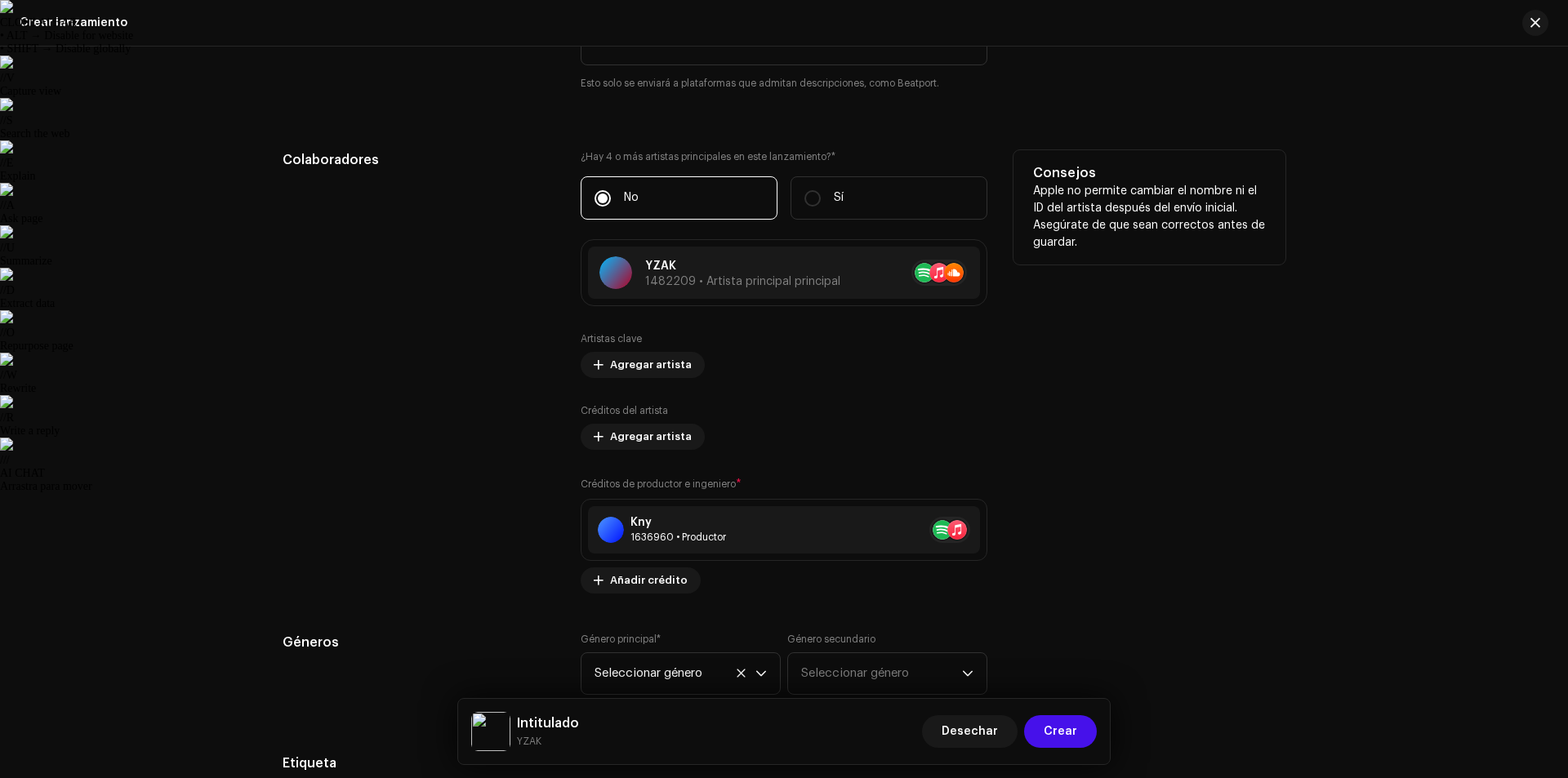
scroll to position [2225, 0]
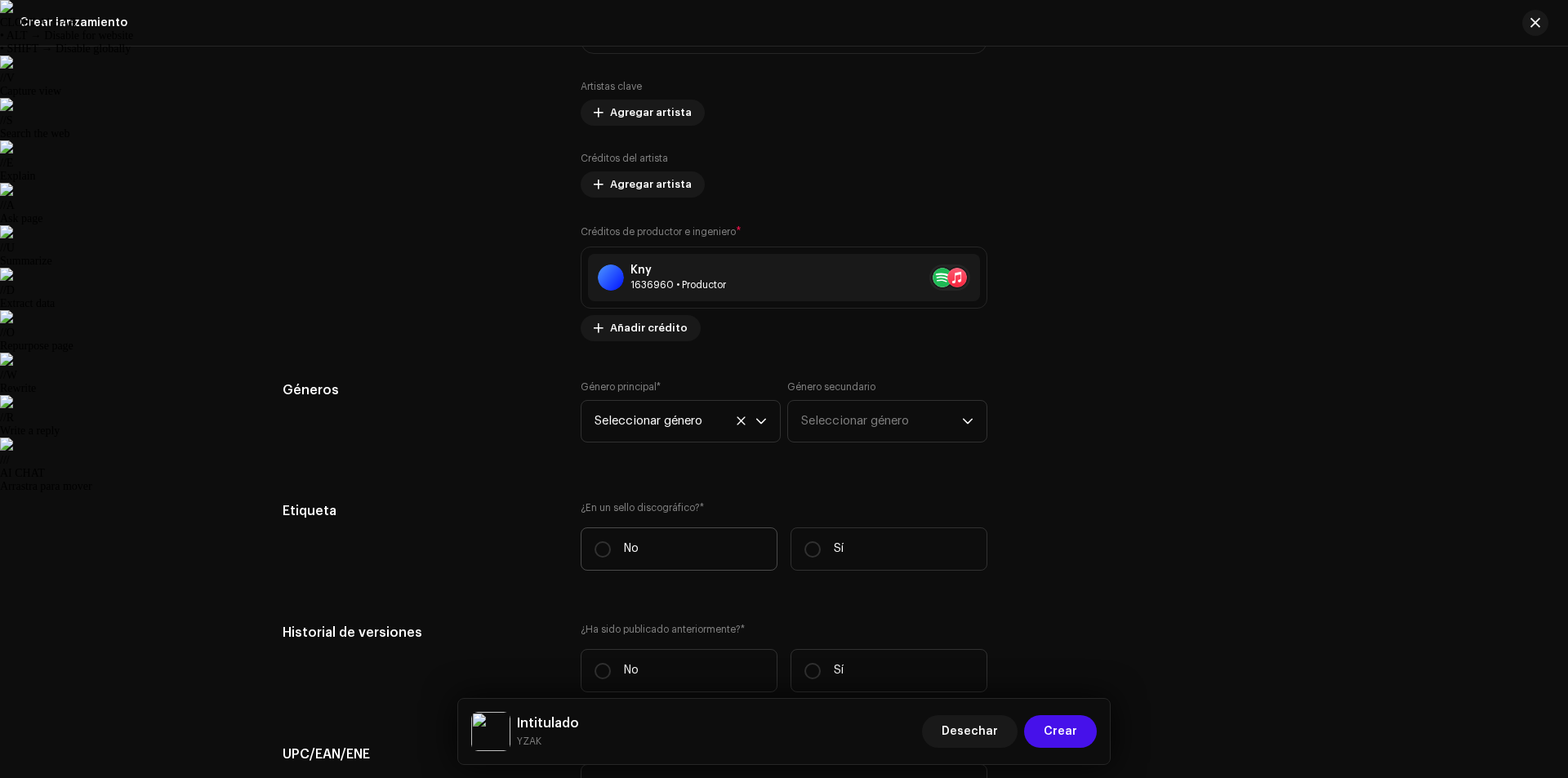
click at [657, 549] on label "No" at bounding box center [678, 549] width 197 height 44
click at [611, 549] on input "No" at bounding box center [603, 549] width 16 height 16
radio input "true"
click at [862, 416] on font "Seleccionar género" at bounding box center [854, 421] width 108 height 12
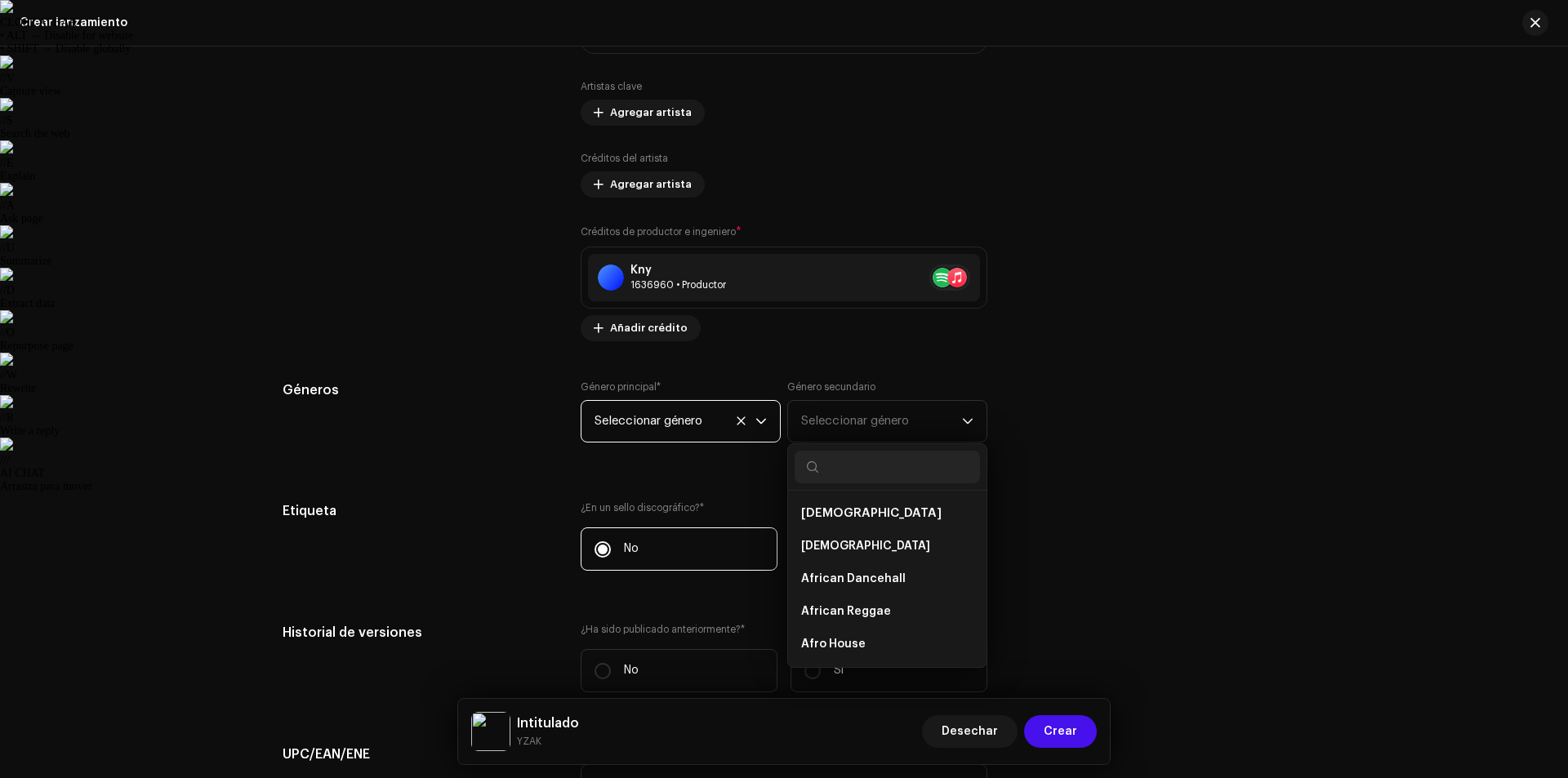
click at [700, 424] on font "Seleccionar género" at bounding box center [648, 421] width 108 height 12
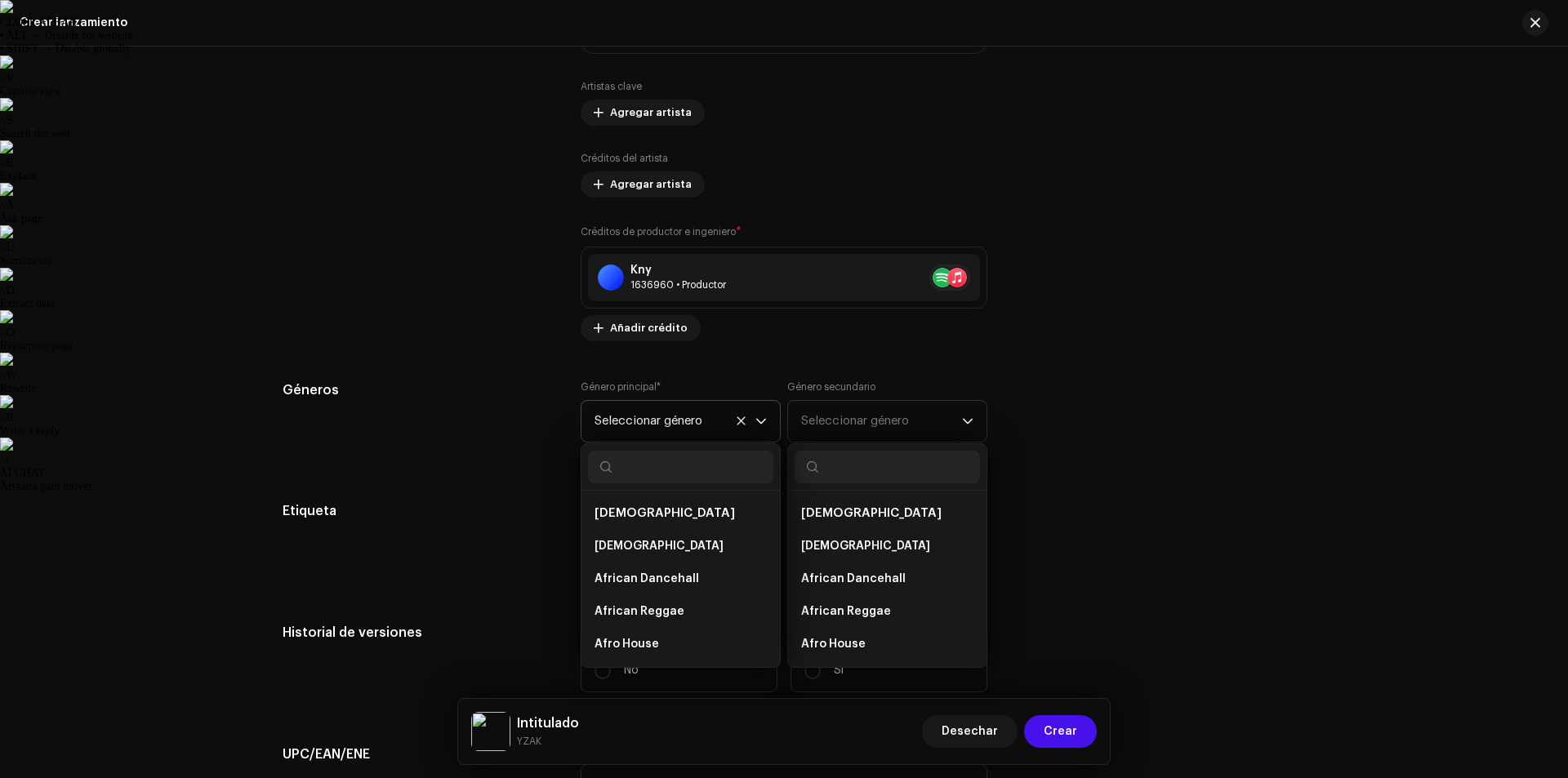
scroll to position [6412, 0]
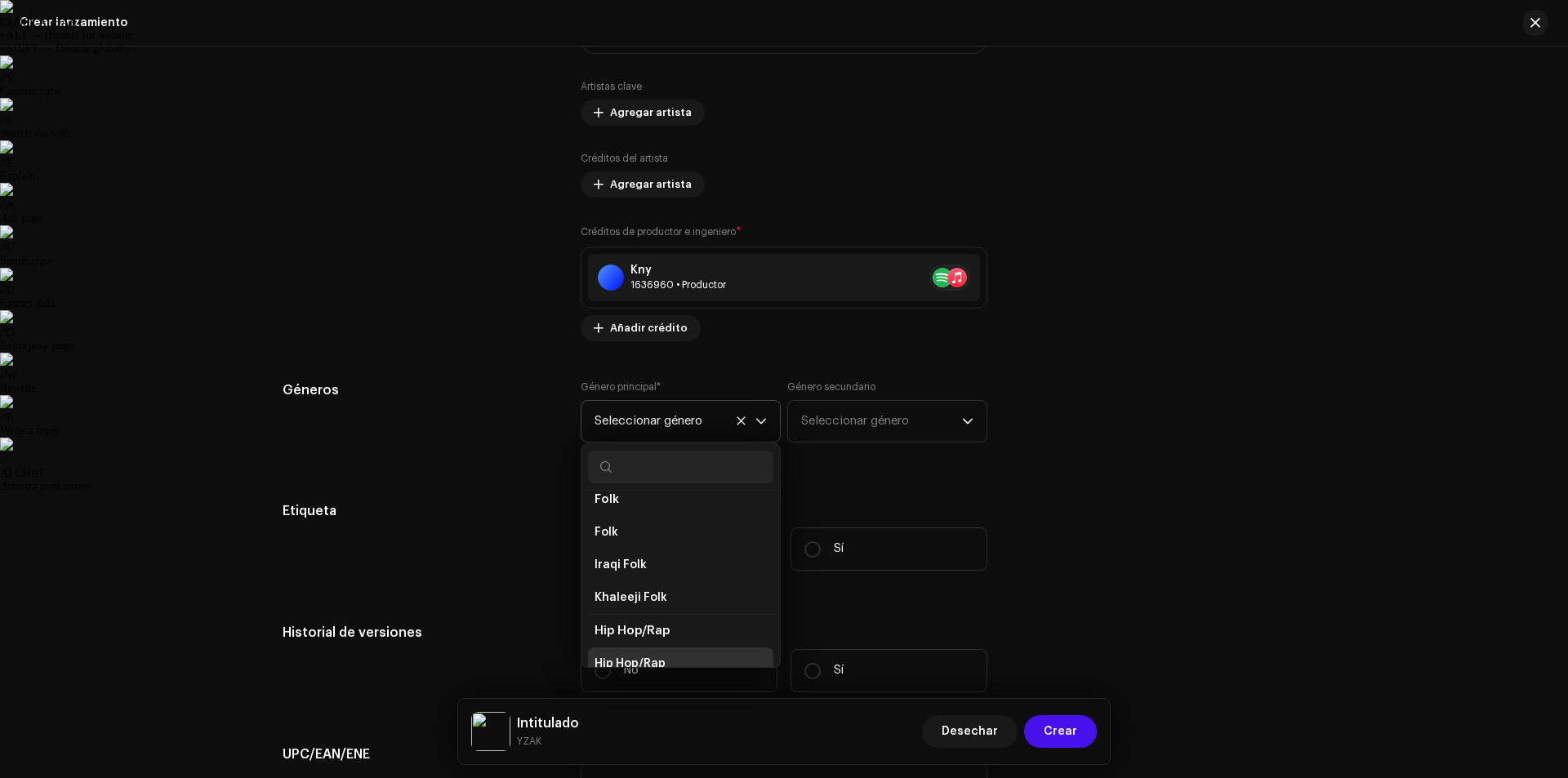
click at [676, 648] on li "Hip Hop/Rap" at bounding box center [680, 665] width 185 height 33
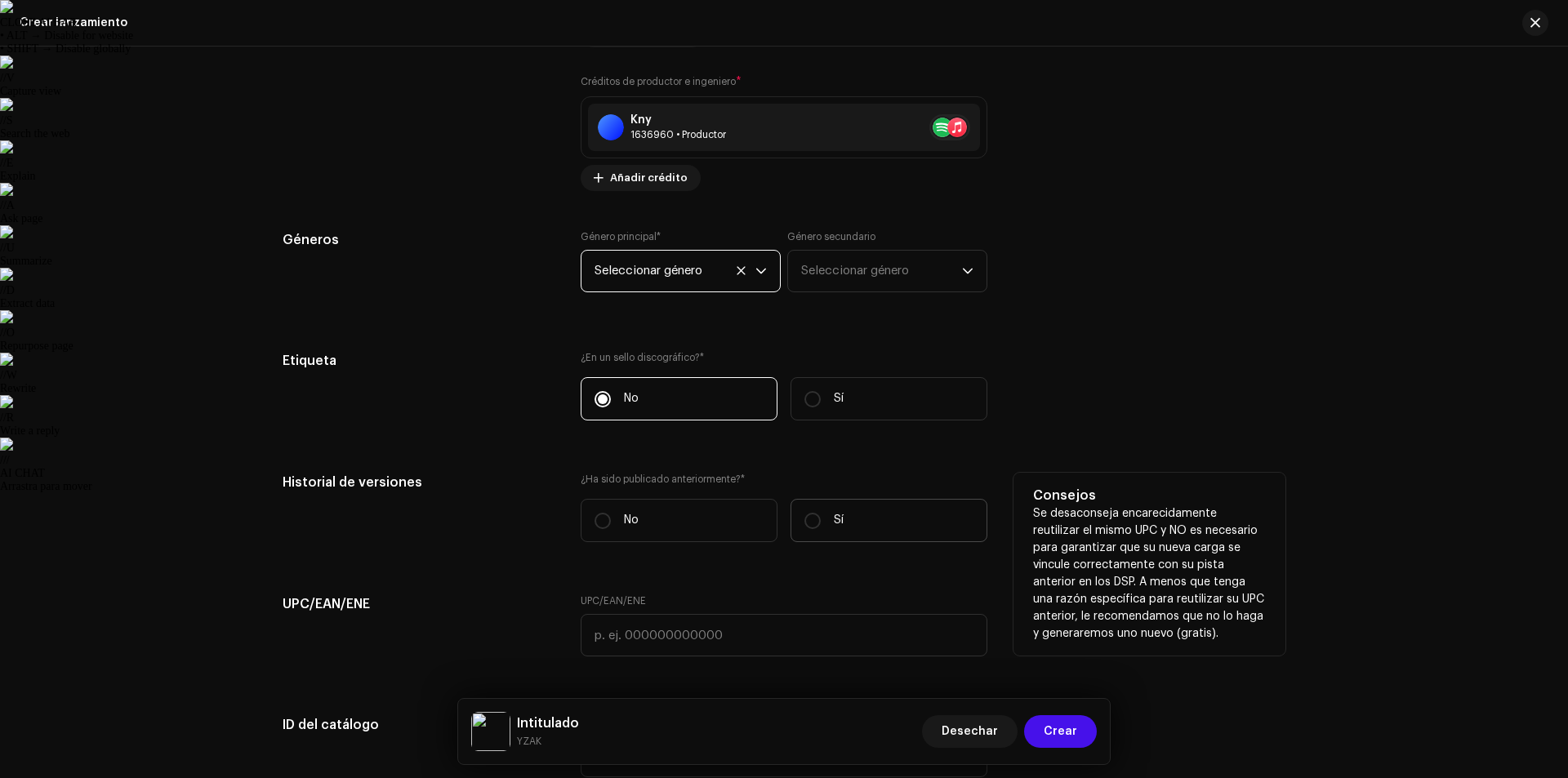
scroll to position [2388, 0]
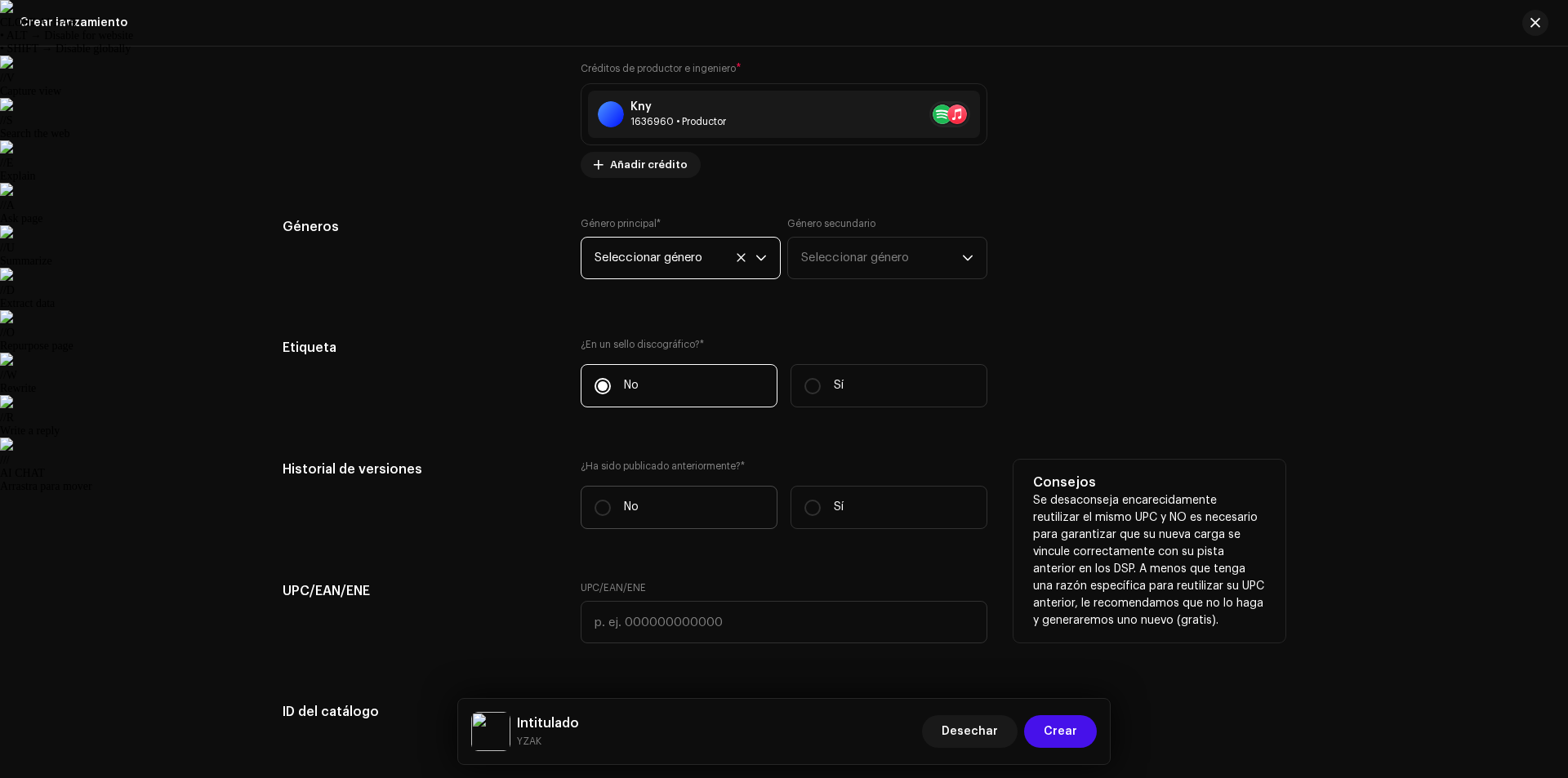
click at [650, 501] on label "No" at bounding box center [678, 507] width 197 height 44
click at [611, 501] on input "No" at bounding box center [603, 508] width 16 height 16
radio input "true"
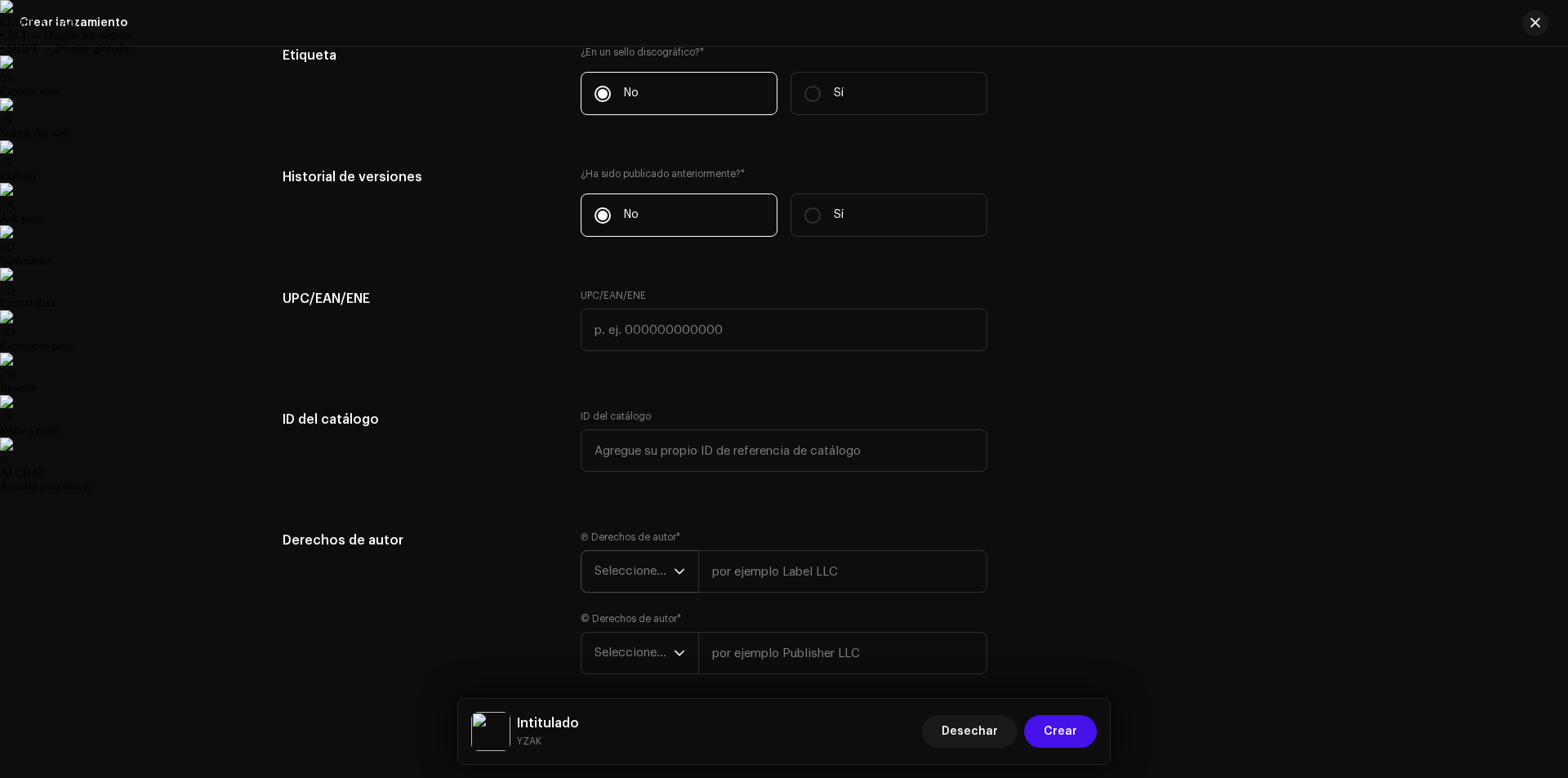
scroll to position [2753, 0]
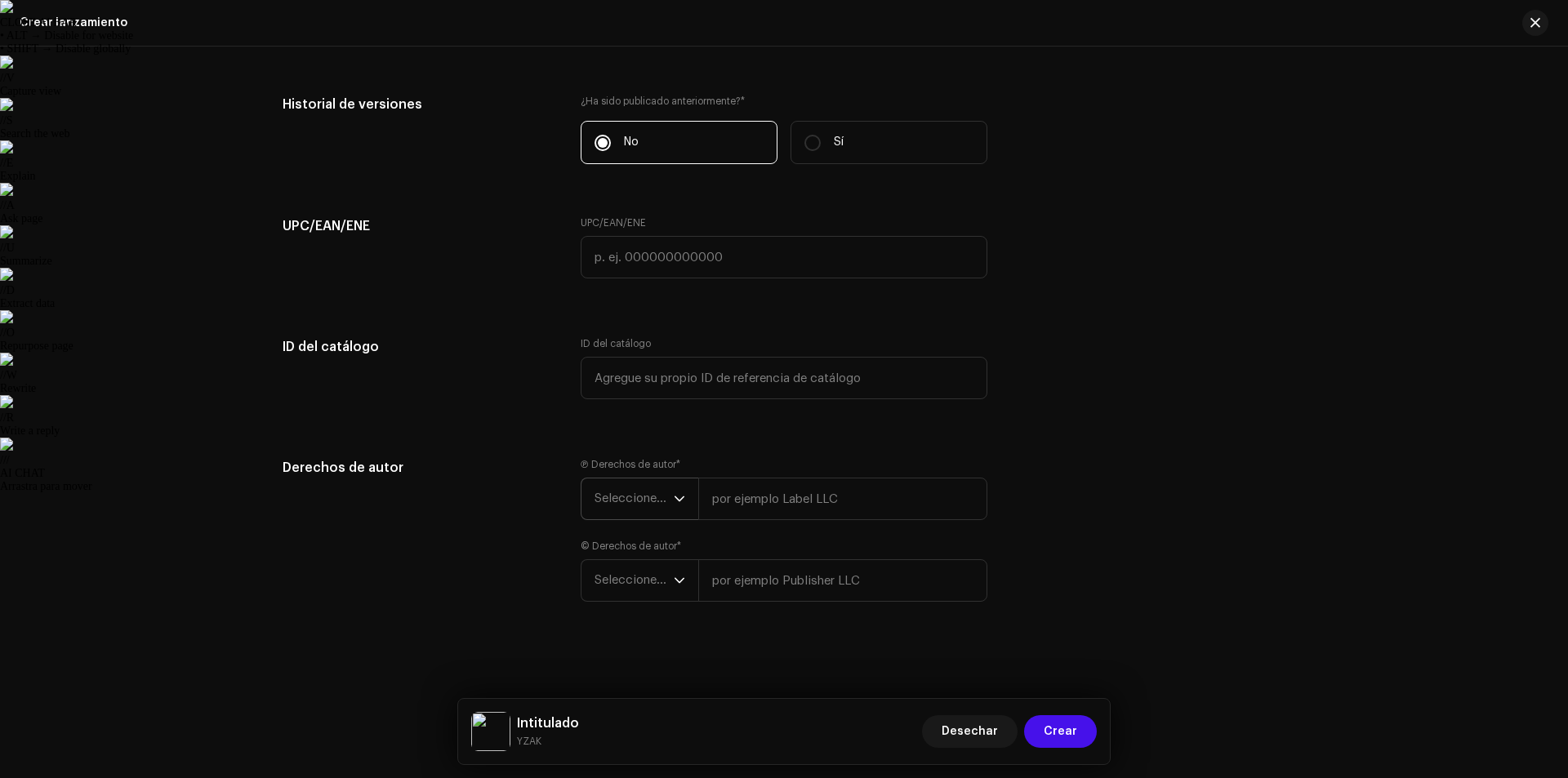
click at [658, 491] on span "Seleccione el año" at bounding box center [634, 499] width 79 height 41
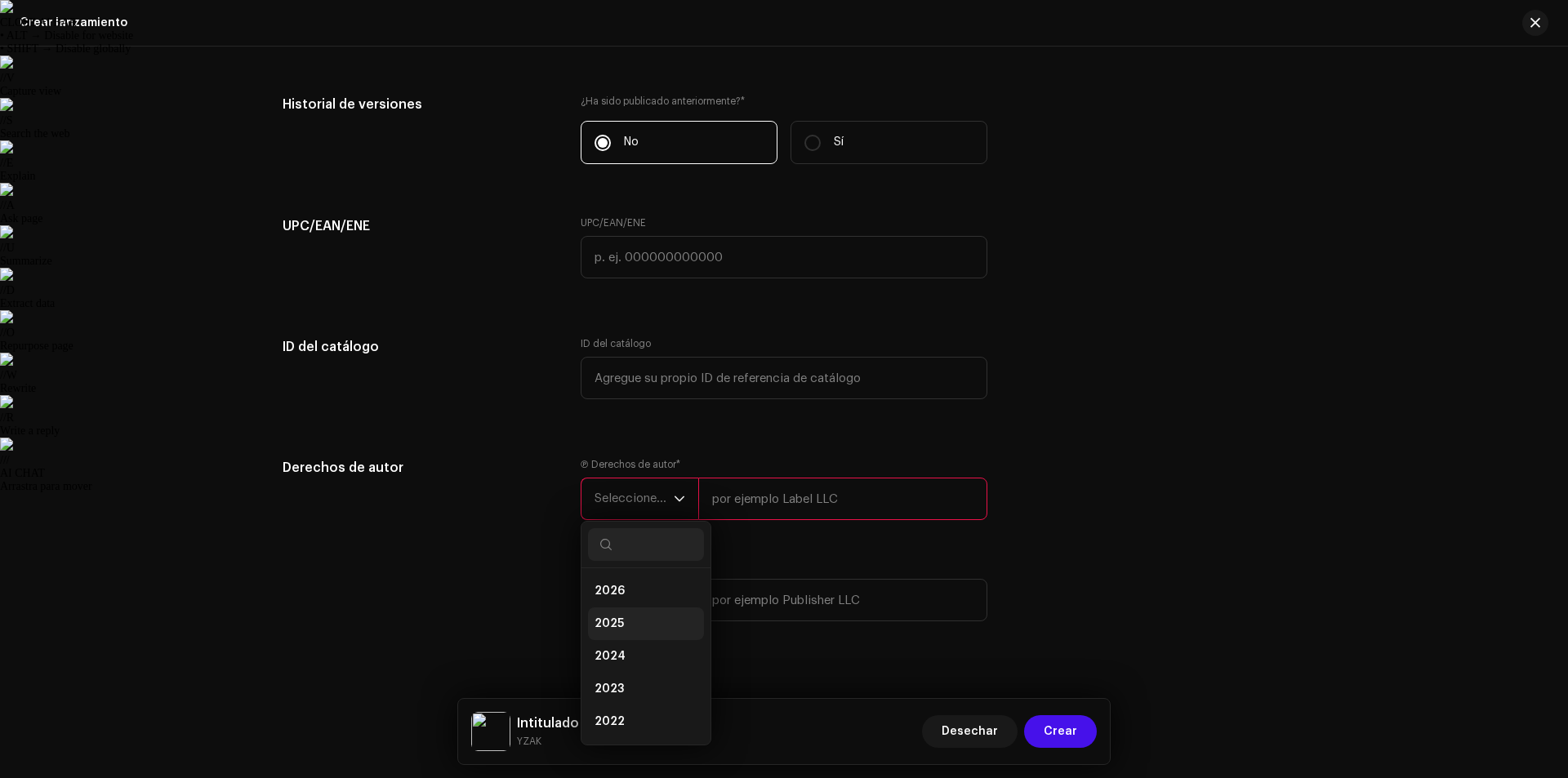
click at [622, 615] on li "2025" at bounding box center [645, 624] width 116 height 33
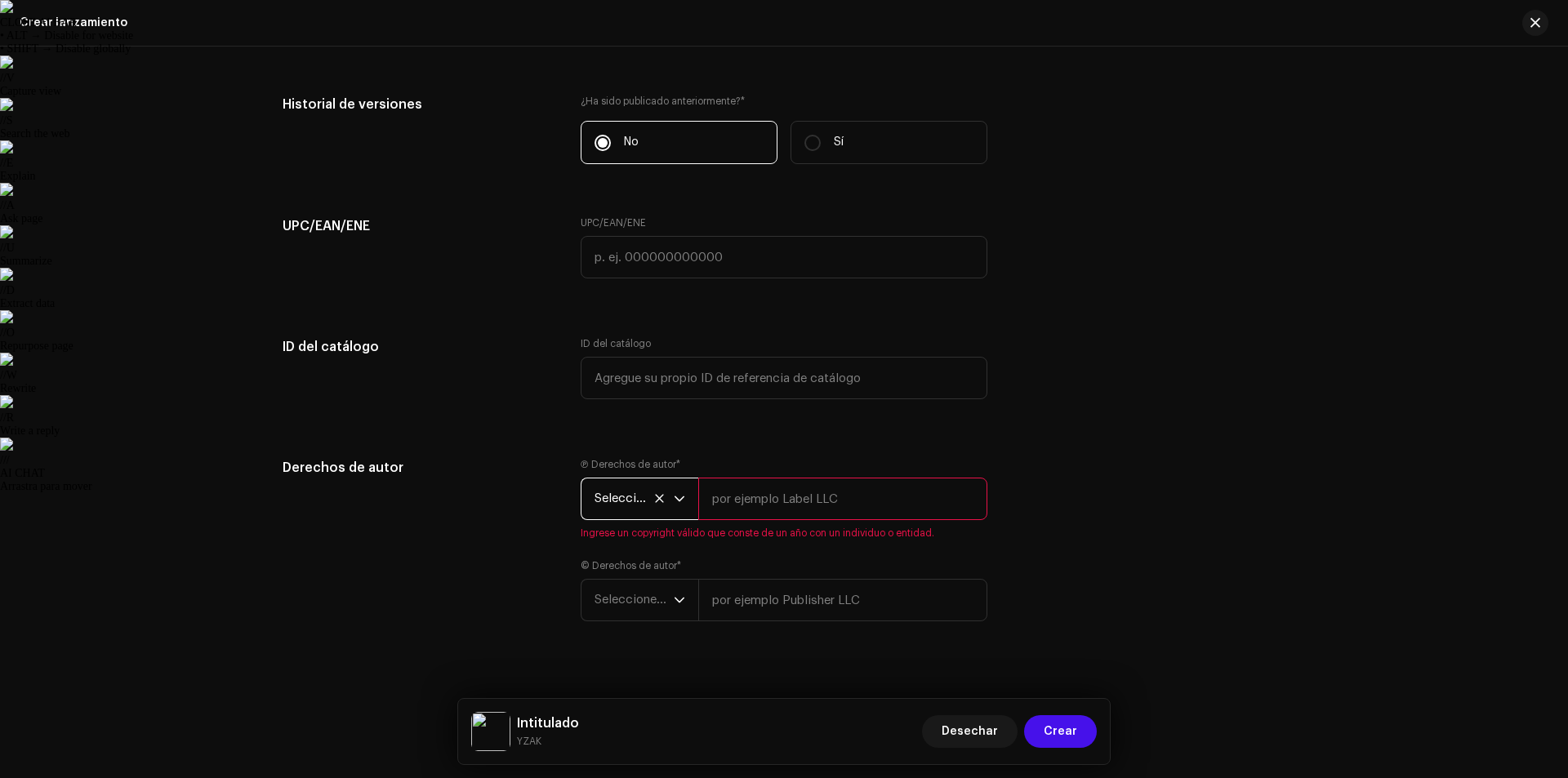
click at [784, 507] on input "text" at bounding box center [843, 499] width 289 height 43
type input "YZAK"
click at [630, 617] on div "Ⓟ Derechos de autor * Seleccione el año [PERSON_NAME] © Derechos de autor * Sel…" at bounding box center [784, 540] width 407 height 164
click at [630, 601] on p-select "Seleccione el año" at bounding box center [639, 581] width 118 height 43
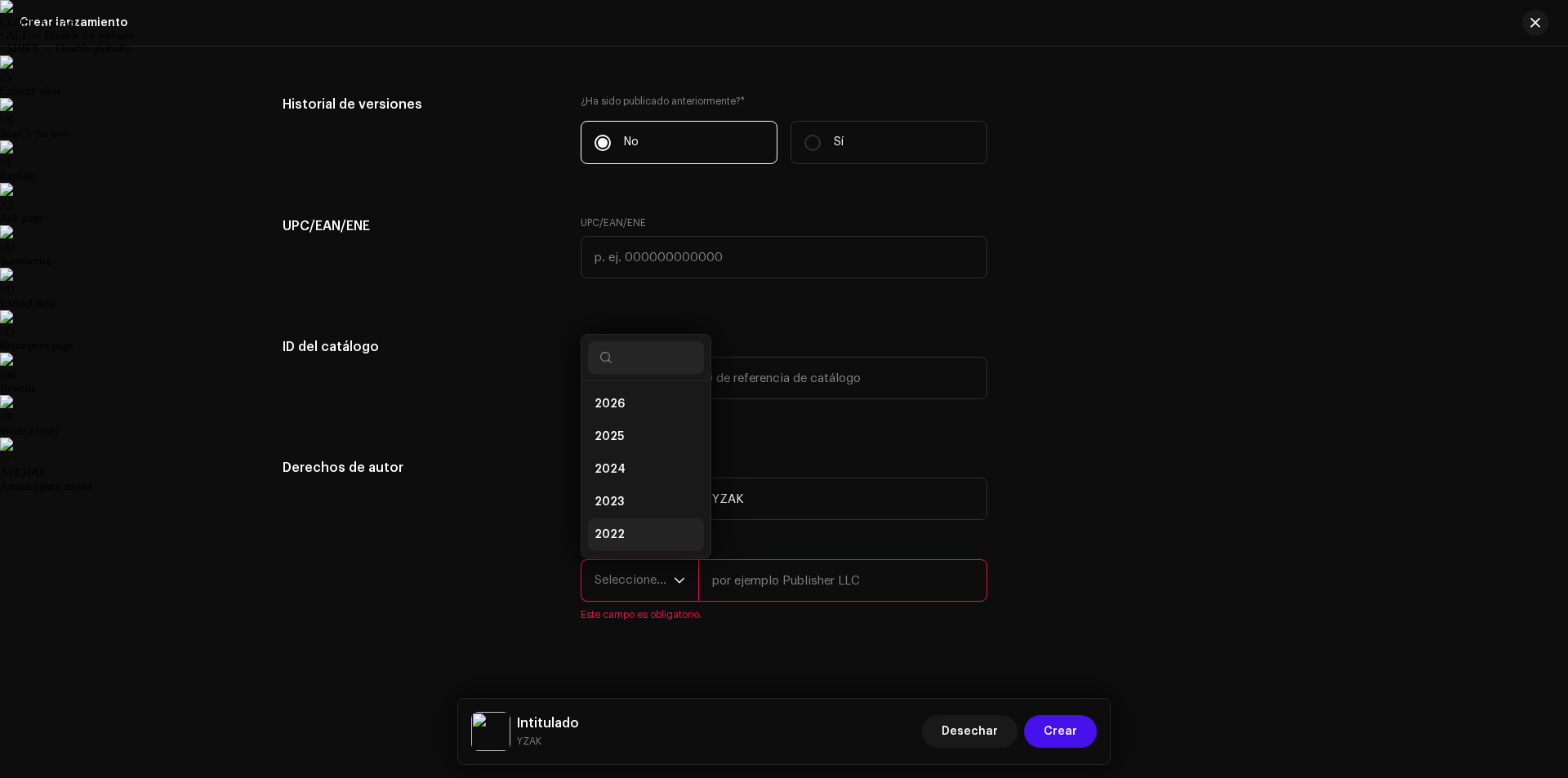
scroll to position [26, 0]
click at [617, 414] on span "2025" at bounding box center [609, 411] width 30 height 16
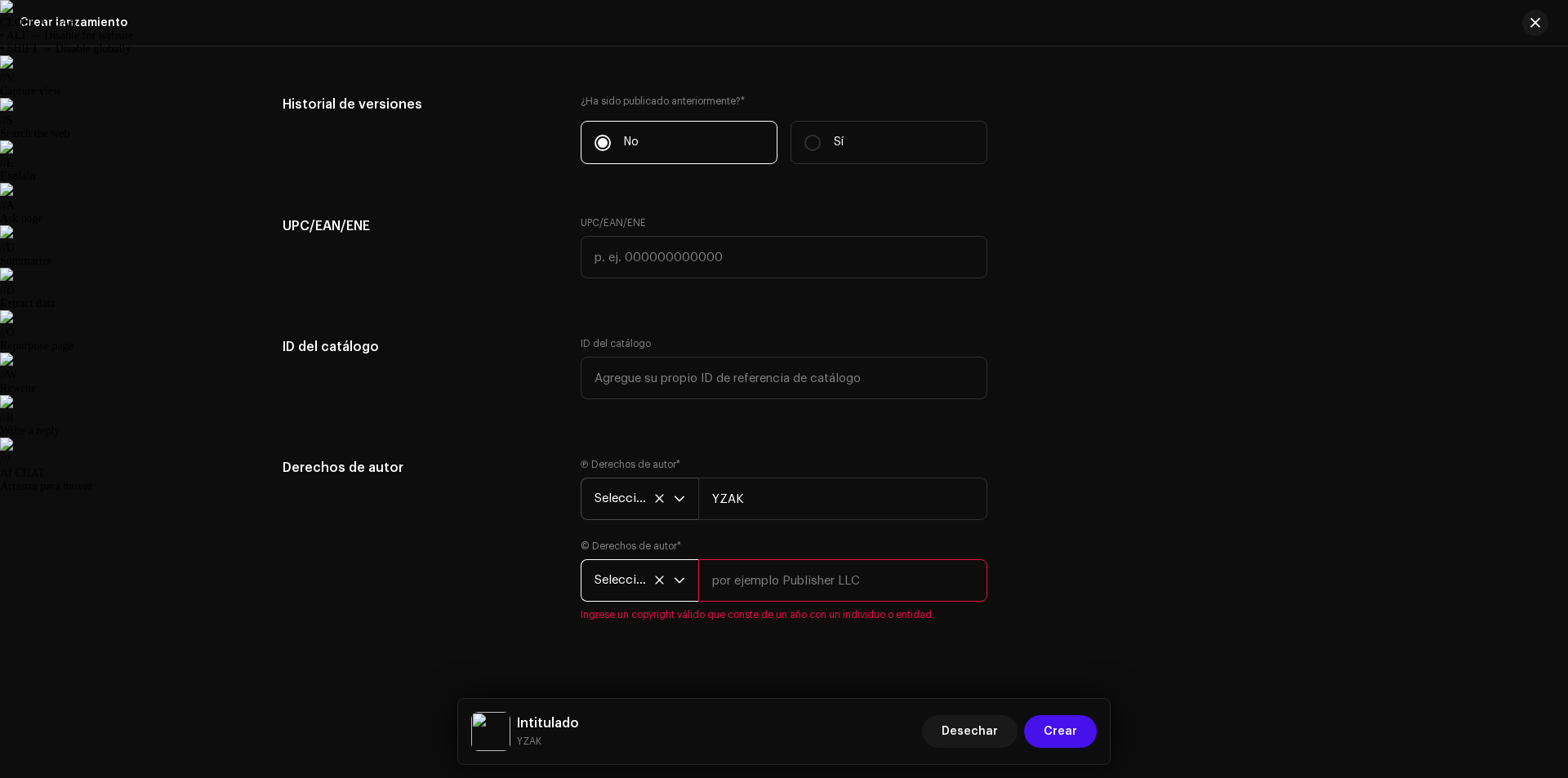
click at [753, 568] on input "text" at bounding box center [843, 581] width 289 height 43
type input "YZAK"
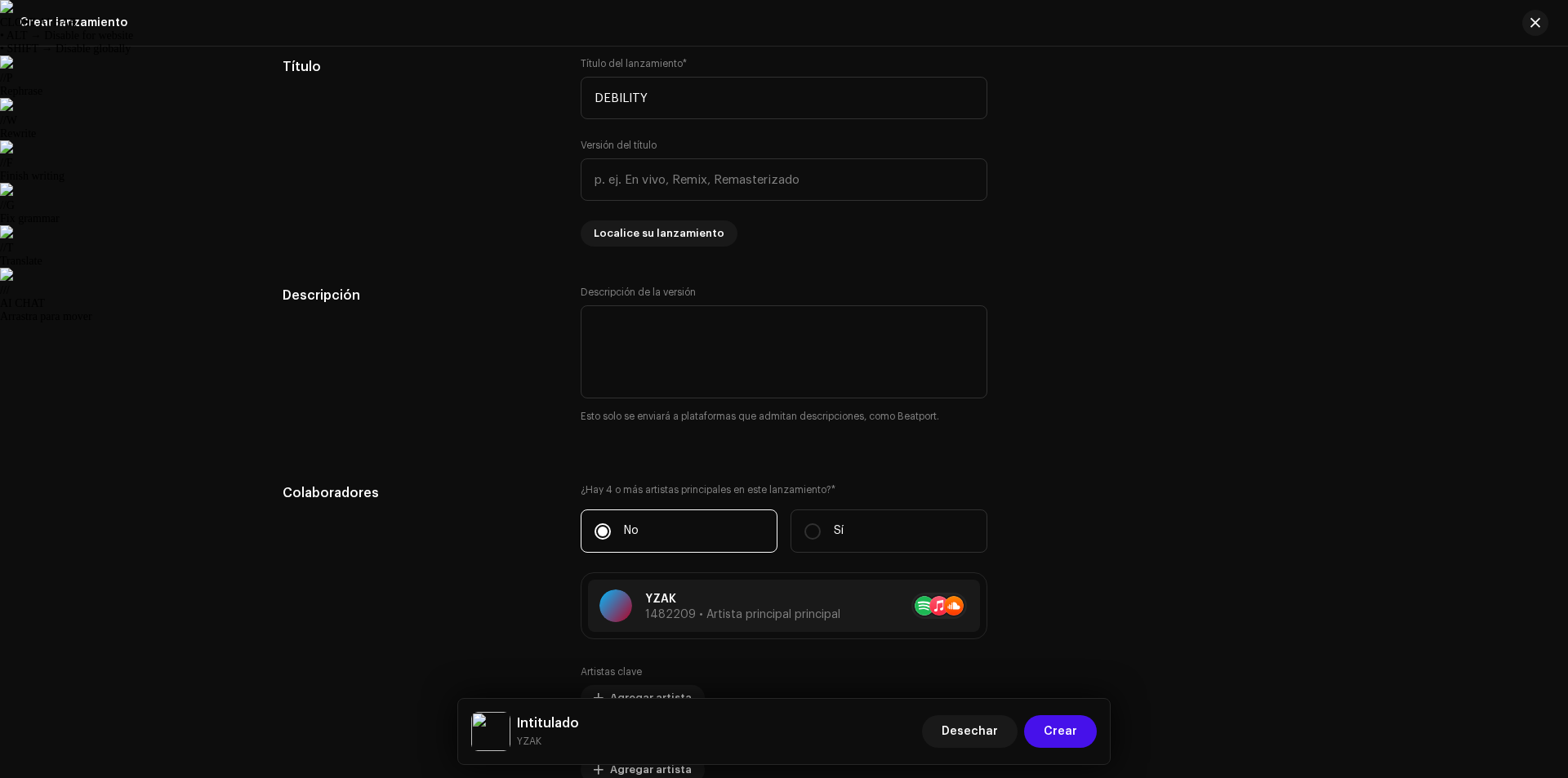
scroll to position [1609, 0]
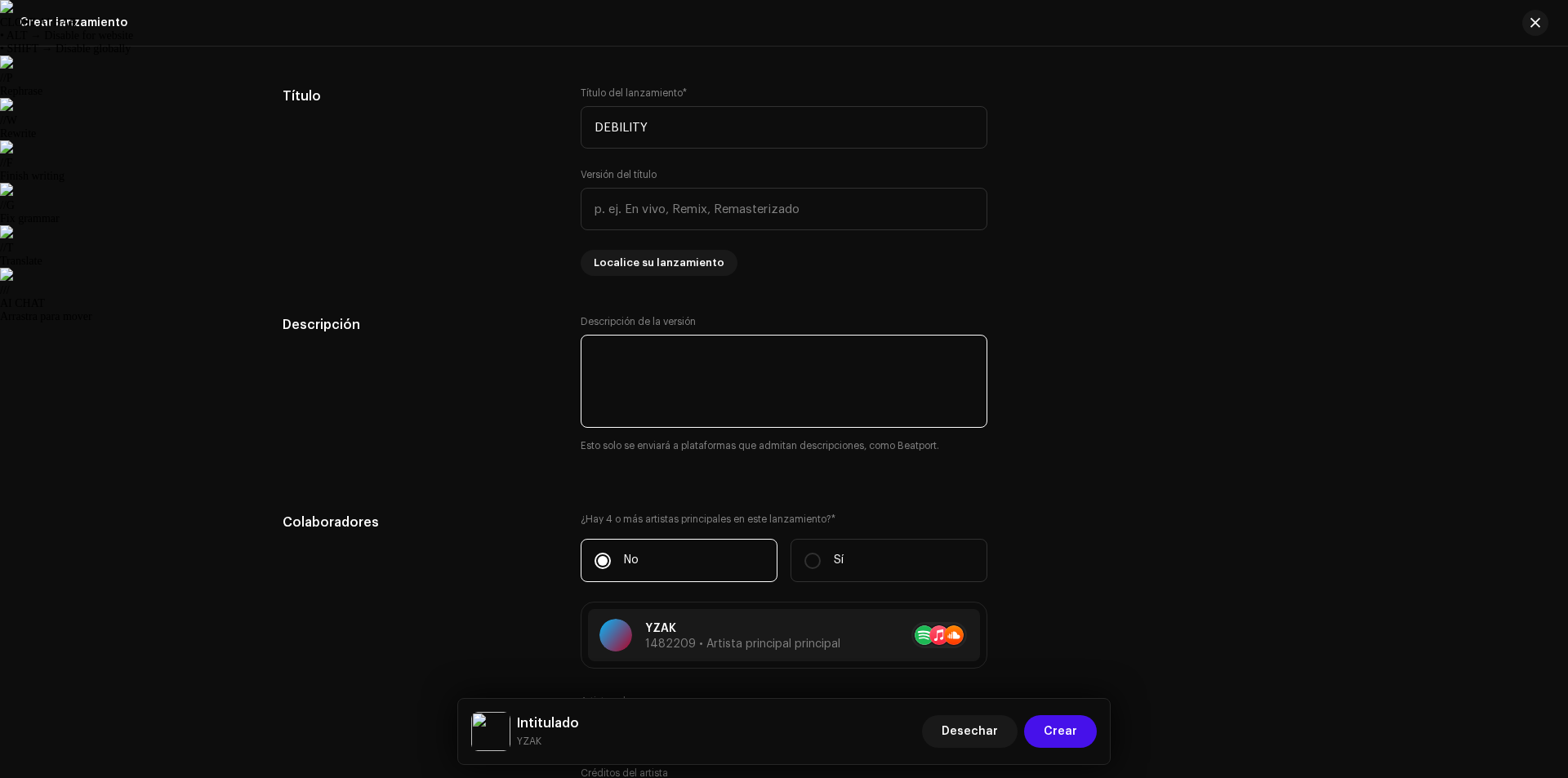
click at [608, 379] on textarea at bounding box center [784, 381] width 407 height 93
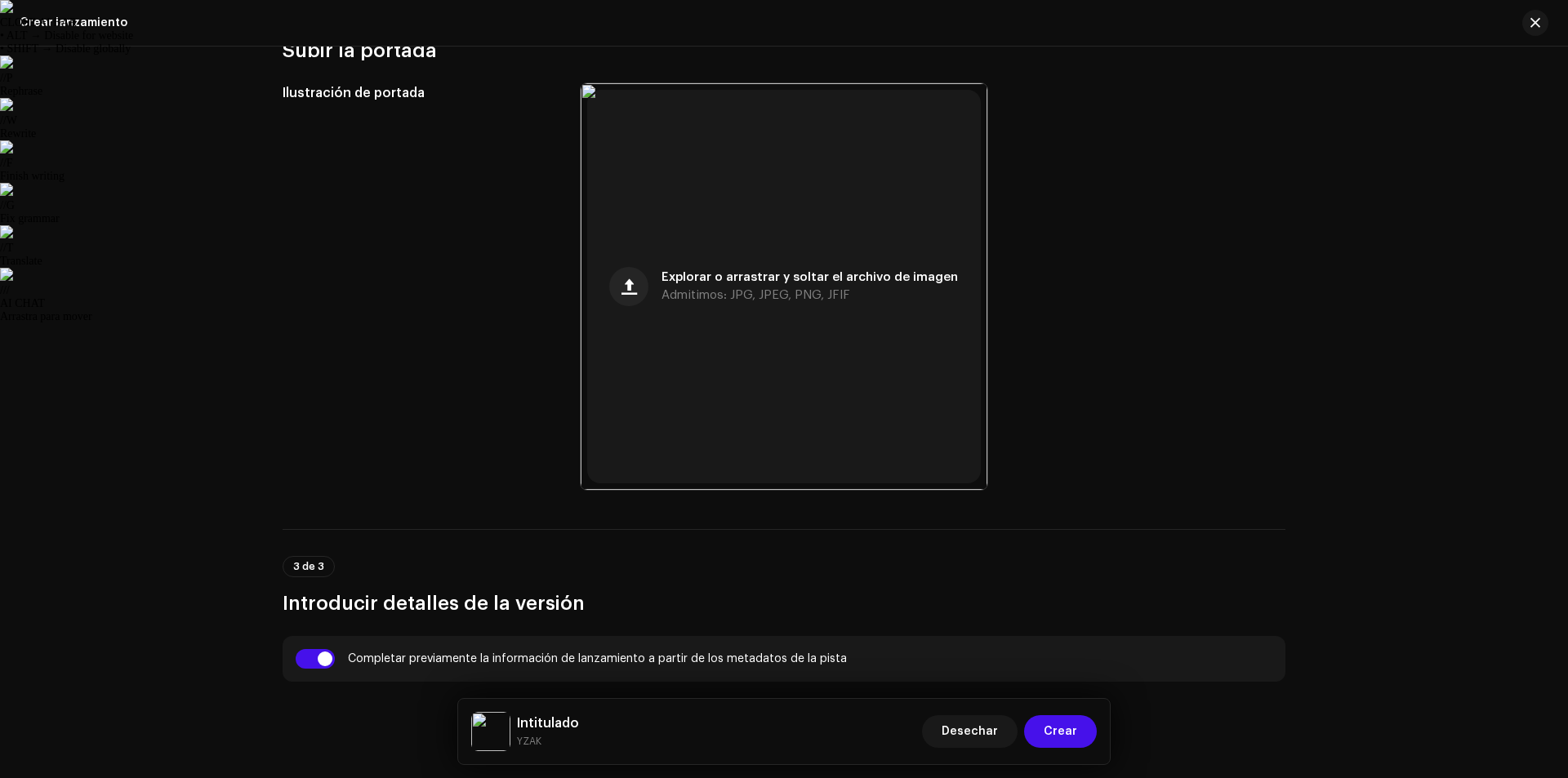
scroll to position [548, 0]
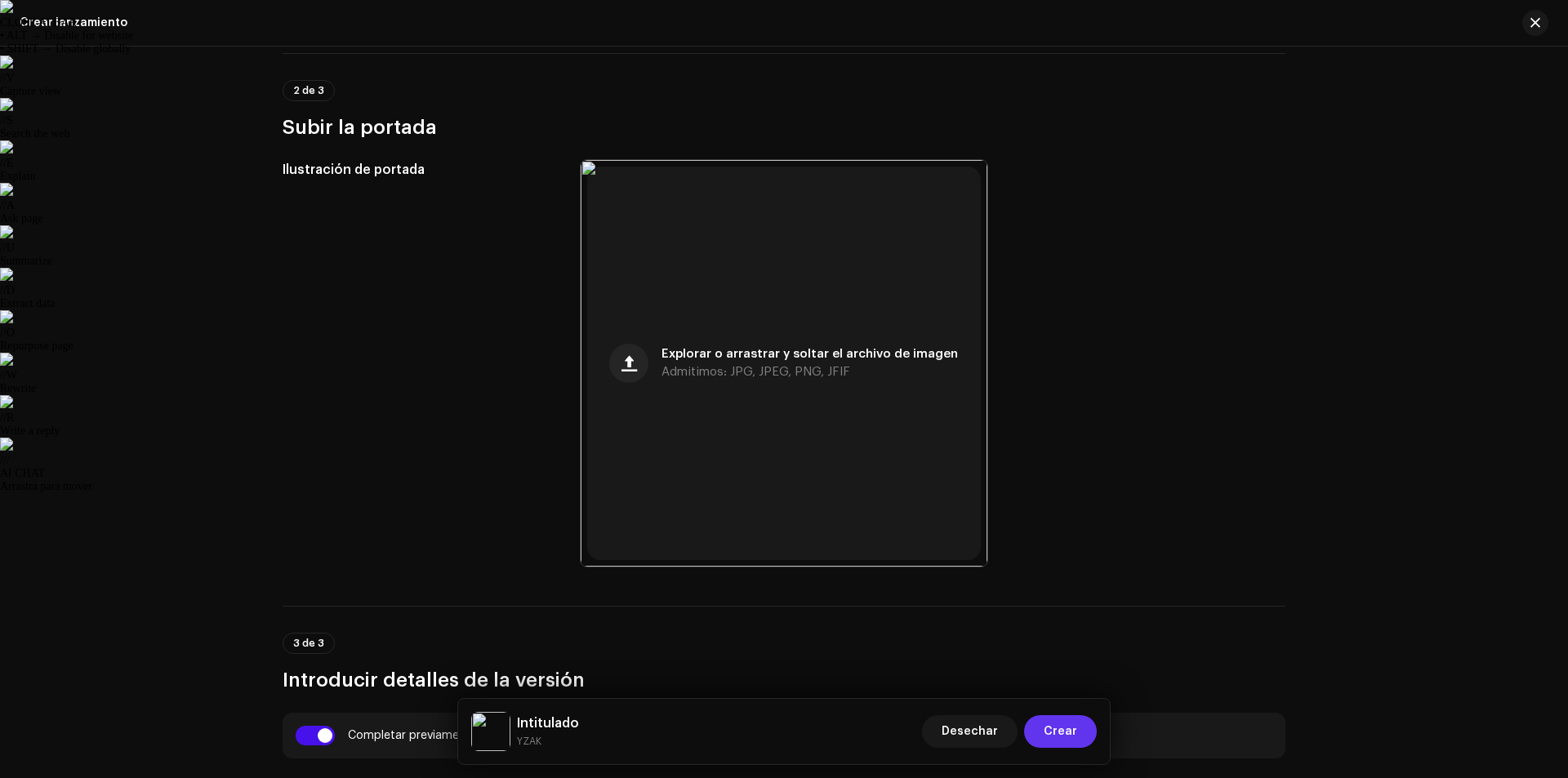
click at [1070, 738] on span "Crear" at bounding box center [1060, 732] width 34 height 33
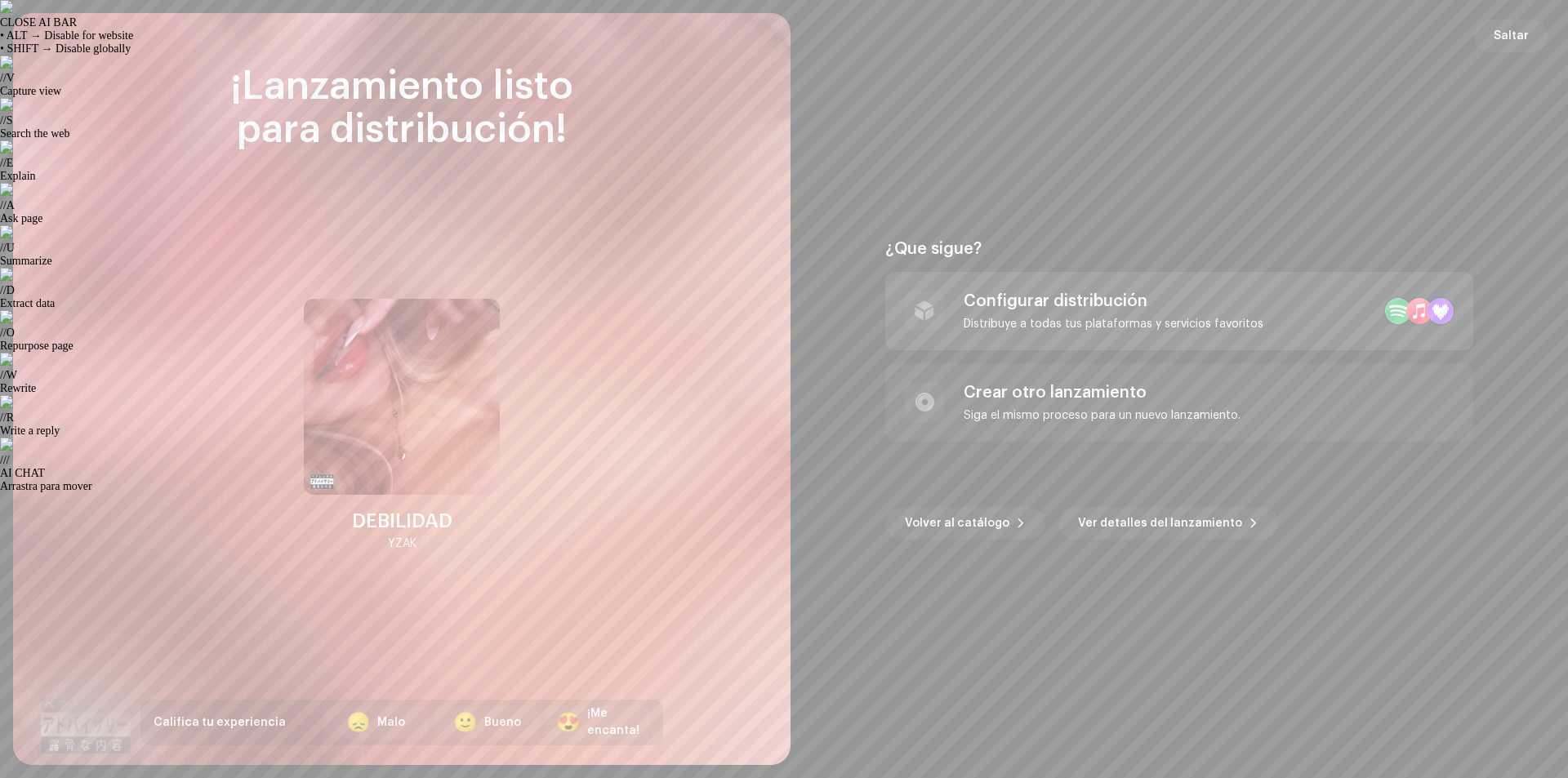
click at [1322, 299] on div "Configurar distribución Distribuye a todas tus plataformas y servicios favoritos" at bounding box center [1179, 311] width 588 height 78
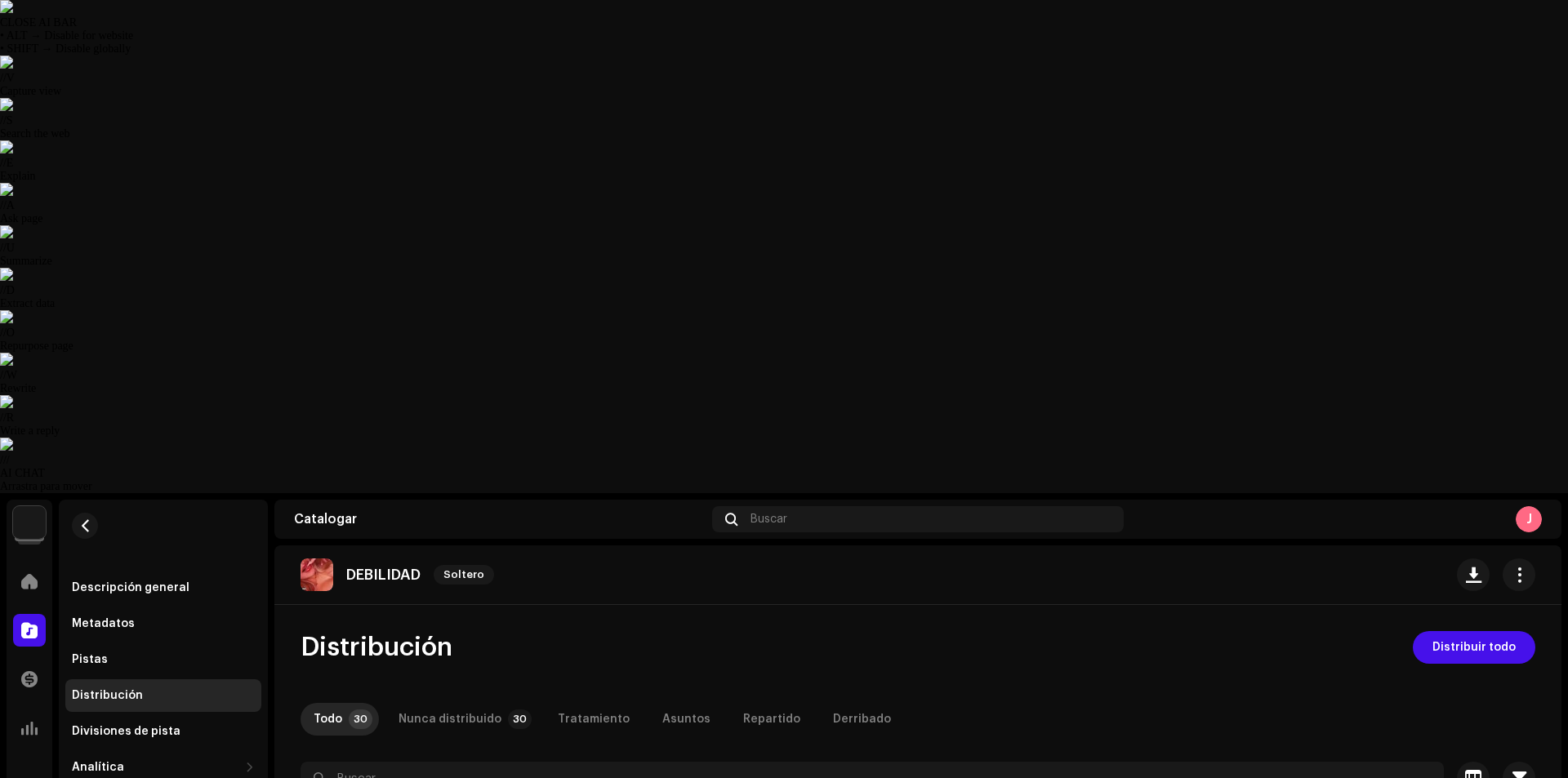
click at [1227, 703] on div "Todo 30 Nunca distribuido 30 Tratamiento Asuntos Repartido Derribado" at bounding box center [918, 720] width 1235 height 33
click at [1467, 642] on font "Distribuir todo" at bounding box center [1473, 648] width 83 height 12
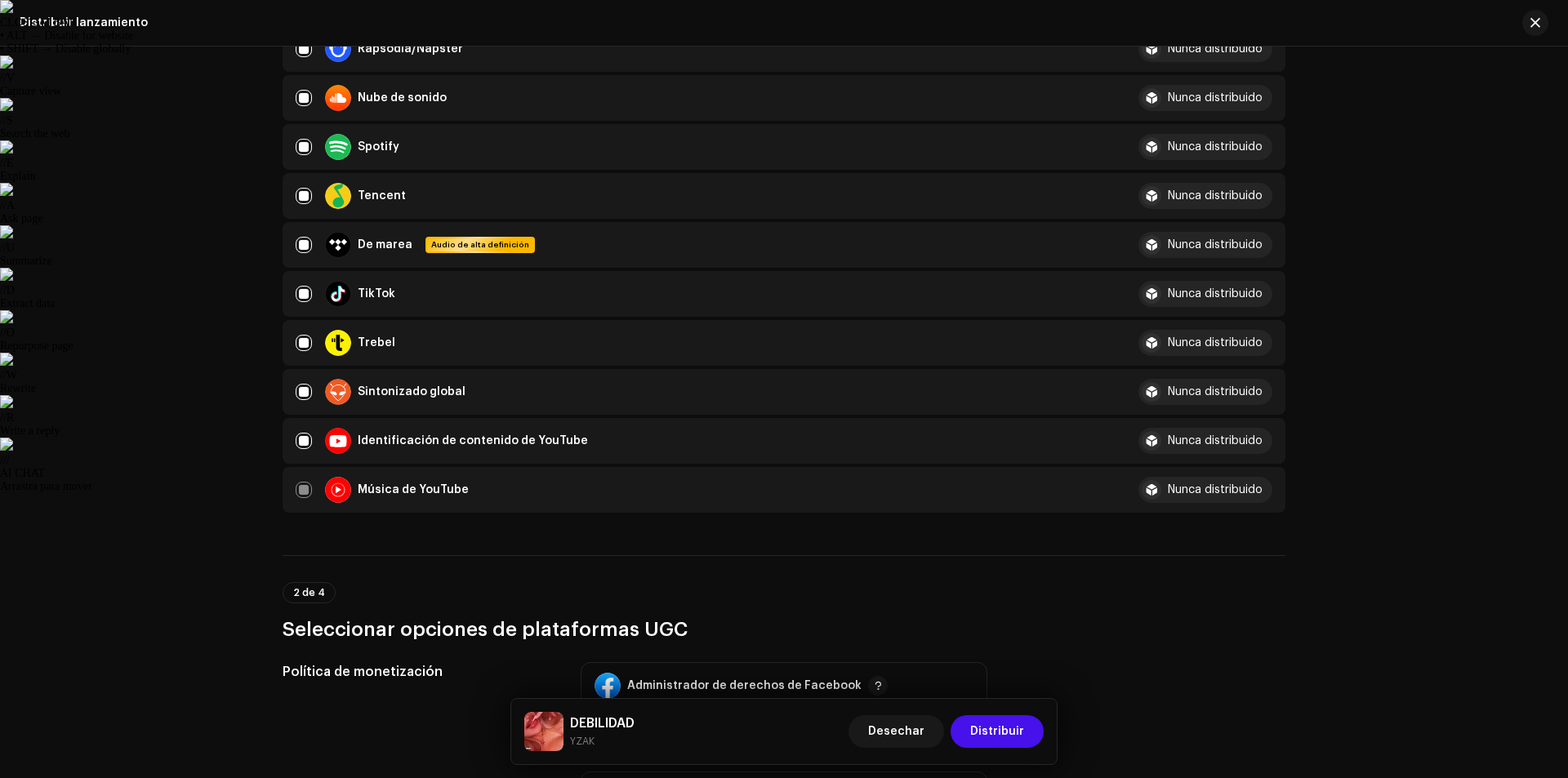
scroll to position [1307, 0]
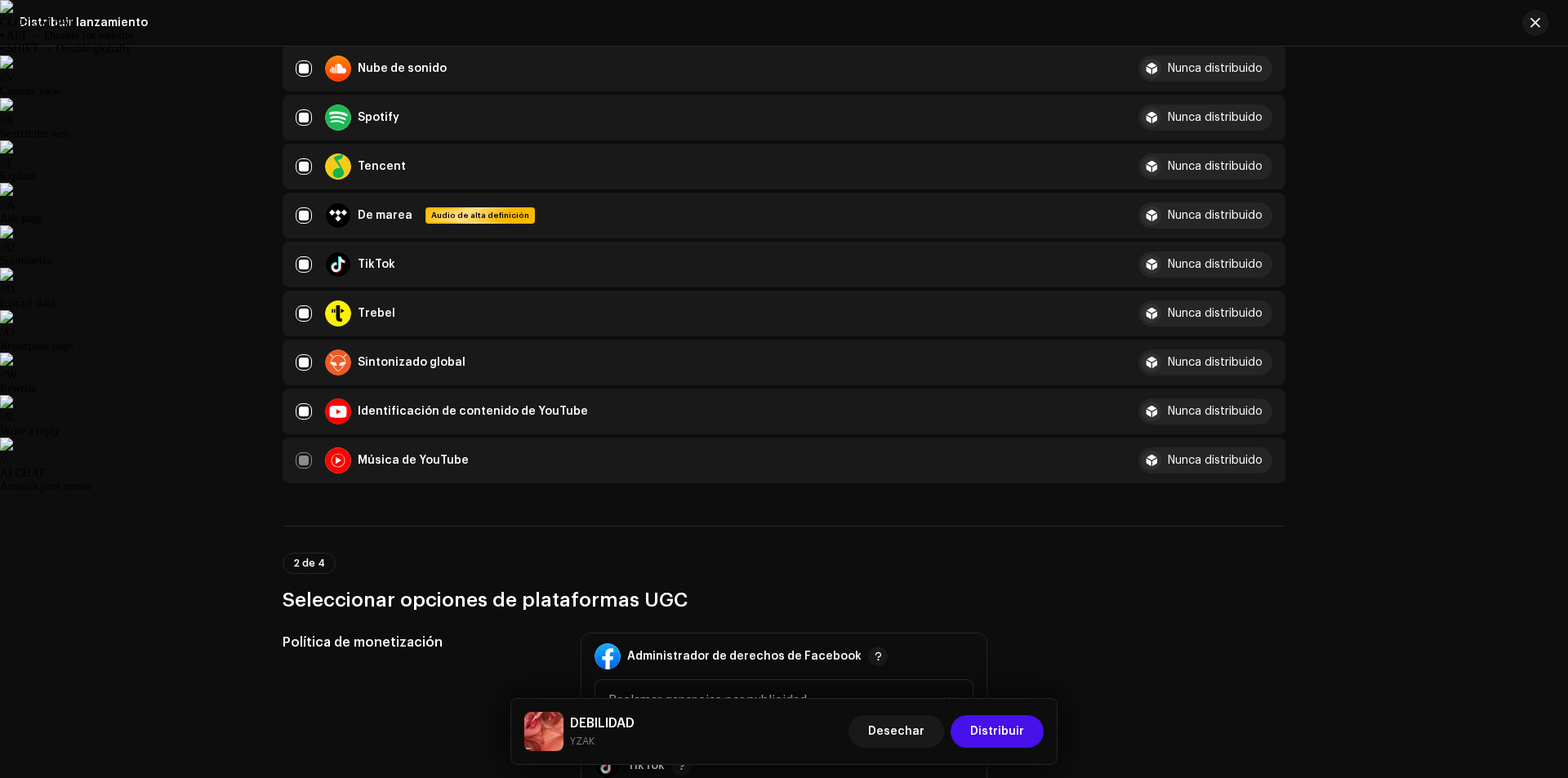
click at [1190, 410] on font "Nunca distribuido" at bounding box center [1214, 412] width 95 height 12
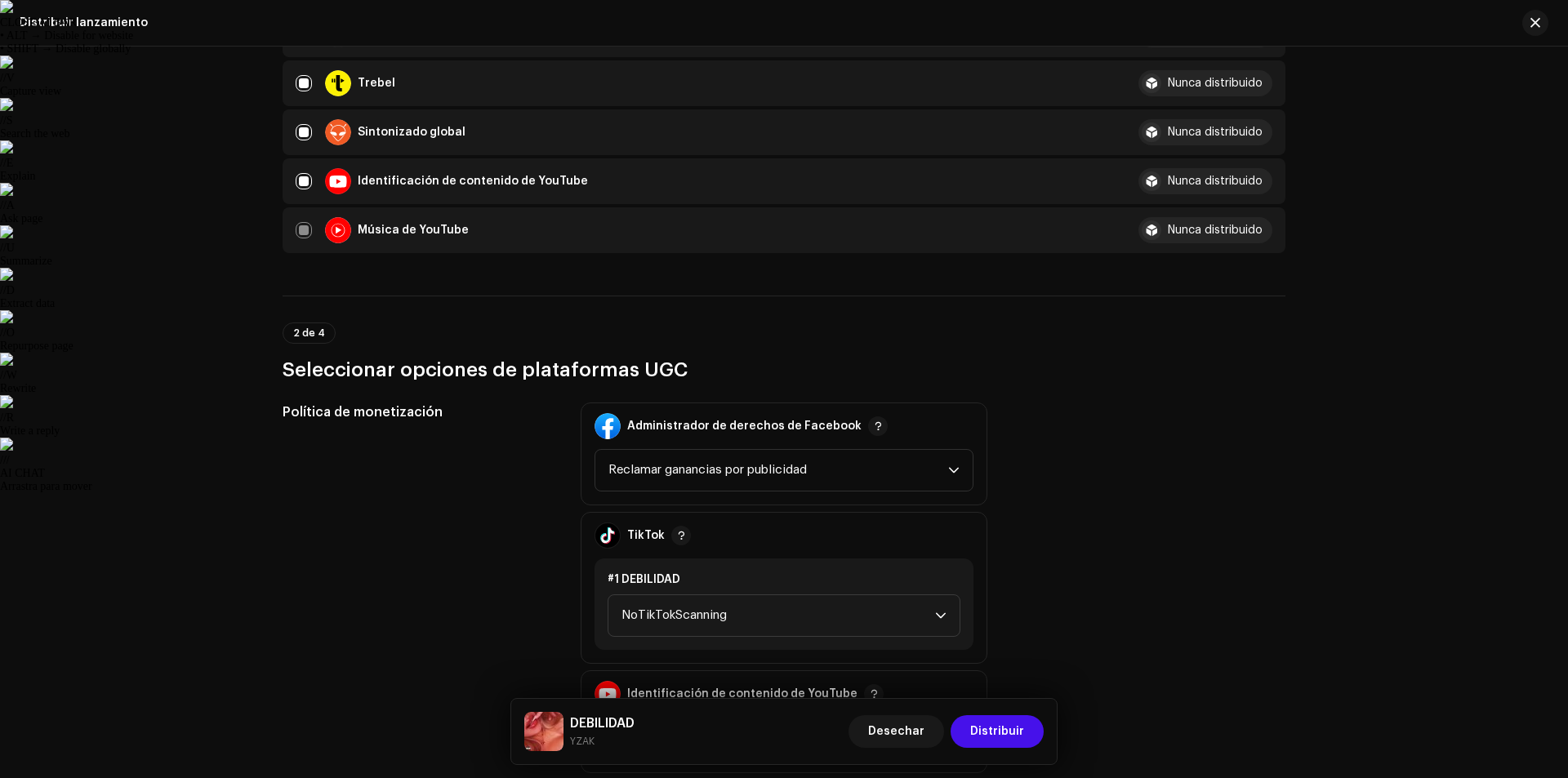
scroll to position [1552, 0]
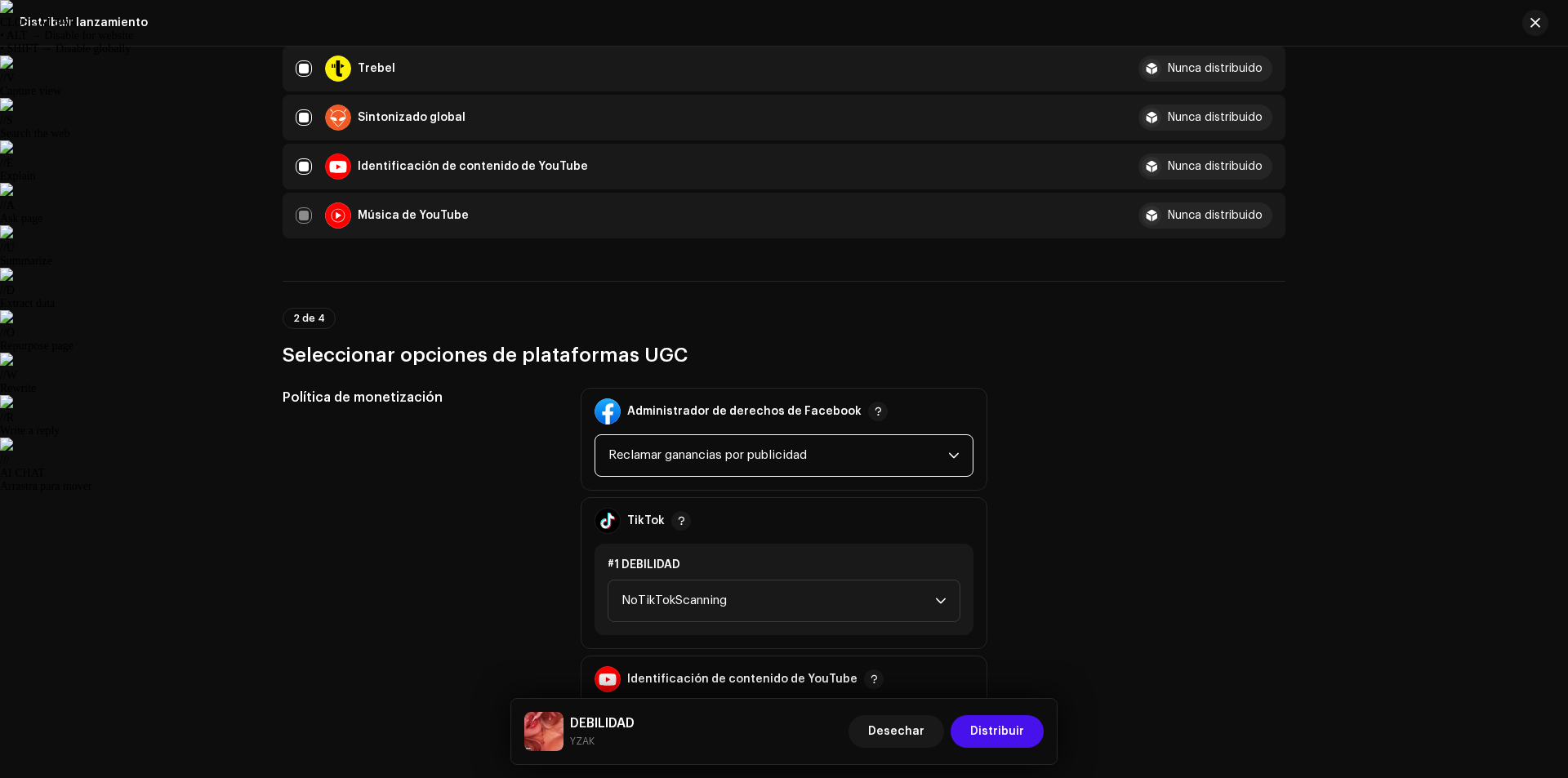
click at [746, 456] on font "Reclamar ganancias por publicidad" at bounding box center [707, 455] width 198 height 12
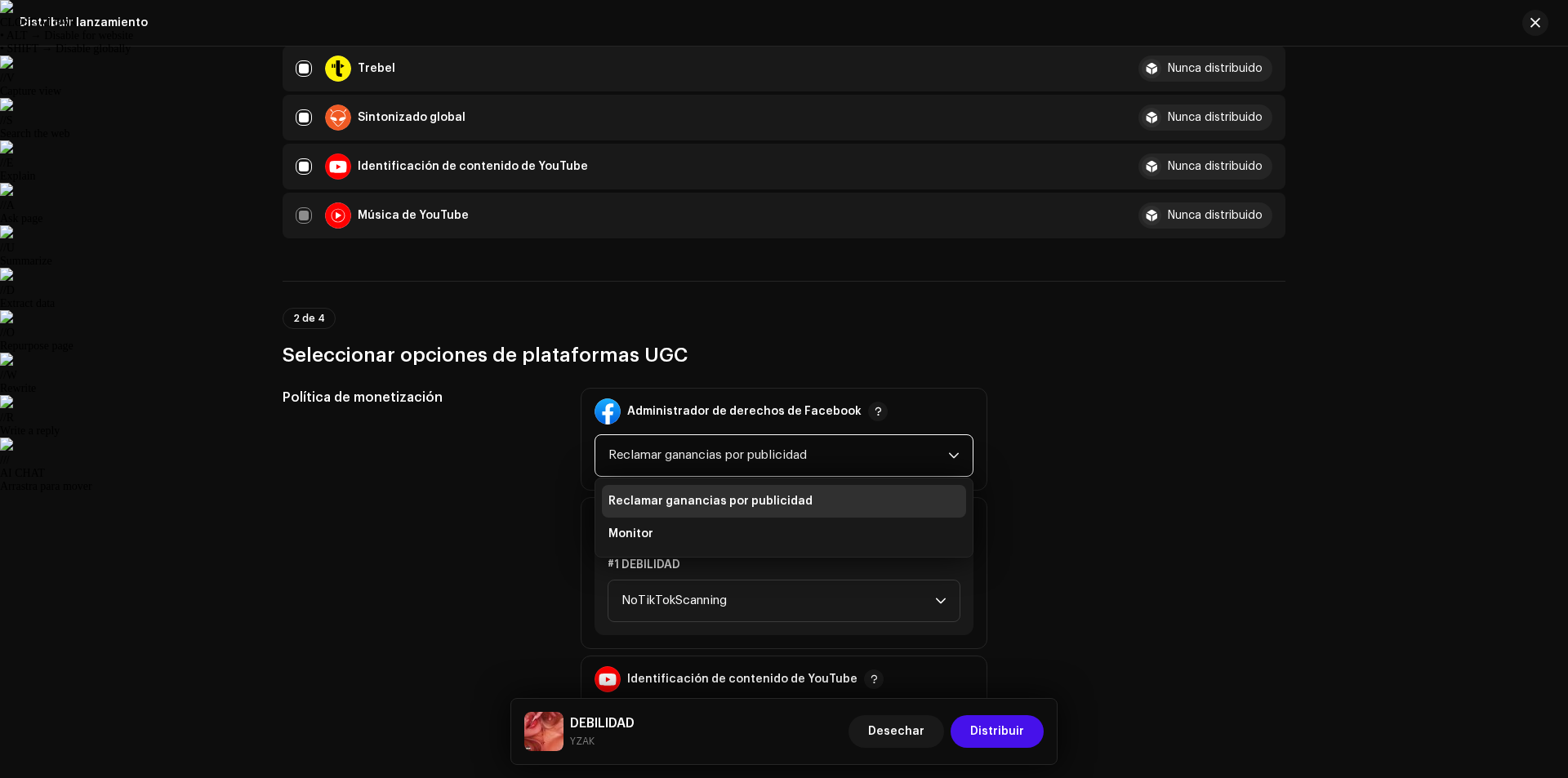
click at [738, 503] on font "Reclamar ganancias por publicidad" at bounding box center [710, 502] width 204 height 12
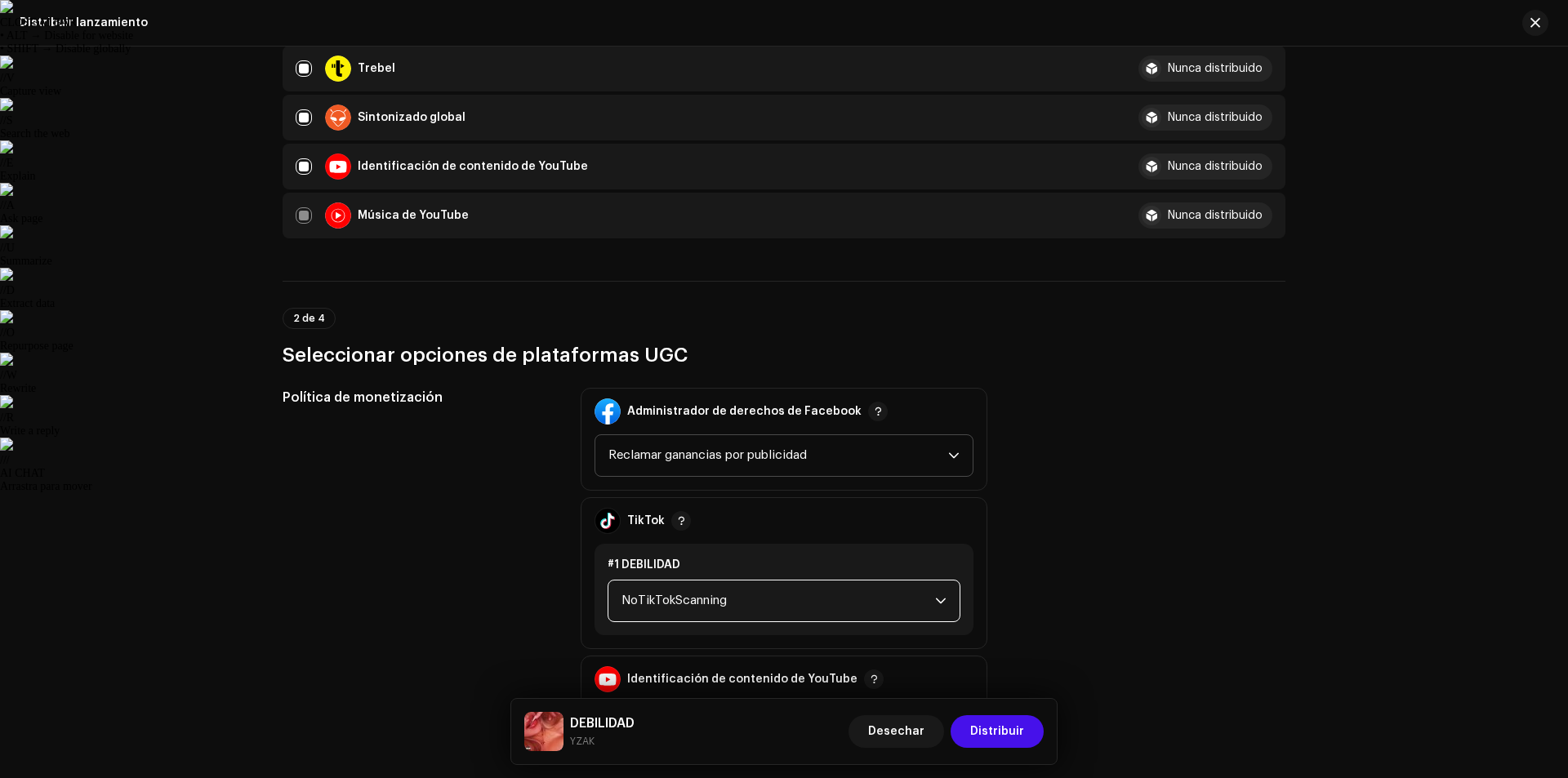
click at [766, 591] on span "NoTikTokScanning" at bounding box center [778, 601] width 313 height 41
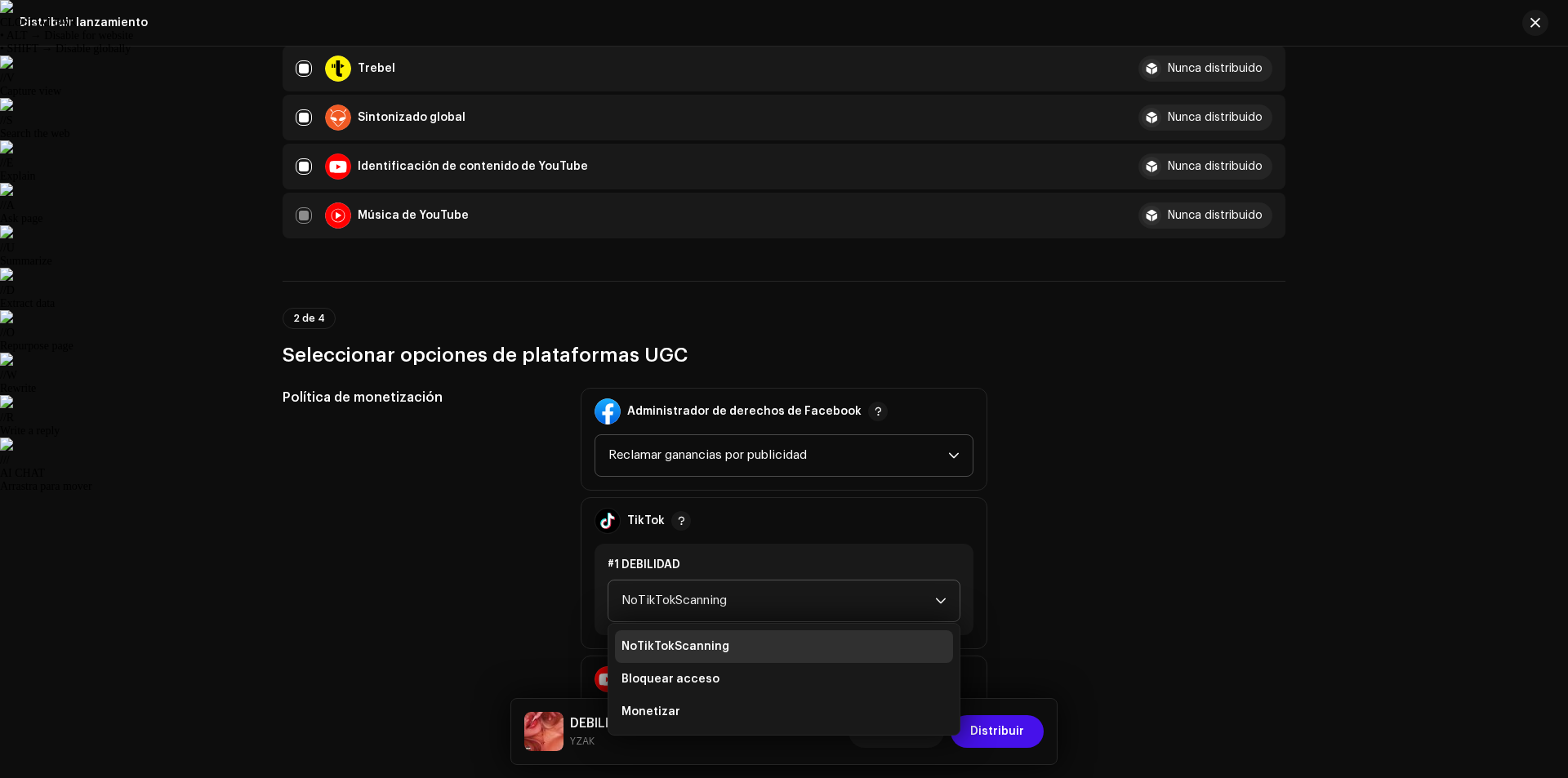
click at [717, 661] on li "NoTikTokScanning" at bounding box center [784, 647] width 338 height 33
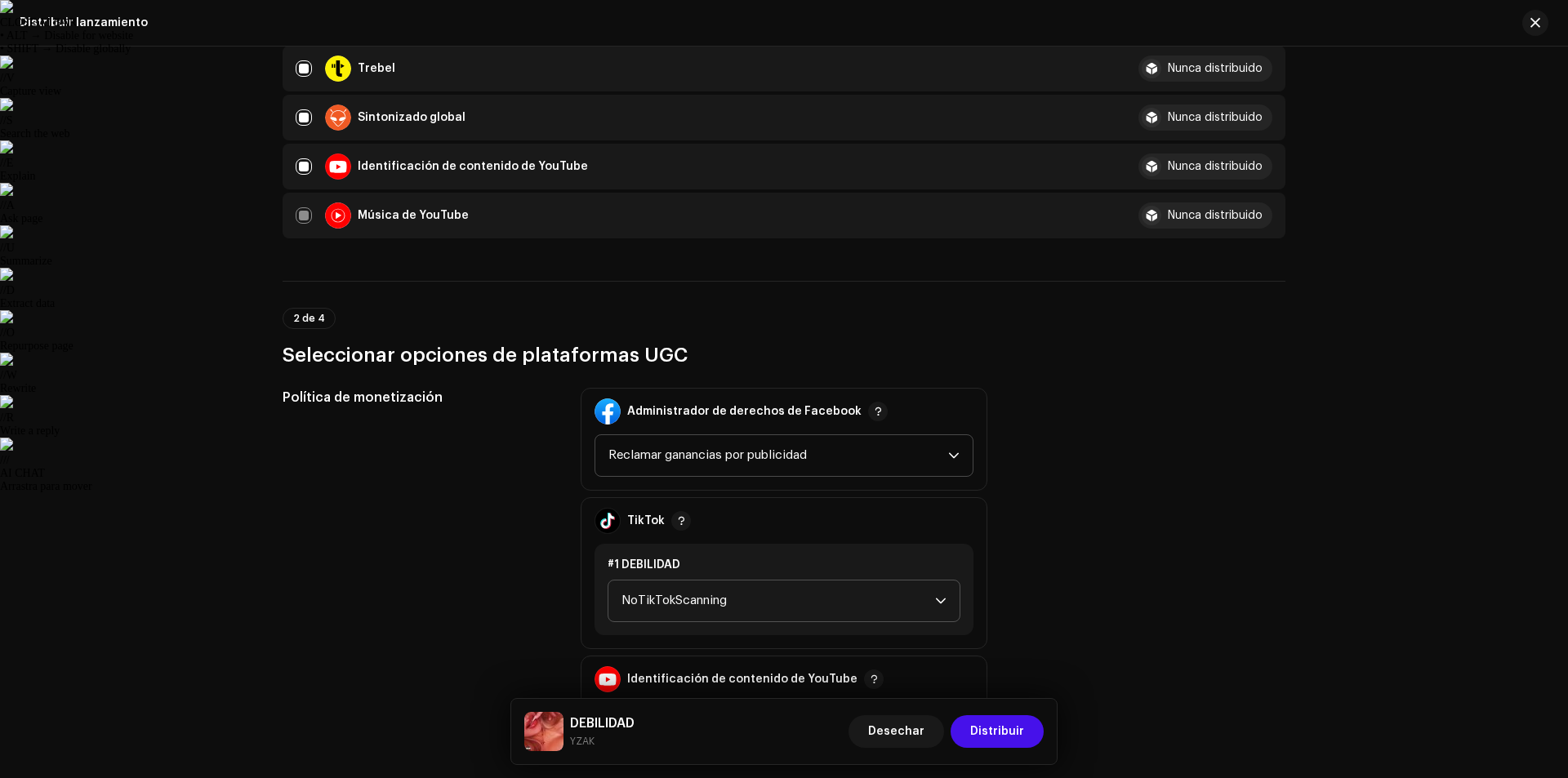
click at [1047, 527] on div "Política de monetización Administrador de derechos de Facebook Reclamar gananci…" at bounding box center [784, 573] width 1003 height 371
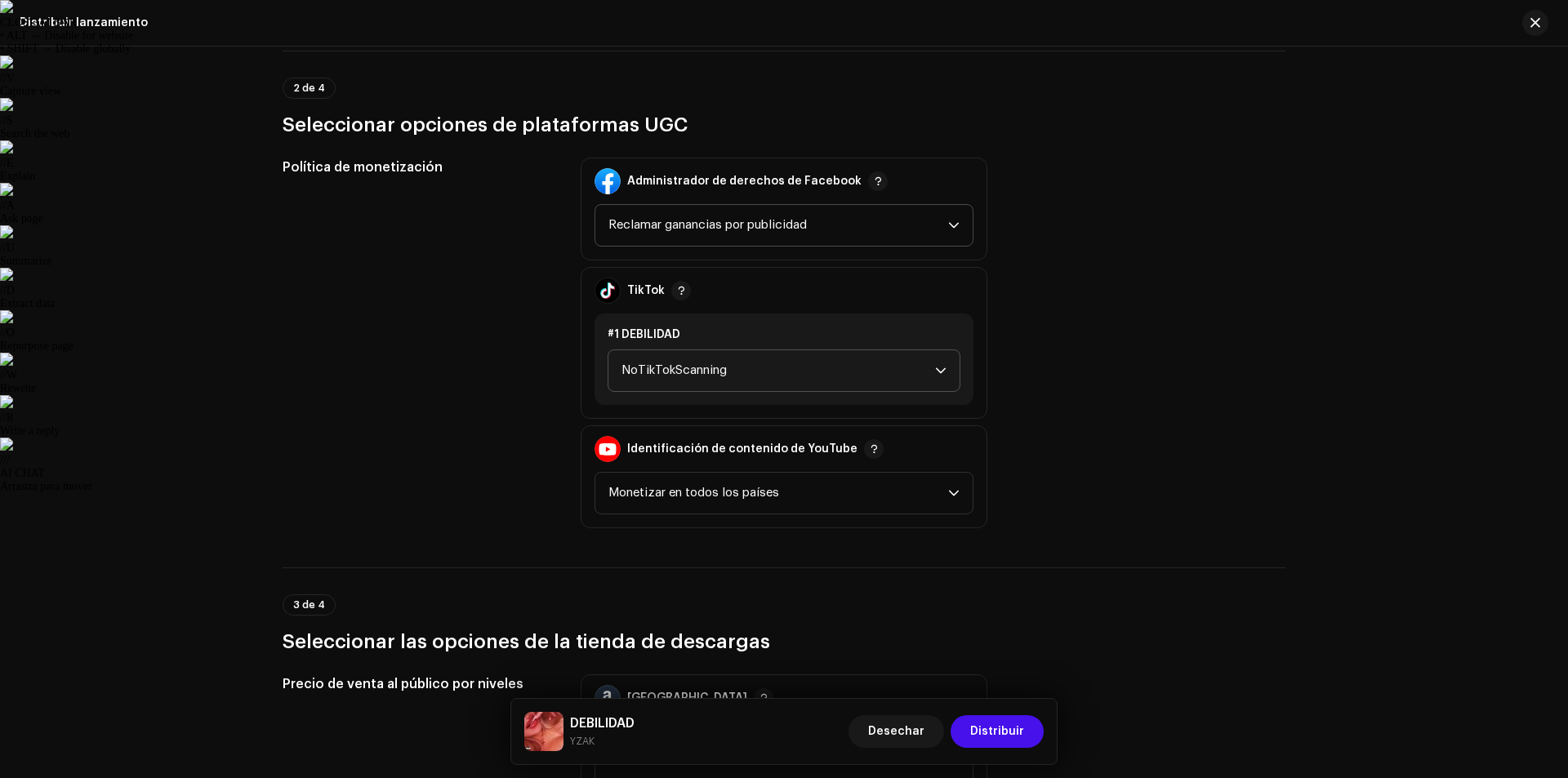
scroll to position [1797, 0]
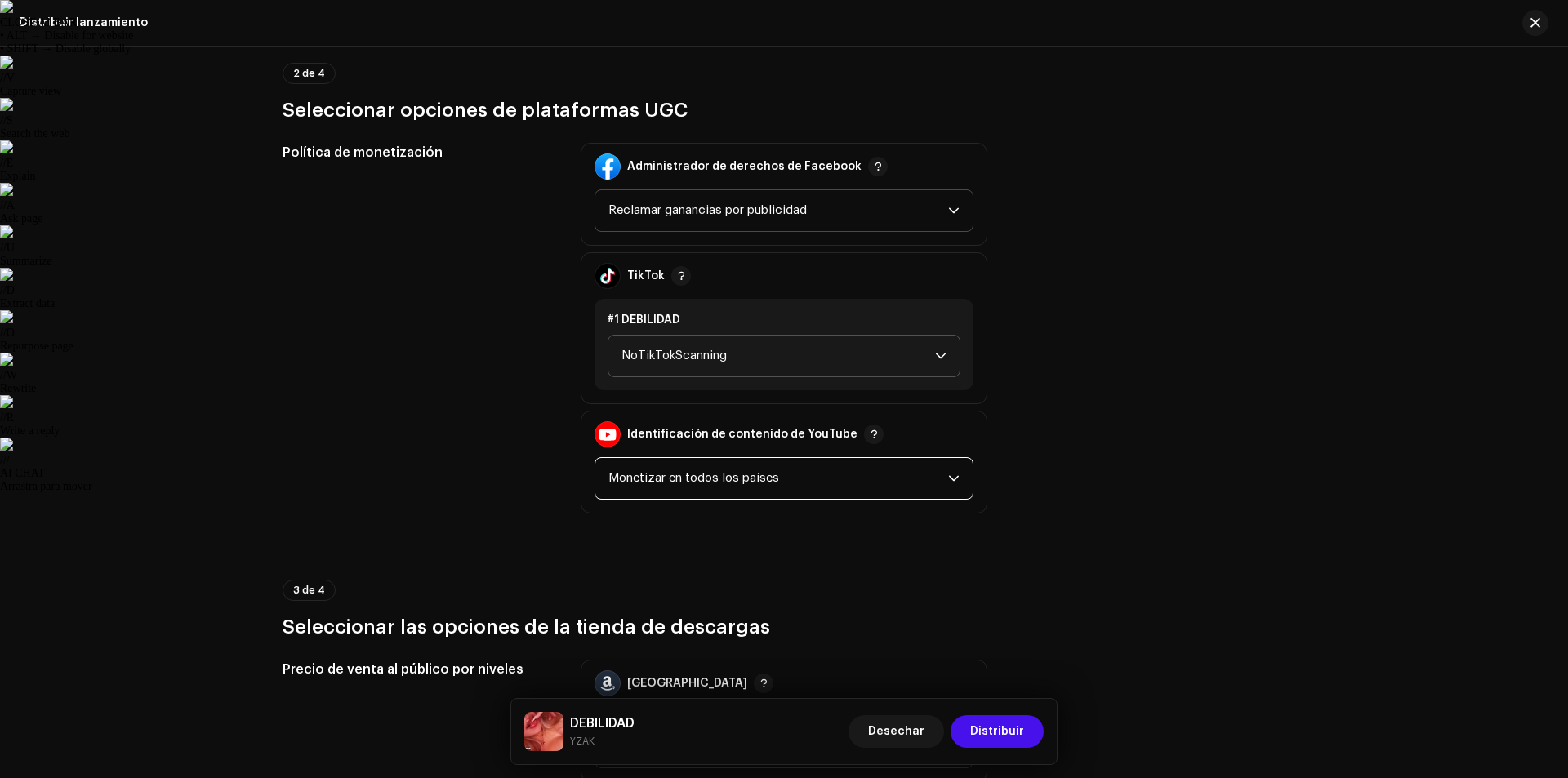
click at [812, 484] on span "Monetizar en todos los países" at bounding box center [778, 479] width 340 height 41
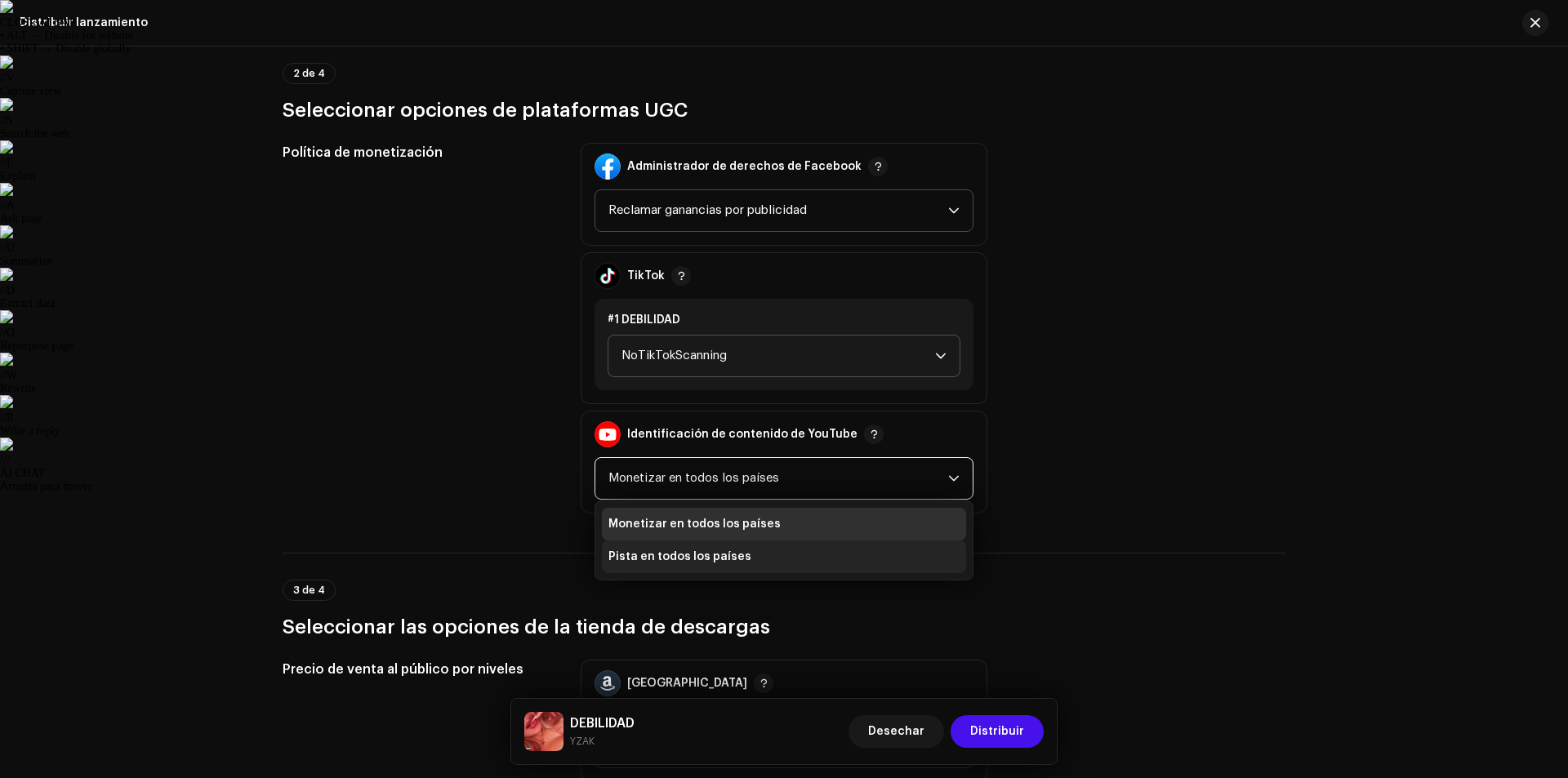
click at [826, 546] on li "Pista en todos los países" at bounding box center [784, 557] width 364 height 33
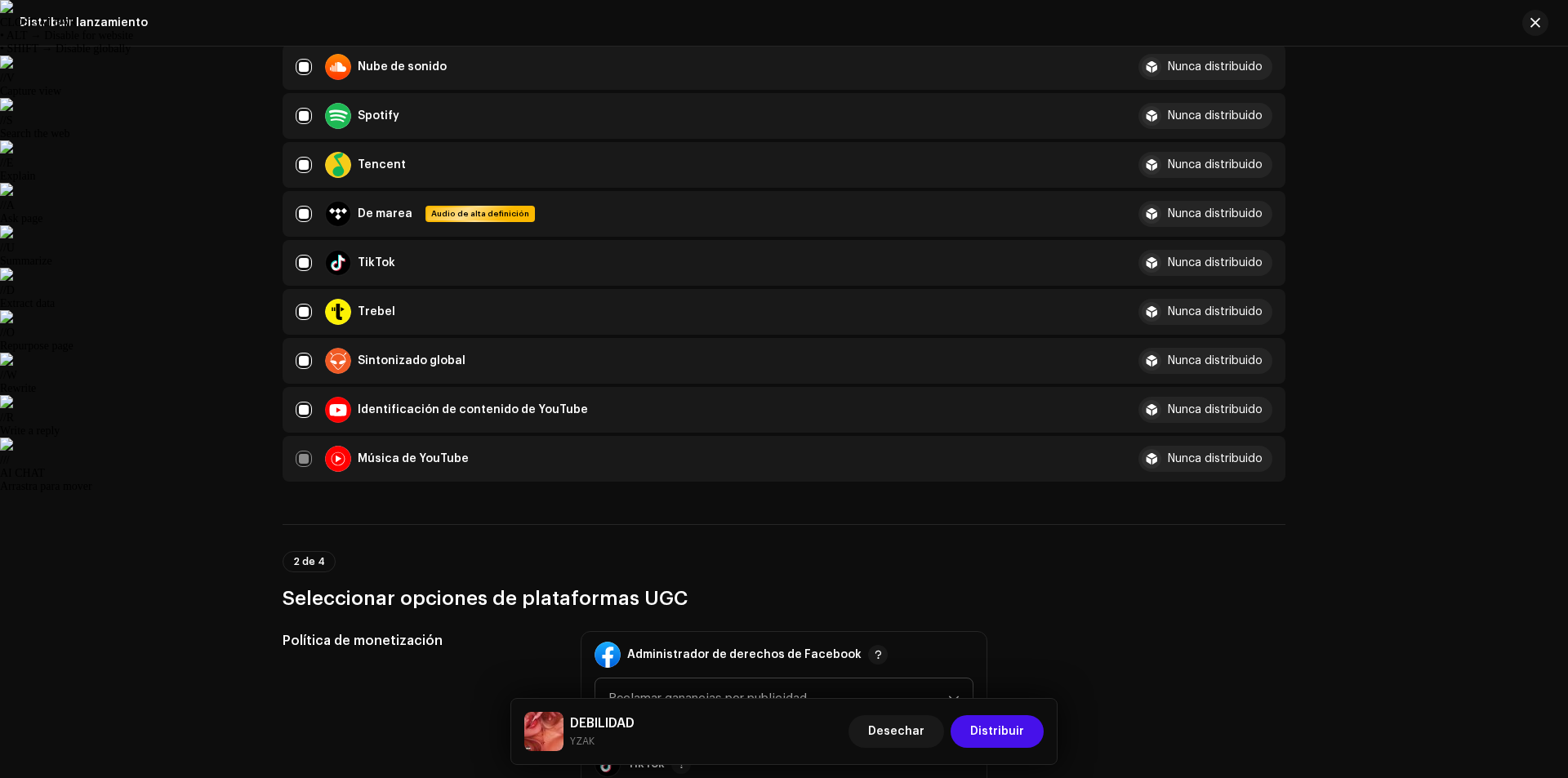
scroll to position [1307, 0]
click at [297, 410] on input "checkbox" at bounding box center [304, 412] width 16 height 16
checkbox input "false"
click at [298, 415] on input "Row Unselected" at bounding box center [304, 412] width 16 height 16
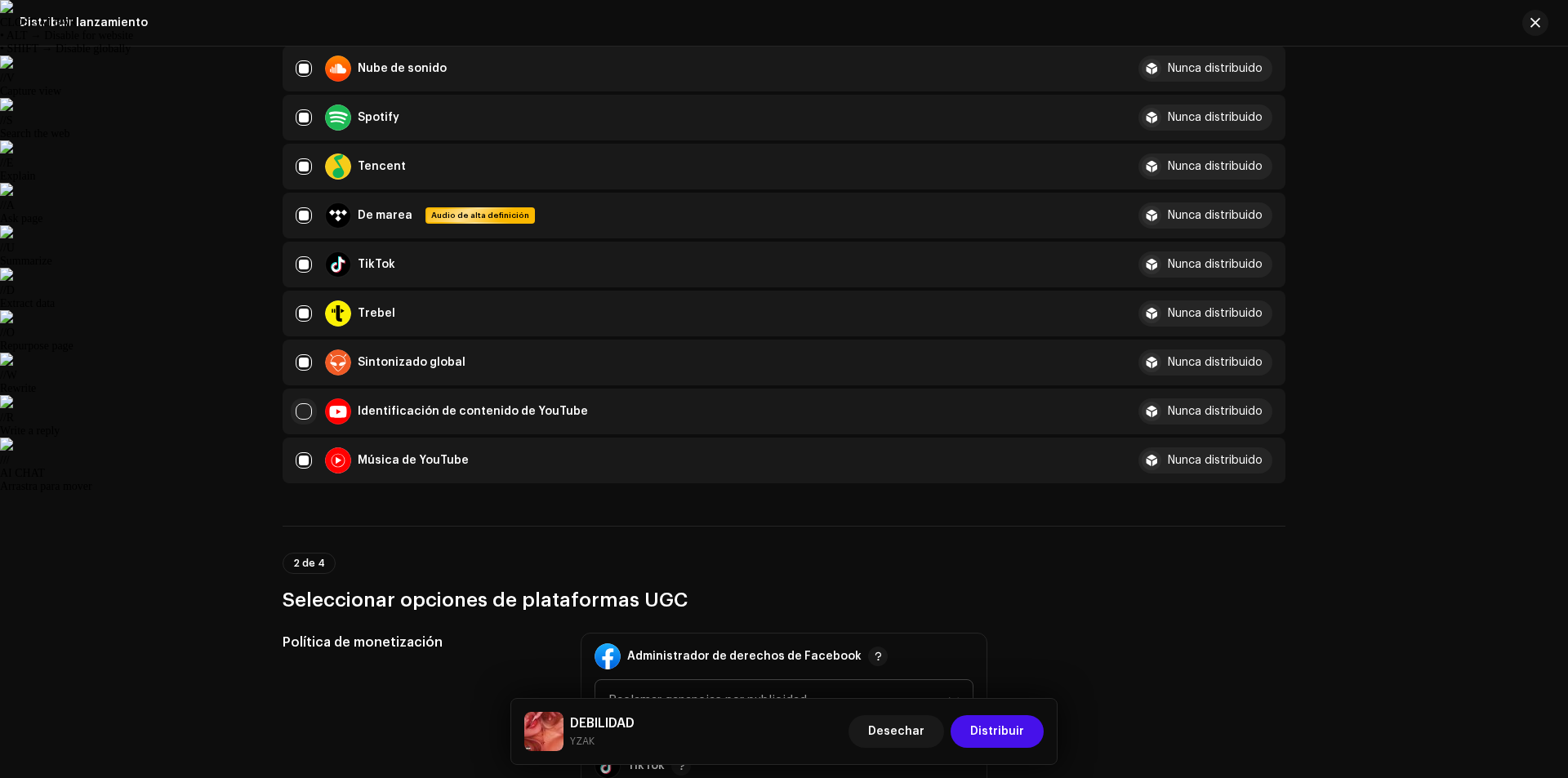
checkbox input "true"
click at [298, 460] on div "Música de YouTube" at bounding box center [698, 461] width 805 height 26
click at [310, 418] on div "Identificación de contenido de YouTube" at bounding box center [698, 412] width 805 height 26
click at [309, 416] on div "Identificación de contenido de YouTube" at bounding box center [698, 412] width 805 height 26
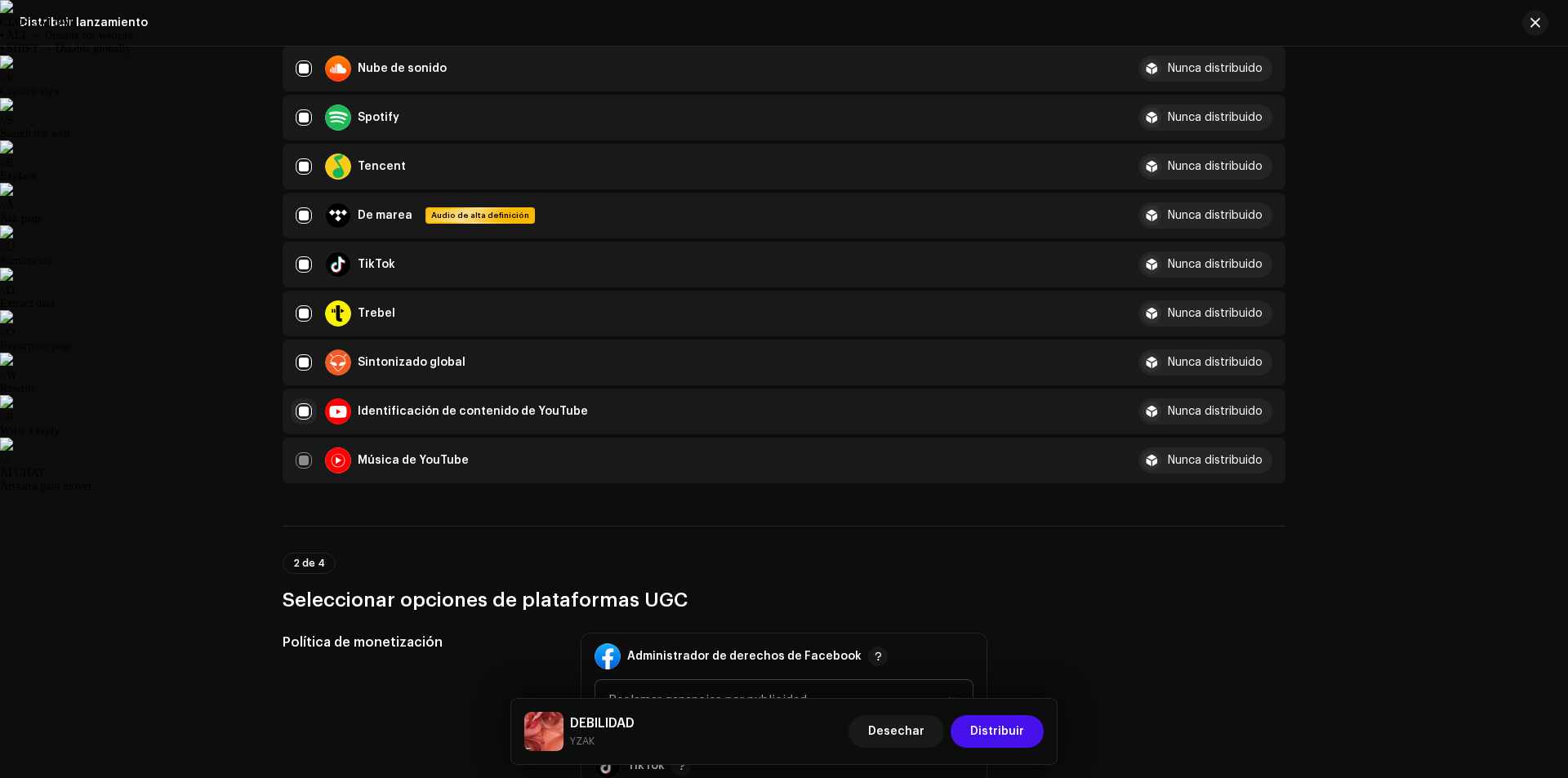
click at [303, 416] on input "Fila seleccionada" at bounding box center [304, 412] width 16 height 16
checkbox input "false"
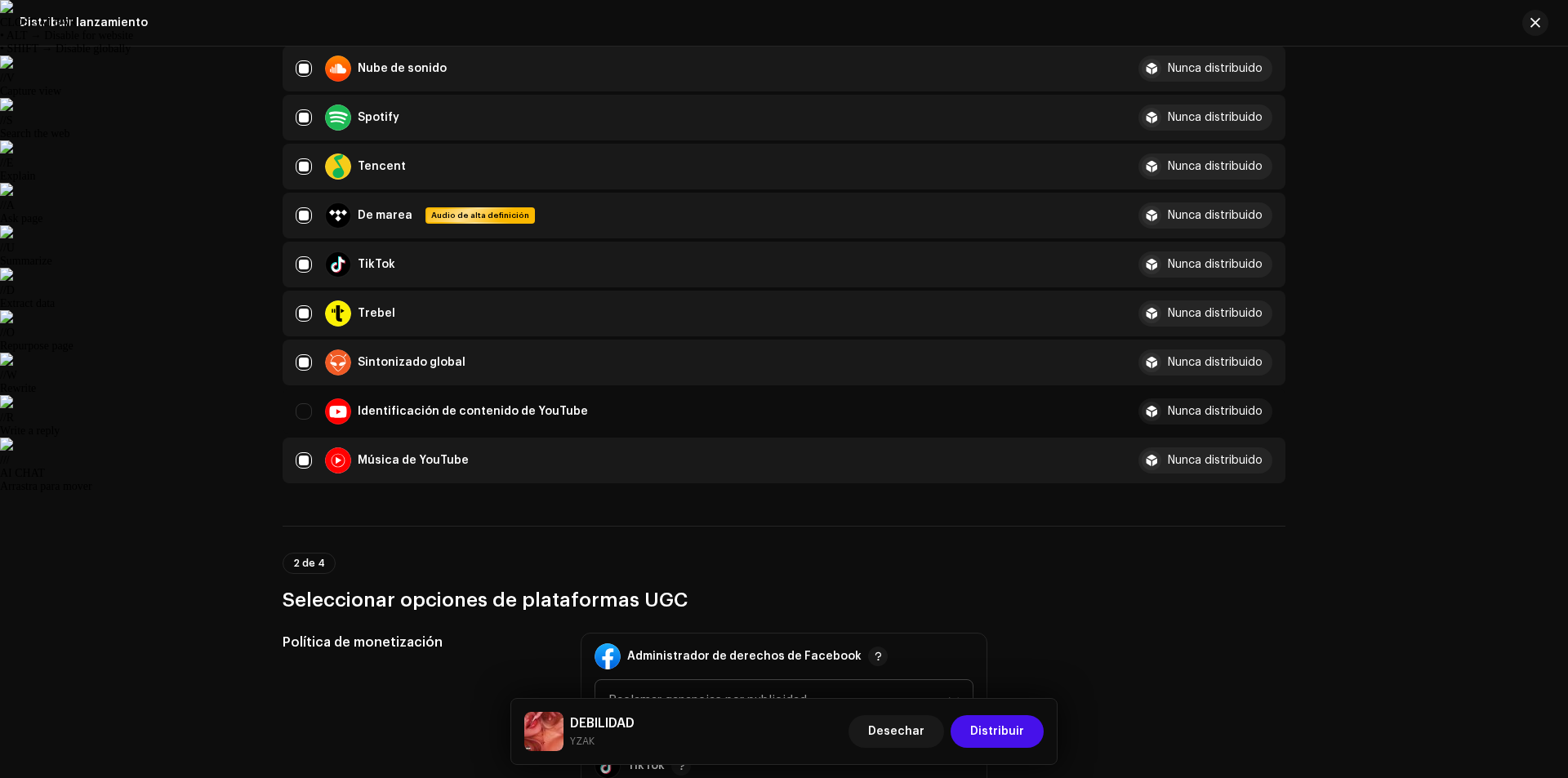
click at [303, 452] on div "Música de YouTube" at bounding box center [698, 461] width 805 height 26
click at [301, 458] on input "Fila seleccionada" at bounding box center [304, 461] width 16 height 16
click at [300, 458] on input "Row Unselected" at bounding box center [304, 461] width 16 height 16
checkbox input "true"
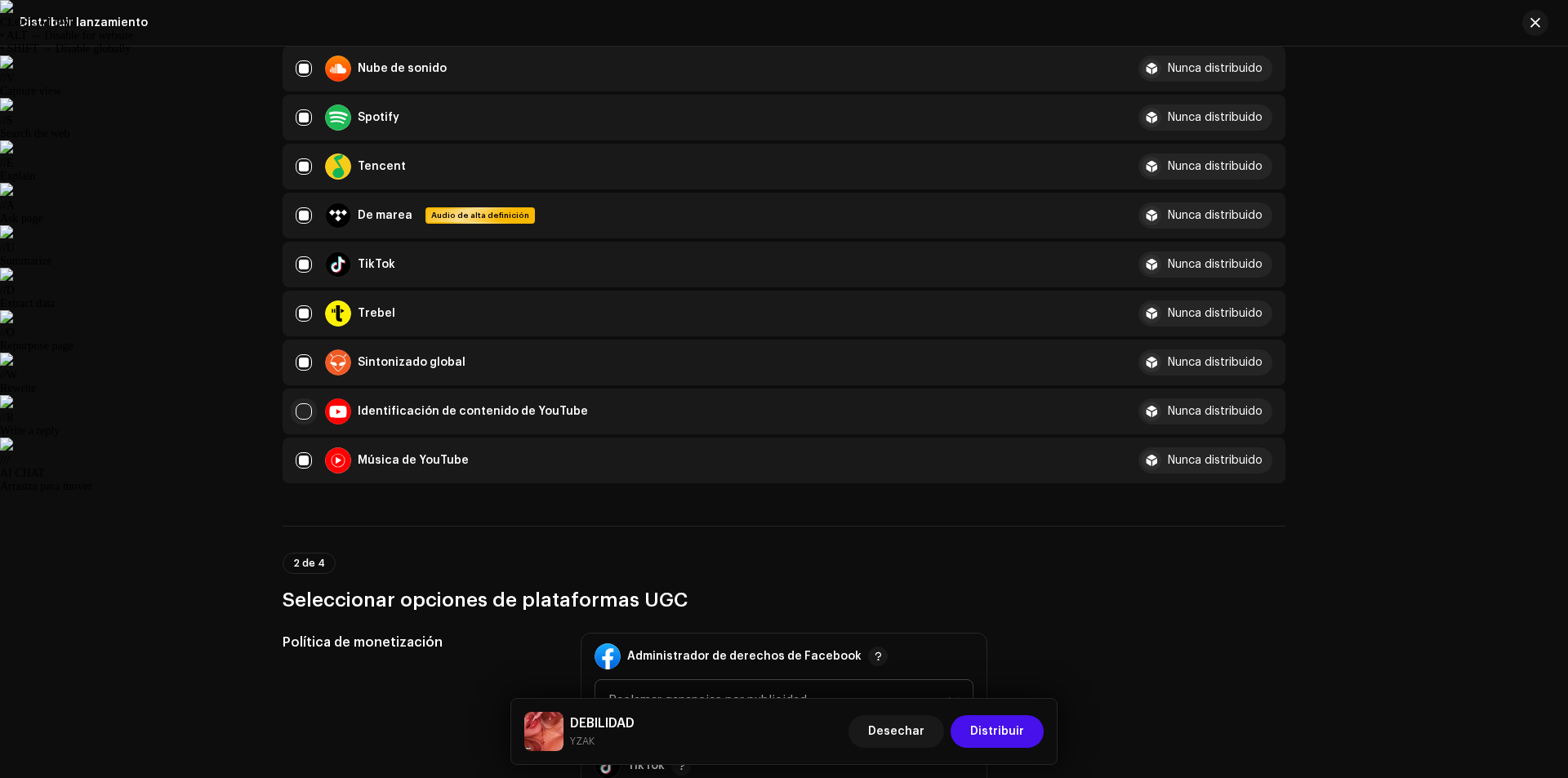
click at [298, 415] on input "Row Unselected" at bounding box center [304, 412] width 16 height 16
checkbox input "true"
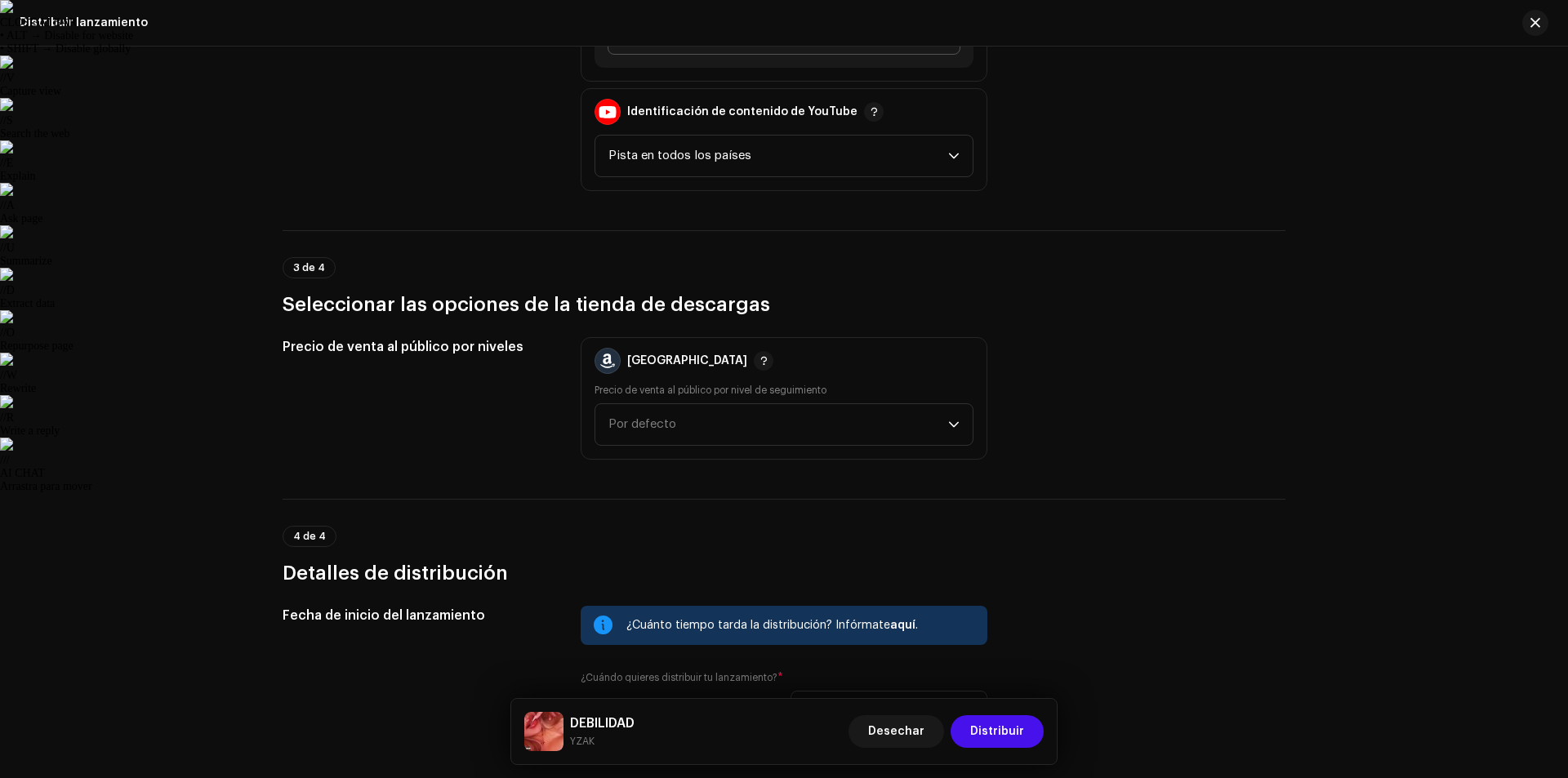
scroll to position [2123, 0]
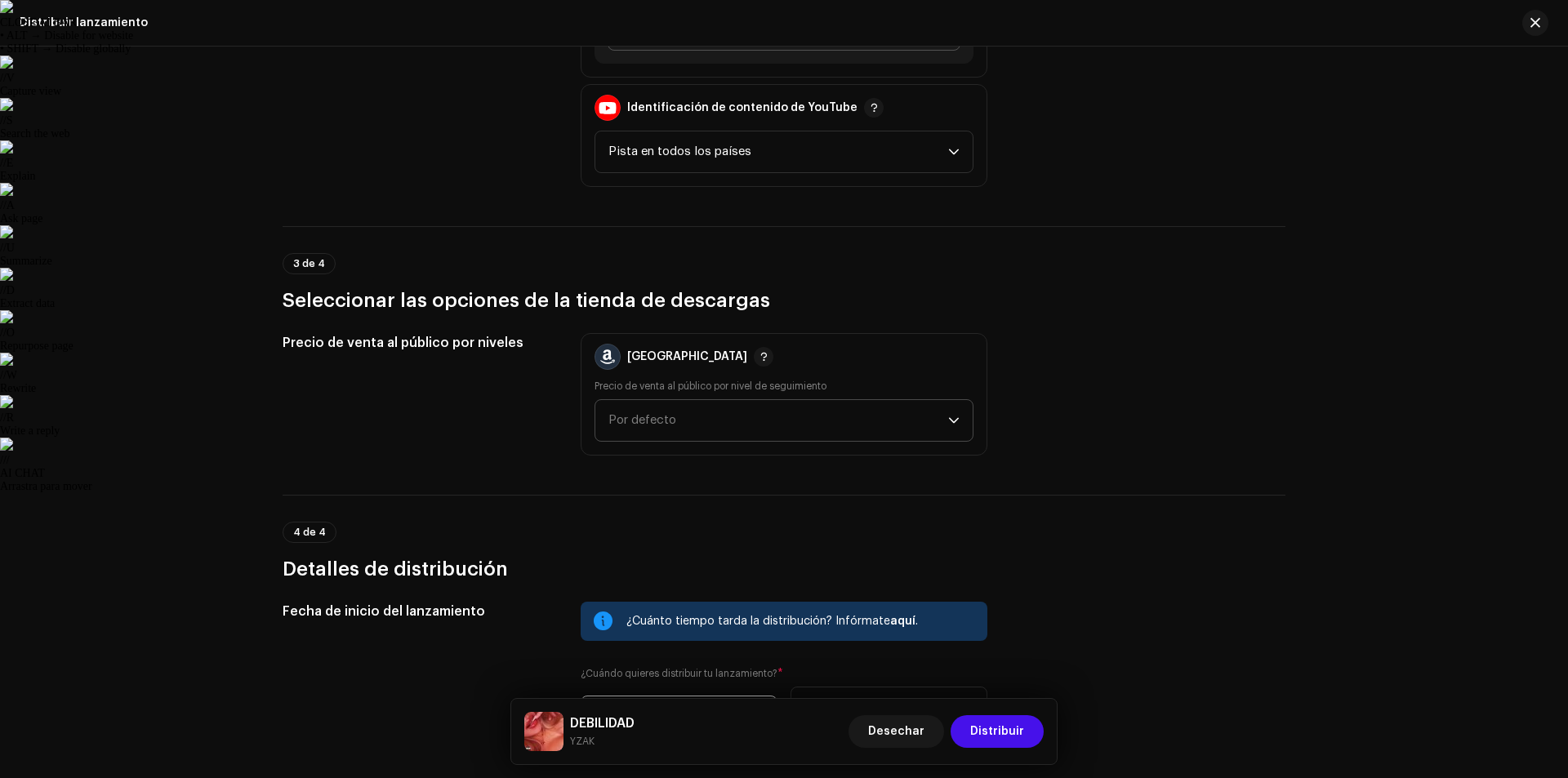
click at [645, 423] on font "Por defecto" at bounding box center [642, 420] width 67 height 12
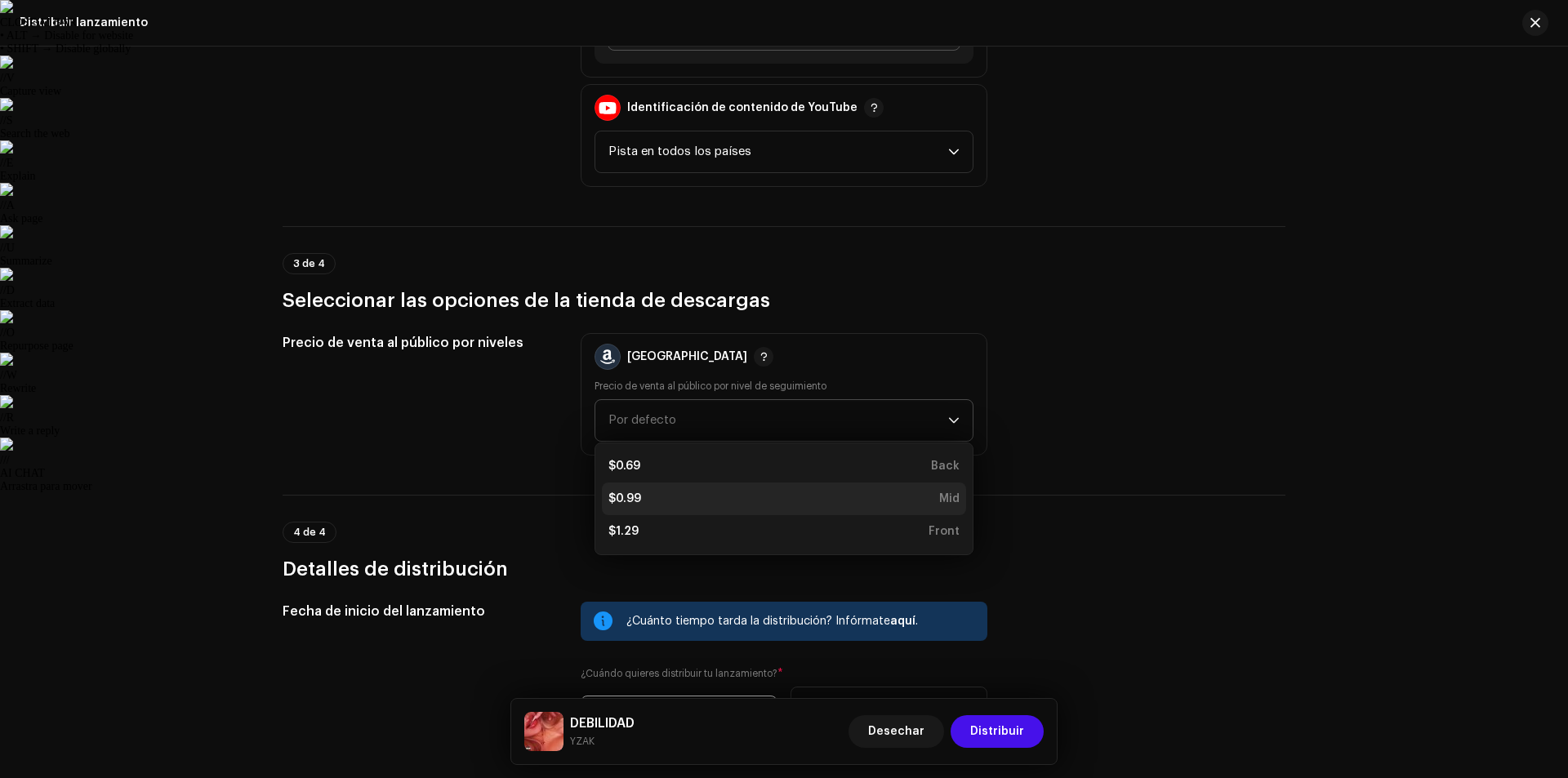
click at [654, 502] on div "$0.99 Mid" at bounding box center [784, 499] width 351 height 16
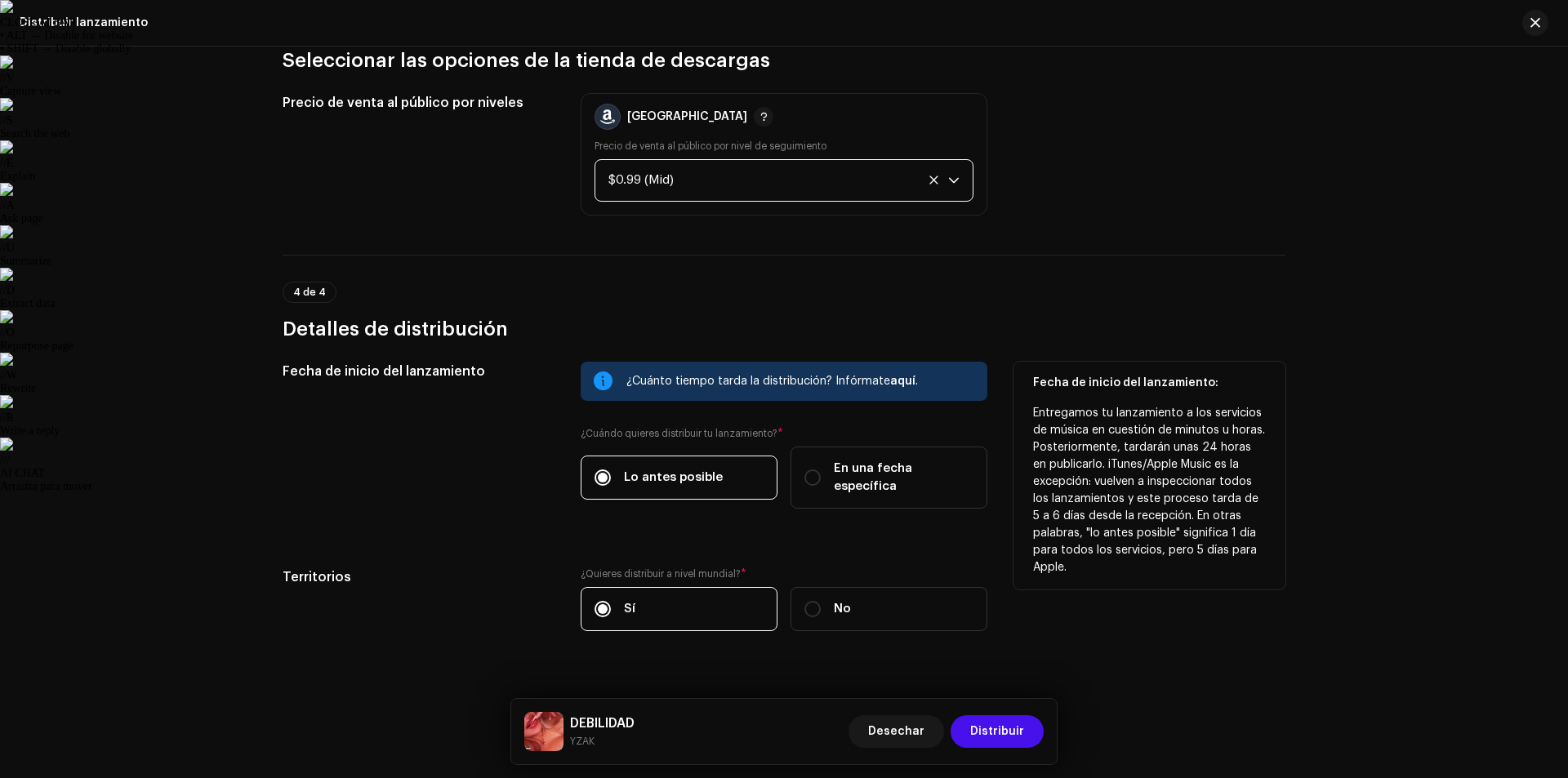
scroll to position [2375, 0]
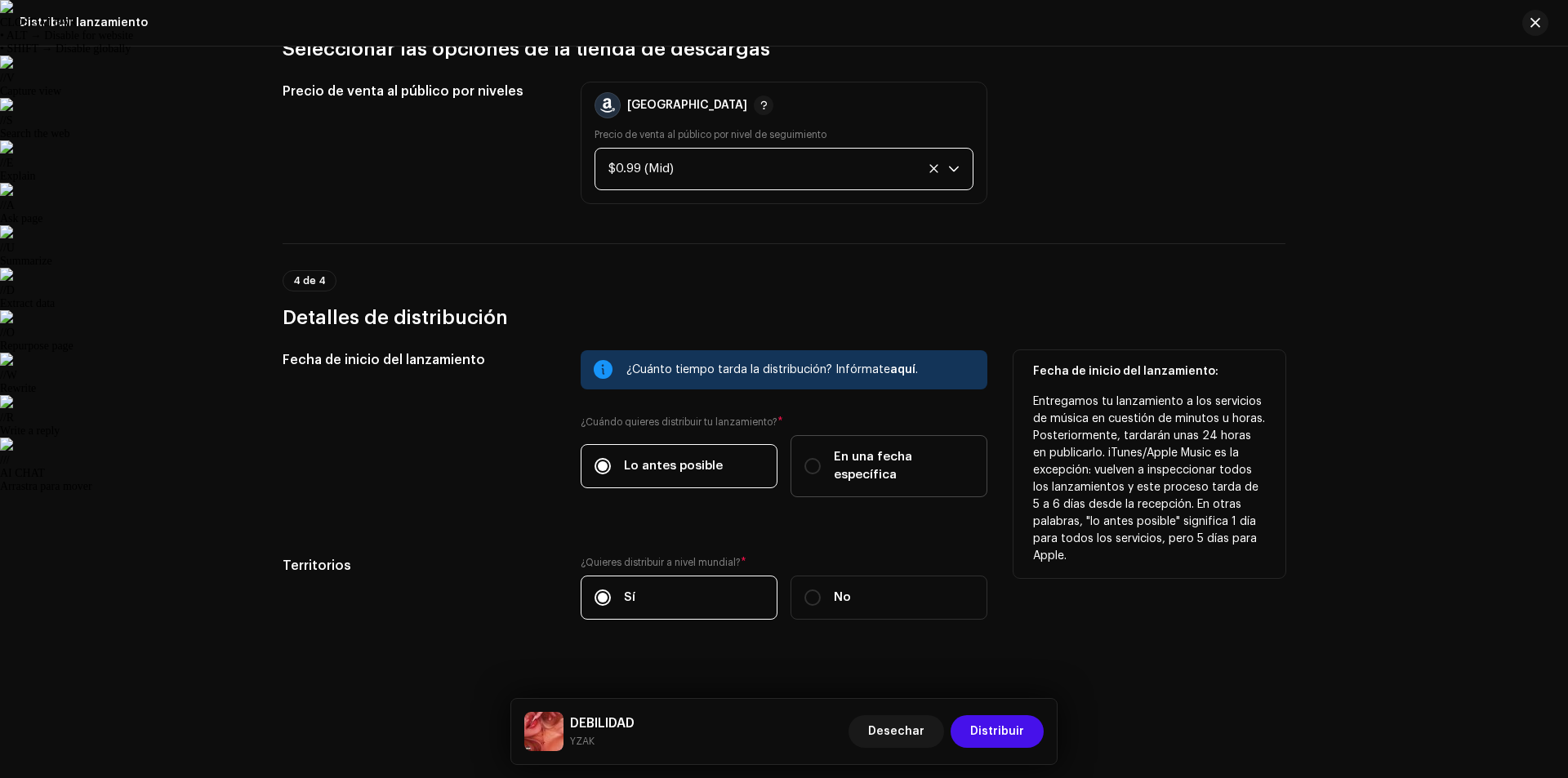
click at [826, 459] on div "En una fecha específica" at bounding box center [889, 466] width 169 height 36
click at [821, 459] on input "En una fecha específica" at bounding box center [812, 466] width 16 height 16
radio input "true"
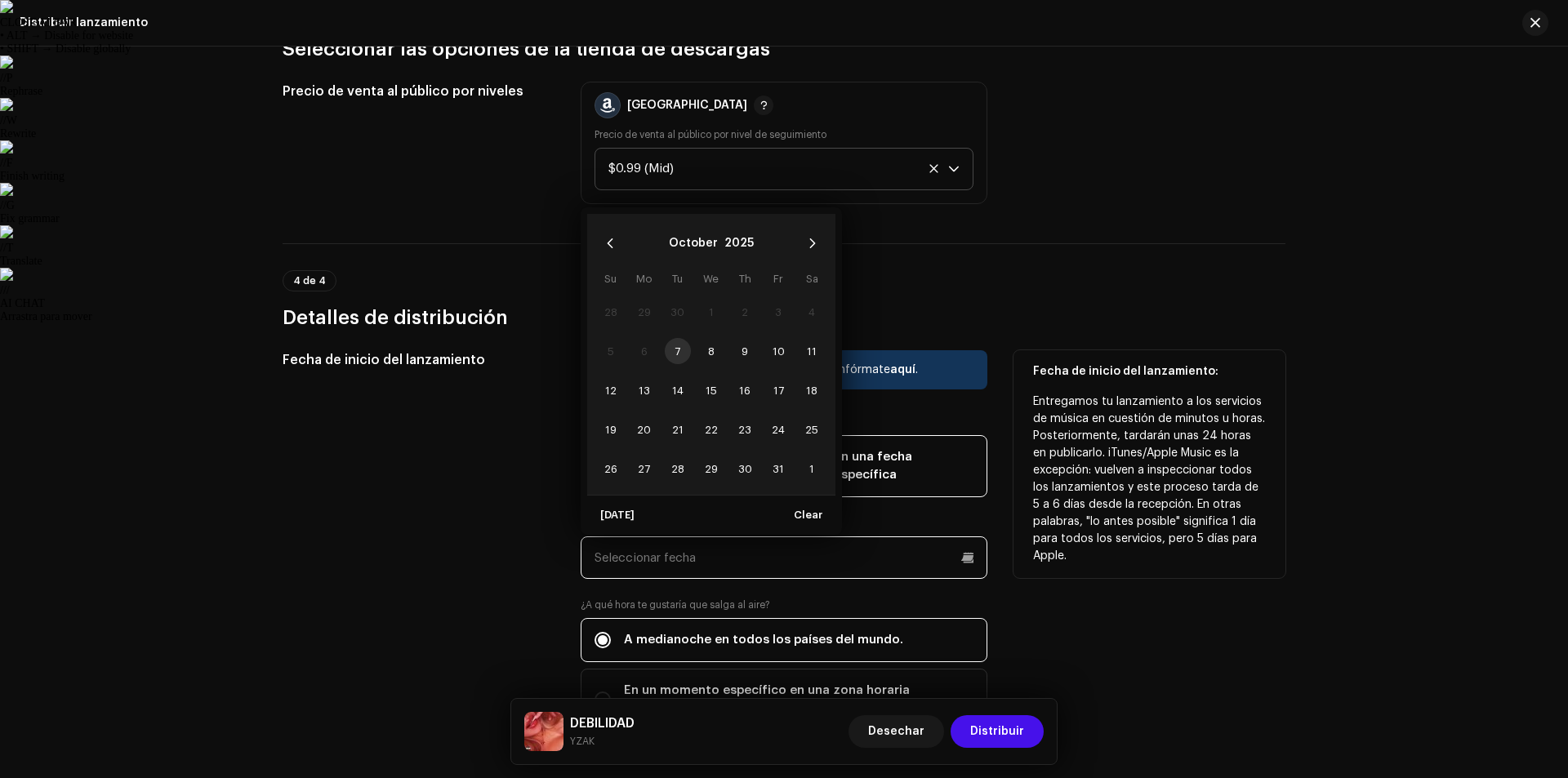
click at [673, 536] on input "text" at bounding box center [784, 558] width 407 height 43
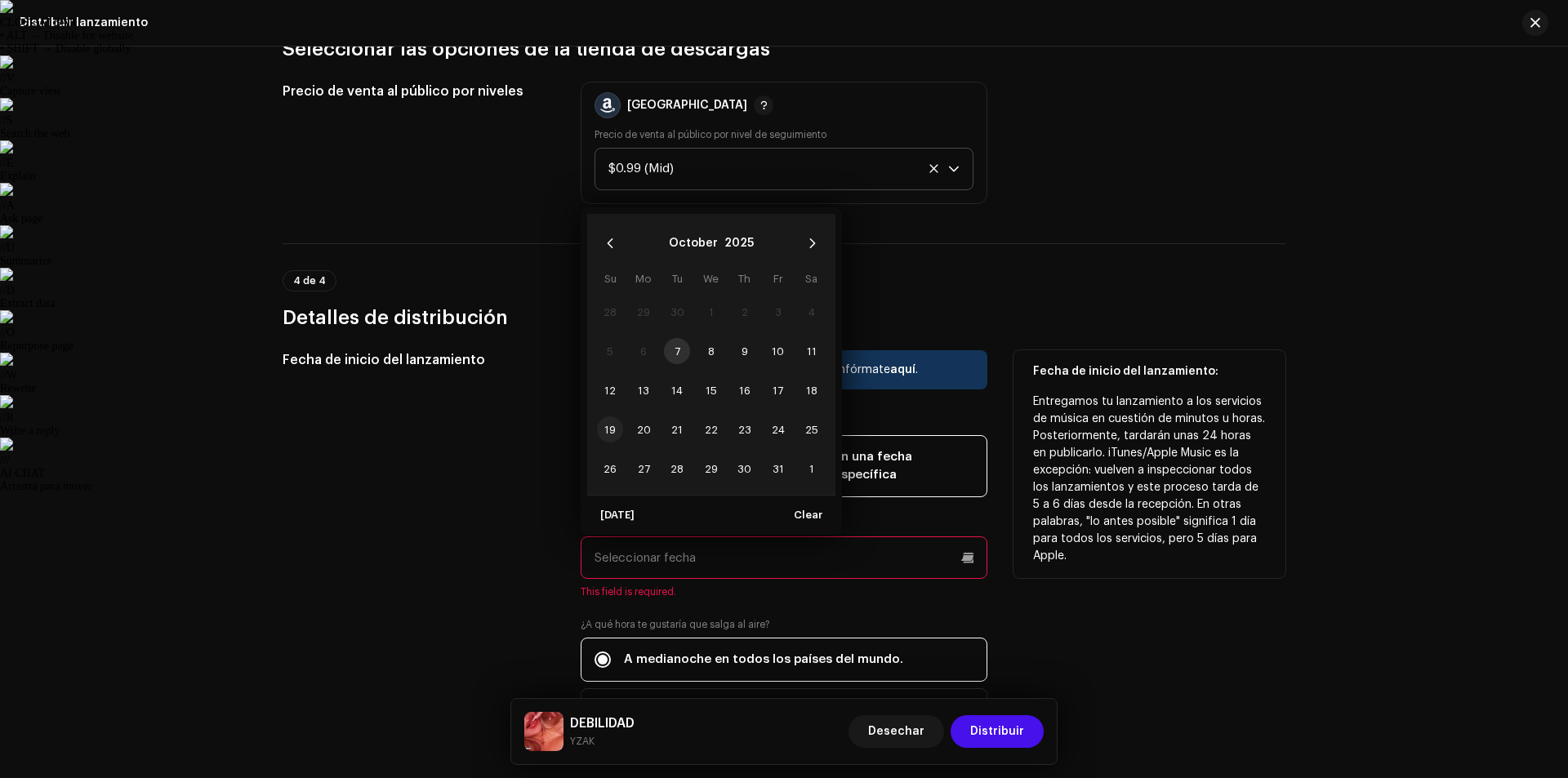
click at [605, 417] on span "19" at bounding box center [610, 430] width 26 height 26
type input "[DATE]"
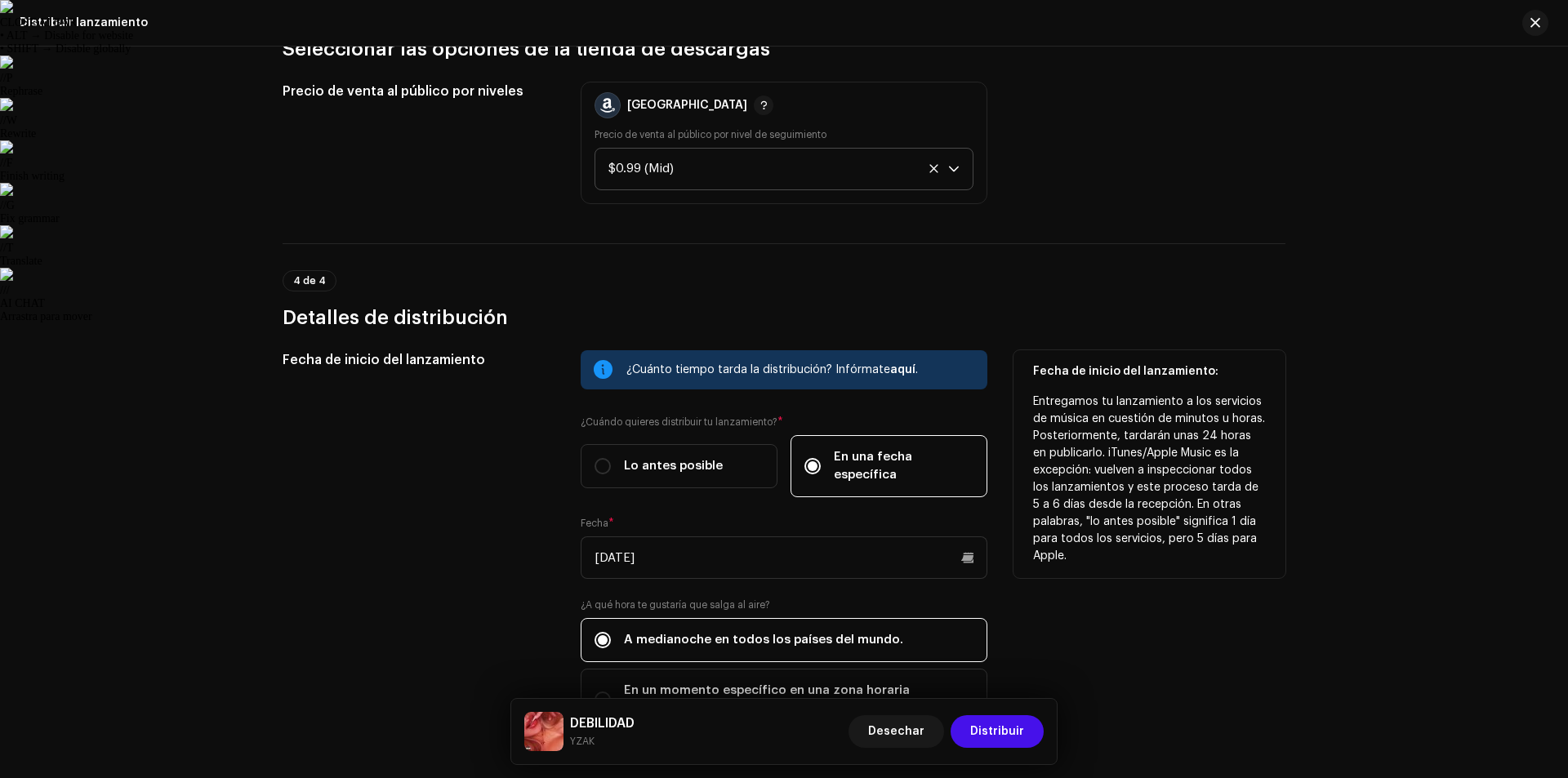
click at [1122, 641] on div "Fecha de inicio del lanzamiento: Entregamos tu lanzamiento a los servicios de m…" at bounding box center [1149, 550] width 272 height 401
click at [1229, 541] on font "Entregamos tu lanzamiento a los servicios de música en cuestión de minutos u ho…" at bounding box center [1149, 479] width 232 height 166
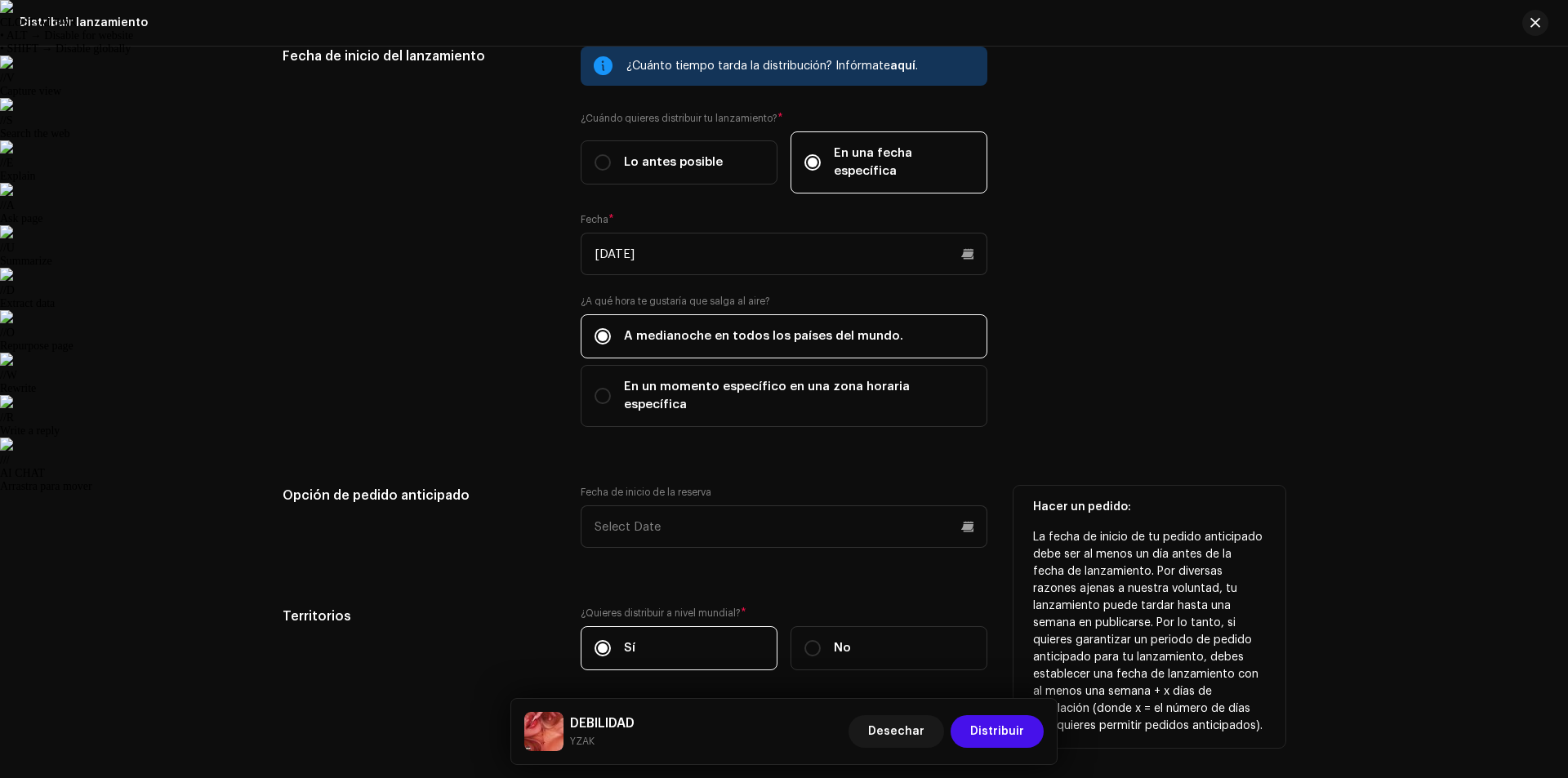
scroll to position [2702, 0]
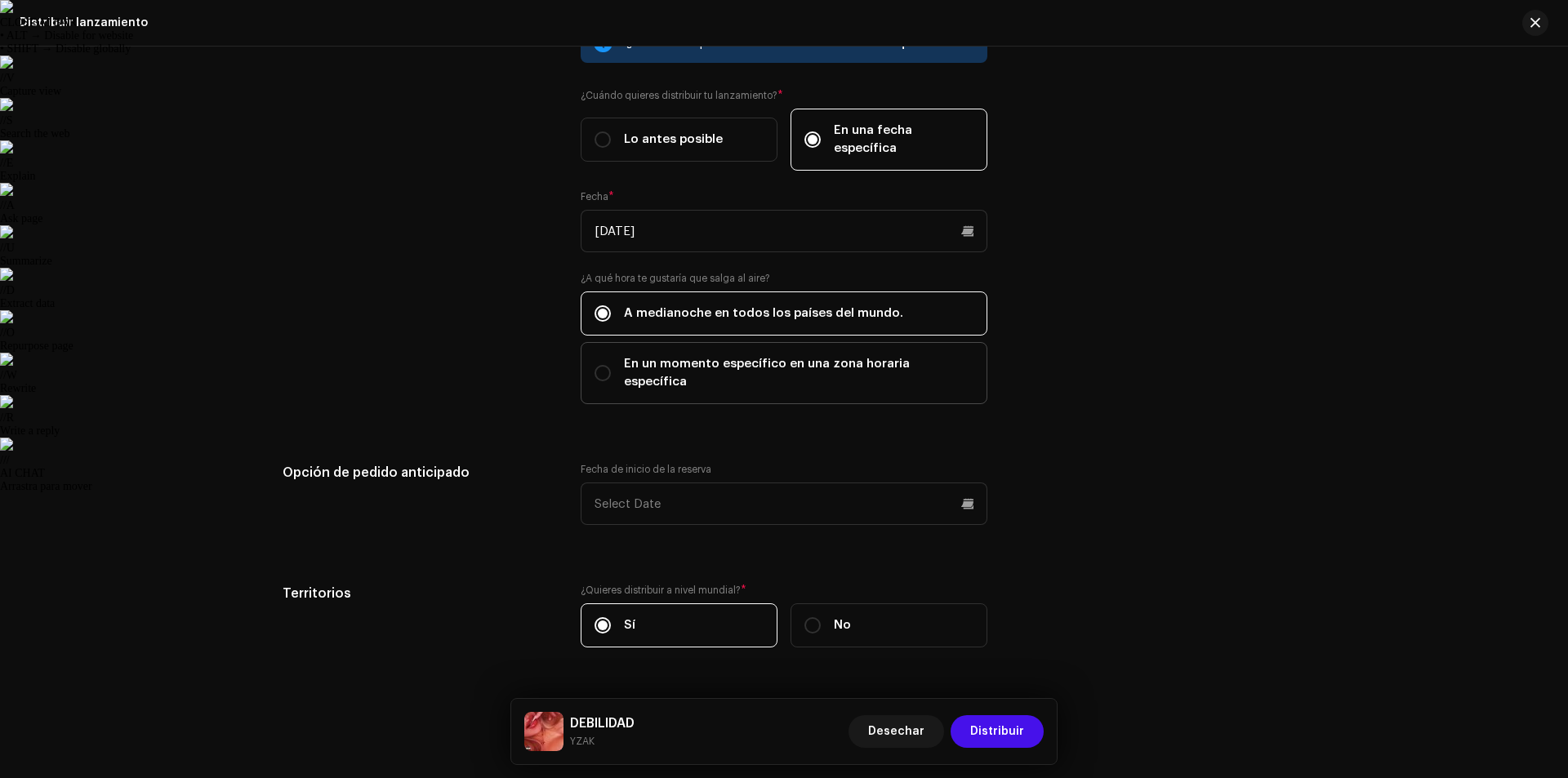
click at [730, 355] on label "En un momento específico en una zona horaria específica" at bounding box center [784, 373] width 407 height 62
click at [611, 365] on input "En un momento específico en una zona horaria específica" at bounding box center [603, 373] width 16 height 16
radio input "true"
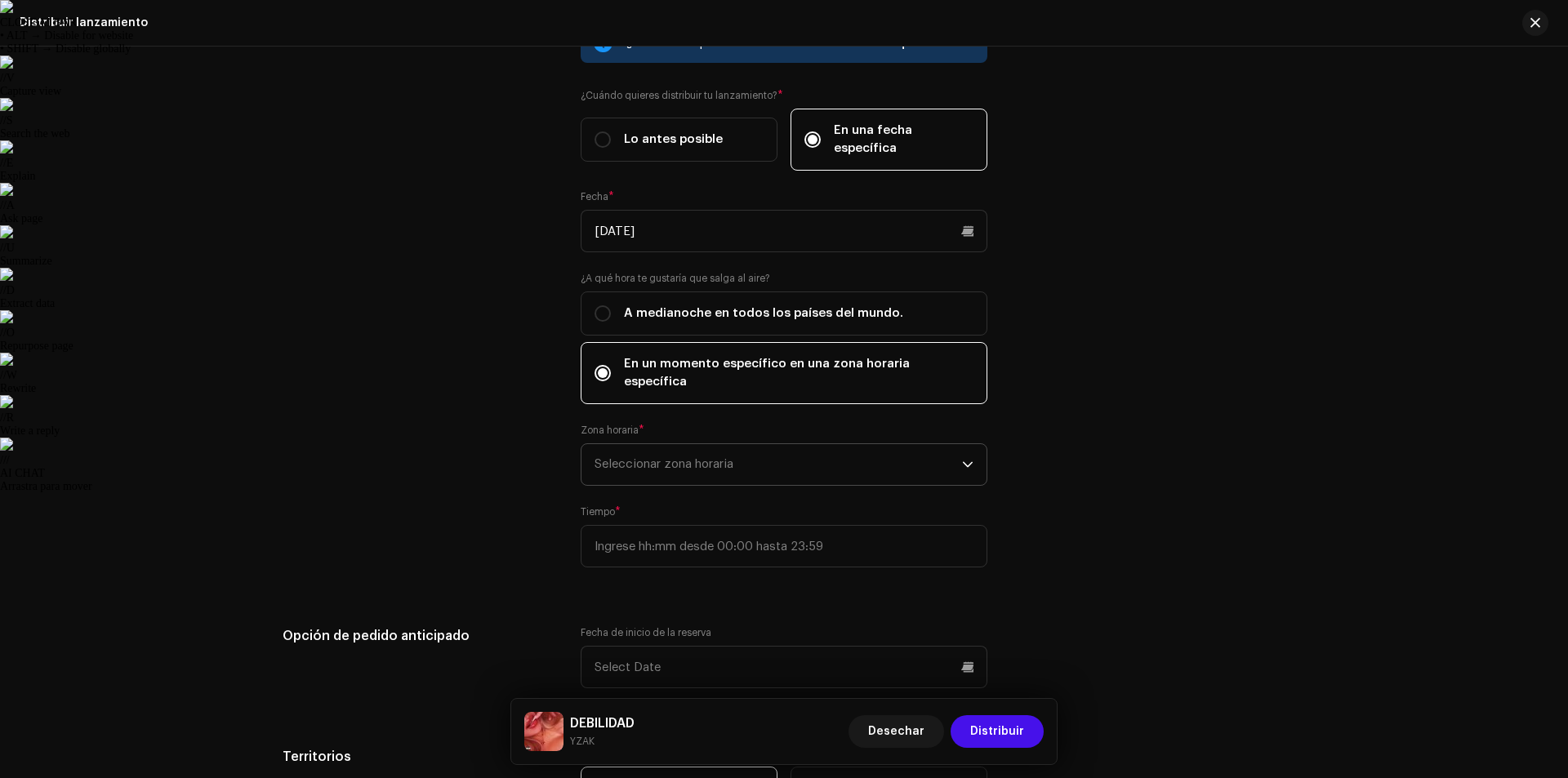
click at [746, 444] on span "Seleccionar zona horaria" at bounding box center [778, 465] width 368 height 41
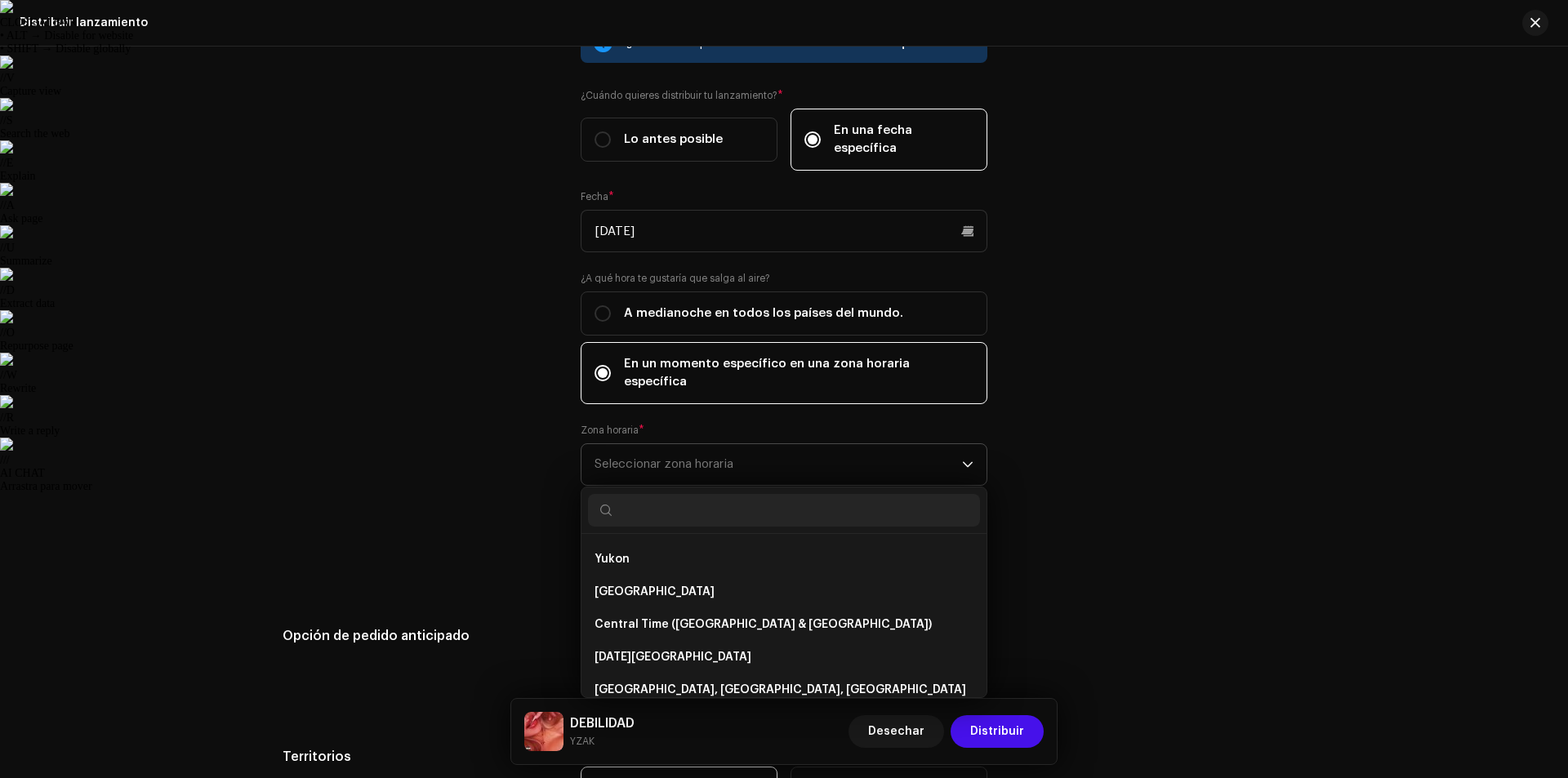
scroll to position [326, 0]
click at [711, 573] on li "[GEOGRAPHIC_DATA]" at bounding box center [784, 590] width 392 height 33
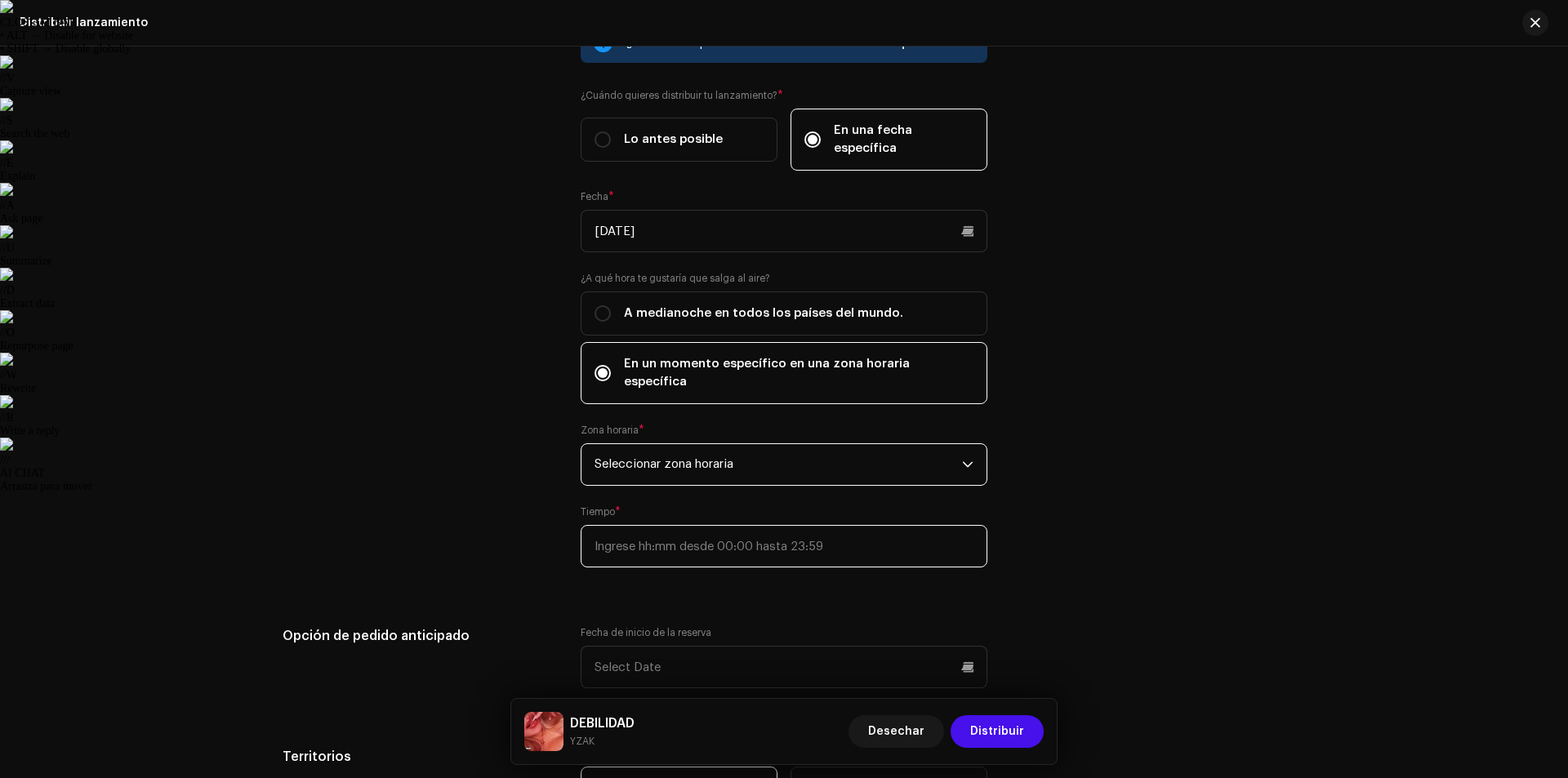
type input ":"
click at [694, 526] on input ":" at bounding box center [784, 547] width 407 height 43
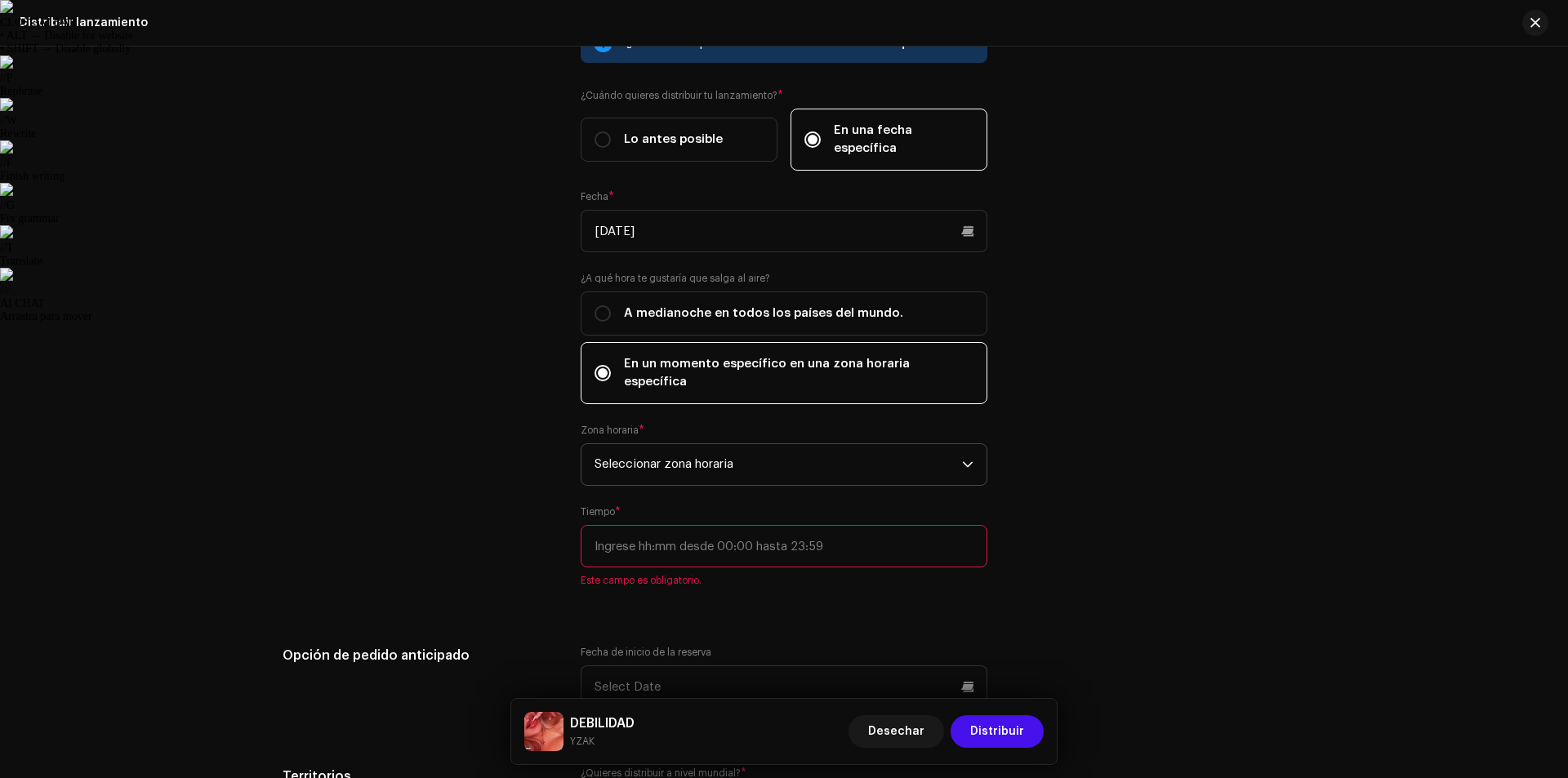
type input ":"
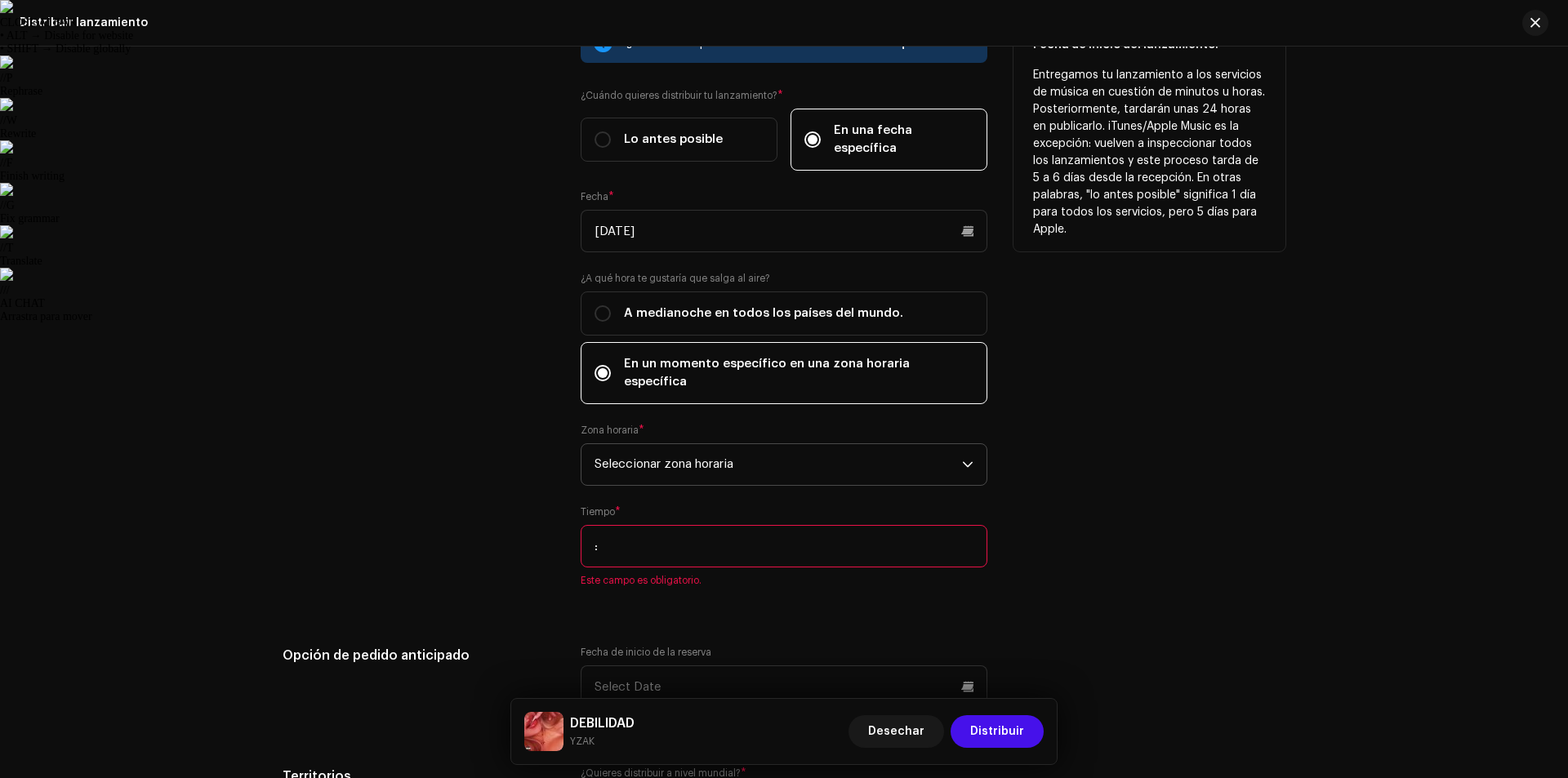
click at [723, 526] on input ":" at bounding box center [784, 547] width 407 height 43
click at [596, 526] on input ":" at bounding box center [784, 547] width 407 height 43
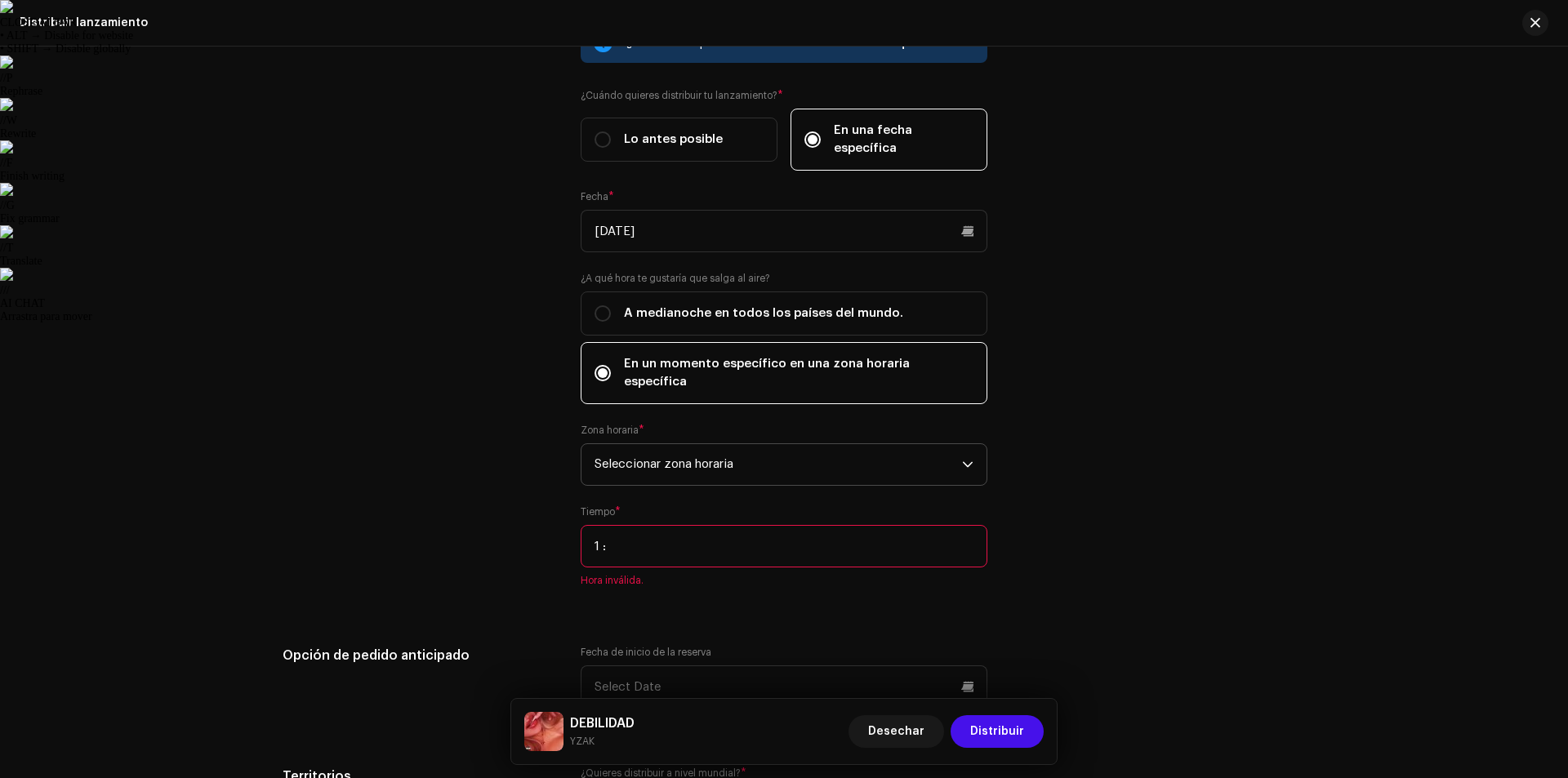
type input "17:"
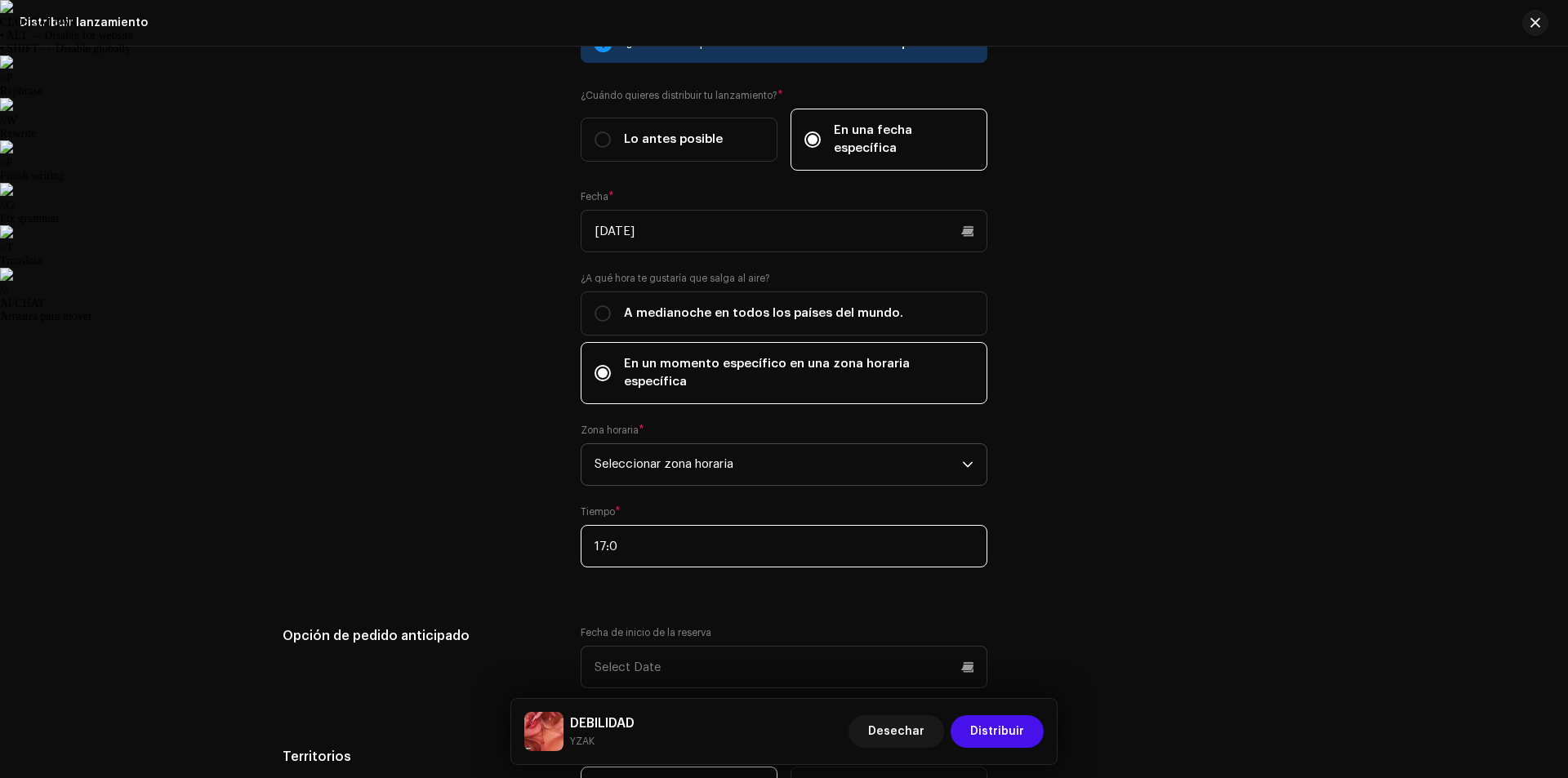
type input "17:00"
click at [1395, 371] on div "Distribuir lanzamiento Complete lo siguiente para distribuir su comunicado a lo…" at bounding box center [784, 413] width 1568 height 732
click at [943, 444] on span "Seleccionar zona horaria" at bounding box center [778, 465] width 368 height 41
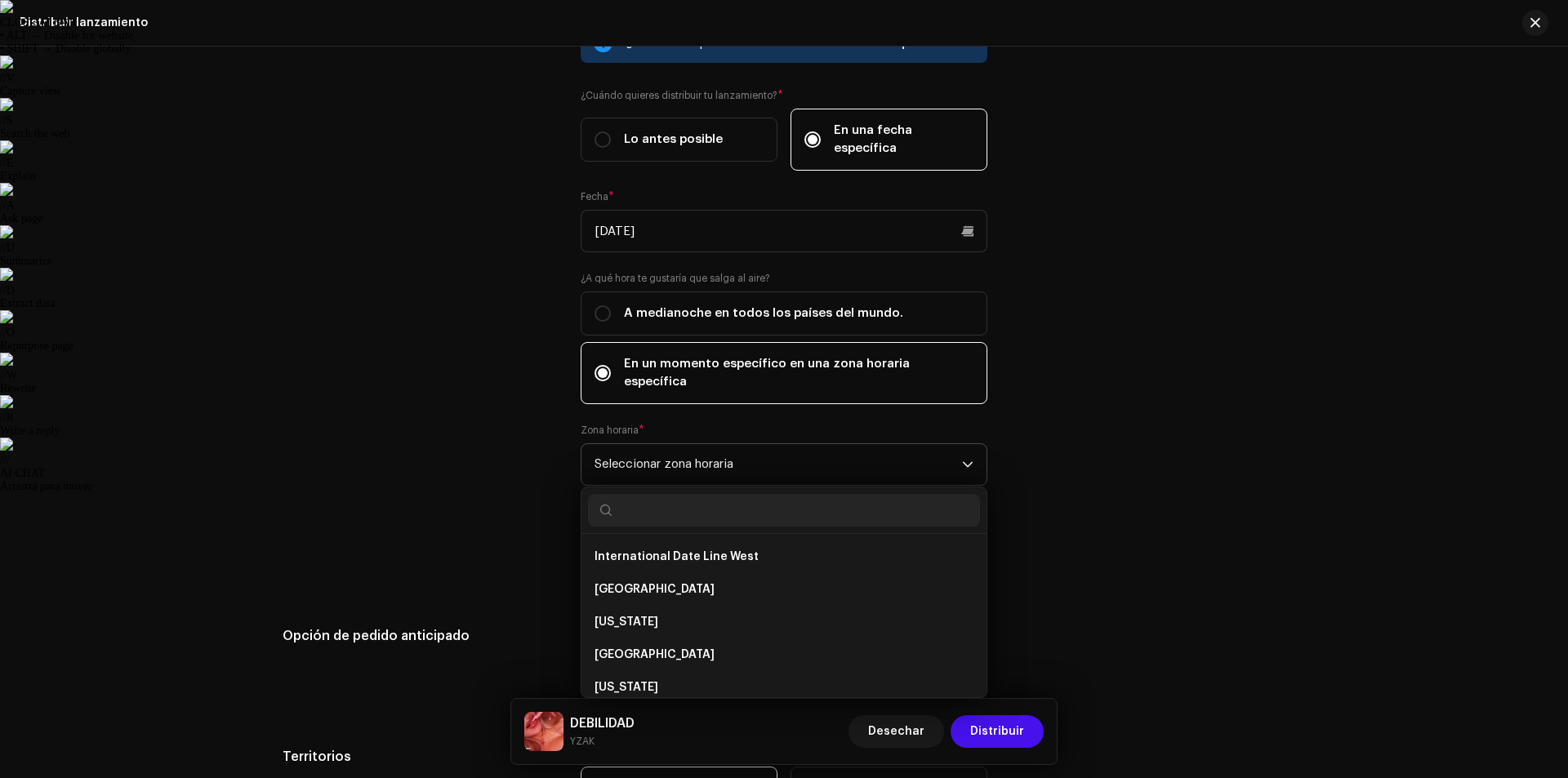
scroll to position [235, 0]
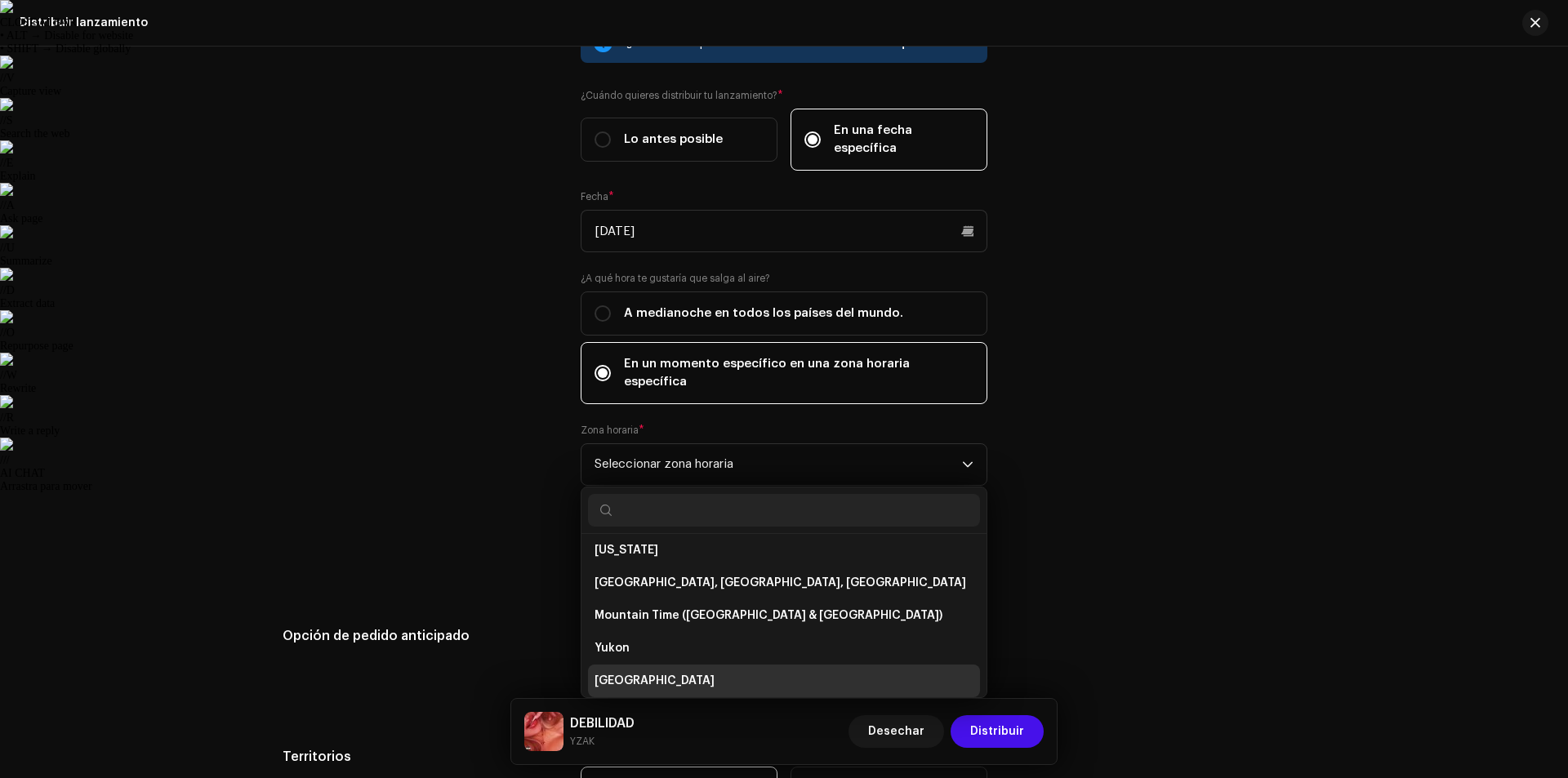
click at [645, 673] on span "[GEOGRAPHIC_DATA]" at bounding box center [654, 681] width 120 height 16
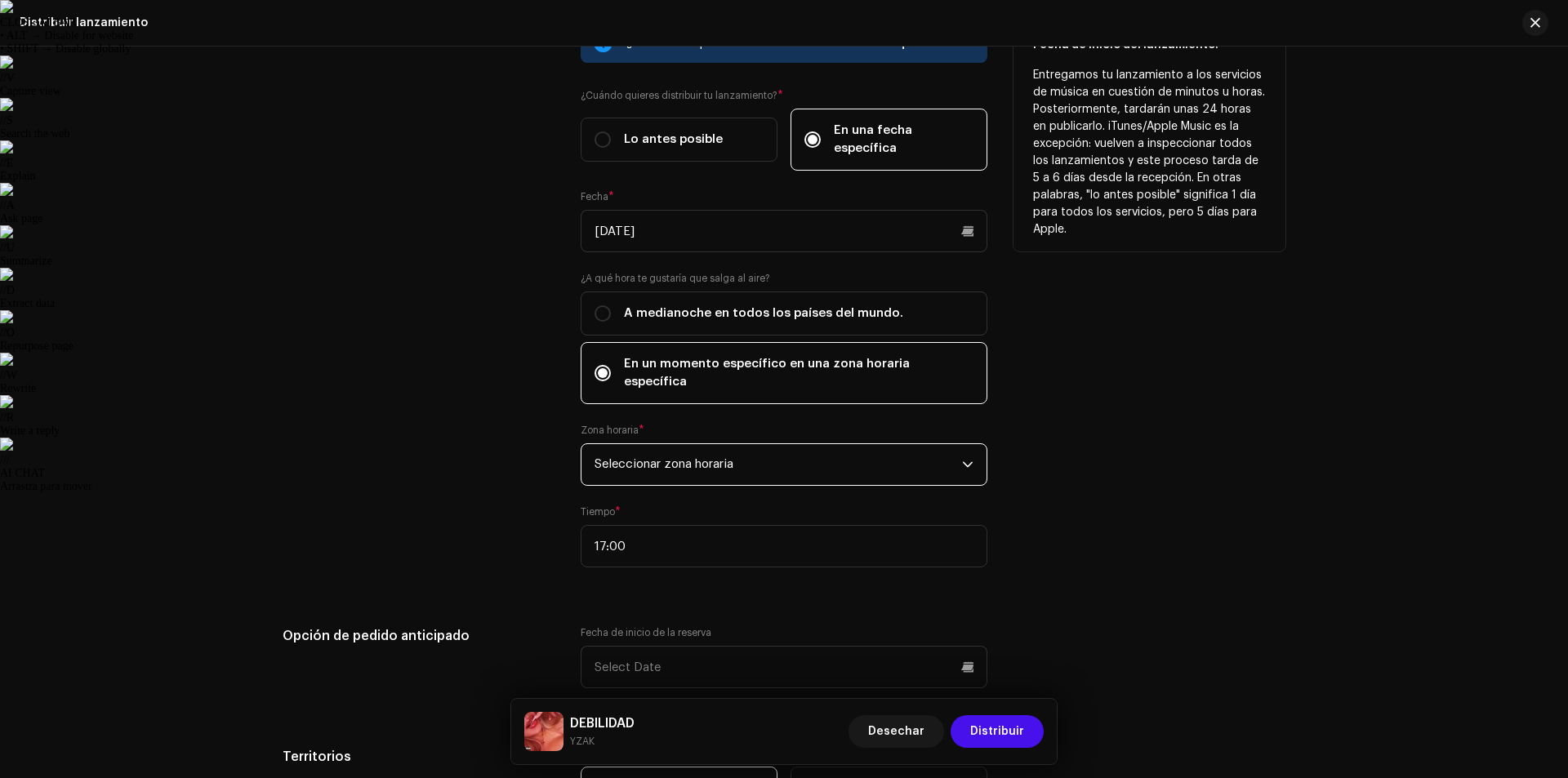
click at [1127, 486] on div "Fecha de inicio del lanzamiento: Entregamos tu lanzamiento a los servicios de m…" at bounding box center [1149, 305] width 272 height 563
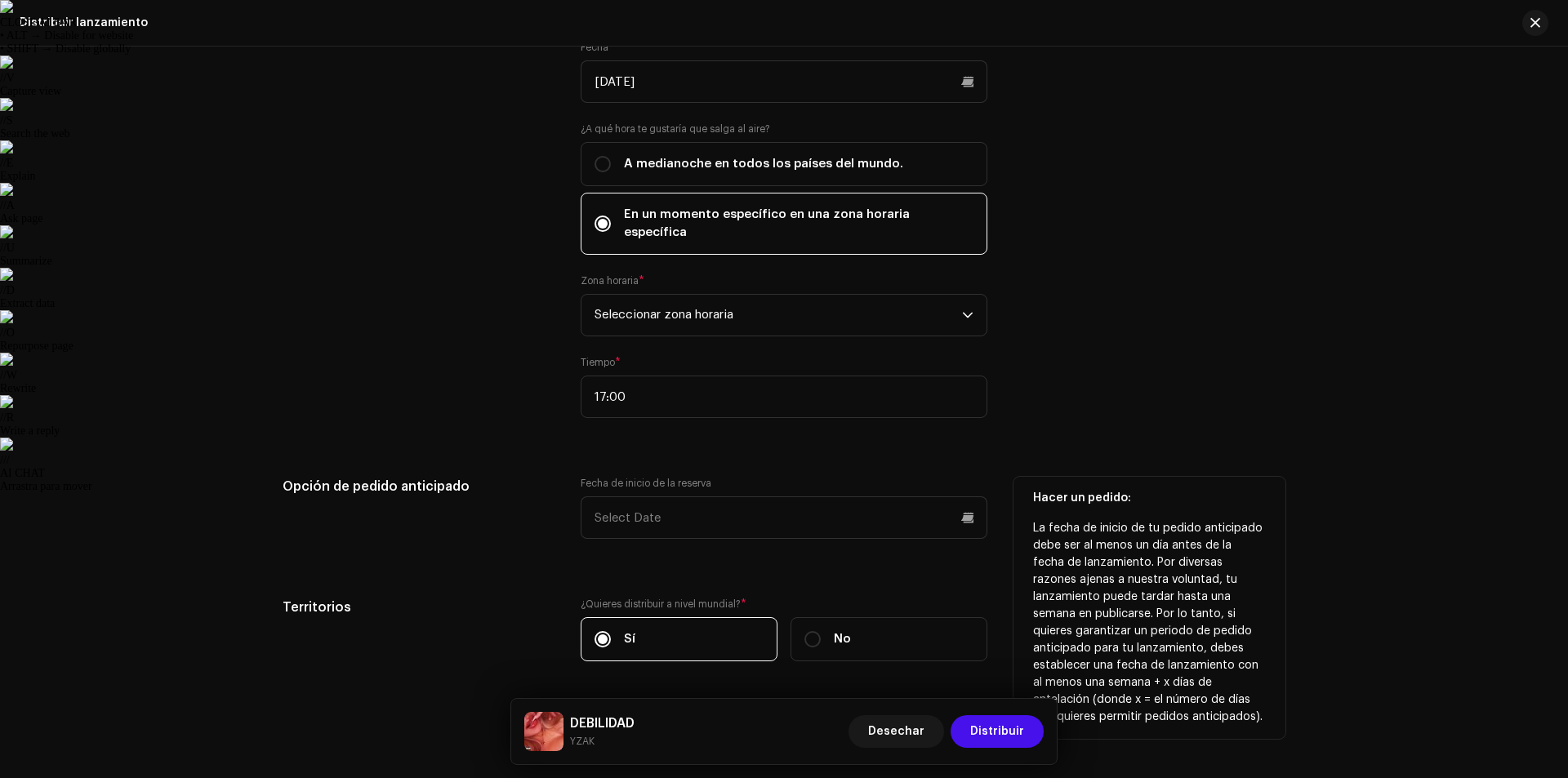
scroll to position [2865, 0]
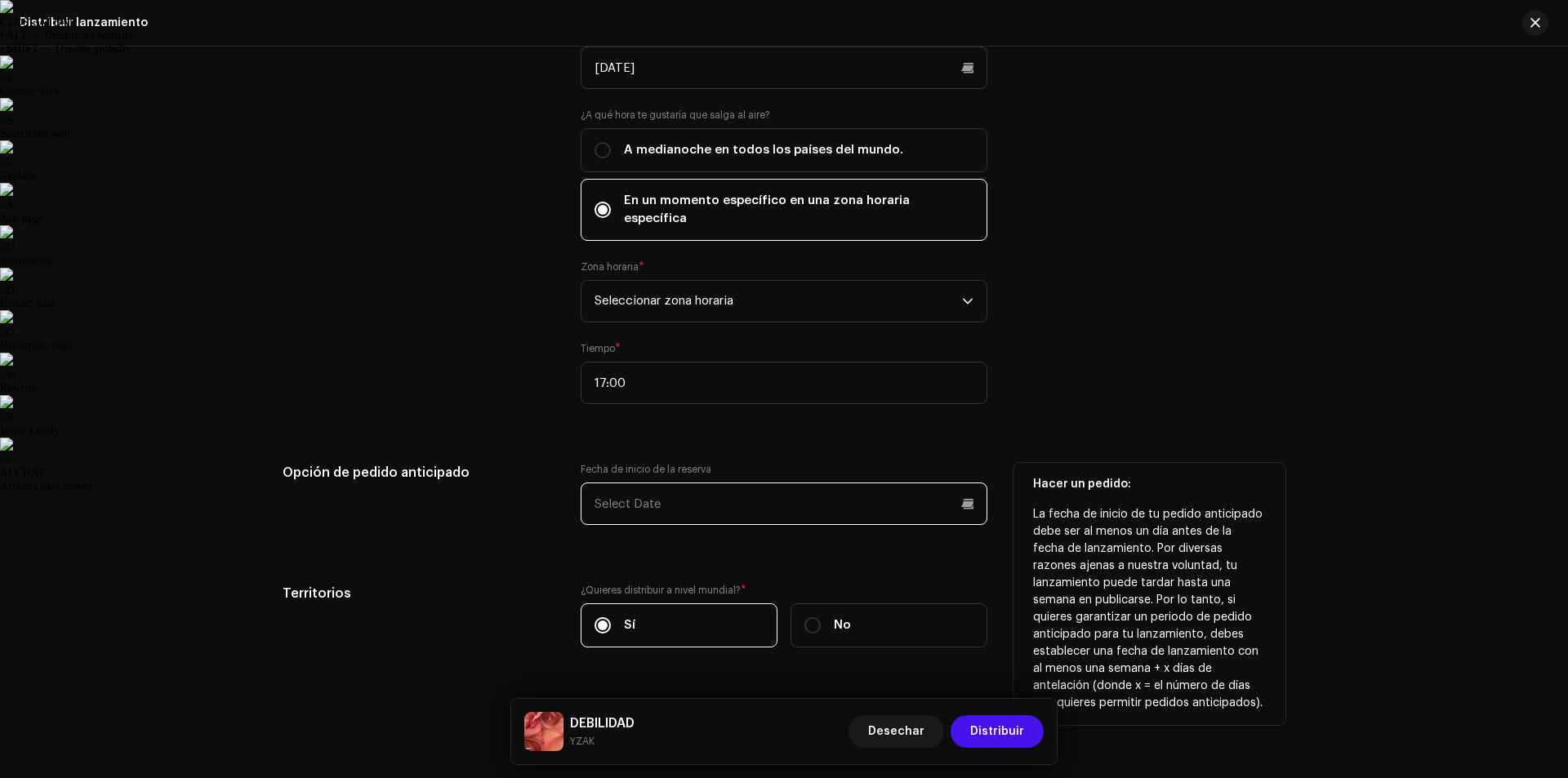
click at [883, 483] on input "text" at bounding box center [784, 504] width 407 height 43
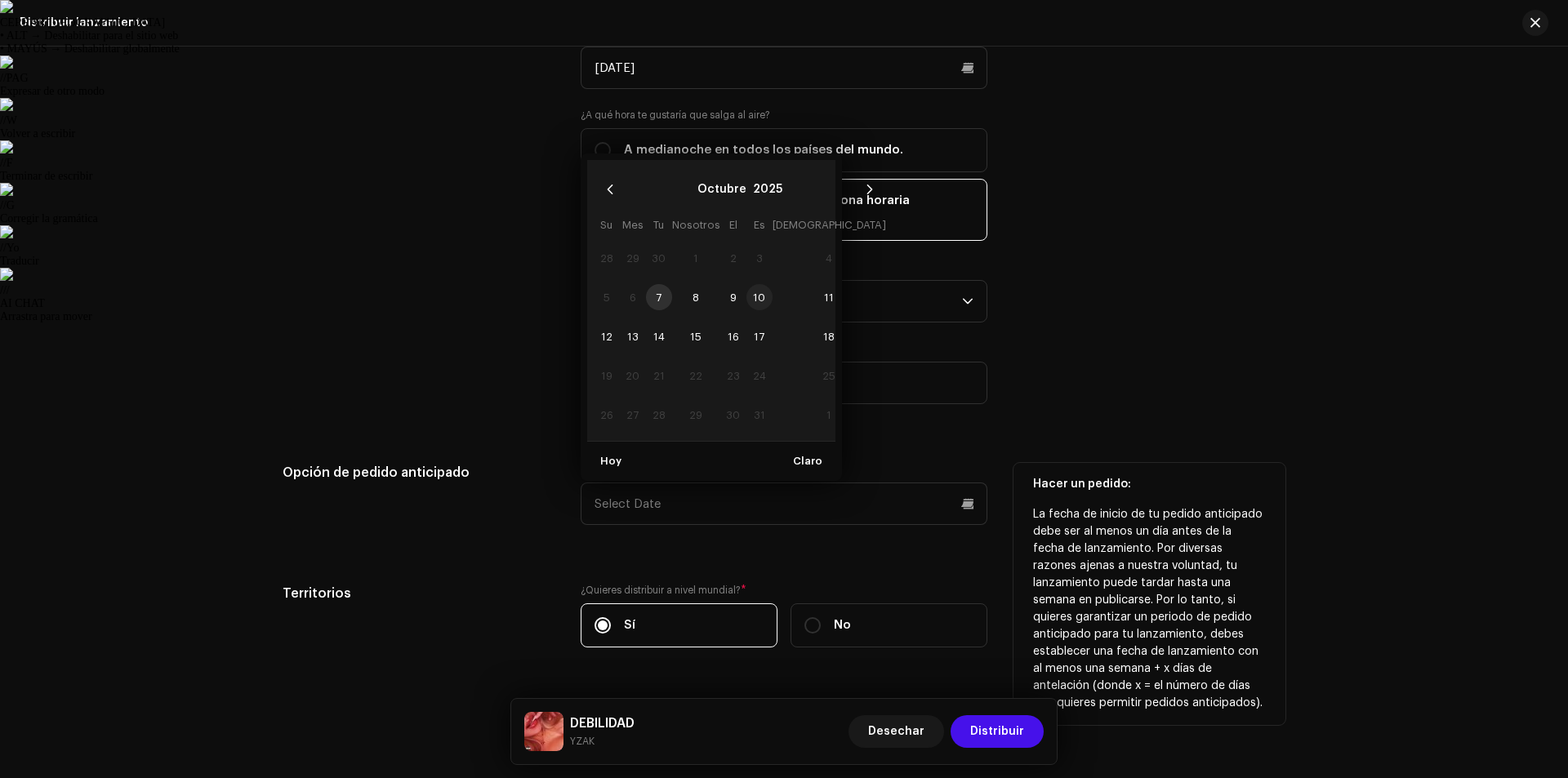
click at [765, 293] on font "10" at bounding box center [759, 298] width 12 height 11
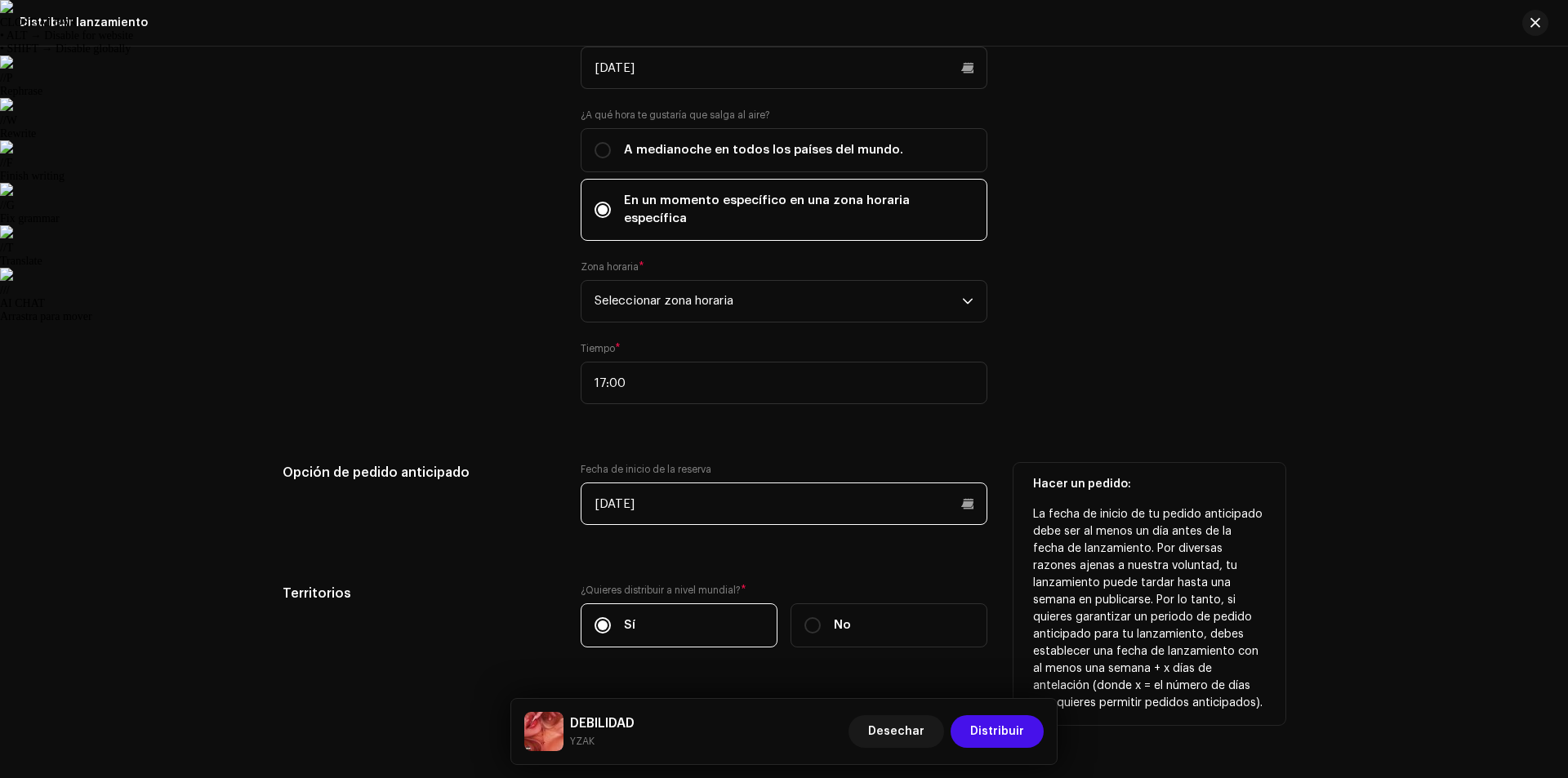
click at [816, 483] on input "[DATE]" at bounding box center [784, 504] width 407 height 43
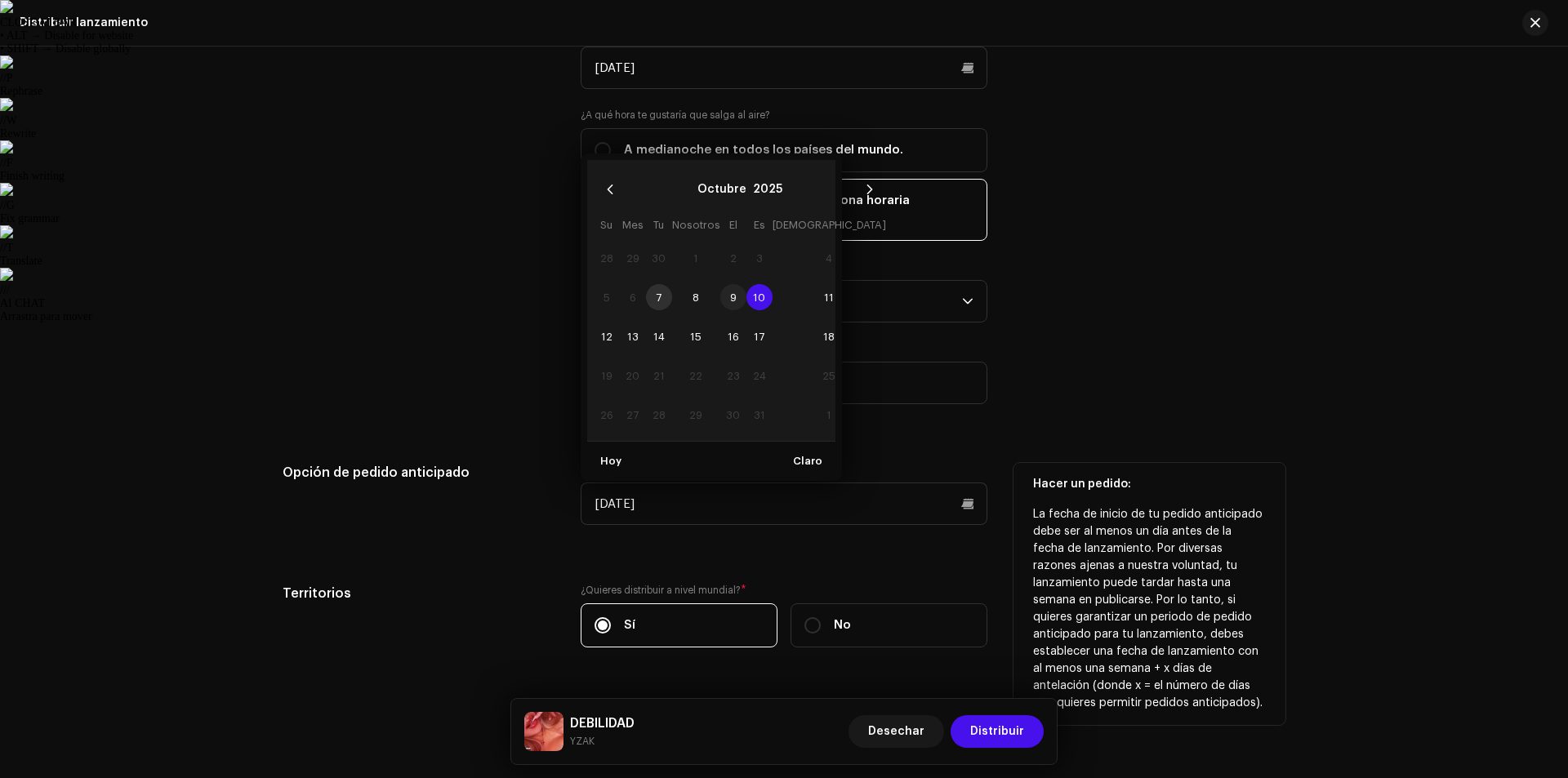
click at [747, 285] on span "9" at bounding box center [733, 298] width 26 height 26
type input "[DATE]"
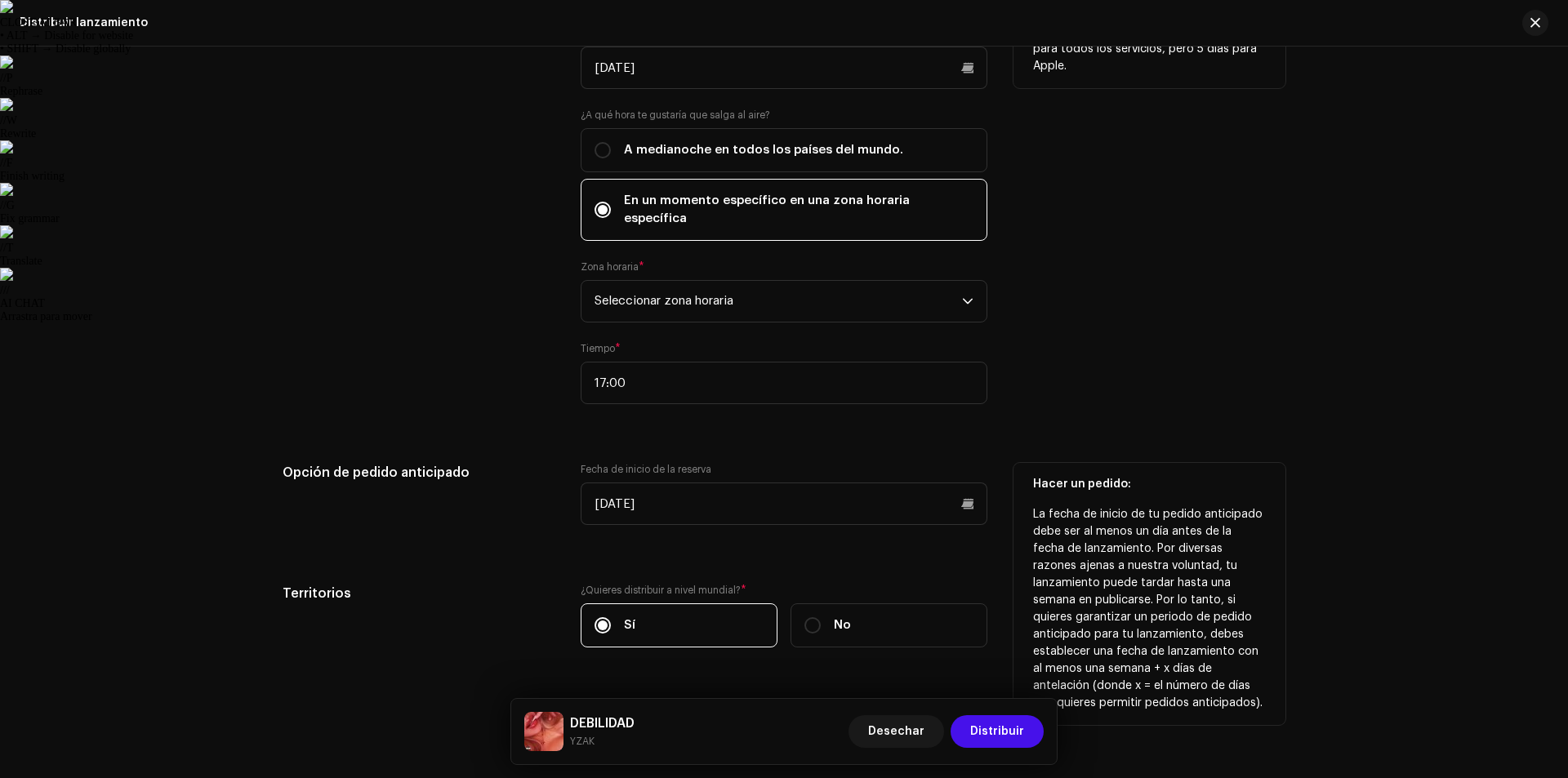
click at [1122, 387] on div "Fecha de inicio del lanzamiento: Entregamos tu lanzamiento a los servicios de m…" at bounding box center [1149, 141] width 272 height 563
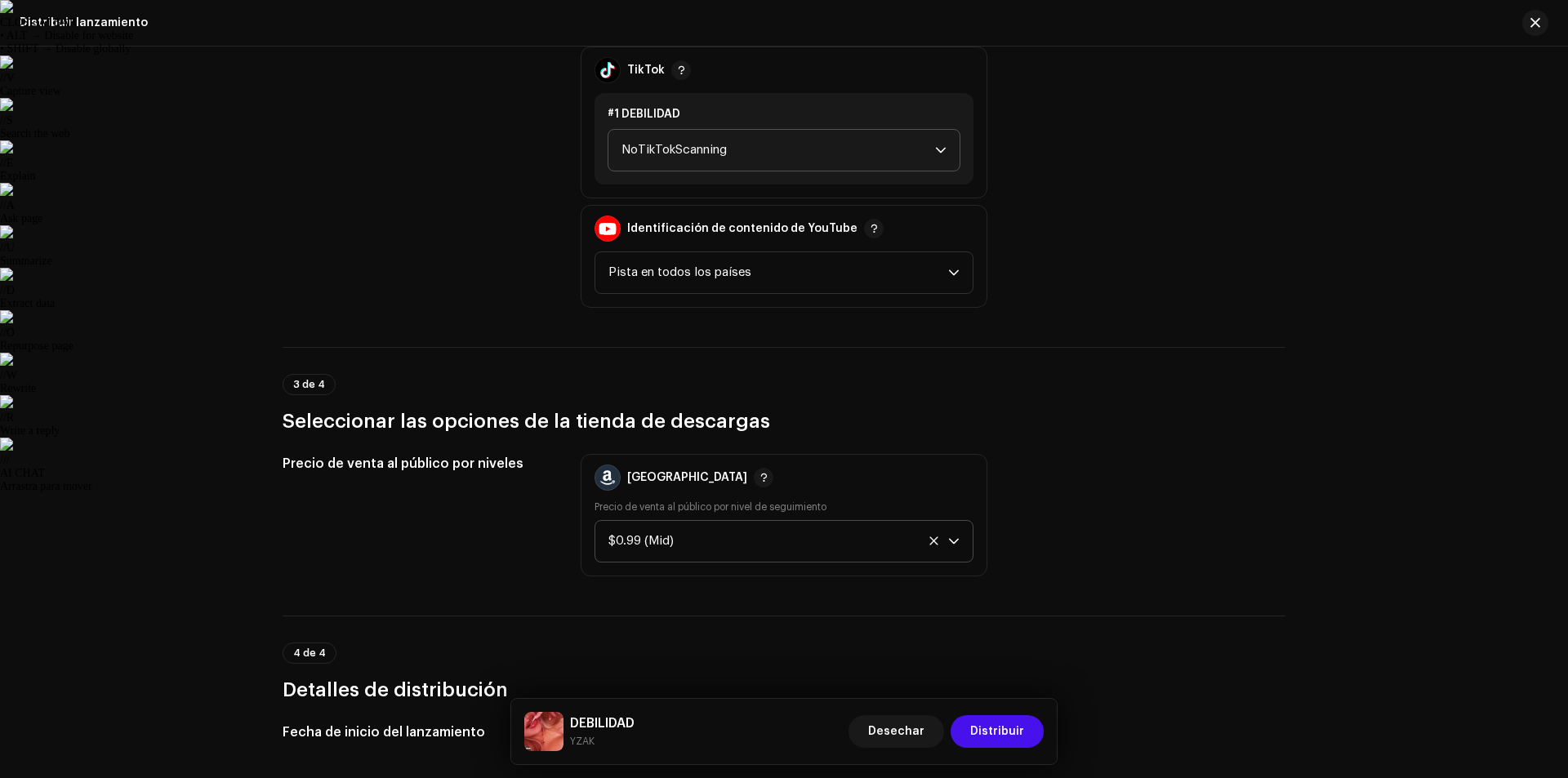
scroll to position [1976, 0]
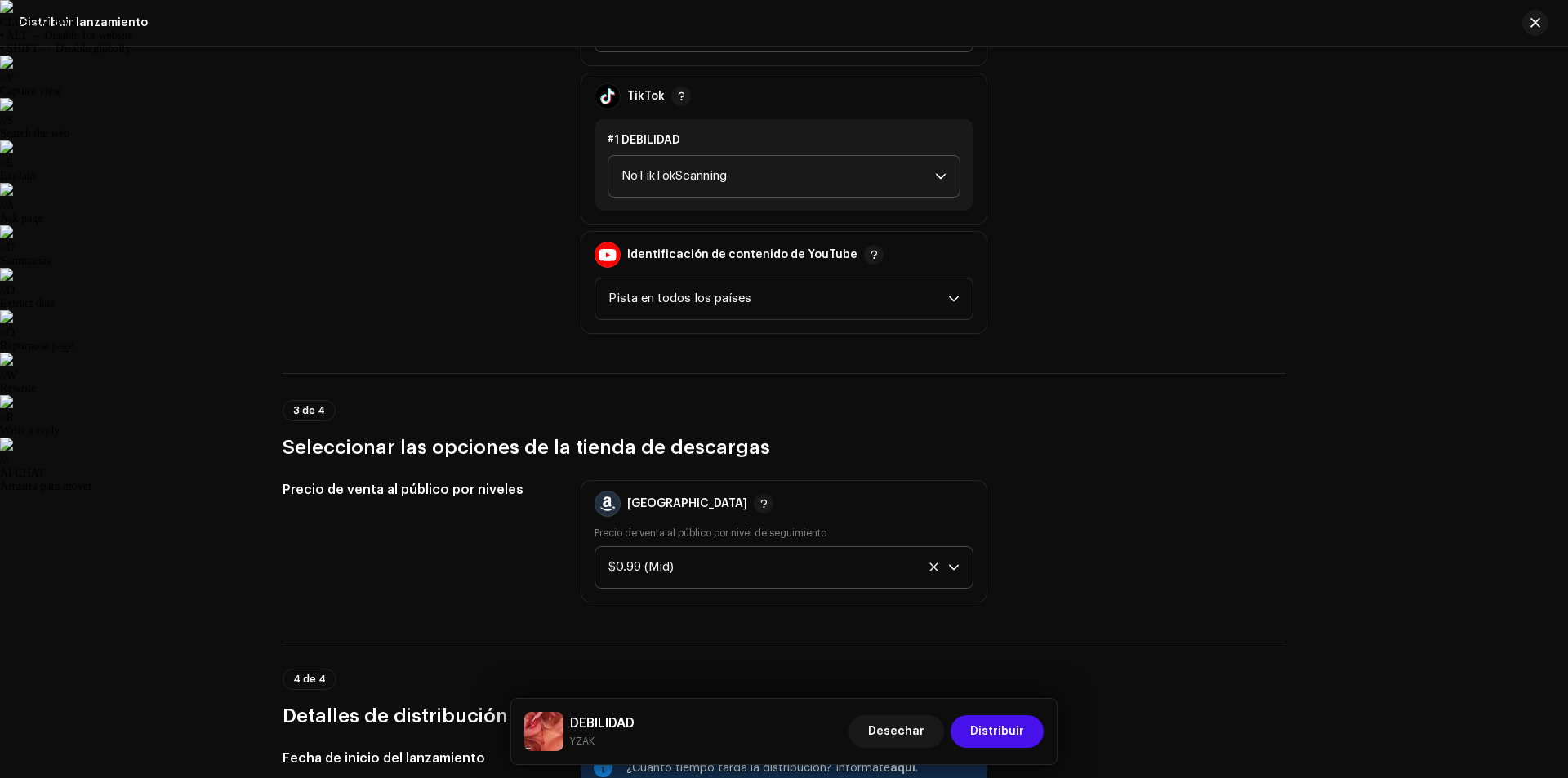
click at [953, 569] on icon "disparador desplegable" at bounding box center [954, 567] width 12 height 12
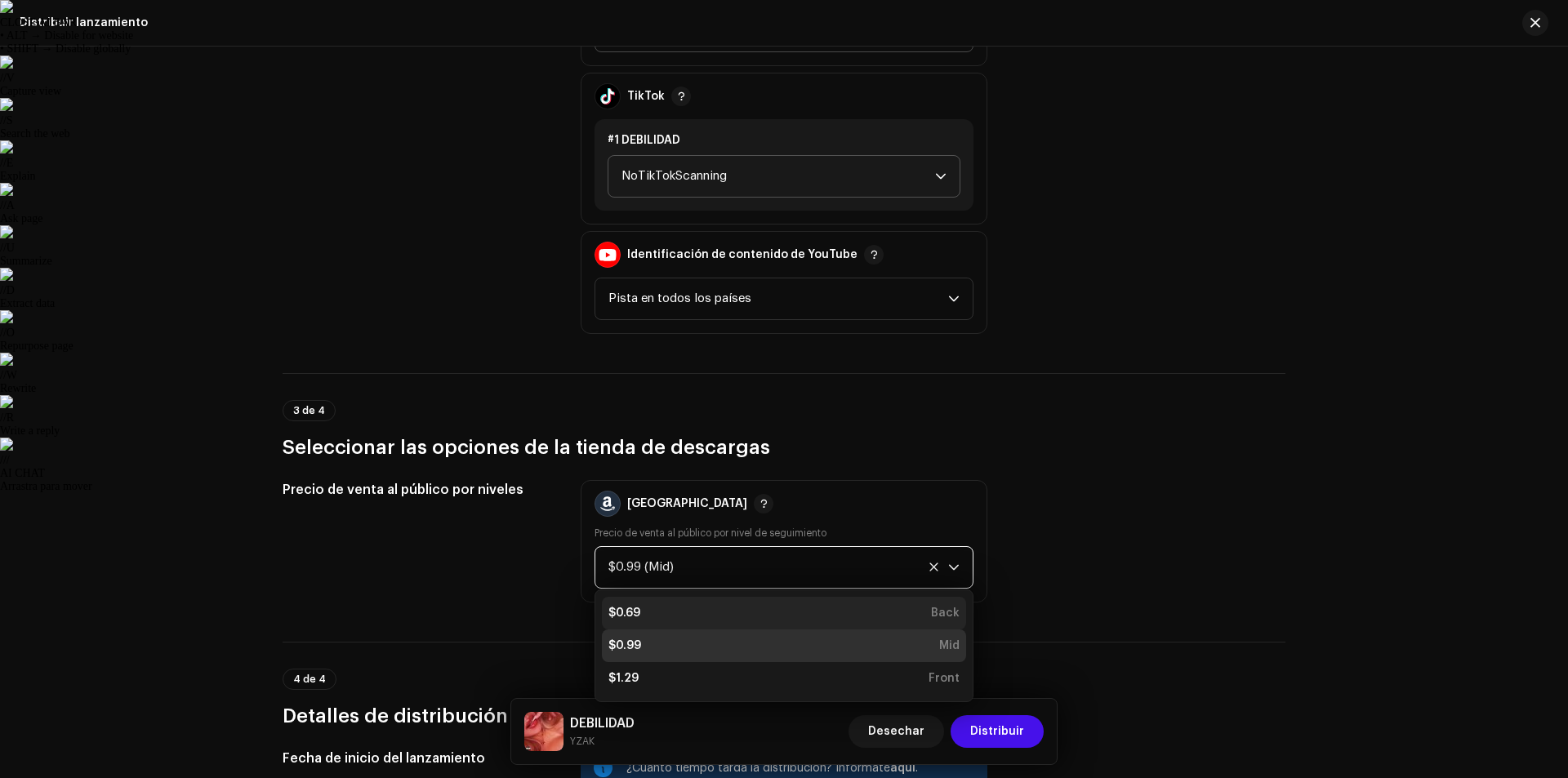
click at [719, 615] on div "$0.69 Back" at bounding box center [784, 614] width 351 height 16
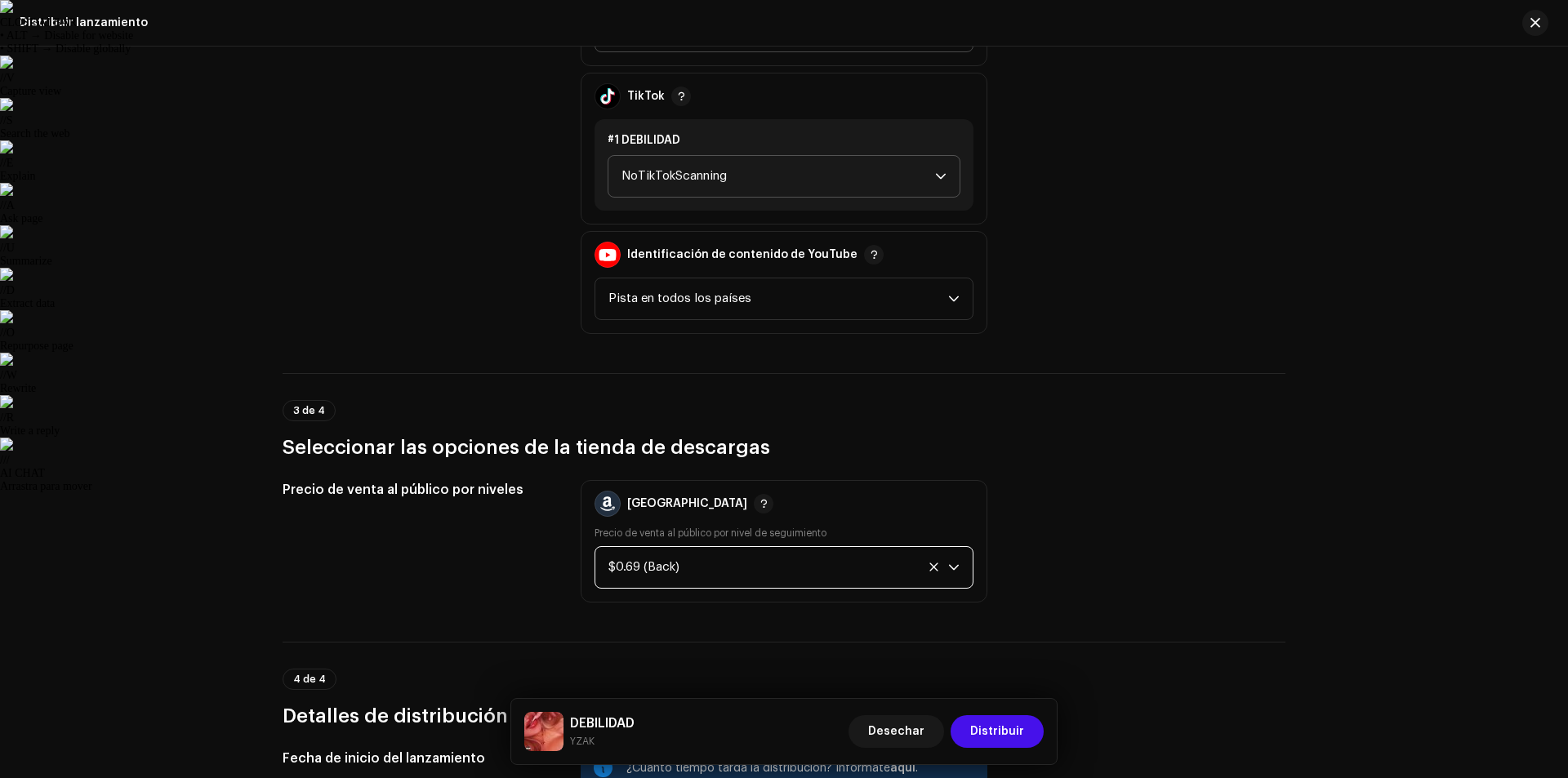
click at [1089, 562] on div "Precio de venta al público por niveles Amazonas Precio de venta al público por …" at bounding box center [784, 541] width 1003 height 123
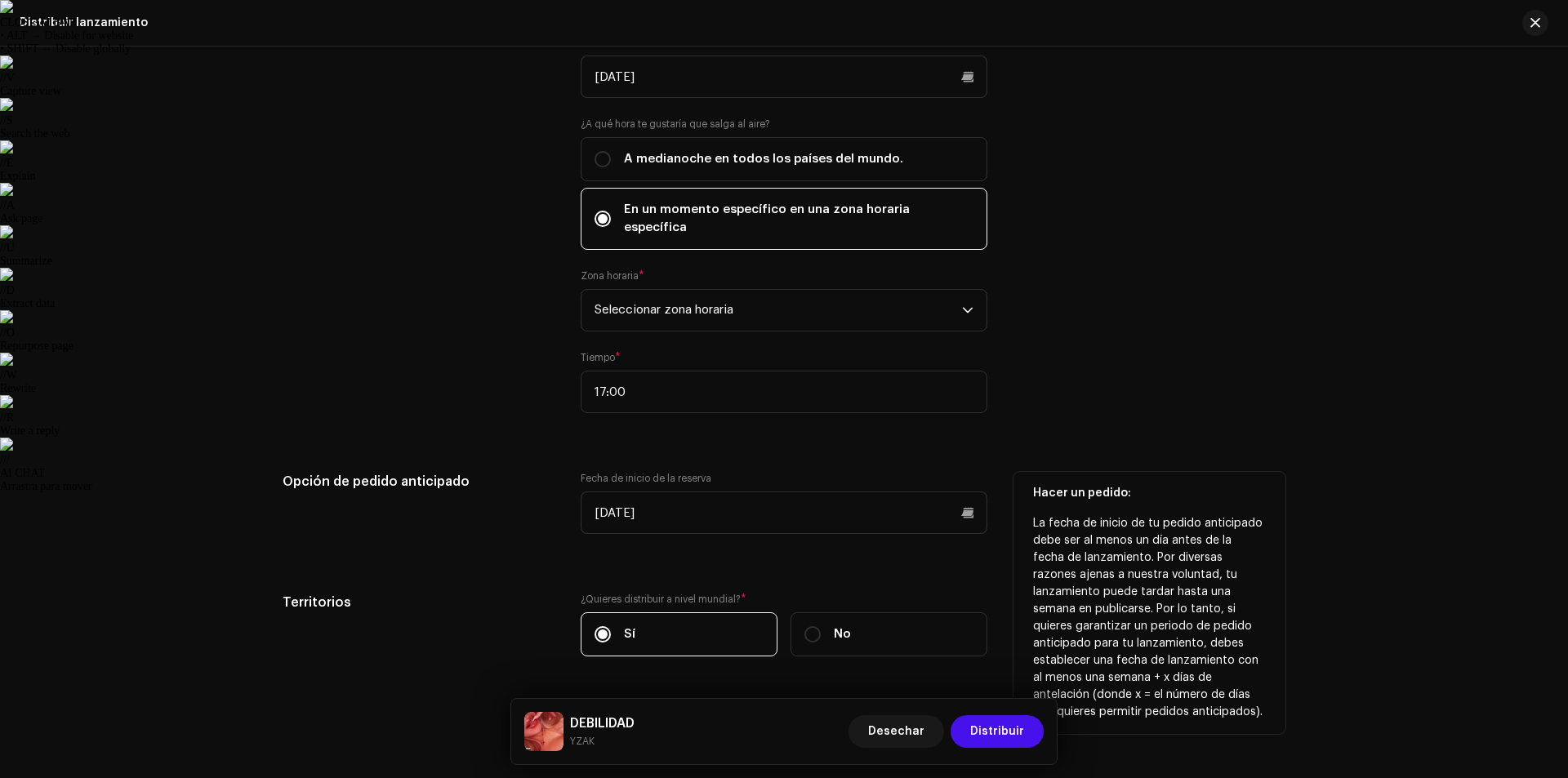
scroll to position [2875, 0]
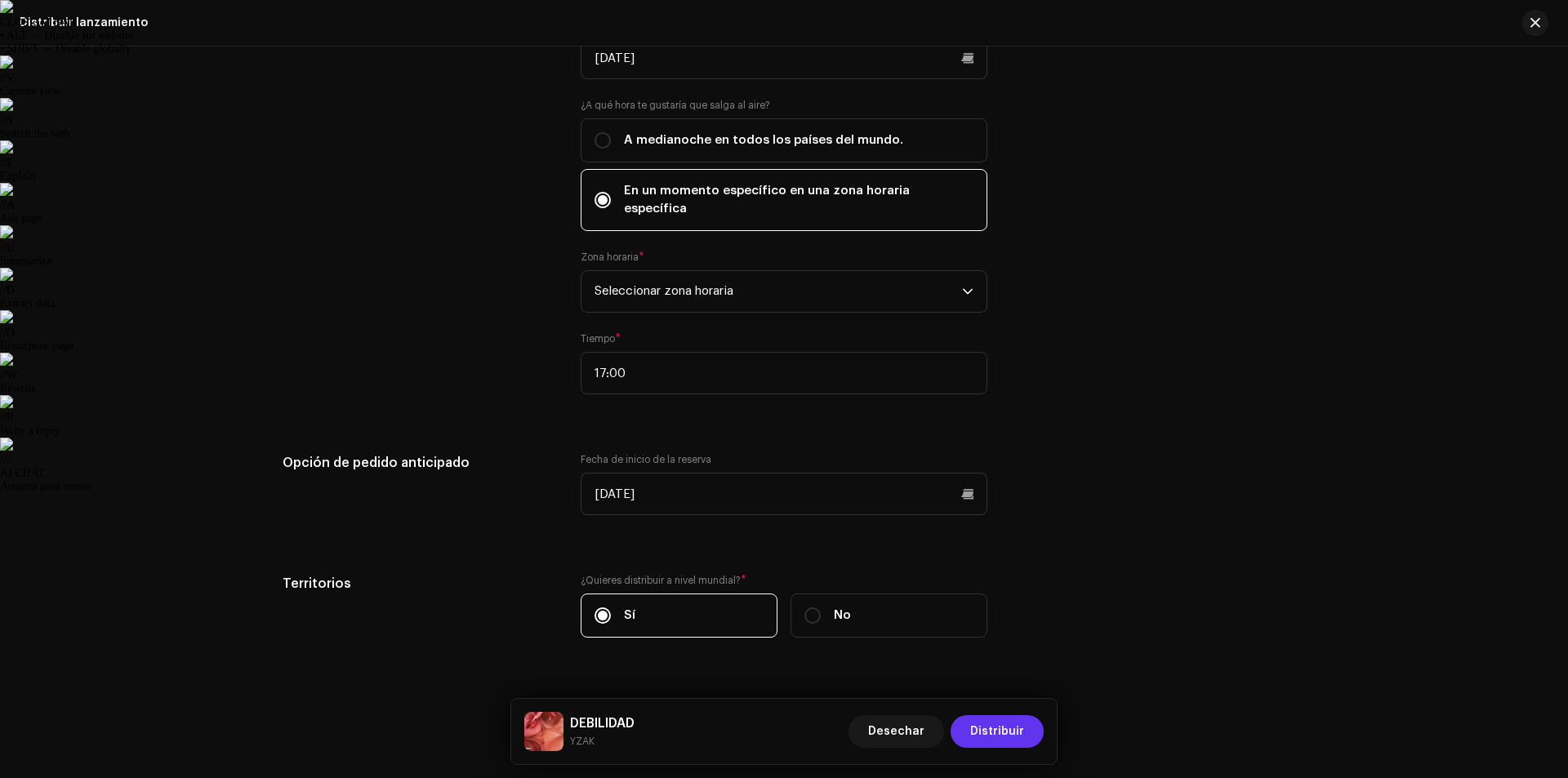
click at [1011, 720] on span "Distribuir" at bounding box center [997, 732] width 54 height 33
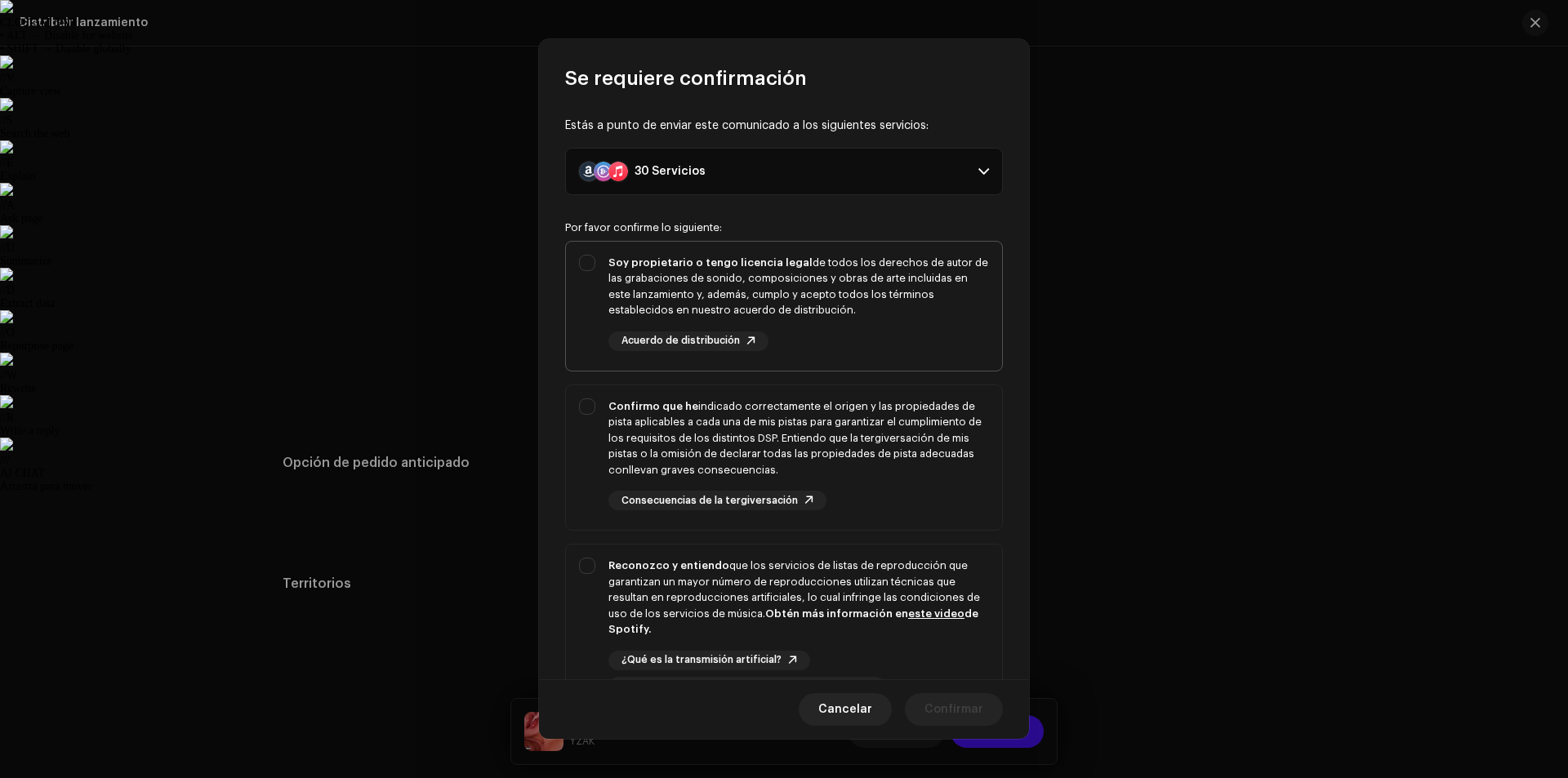
click at [589, 254] on div "Soy propietario o tengo licencia legal de todos los derechos de autor de las gr…" at bounding box center [784, 303] width 436 height 123
checkbox input "true"
click at [603, 405] on div "Confirmo que he indicado correctamente el origen y las propiedades de pista apl…" at bounding box center [784, 455] width 436 height 139
checkbox input "true"
click at [584, 548] on div "Reconozco y entiendo que los servicios de listas de reproducción que garantizan…" at bounding box center [784, 627] width 436 height 165
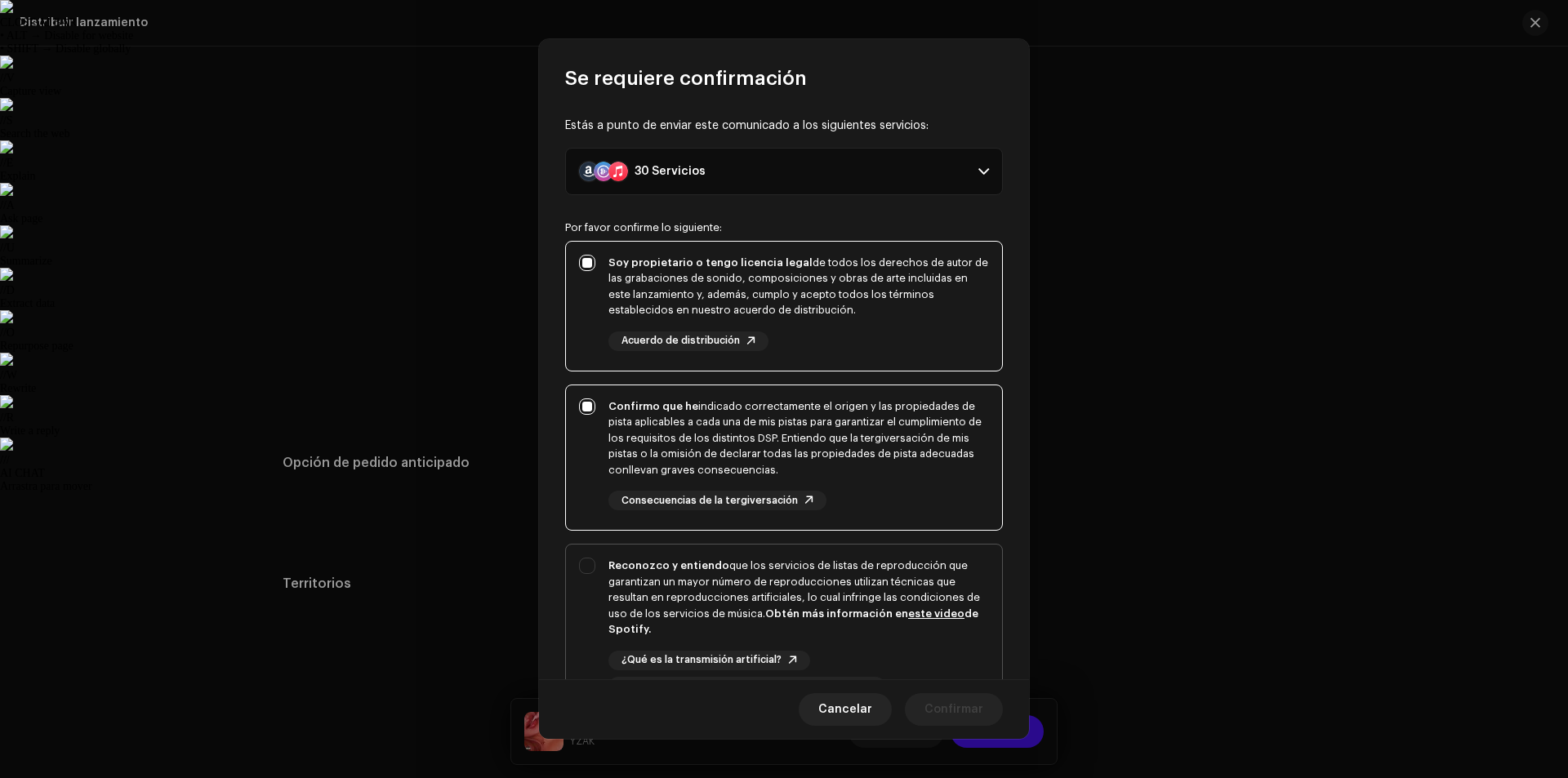
checkbox input "true"
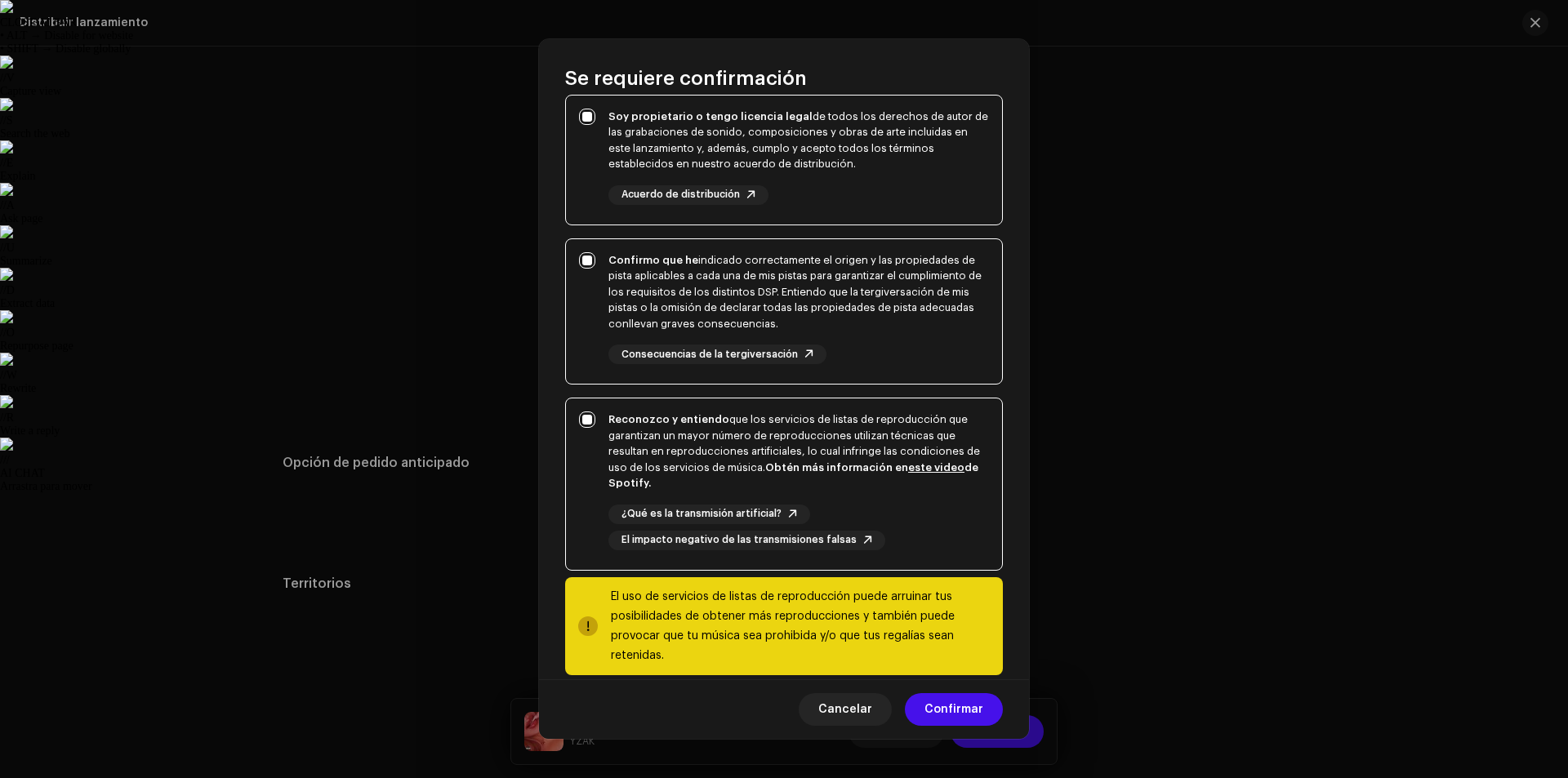
scroll to position [168, 0]
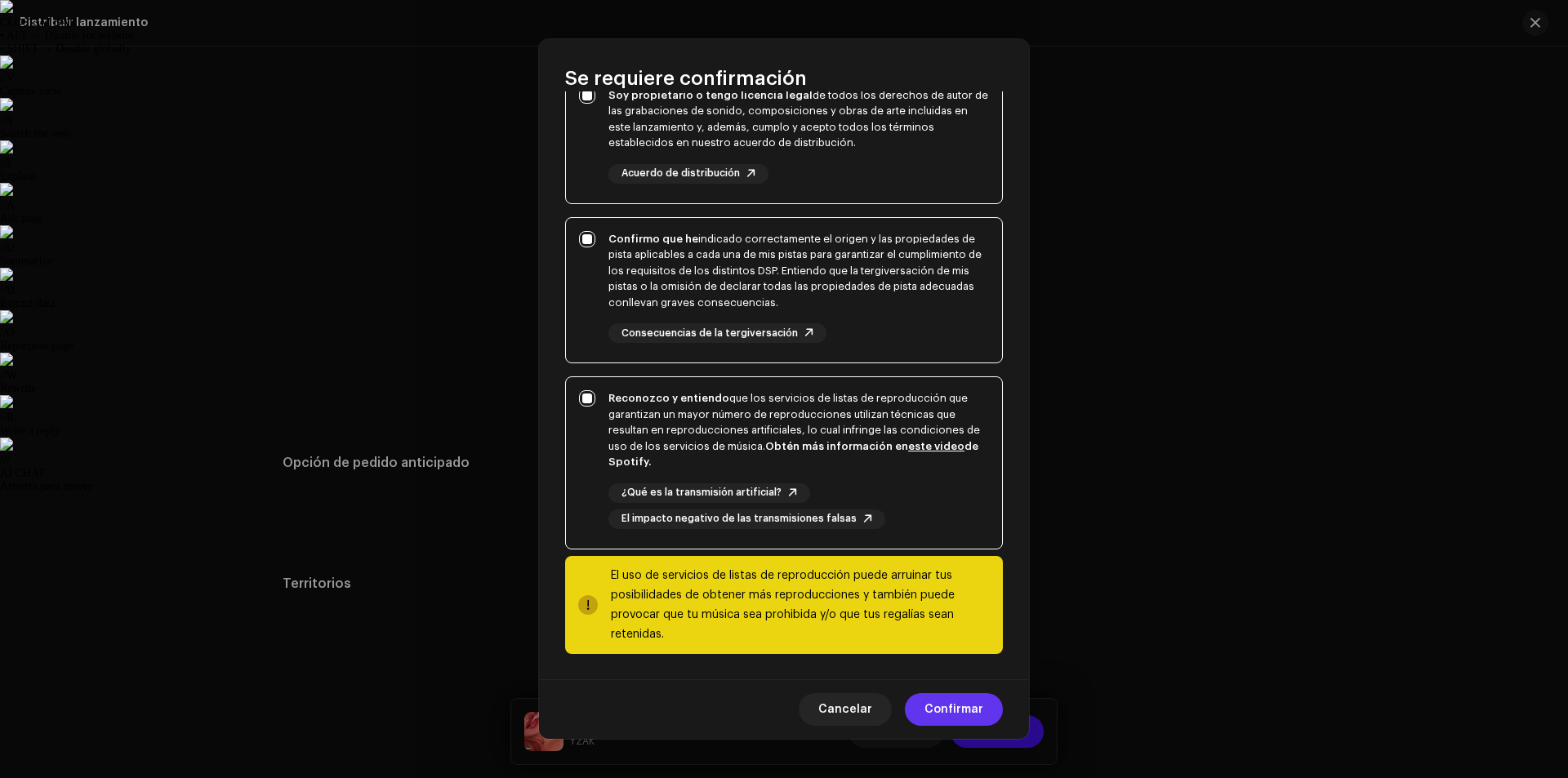
click at [957, 702] on span "Confirmar" at bounding box center [954, 710] width 59 height 33
